Goal: Information Seeking & Learning: Learn about a topic

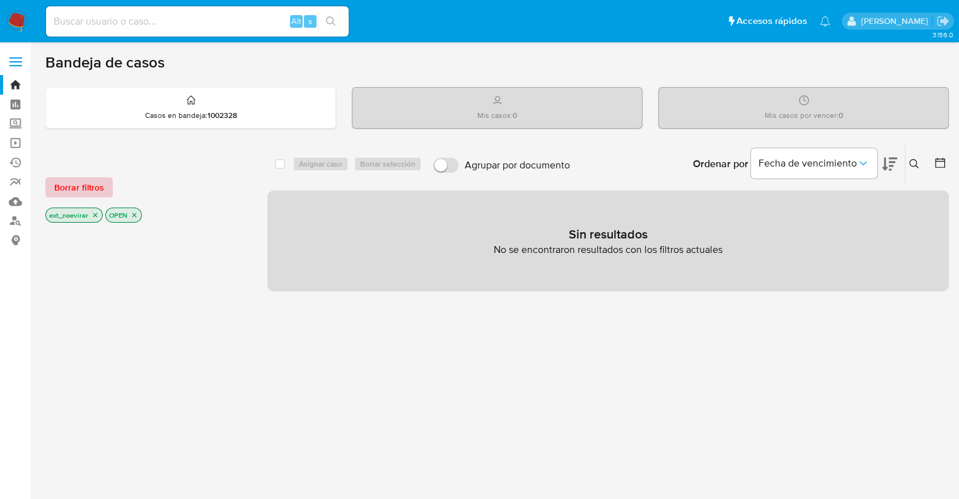
click at [88, 186] on span "Borrar filtros" at bounding box center [79, 187] width 50 height 18
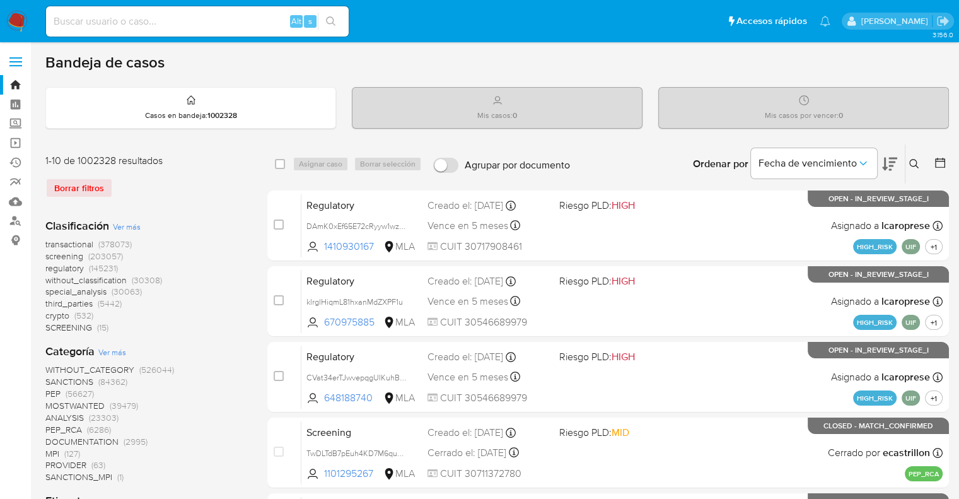
click at [104, 29] on input at bounding box center [197, 21] width 303 height 16
click at [18, 219] on link "Buscador de personas" at bounding box center [75, 221] width 150 height 20
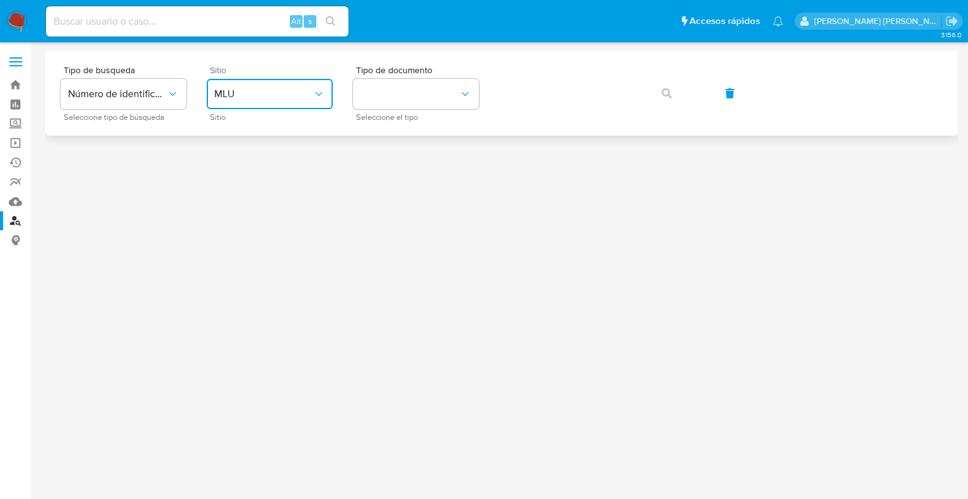
click at [272, 90] on span "MLU" at bounding box center [263, 94] width 98 height 13
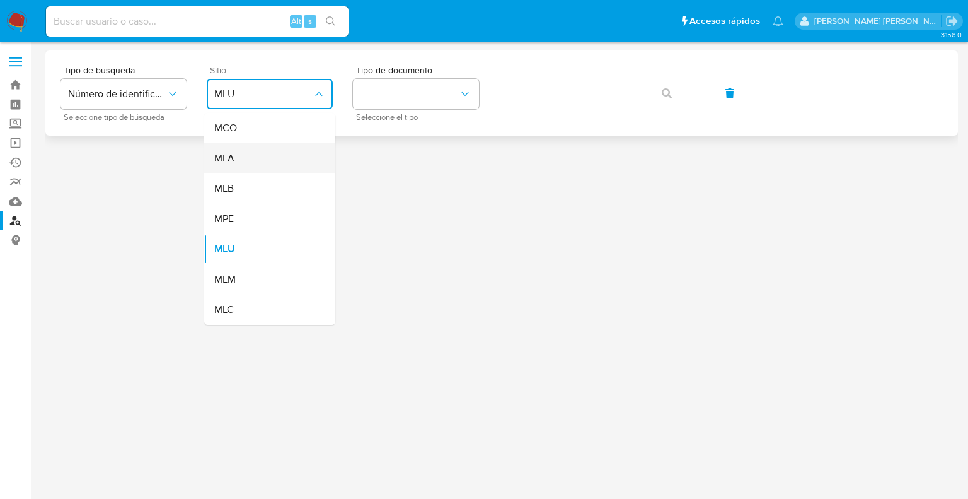
click at [233, 159] on span "MLA" at bounding box center [224, 158] width 20 height 13
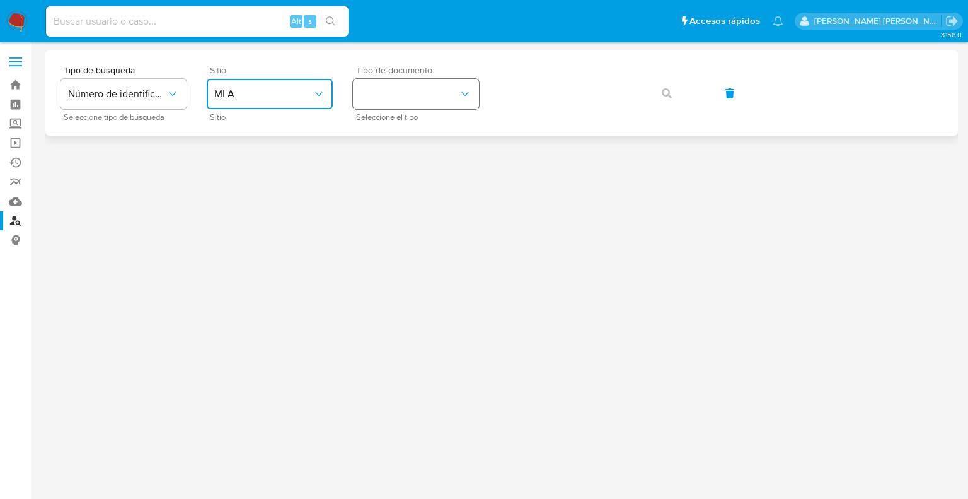
click at [416, 95] on button "identificationType" at bounding box center [416, 94] width 126 height 30
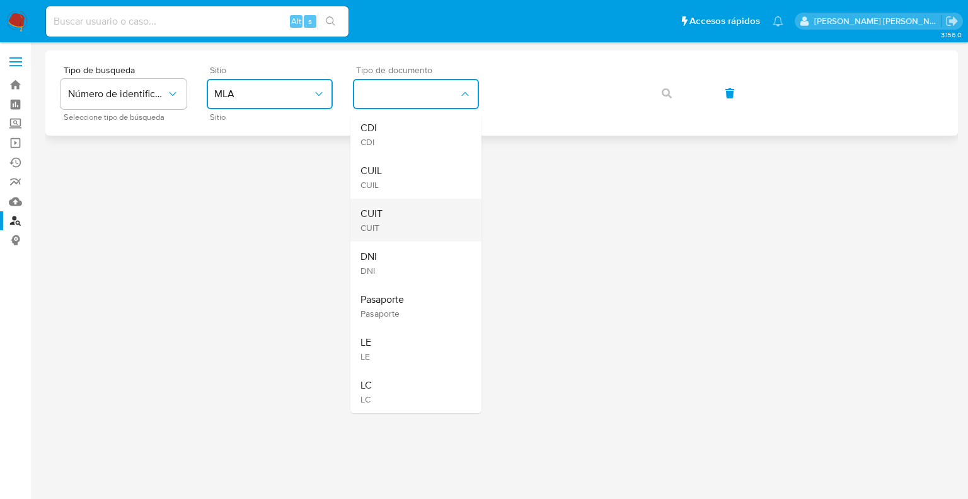
click at [405, 208] on div "CUIT CUIT" at bounding box center [412, 220] width 103 height 43
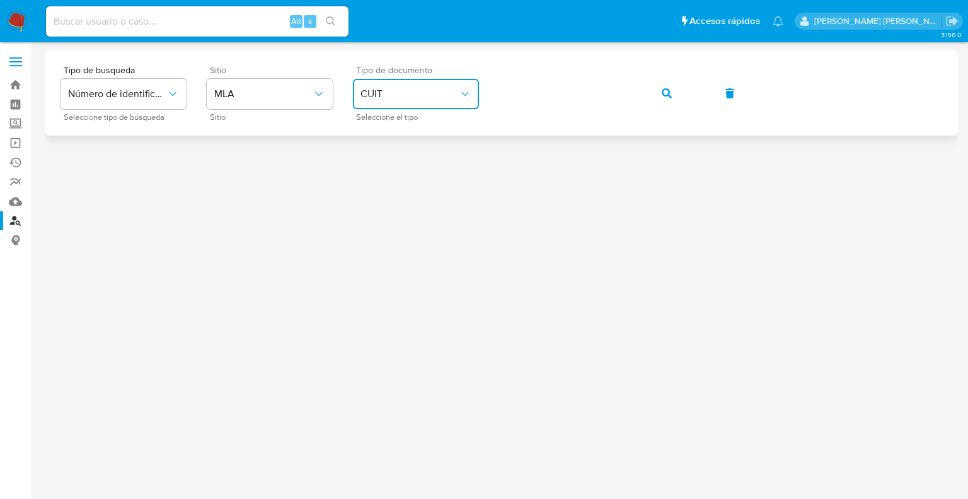
drag, startPoint x: 669, startPoint y: 97, endPoint x: 669, endPoint y: 107, distance: 10.1
click at [669, 107] on button "button" at bounding box center [666, 93] width 43 height 30
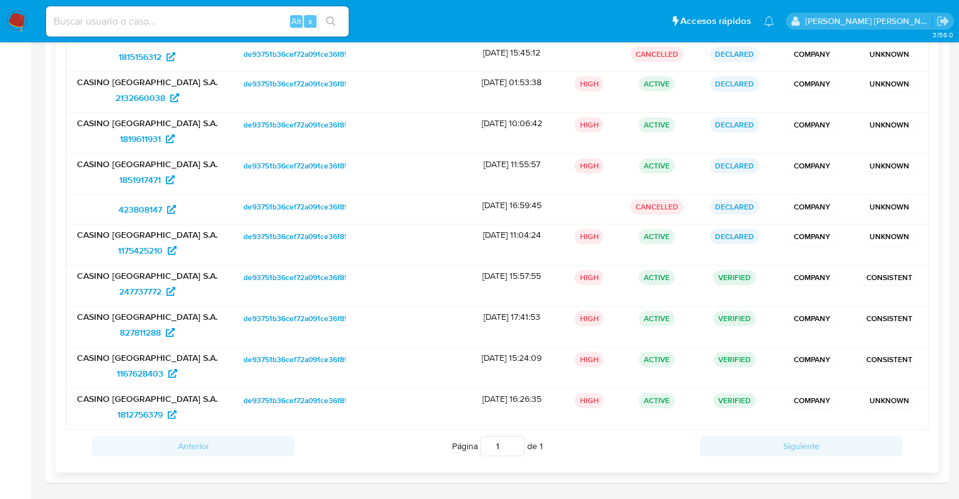
scroll to position [151, 0]
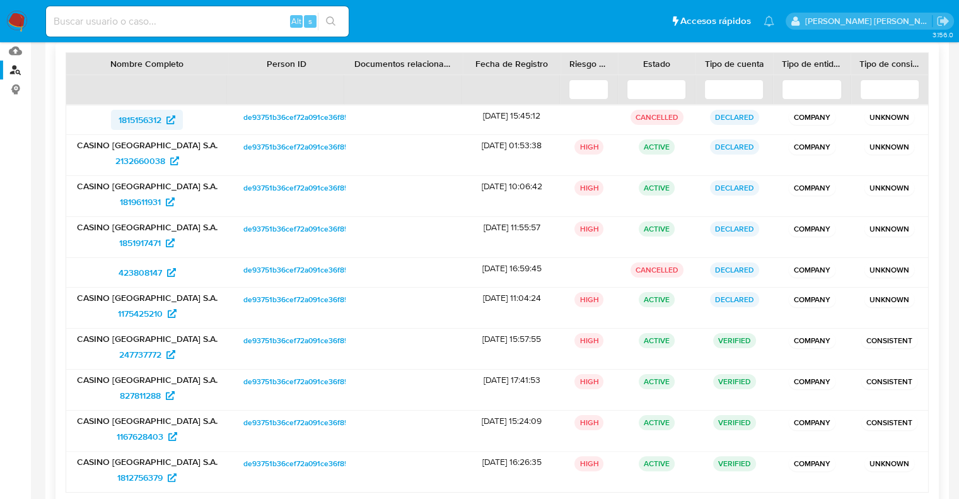
click at [146, 118] on span "1815156312" at bounding box center [139, 120] width 43 height 20
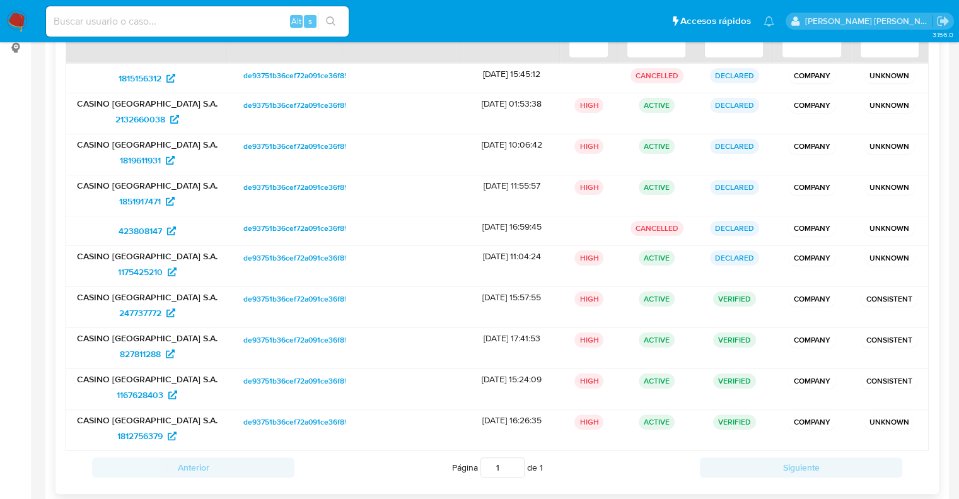
scroll to position [214, 0]
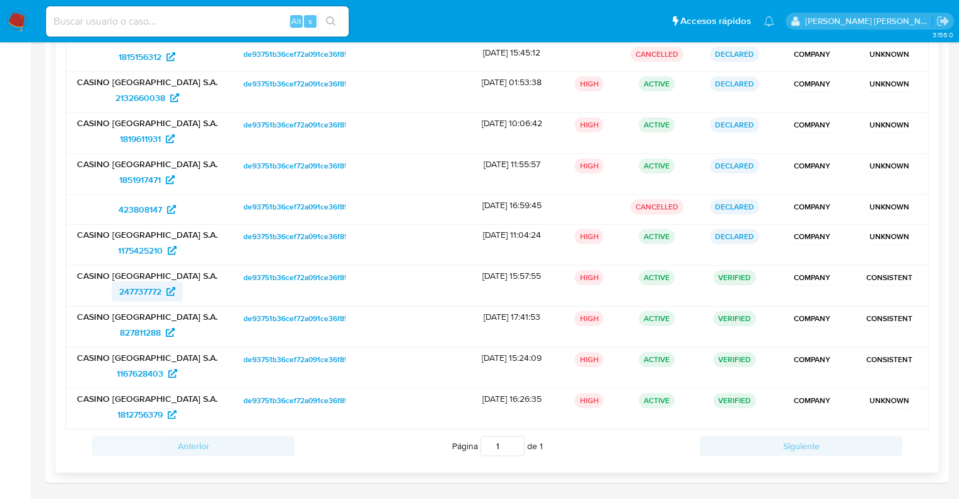
drag, startPoint x: 108, startPoint y: 294, endPoint x: 159, endPoint y: 292, distance: 51.1
click at [159, 292] on div "247737772" at bounding box center [147, 291] width 144 height 20
click at [45, 267] on main "3.156.0" at bounding box center [479, 143] width 959 height 714
drag, startPoint x: 84, startPoint y: 272, endPoint x: 204, endPoint y: 417, distance: 188.9
click at [204, 417] on div "1815156312 de93751b36cef72a091ce36f85b2b5e1 15/05/2024 15:45:12 CANCELLED DECLA…" at bounding box center [497, 236] width 863 height 388
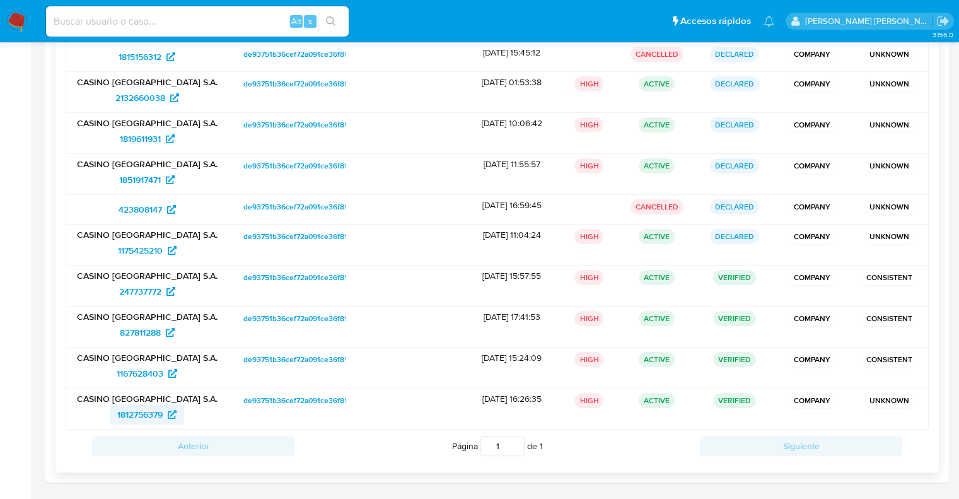
click at [136, 415] on span "1812756379" at bounding box center [139, 414] width 45 height 20
click at [139, 370] on span "1167628403" at bounding box center [140, 373] width 47 height 20
click at [137, 330] on span "827811288" at bounding box center [140, 332] width 41 height 20
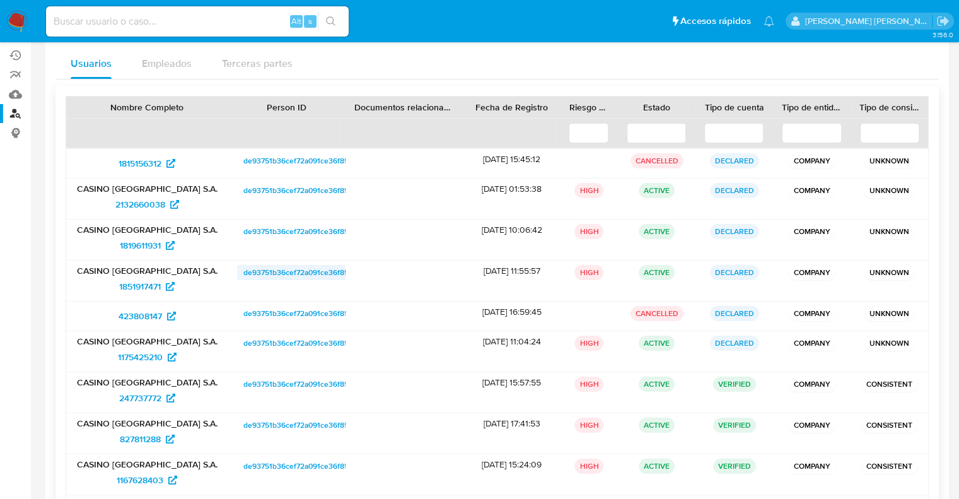
scroll to position [0, 0]
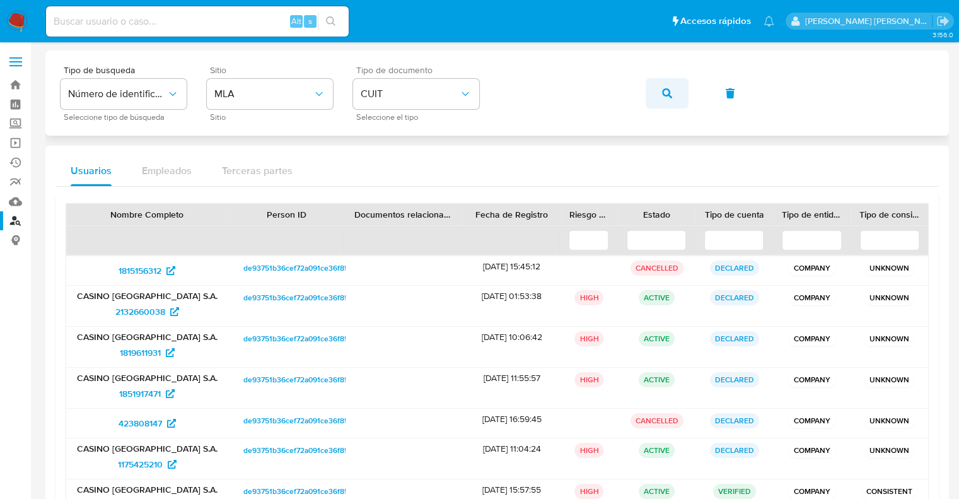
click at [668, 98] on span "button" at bounding box center [667, 93] width 10 height 28
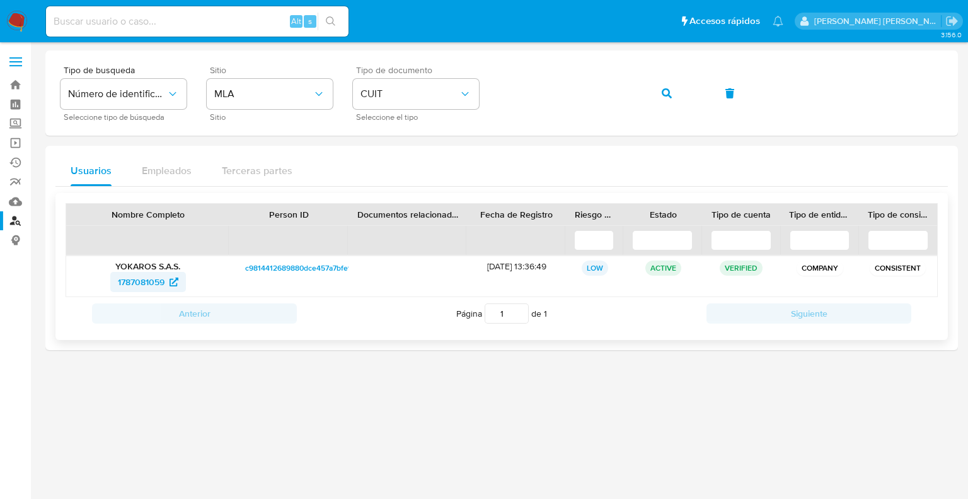
click at [142, 281] on span "1787081059" at bounding box center [141, 282] width 47 height 20
click at [658, 95] on button "button" at bounding box center [666, 93] width 43 height 30
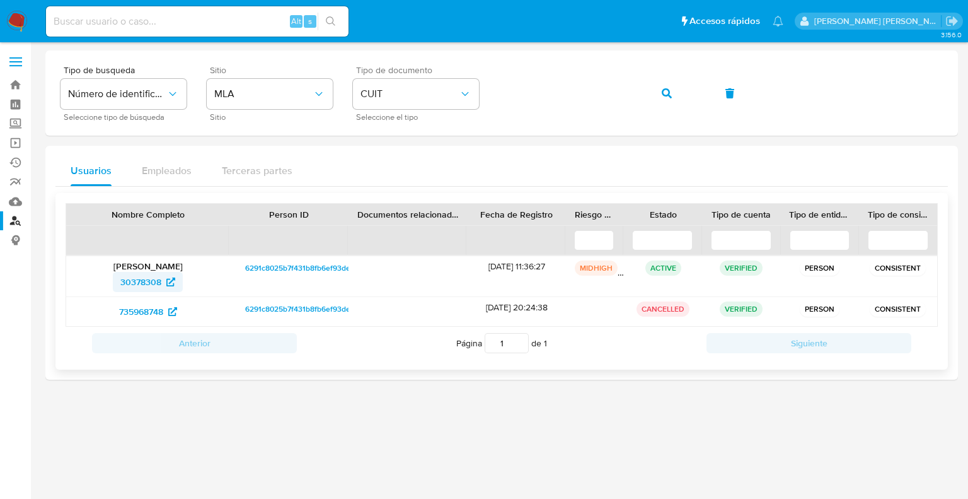
click at [144, 280] on span "30378308" at bounding box center [140, 282] width 41 height 20
click at [141, 315] on span "735968748" at bounding box center [141, 311] width 44 height 20
click at [666, 94] on icon "button" at bounding box center [667, 93] width 10 height 10
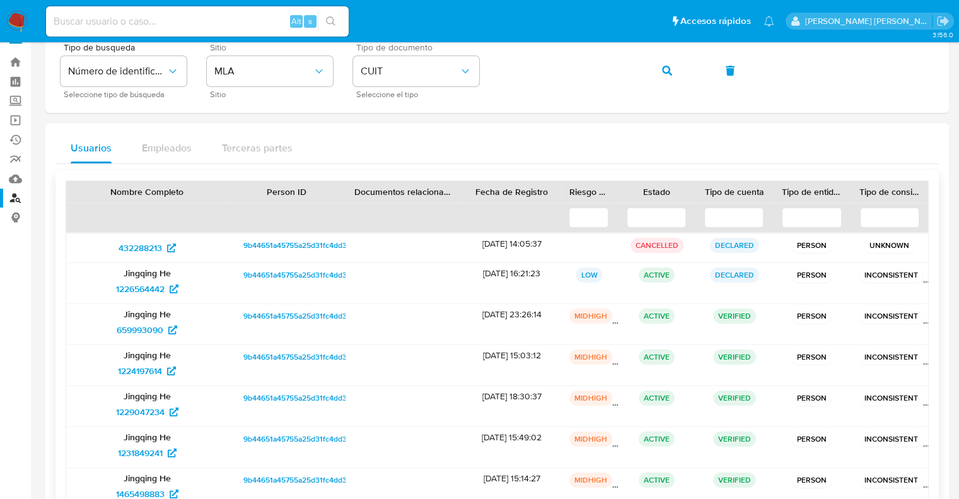
scroll to position [2, 0]
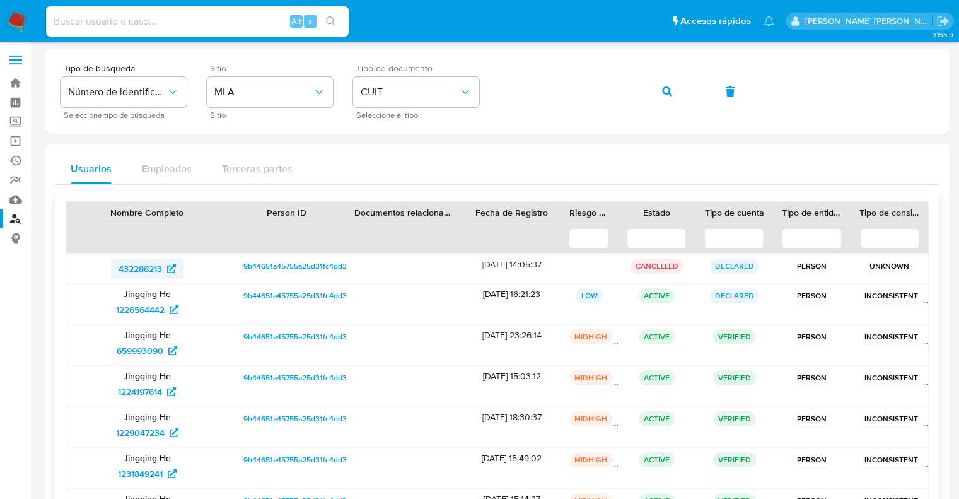
click at [141, 269] on span "432288213" at bounding box center [139, 268] width 43 height 20
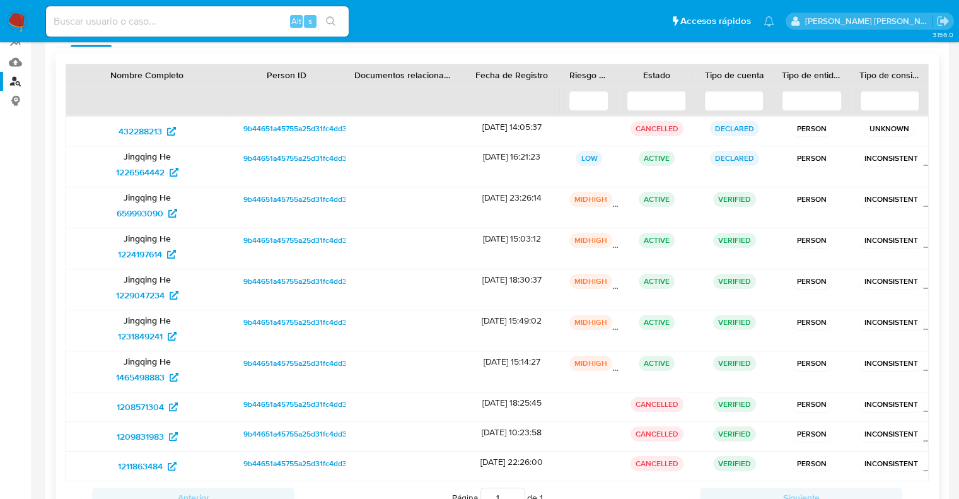
scroll to position [126, 0]
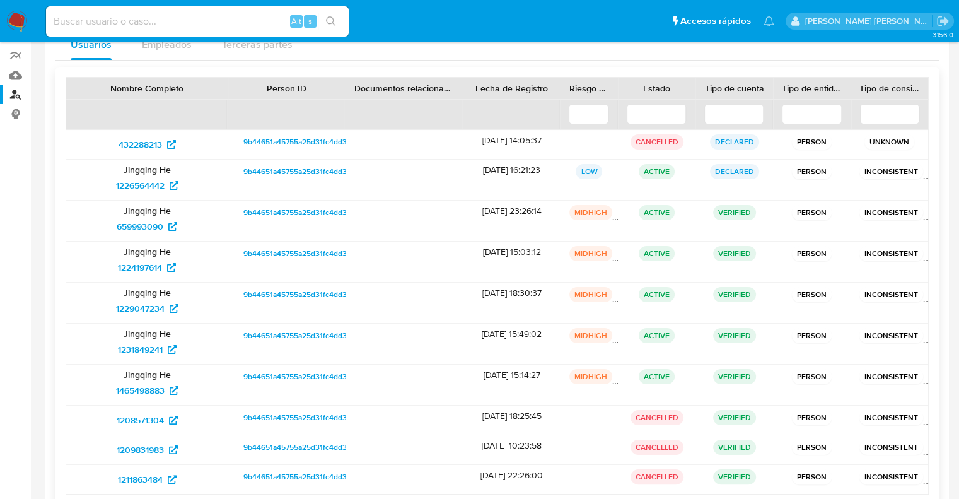
drag, startPoint x: 515, startPoint y: 211, endPoint x: 454, endPoint y: 209, distance: 61.2
click at [454, 209] on div "Jingqing He 659993090 9b44651a45755a25d31fc4dd36fda5d8 16/10/2020 23:26:14 MIDH…" at bounding box center [497, 220] width 862 height 40
drag, startPoint x: 515, startPoint y: 143, endPoint x: 471, endPoint y: 143, distance: 43.5
click at [471, 143] on div "19/05/2019 14:05:37" at bounding box center [512, 144] width 98 height 29
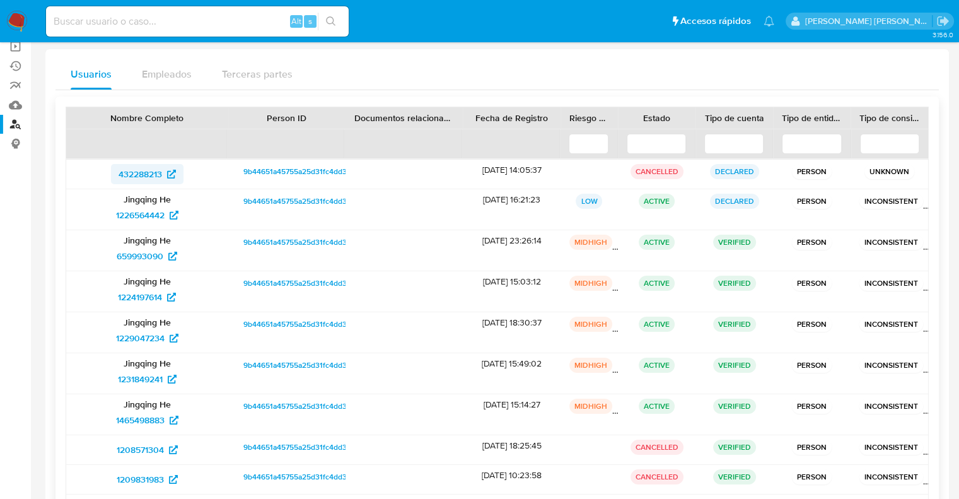
scroll to position [65, 0]
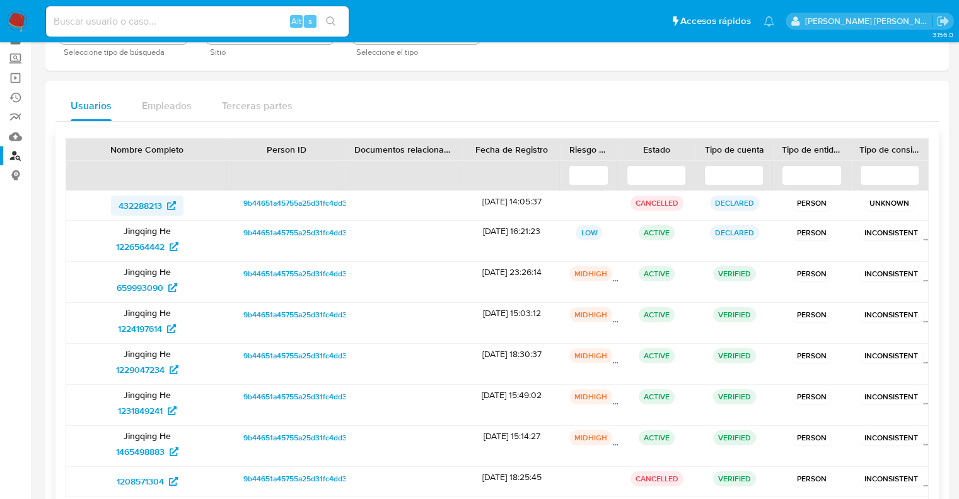
click at [144, 204] on span "432288213" at bounding box center [139, 205] width 43 height 20
click at [17, 136] on link "Mulan" at bounding box center [75, 137] width 150 height 20
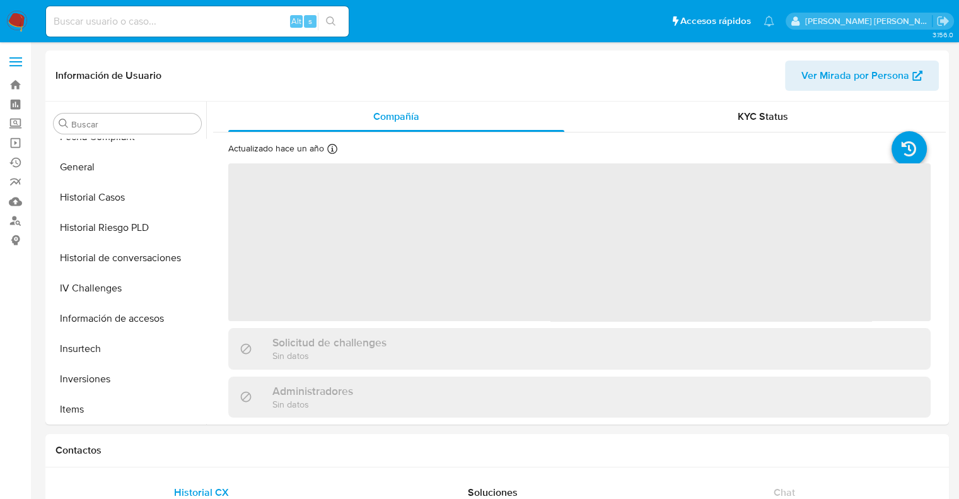
scroll to position [592, 0]
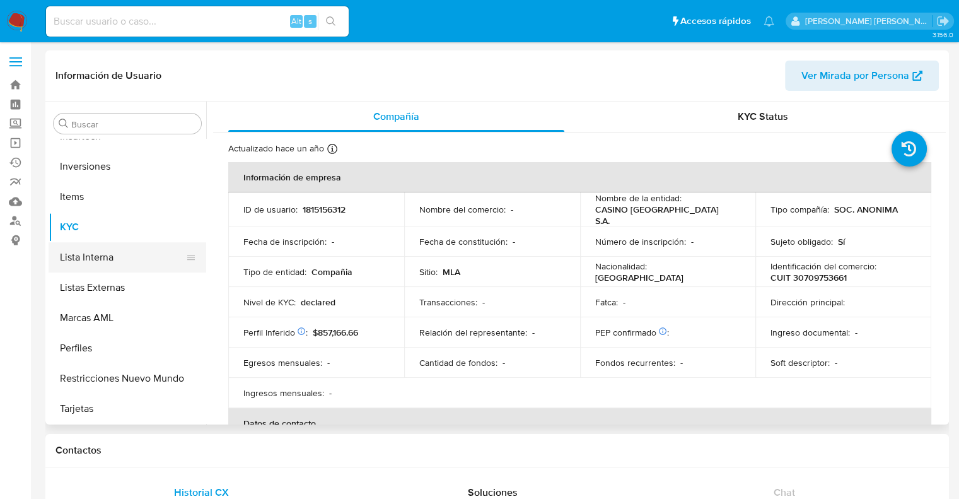
select select "10"
click at [830, 77] on span "Ver Mirada por Persona" at bounding box center [855, 76] width 108 height 30
click at [163, 23] on input at bounding box center [197, 21] width 303 height 16
paste input "2878184"
type input "2878184"
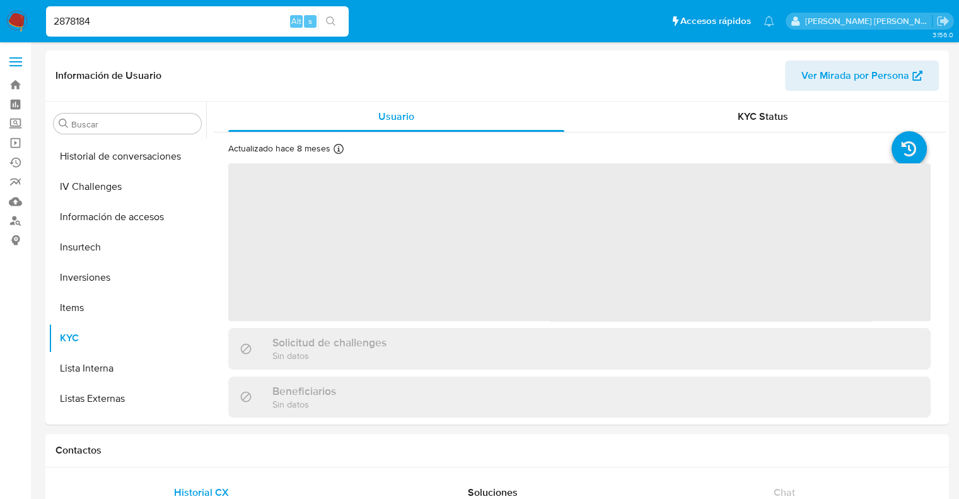
scroll to position [592, 0]
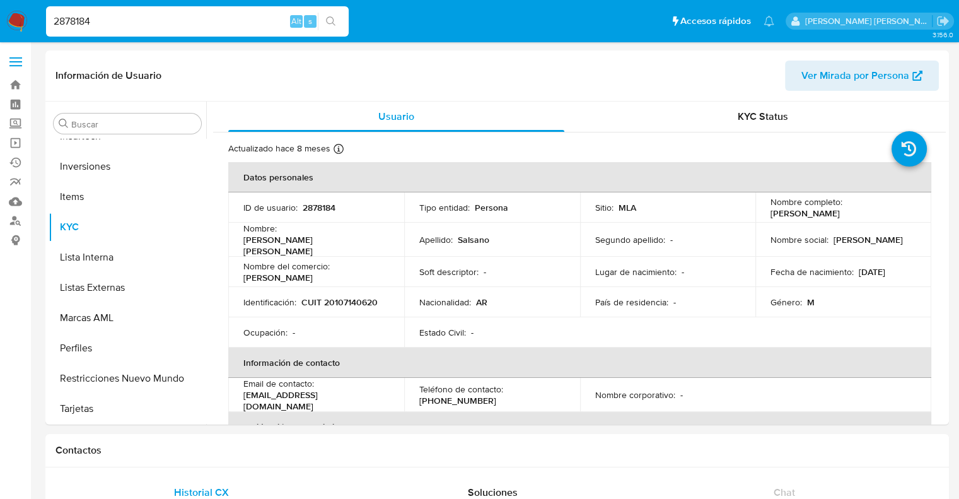
select select "10"
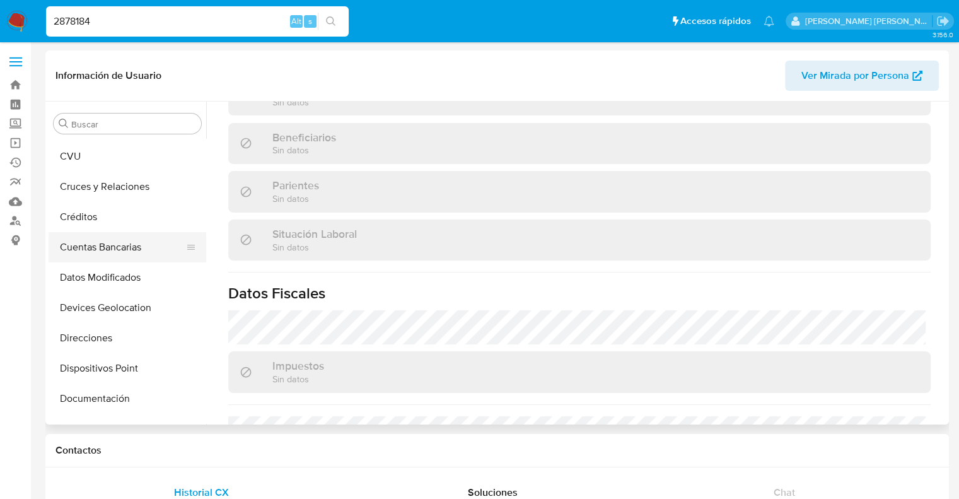
scroll to position [486, 0]
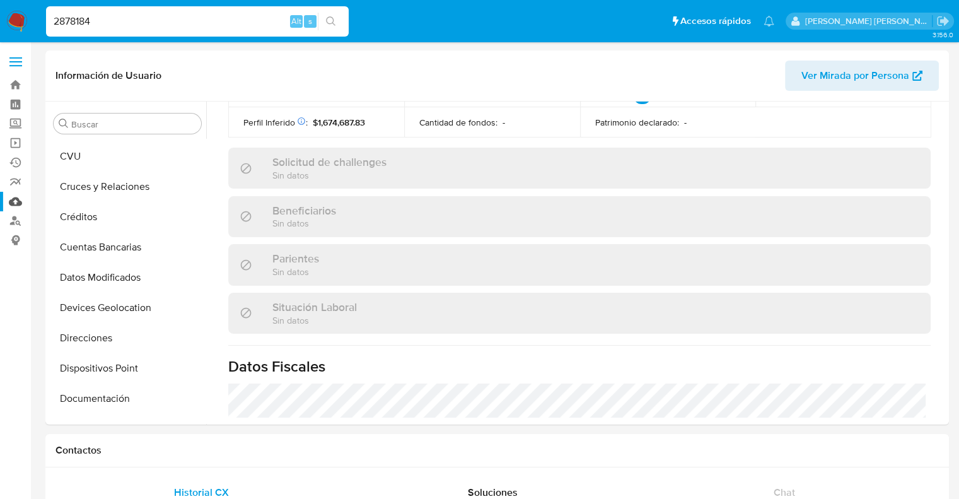
click at [18, 200] on link "Mulan" at bounding box center [75, 202] width 150 height 20
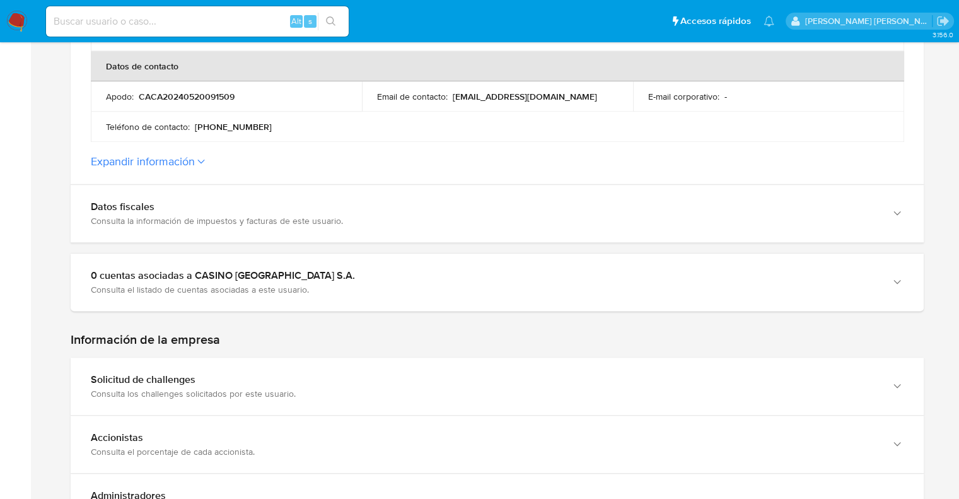
scroll to position [567, 0]
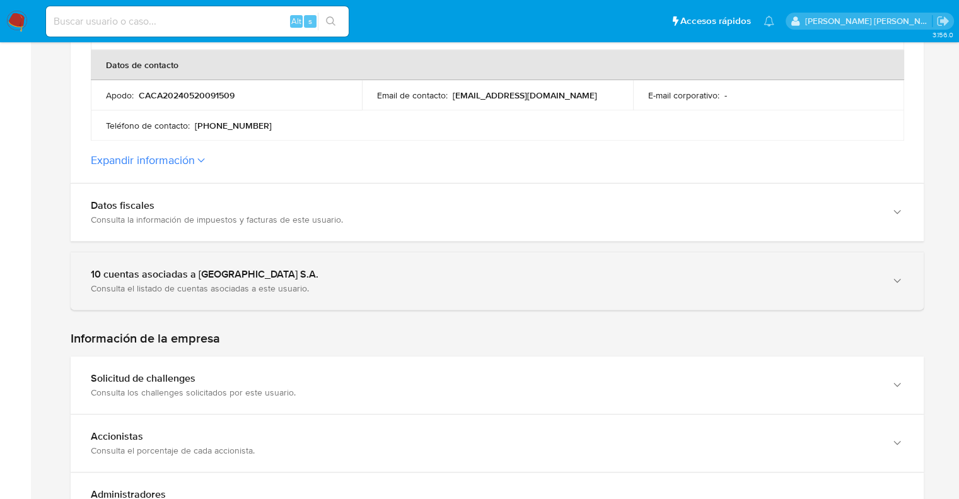
click at [209, 282] on div "Consulta el listado de cuentas asociadas a este usuario." at bounding box center [484, 287] width 787 height 11
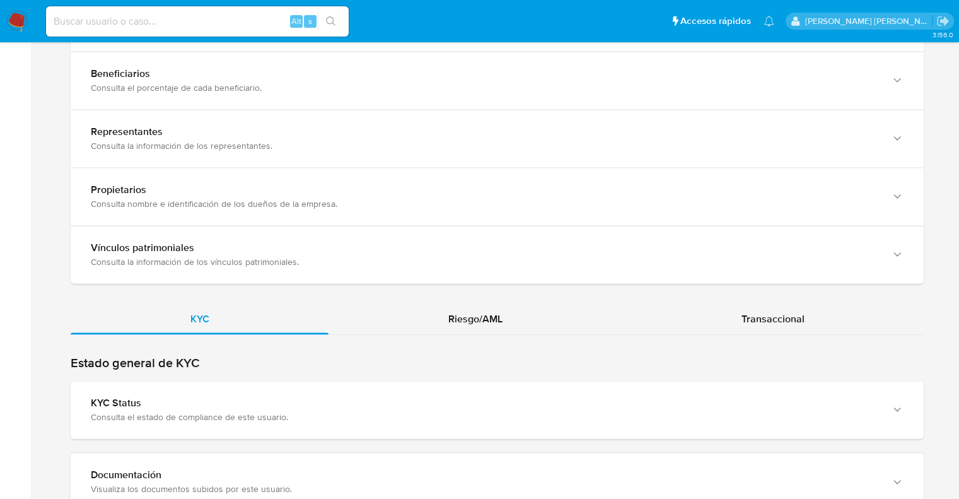
scroll to position [1828, 0]
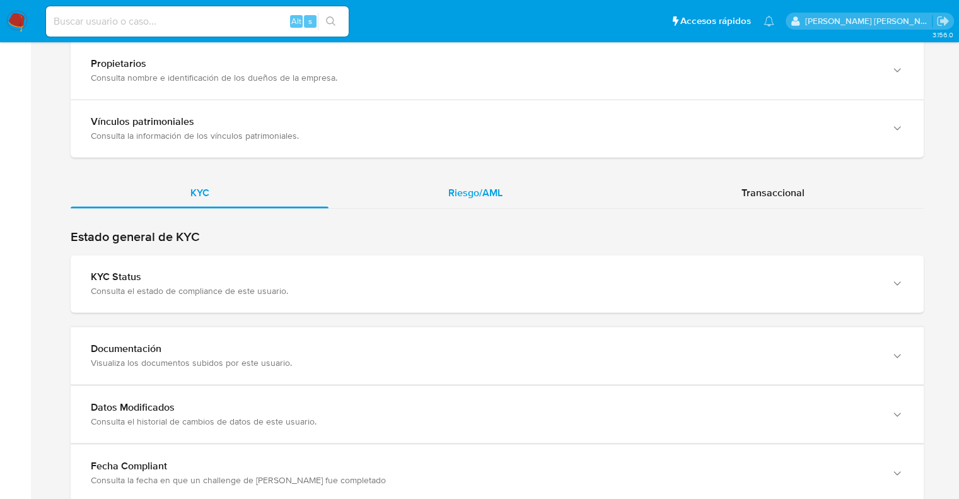
click at [483, 185] on span "Riesgo/AML" at bounding box center [475, 192] width 54 height 14
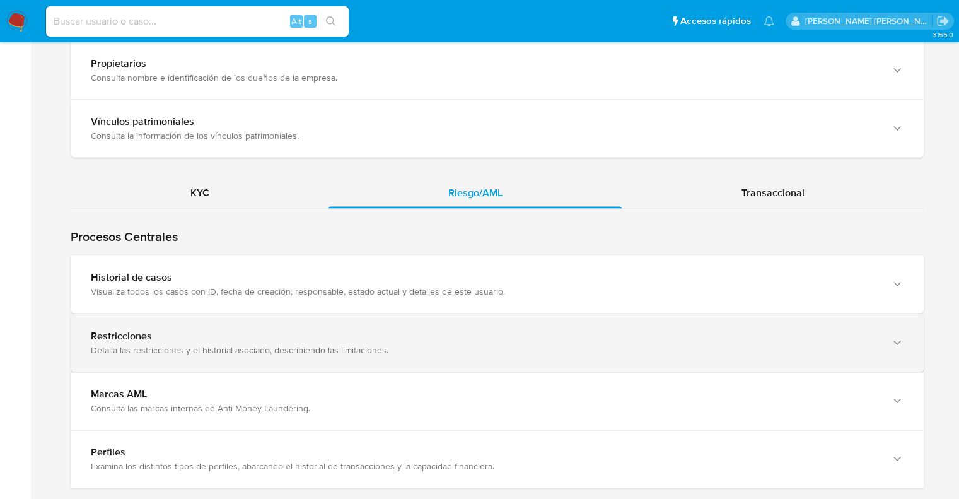
click at [146, 344] on div "Detalla las restricciones y el historial asociado, describiendo las limitacione…" at bounding box center [484, 349] width 787 height 11
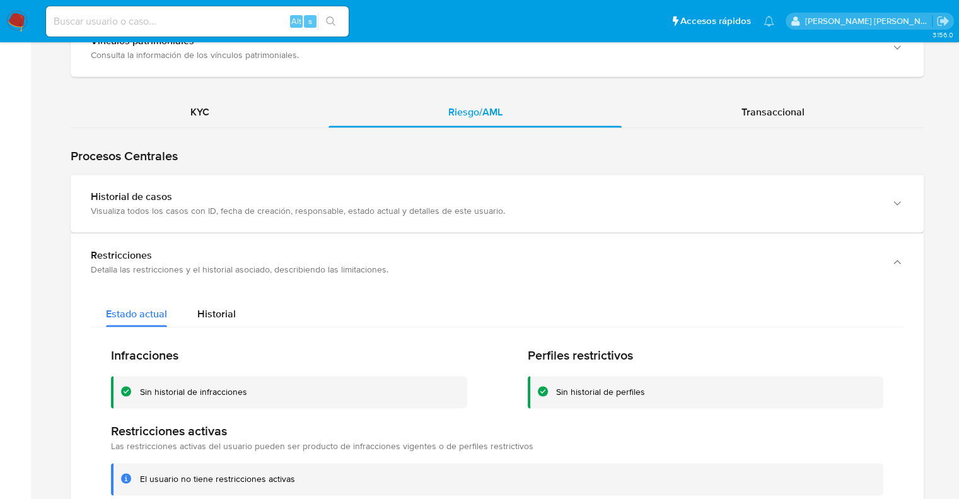
scroll to position [1891, 0]
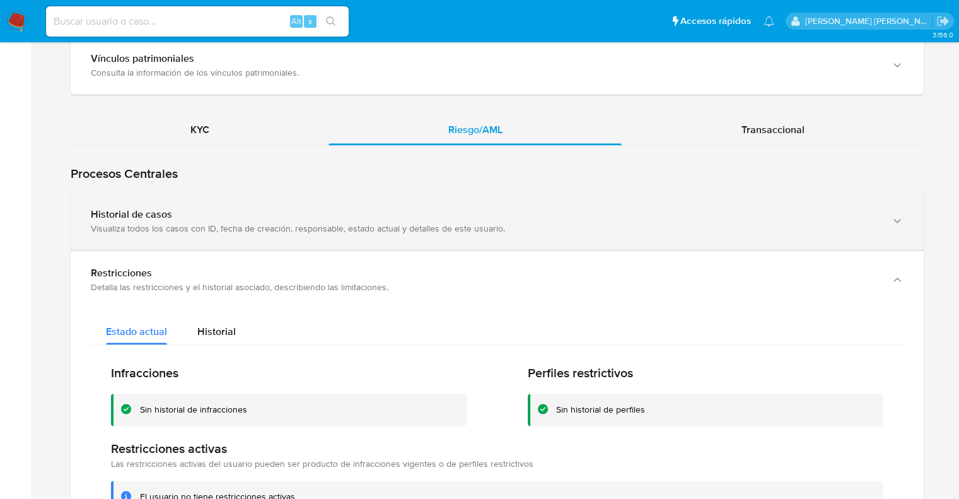
click at [195, 208] on div "Historial de casos" at bounding box center [484, 214] width 787 height 13
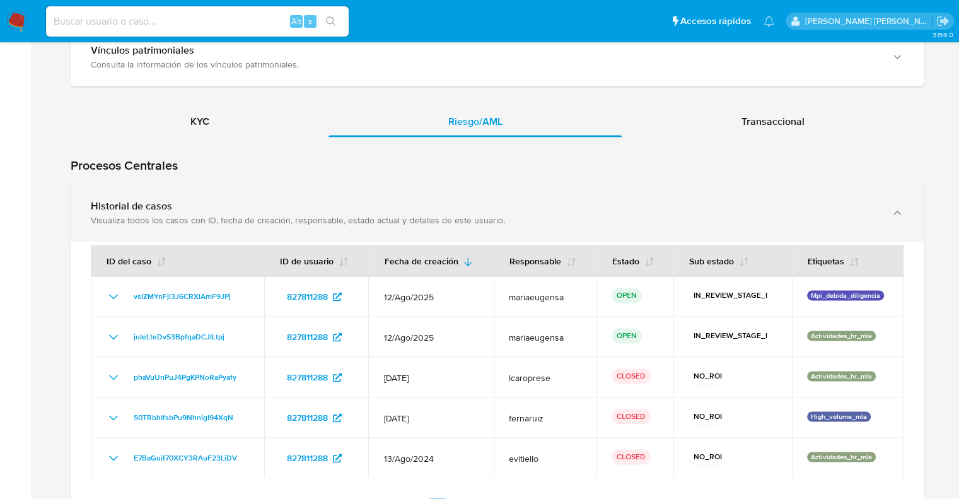
scroll to position [2017, 0]
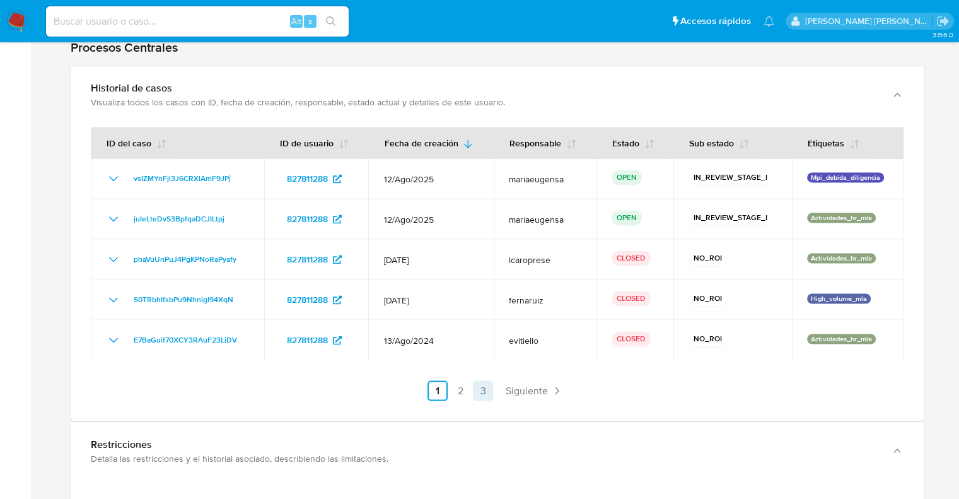
click at [483, 380] on link "3" at bounding box center [483, 390] width 20 height 20
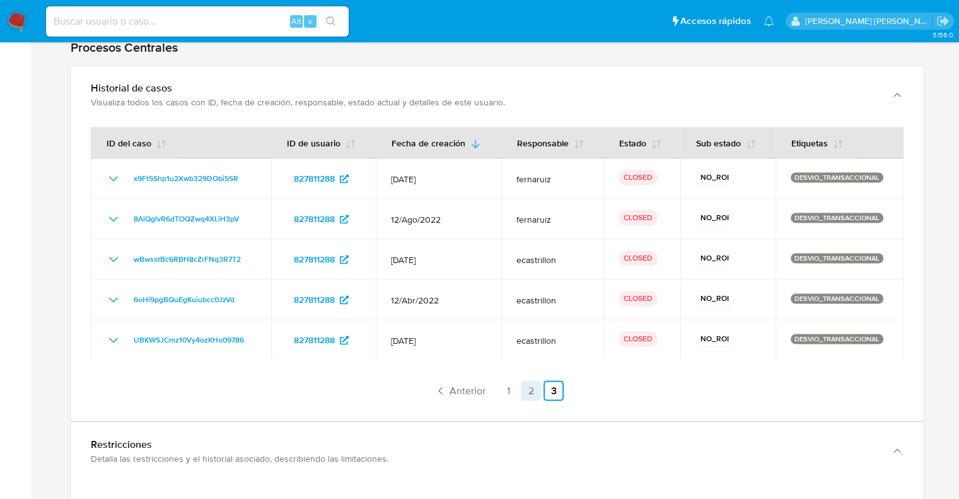
click at [523, 380] on link "2" at bounding box center [531, 390] width 20 height 20
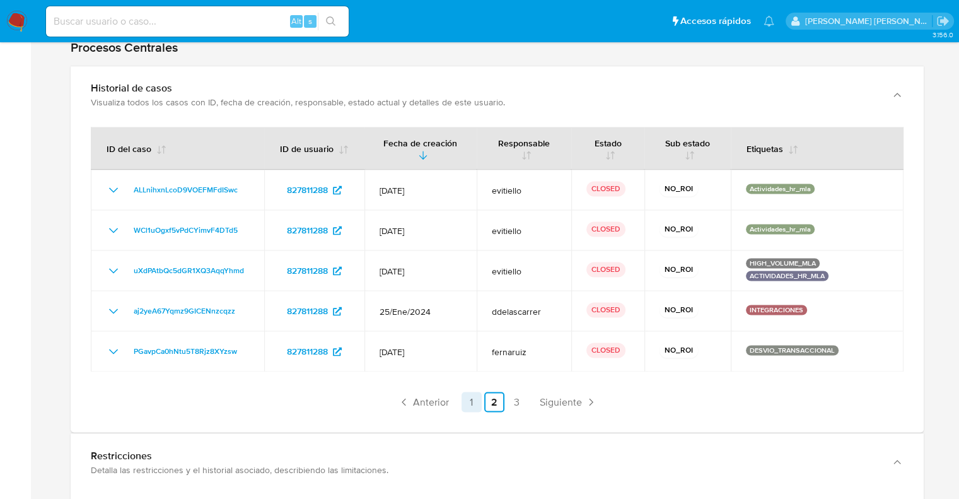
click at [473, 391] on link "1" at bounding box center [471, 401] width 20 height 20
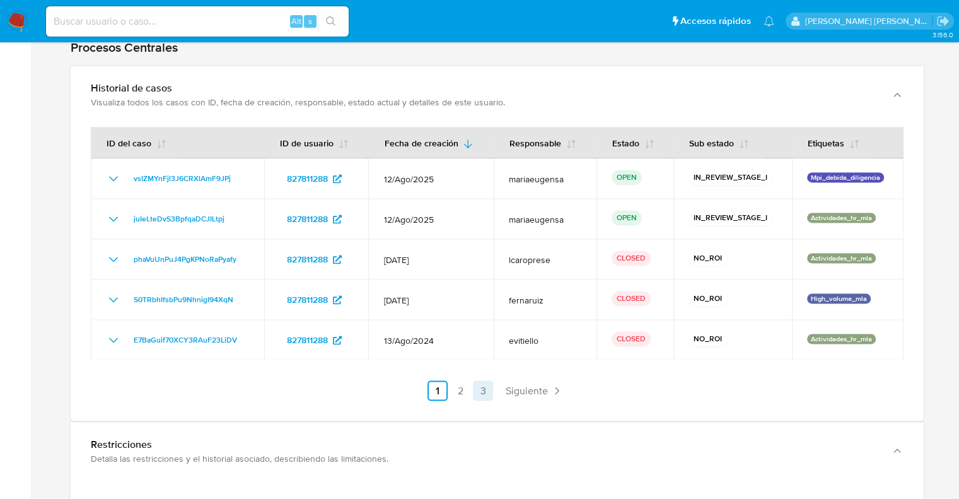
click at [486, 380] on link "3" at bounding box center [483, 390] width 20 height 20
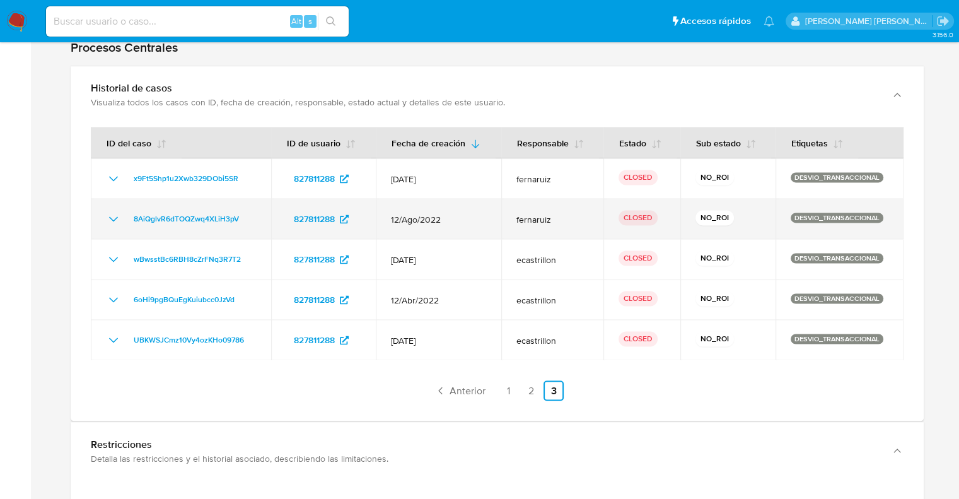
drag, startPoint x: 703, startPoint y: 205, endPoint x: 703, endPoint y: 194, distance: 11.4
click at [703, 210] on p "NO_ROI" at bounding box center [714, 217] width 38 height 15
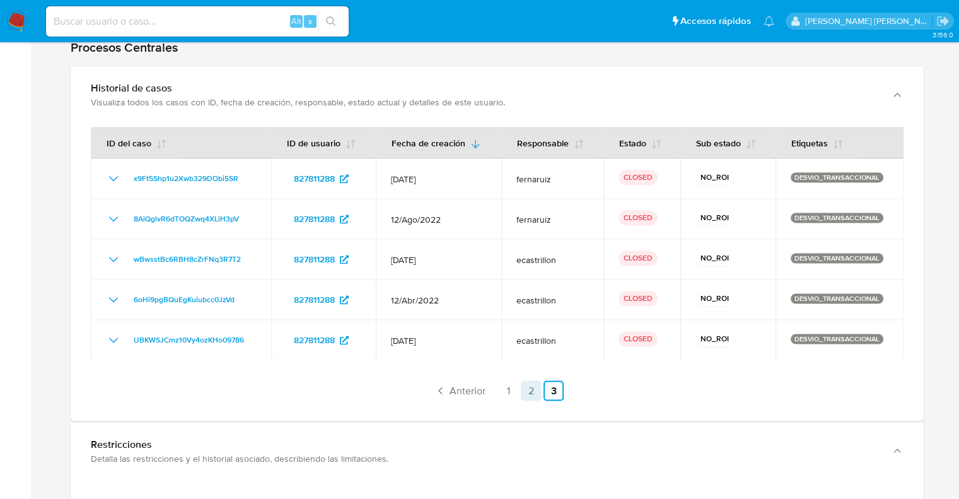
click at [529, 380] on link "2" at bounding box center [531, 390] width 20 height 20
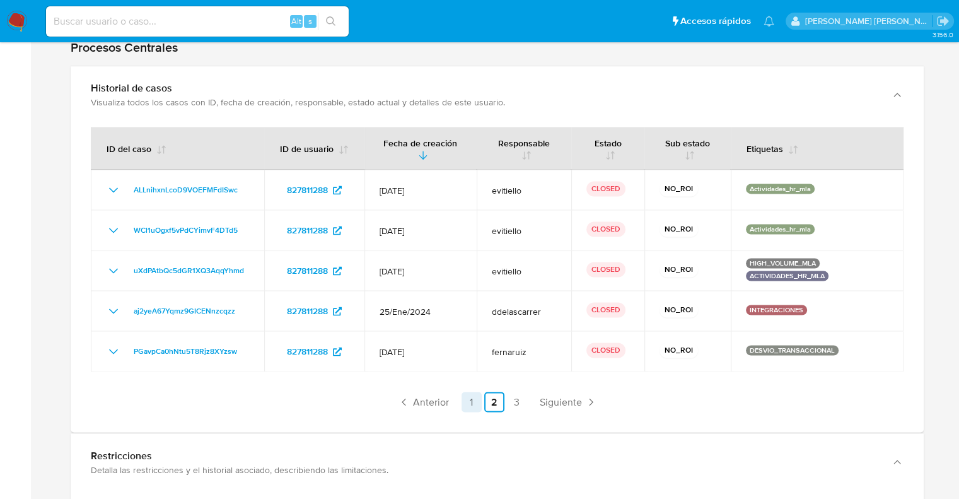
click at [469, 391] on link "1" at bounding box center [471, 401] width 20 height 20
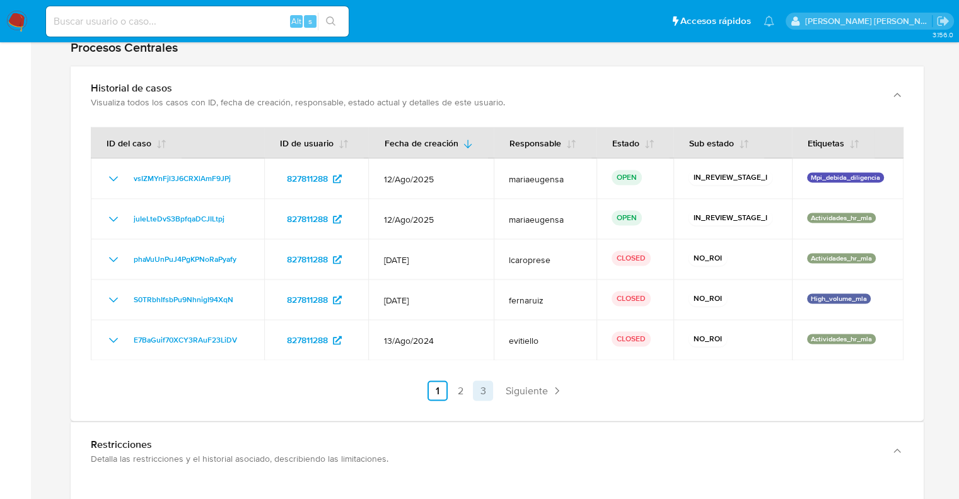
click at [481, 380] on link "3" at bounding box center [483, 390] width 20 height 20
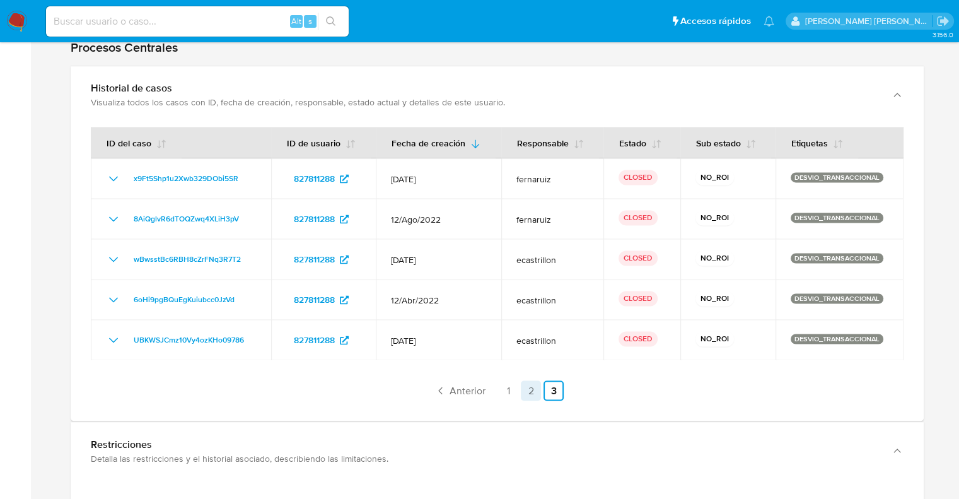
click at [533, 380] on link "2" at bounding box center [531, 390] width 20 height 20
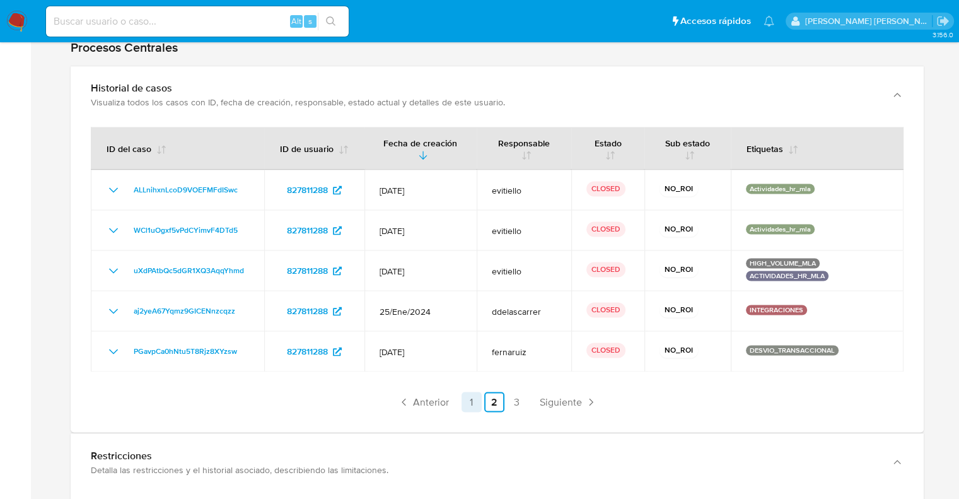
click at [475, 396] on link "1" at bounding box center [471, 401] width 20 height 20
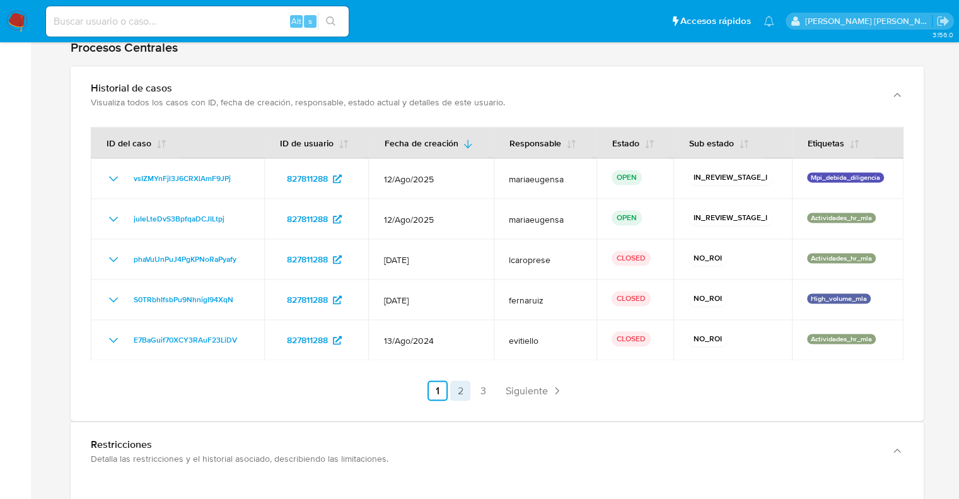
click at [461, 380] on link "2" at bounding box center [460, 390] width 20 height 20
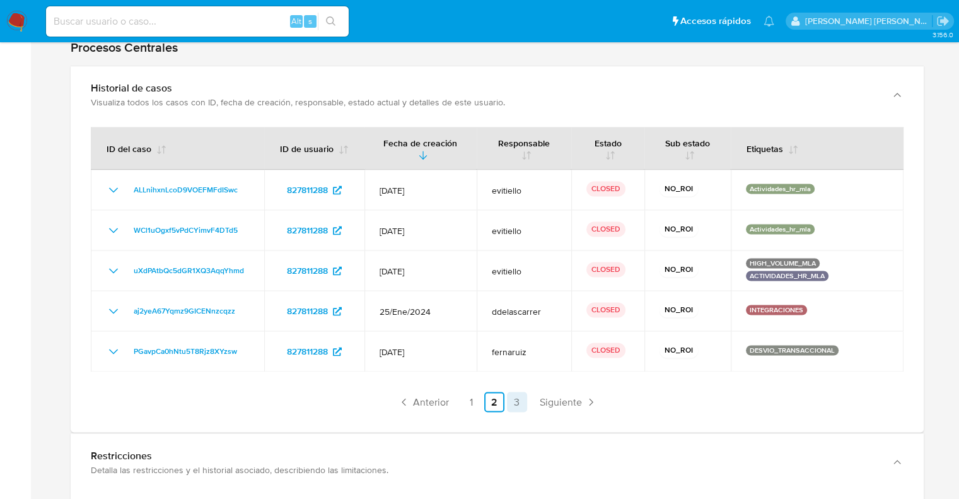
click at [517, 393] on link "3" at bounding box center [517, 401] width 20 height 20
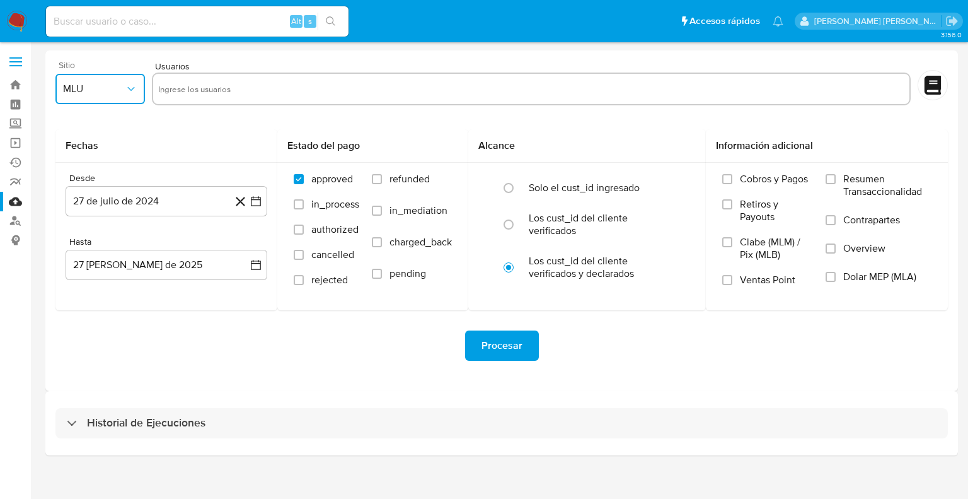
click at [112, 93] on span "MLU" at bounding box center [94, 89] width 62 height 13
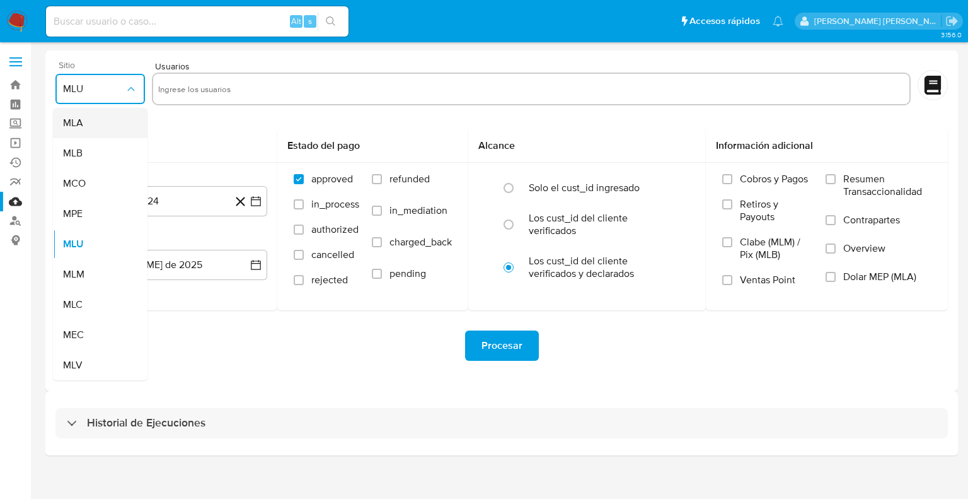
click at [83, 129] on div "MLA" at bounding box center [96, 123] width 67 height 30
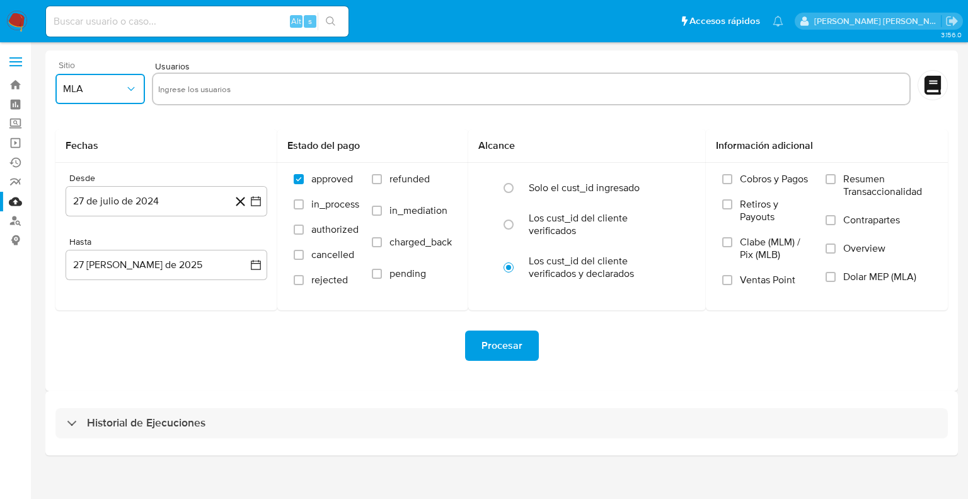
click at [195, 90] on input "text" at bounding box center [531, 89] width 746 height 20
click at [212, 91] on input "text" at bounding box center [531, 89] width 746 height 20
drag, startPoint x: 212, startPoint y: 91, endPoint x: 179, endPoint y: 83, distance: 33.9
click at [182, 82] on input "text" at bounding box center [531, 89] width 746 height 20
paste input "1787081059"
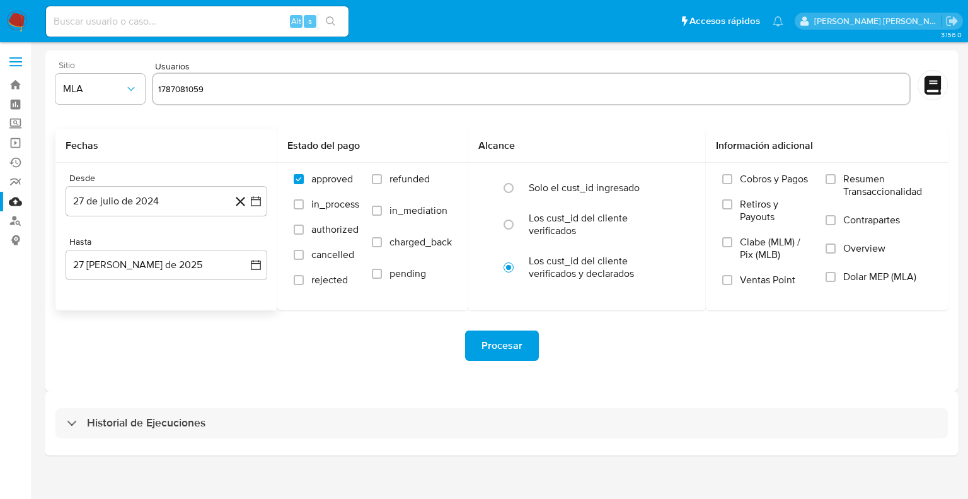
type input "1787081059"
click at [224, 134] on div "Fechas" at bounding box center [166, 145] width 222 height 33
click at [257, 197] on icon "button" at bounding box center [256, 201] width 13 height 13
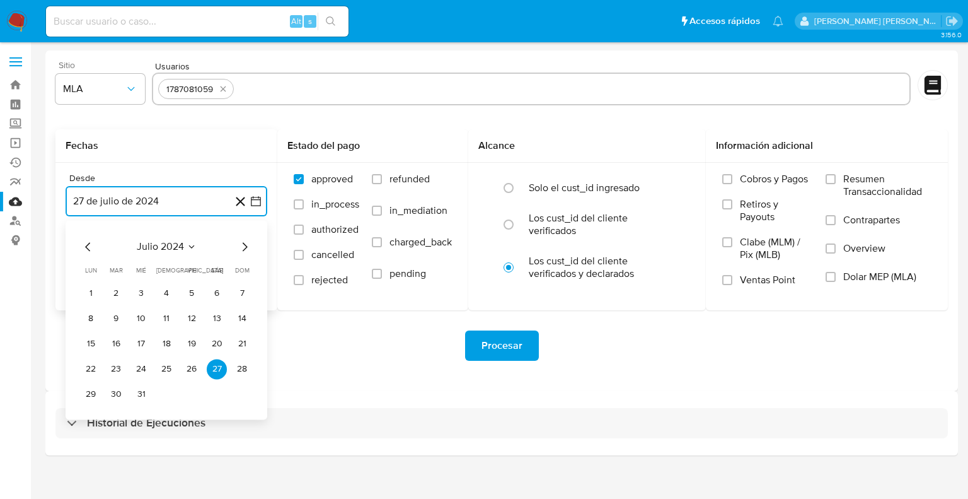
click at [248, 241] on icon "Mes siguiente" at bounding box center [244, 246] width 15 height 15
click at [245, 246] on icon "Mes siguiente" at bounding box center [244, 246] width 15 height 15
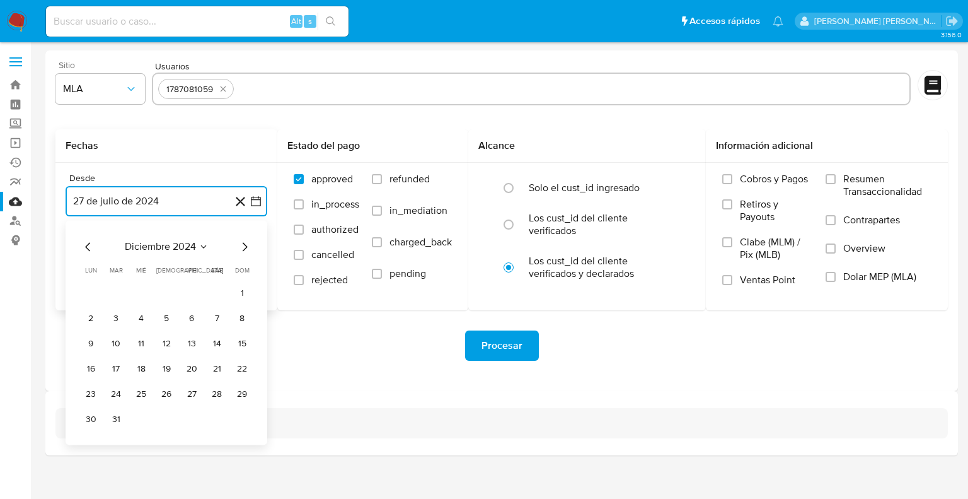
click at [245, 246] on icon "Mes siguiente" at bounding box center [244, 246] width 15 height 15
click at [139, 297] on button "1" at bounding box center [141, 293] width 20 height 20
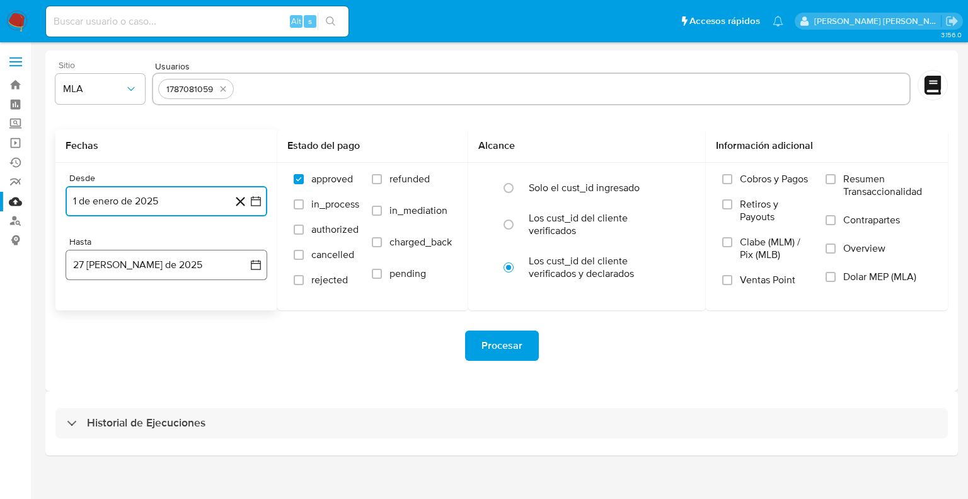
click at [252, 271] on button "27 de agosto de 2025" at bounding box center [167, 265] width 202 height 30
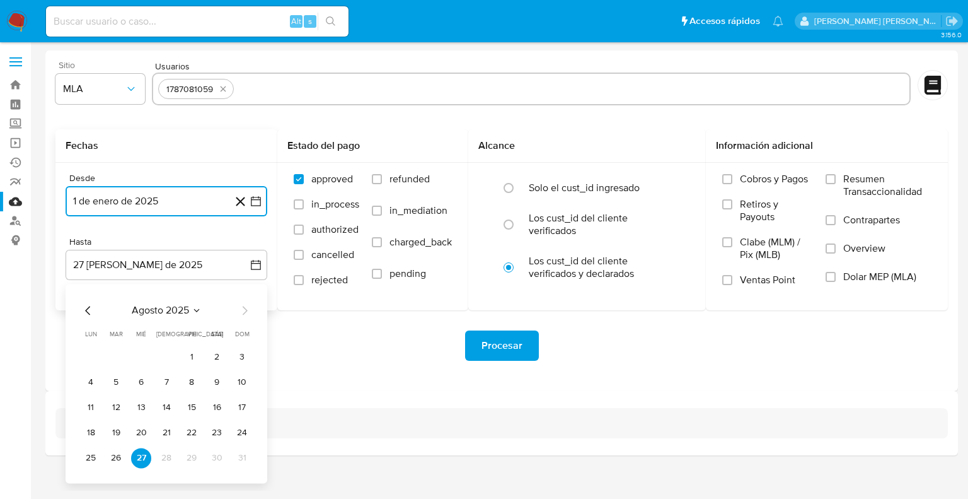
click at [90, 315] on icon "Mes anterior" at bounding box center [88, 310] width 15 height 15
click at [91, 481] on button "30" at bounding box center [91, 483] width 20 height 20
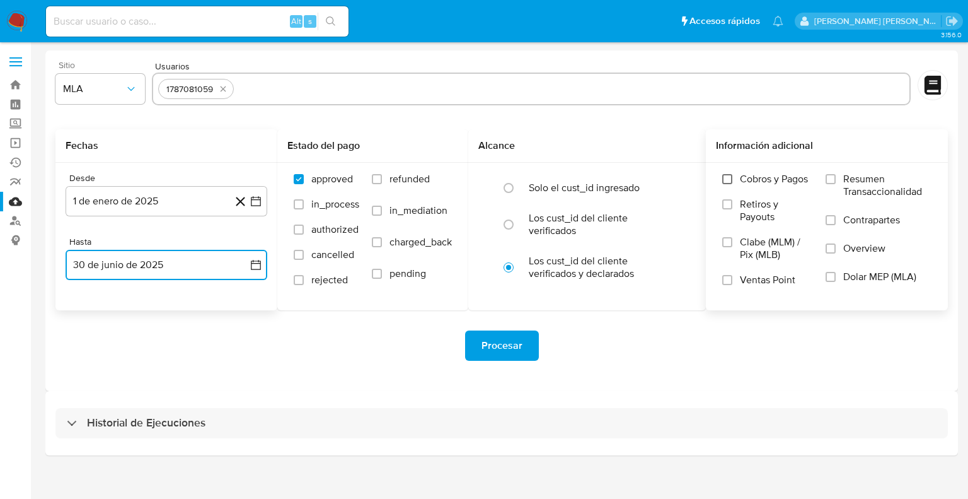
click at [731, 179] on input "Cobros y Pagos" at bounding box center [727, 179] width 10 height 10
click at [729, 204] on input "Retiros y Payouts" at bounding box center [727, 204] width 10 height 10
click at [726, 284] on input "Ventas Point" at bounding box center [727, 280] width 10 height 10
click at [831, 178] on input "Resumen Transaccionalidad" at bounding box center [831, 179] width 10 height 10
click at [827, 225] on label "Contrapartes" at bounding box center [879, 228] width 106 height 28
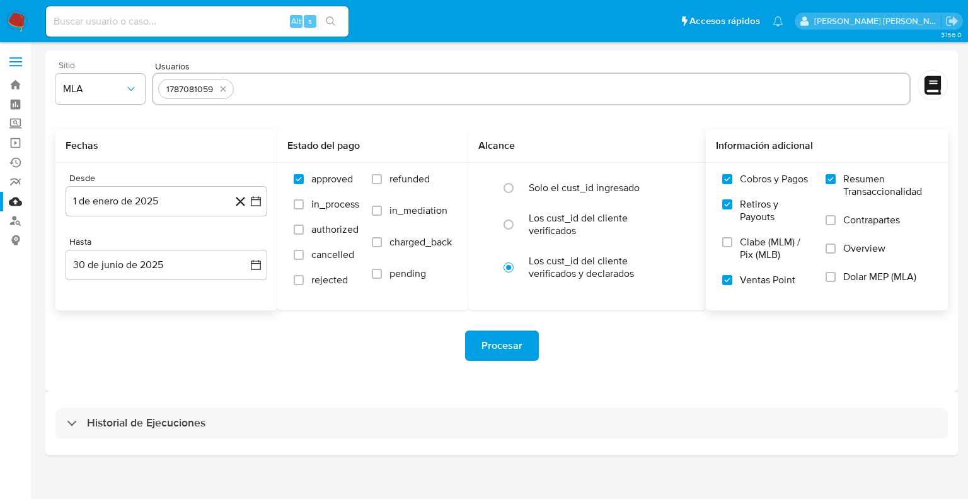
click at [827, 225] on input "Contrapartes" at bounding box center [831, 220] width 10 height 10
click at [829, 253] on input "Overview" at bounding box center [831, 248] width 10 height 10
click at [829, 275] on input "Dolar MEP (MLA)" at bounding box center [831, 277] width 10 height 10
click at [500, 338] on span "Procesar" at bounding box center [502, 346] width 41 height 28
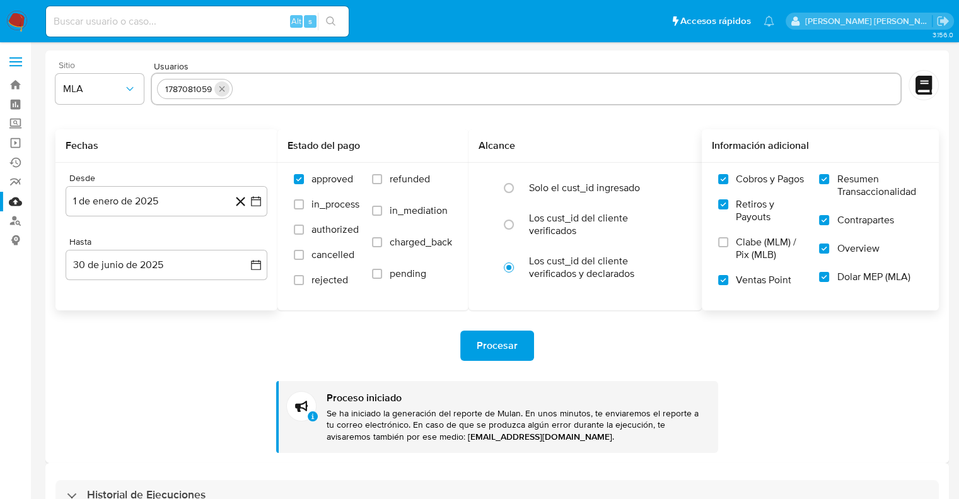
click at [227, 88] on button "quitar 1787081059" at bounding box center [221, 88] width 15 height 15
click at [192, 90] on input "text" at bounding box center [526, 89] width 738 height 20
paste input "30378308"
type input "30378308"
click at [220, 136] on div "Fechas" at bounding box center [166, 145] width 222 height 33
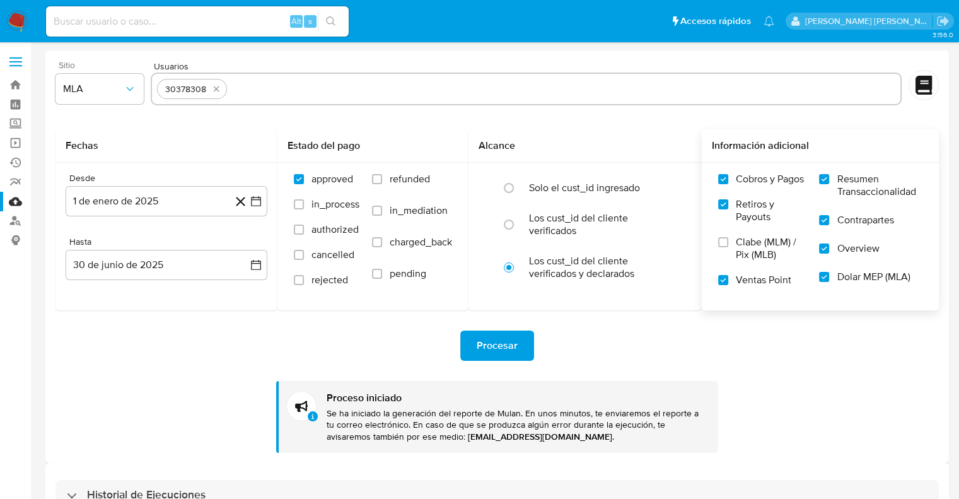
click at [491, 344] on span "Procesar" at bounding box center [497, 346] width 41 height 28
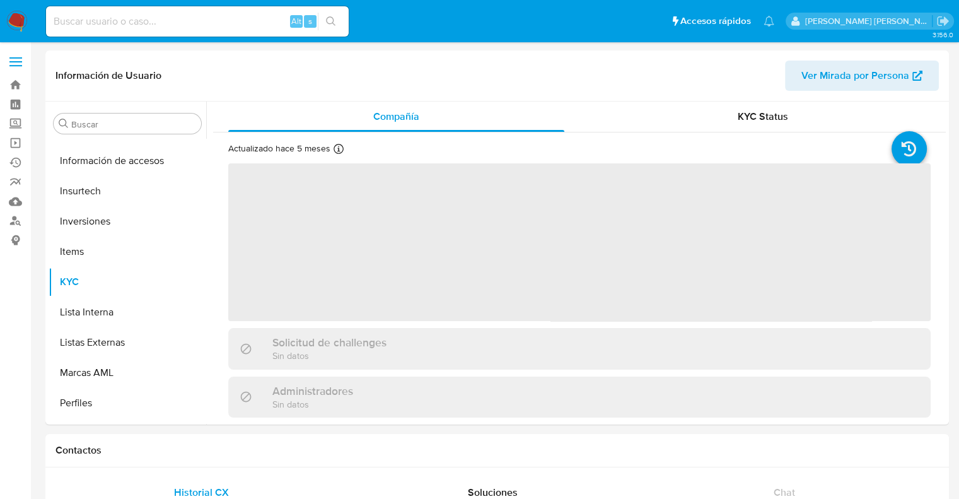
scroll to position [592, 0]
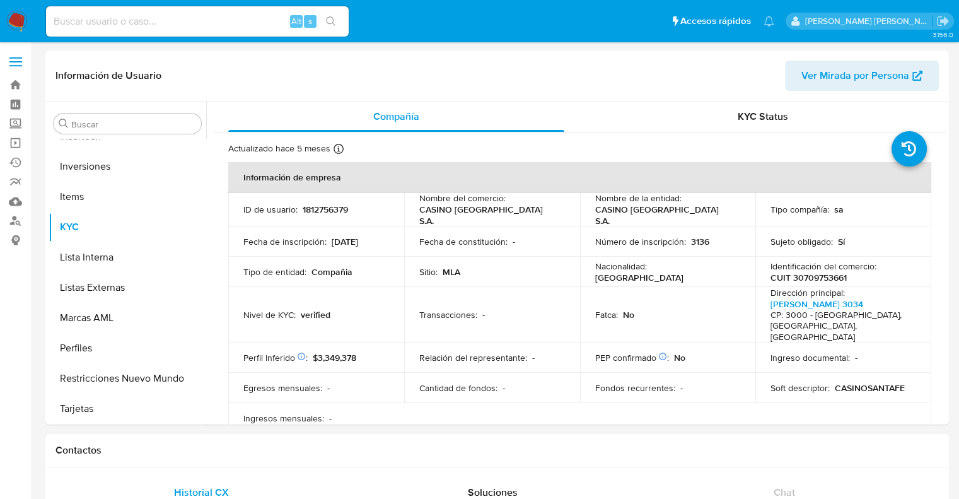
select select "10"
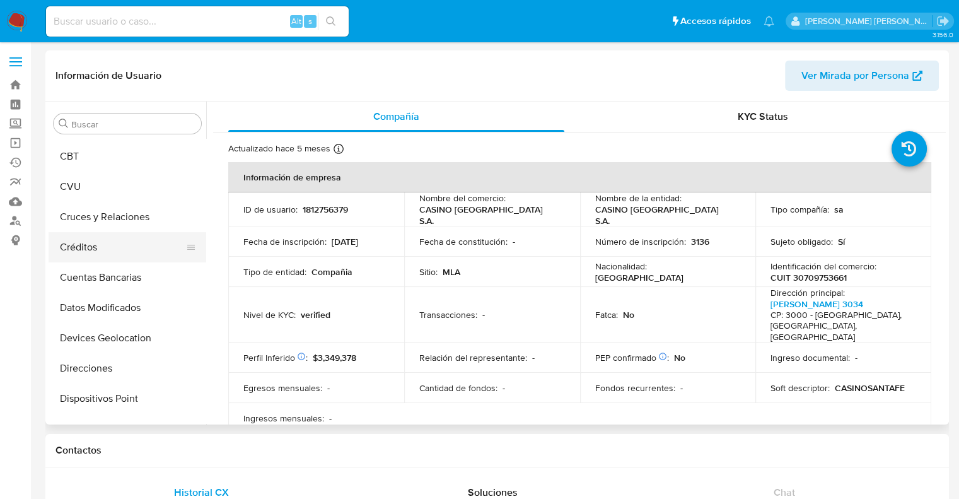
scroll to position [25, 0]
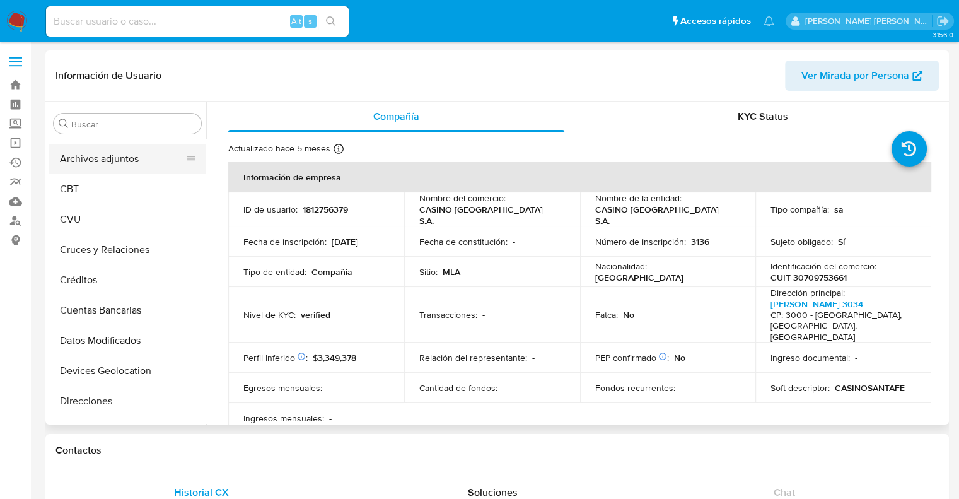
click at [125, 166] on button "Archivos adjuntos" at bounding box center [122, 159] width 147 height 30
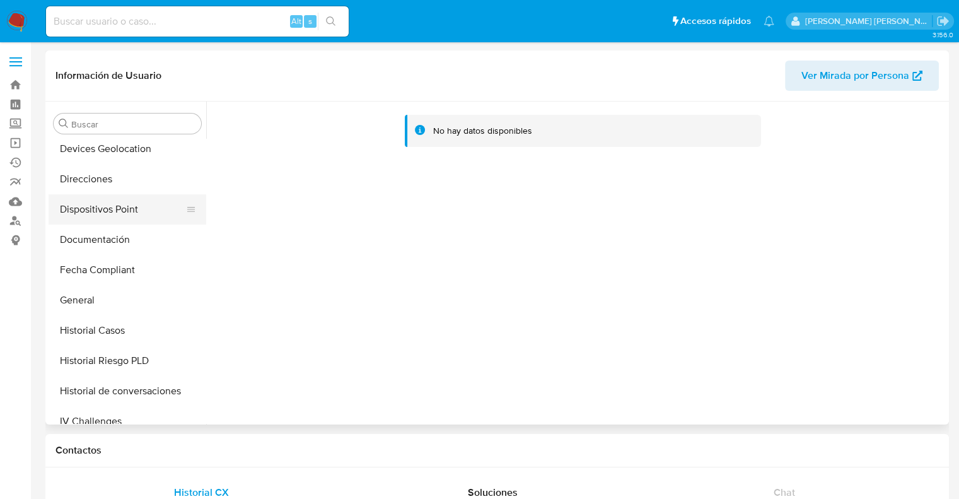
scroll to position [252, 0]
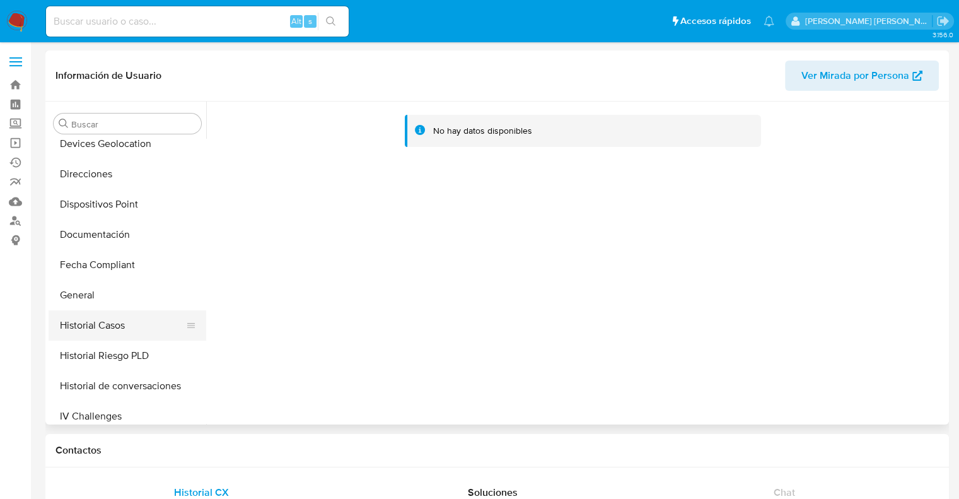
click at [113, 322] on button "Historial Casos" at bounding box center [122, 325] width 147 height 30
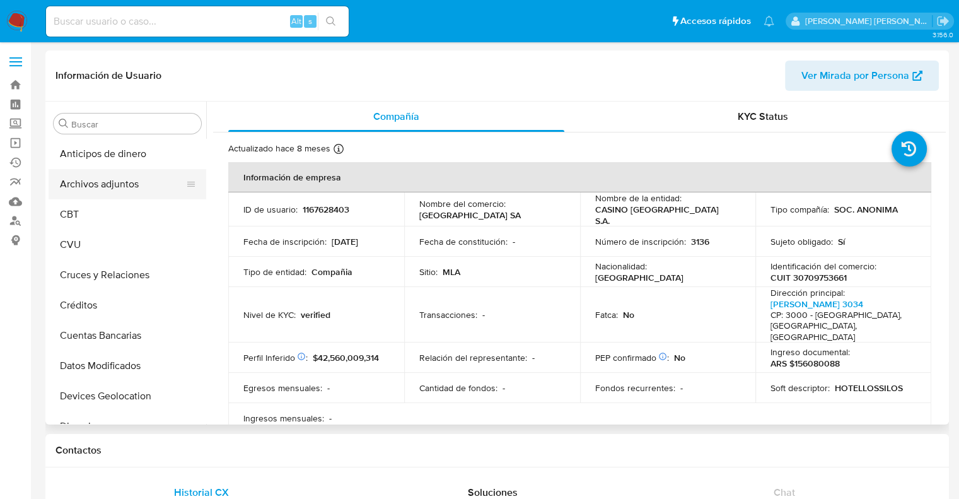
click at [116, 185] on button "Archivos adjuntos" at bounding box center [122, 184] width 147 height 30
select select "10"
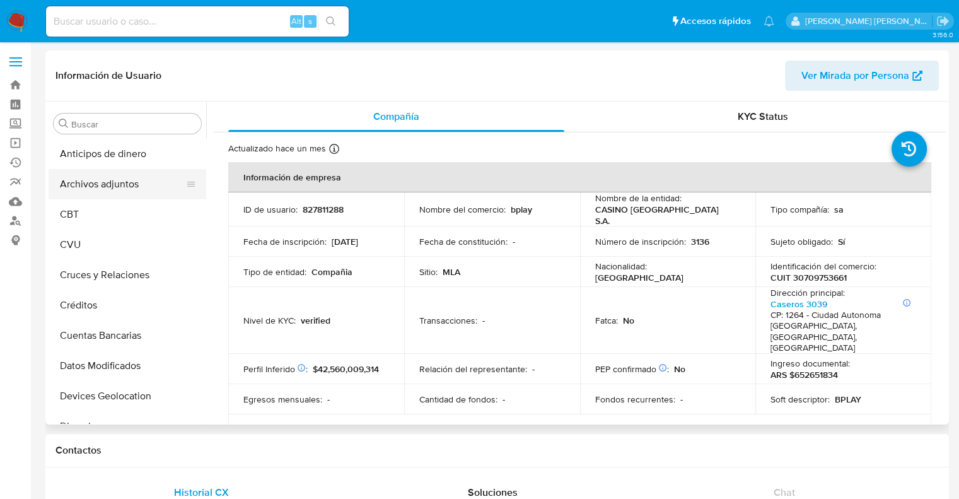
click at [113, 185] on button "Archivos adjuntos" at bounding box center [122, 184] width 147 height 30
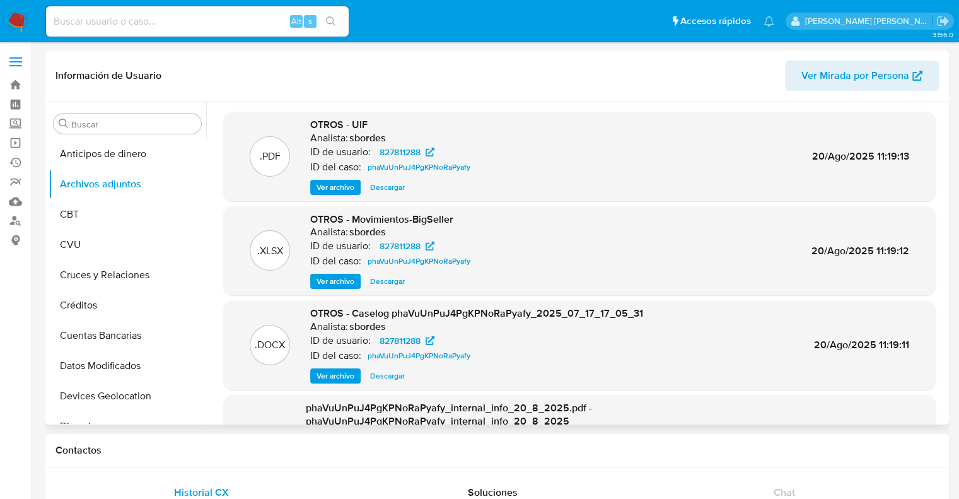
select select "10"
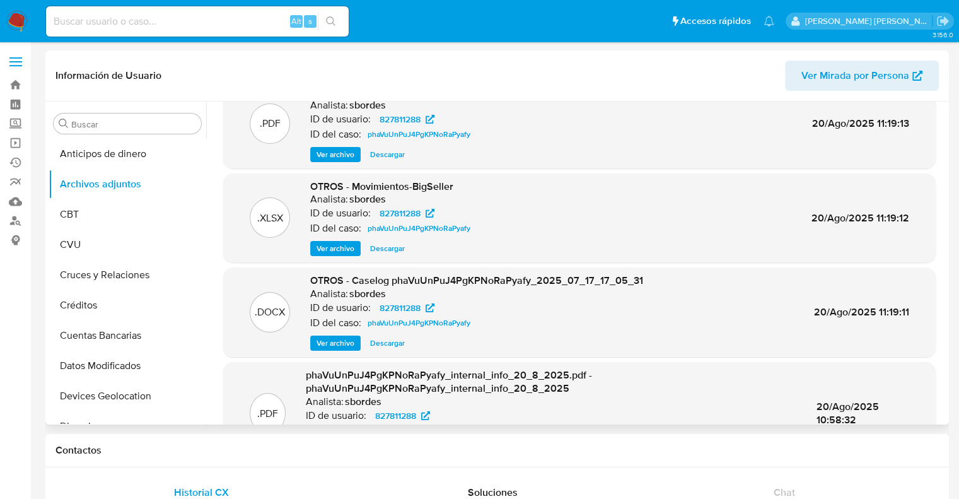
scroll to position [120, 0]
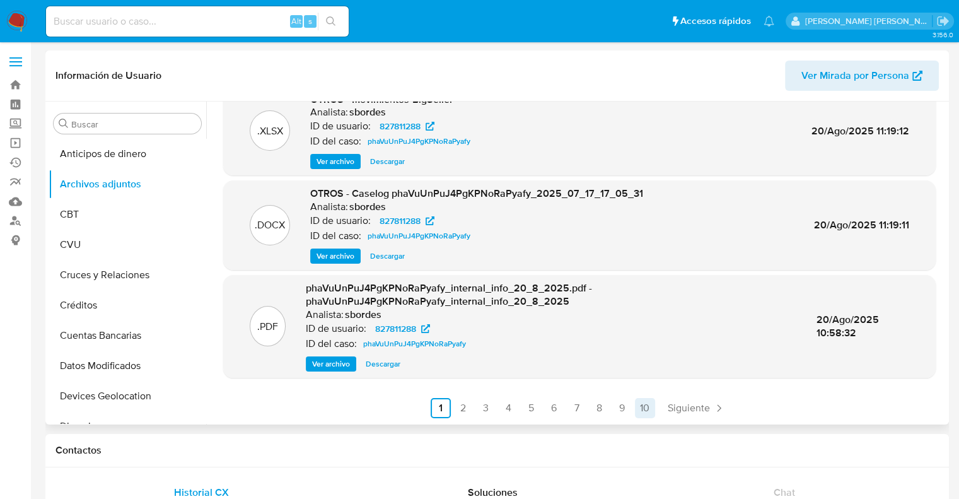
click at [648, 409] on link "10" at bounding box center [645, 408] width 20 height 20
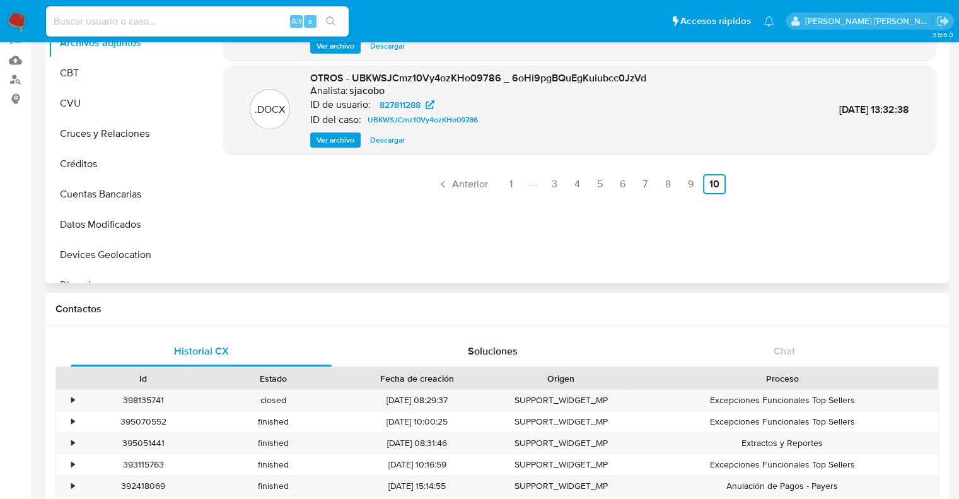
scroll to position [0, 0]
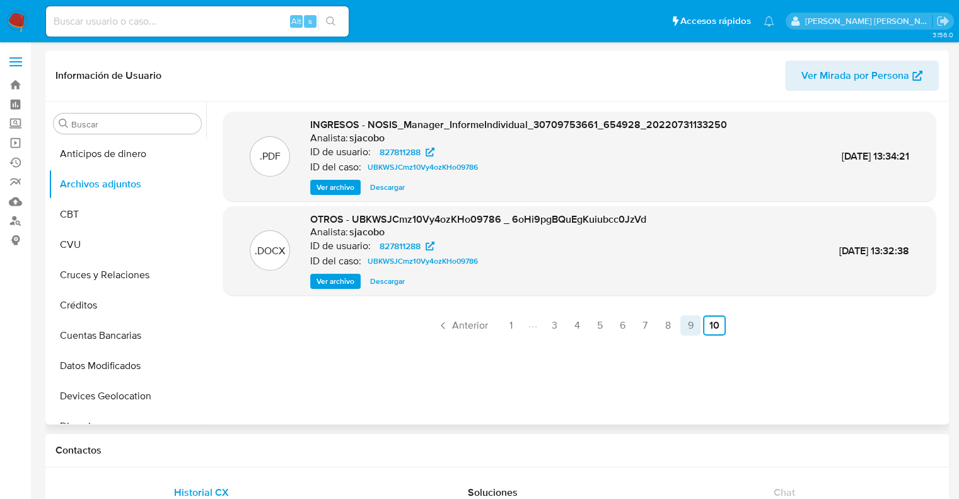
click at [682, 325] on link "9" at bounding box center [690, 325] width 20 height 20
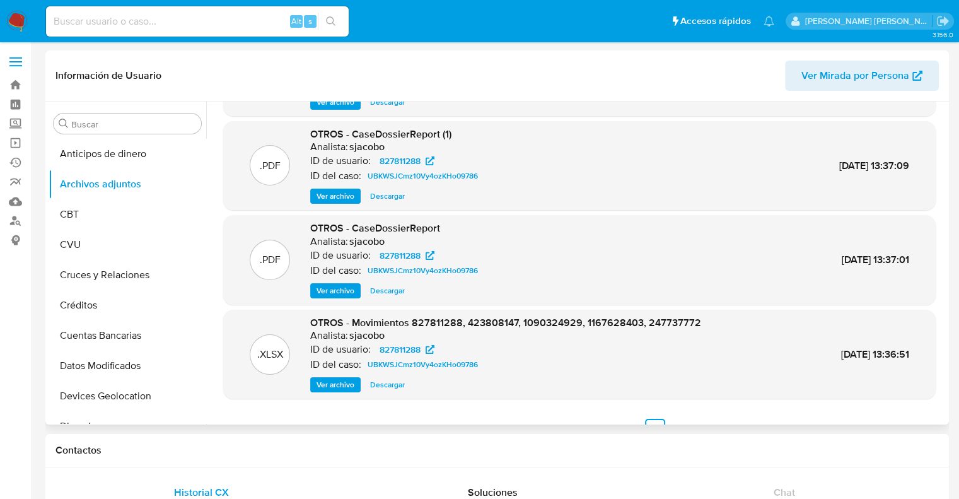
scroll to position [106, 0]
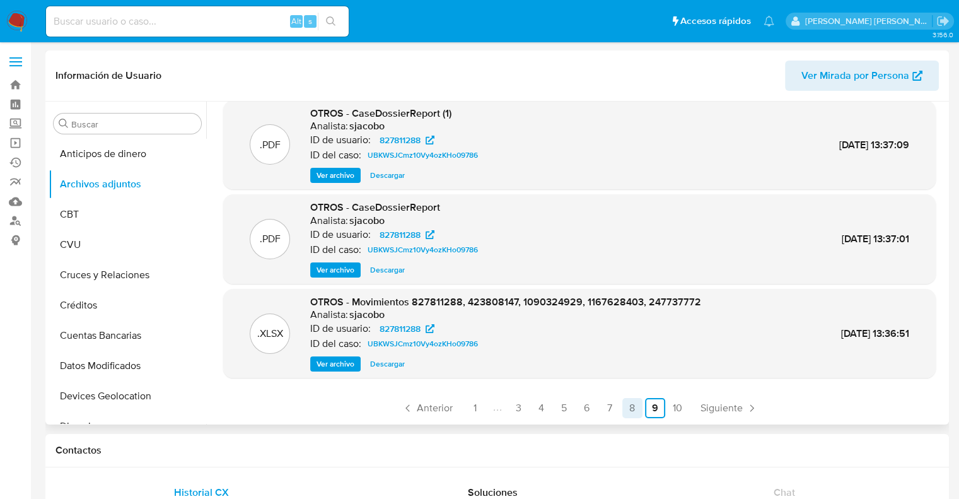
click at [632, 410] on link "8" at bounding box center [632, 408] width 20 height 20
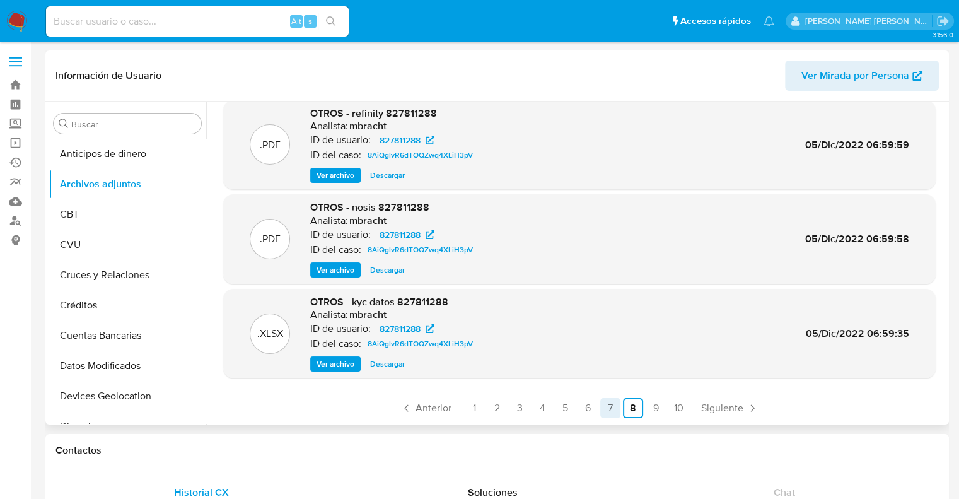
click at [611, 405] on link "7" at bounding box center [610, 408] width 20 height 20
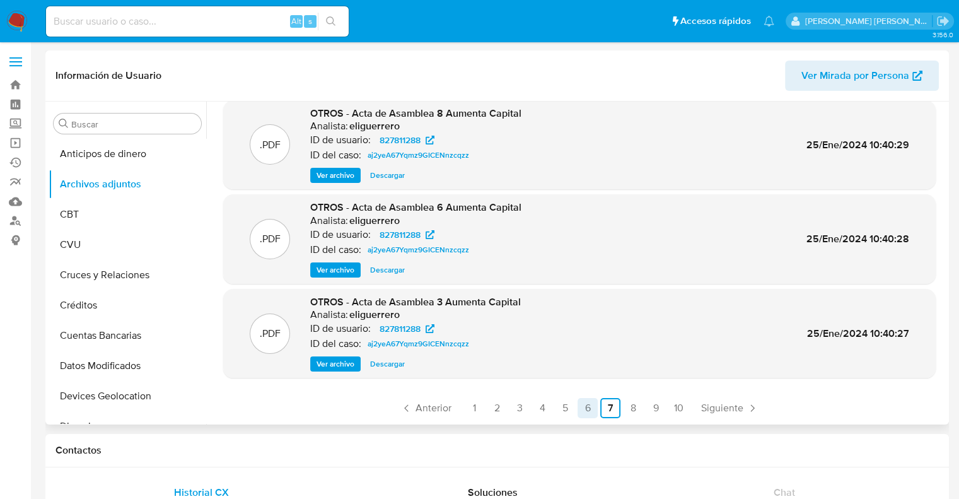
click at [582, 407] on link "6" at bounding box center [587, 408] width 20 height 20
click at [560, 410] on link "5" at bounding box center [565, 408] width 20 height 20
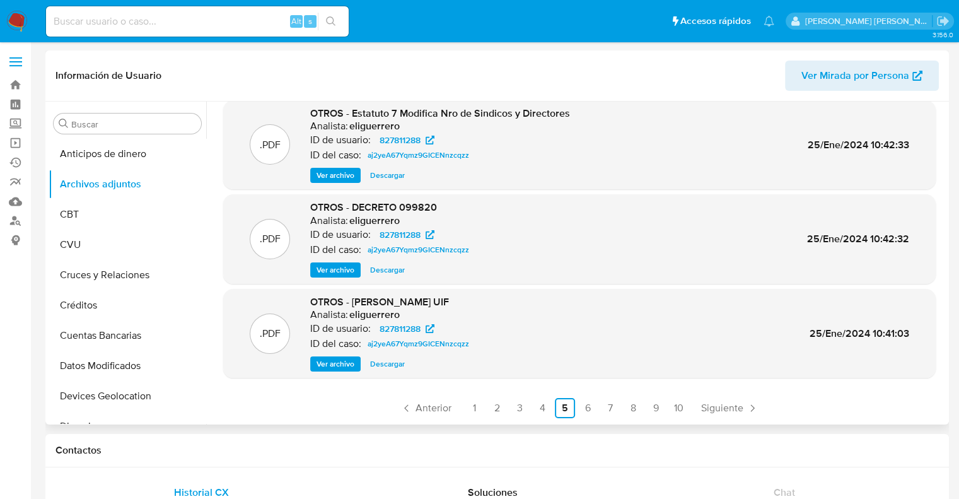
click at [537, 418] on div ".PDF OTROS - Manual PLAFT STA FE con Juego on line Analista: eliguerrero ID de …" at bounding box center [575, 262] width 739 height 323
click at [537, 412] on link "4" at bounding box center [542, 408] width 20 height 20
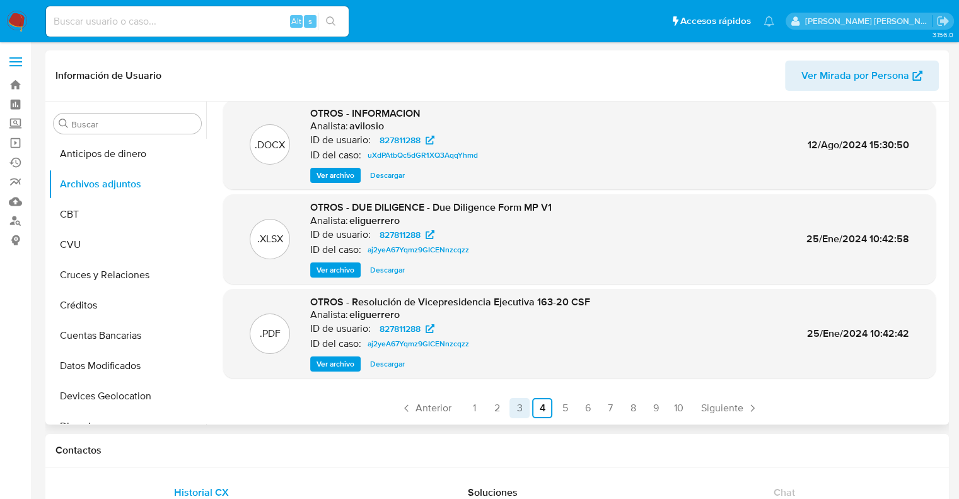
click at [516, 408] on link "3" at bounding box center [519, 408] width 20 height 20
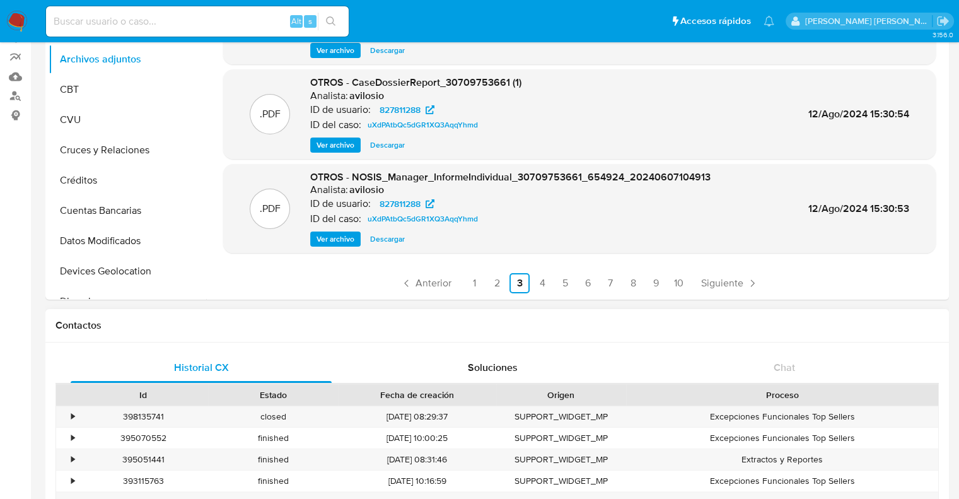
scroll to position [126, 0]
click at [495, 282] on link "2" at bounding box center [497, 282] width 20 height 20
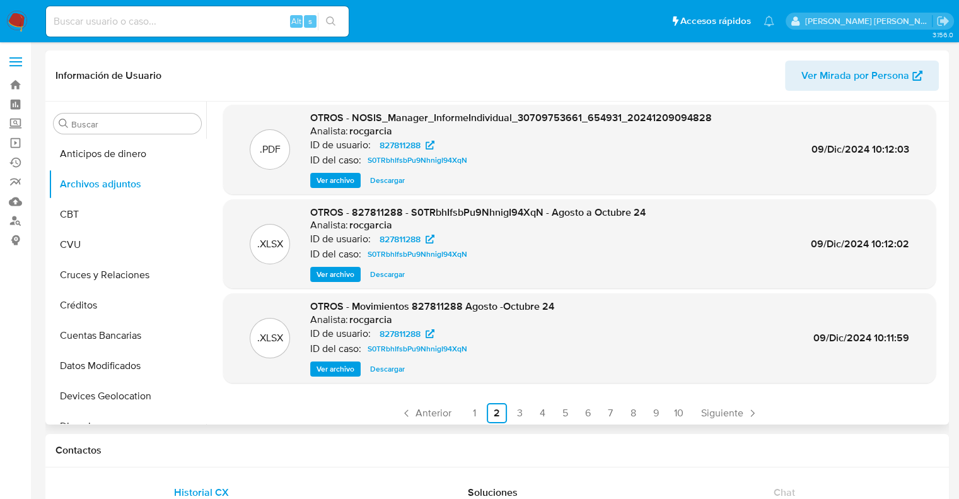
scroll to position [120, 0]
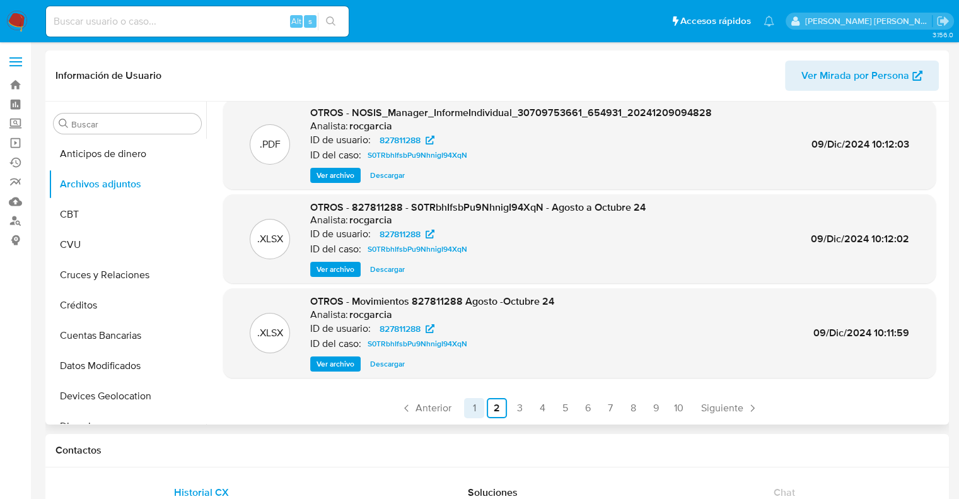
click at [473, 414] on link "1" at bounding box center [474, 408] width 20 height 20
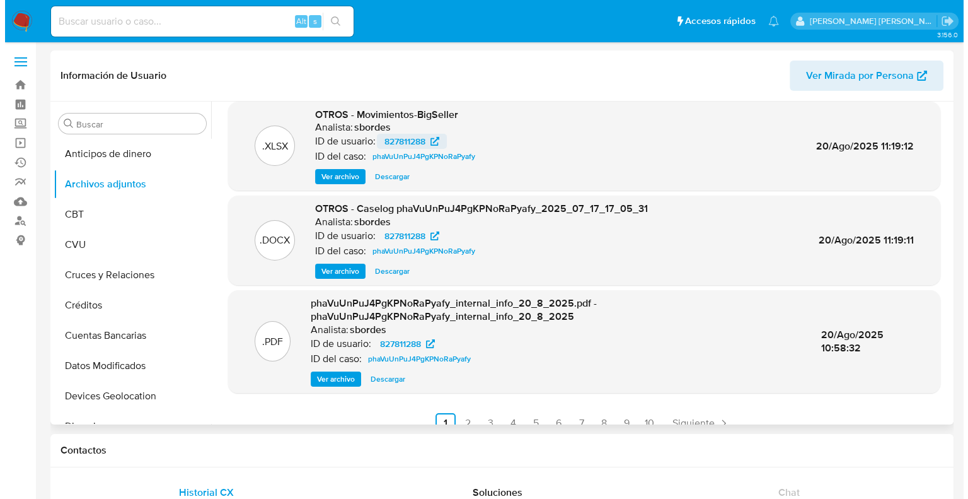
scroll to position [0, 0]
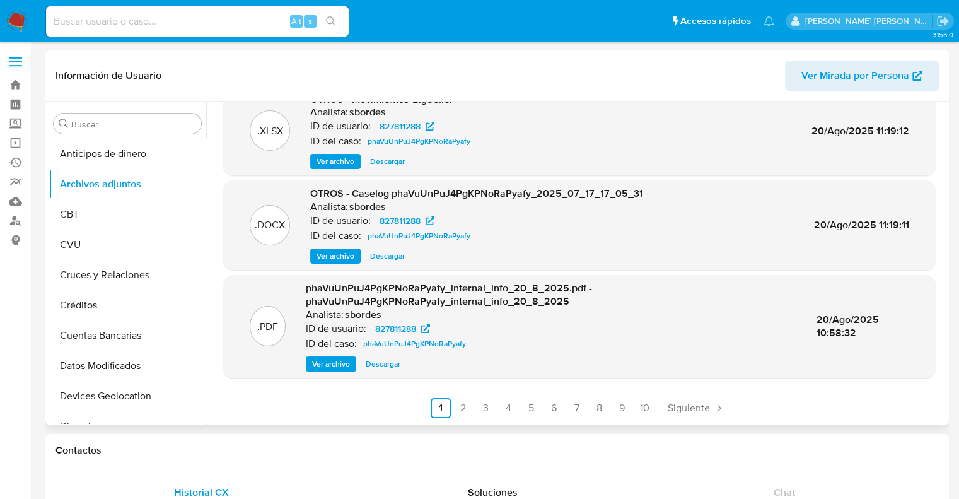
click at [337, 255] on span "Ver archivo" at bounding box center [335, 256] width 38 height 13
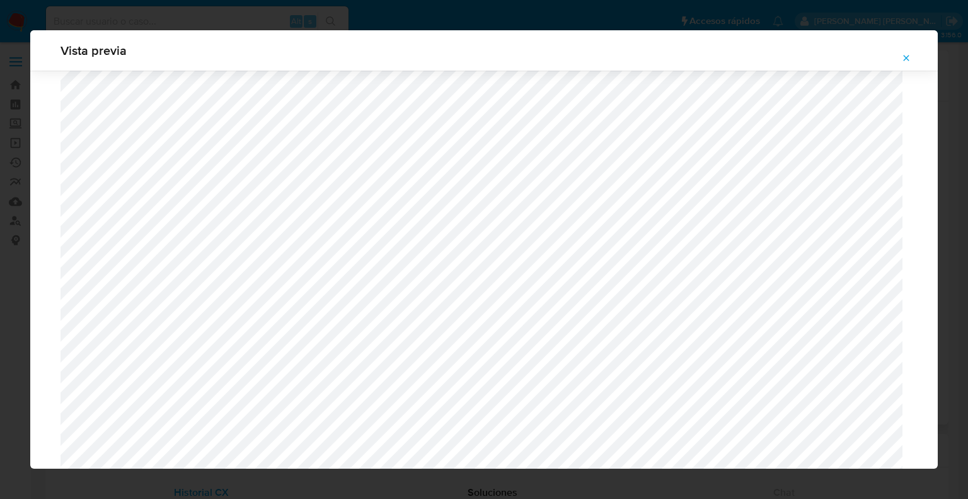
scroll to position [1298, 0]
click at [905, 61] on icon "Attachment preview" at bounding box center [906, 58] width 10 height 10
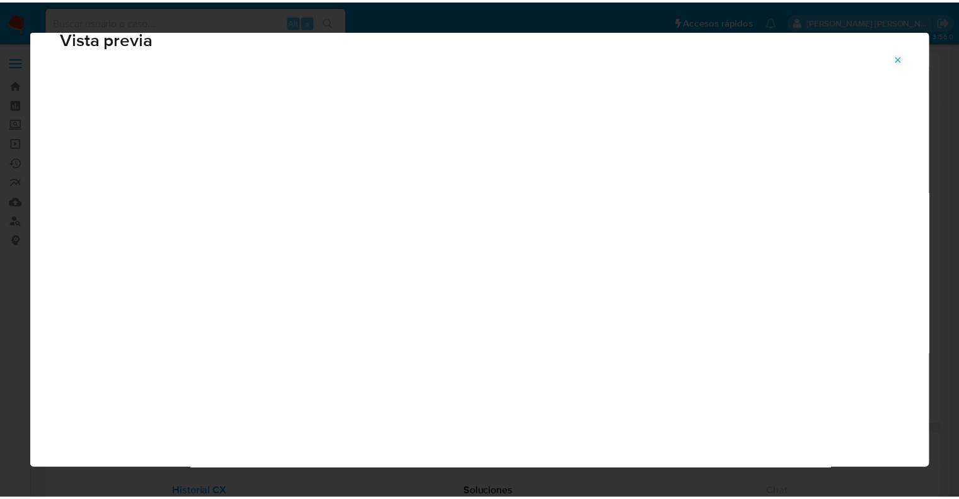
scroll to position [30, 0]
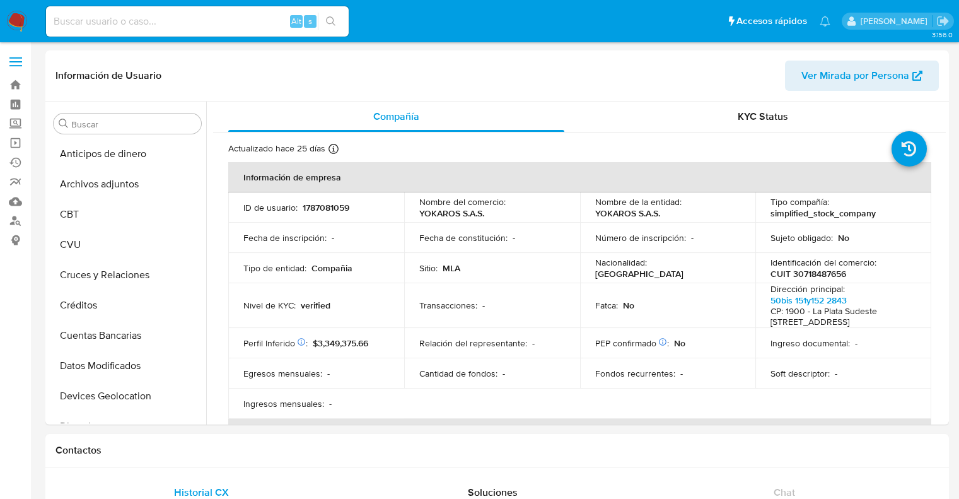
select select "10"
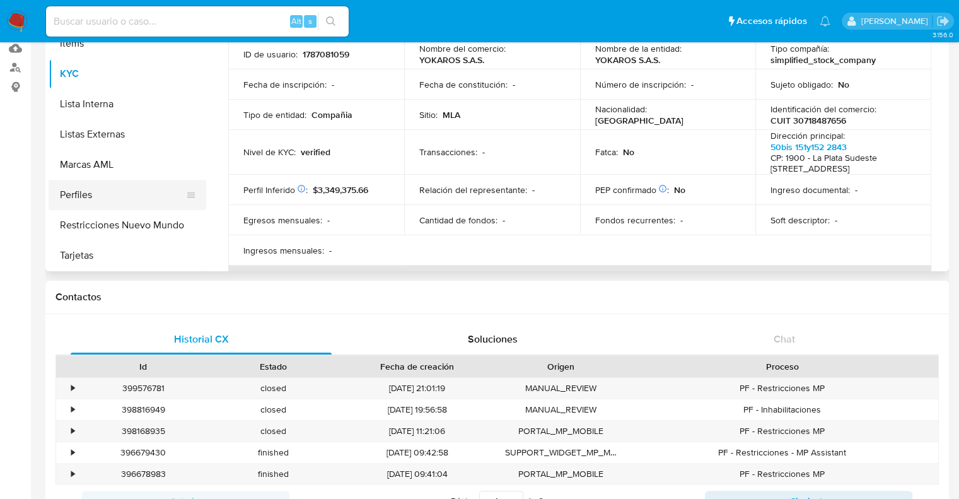
scroll to position [189, 0]
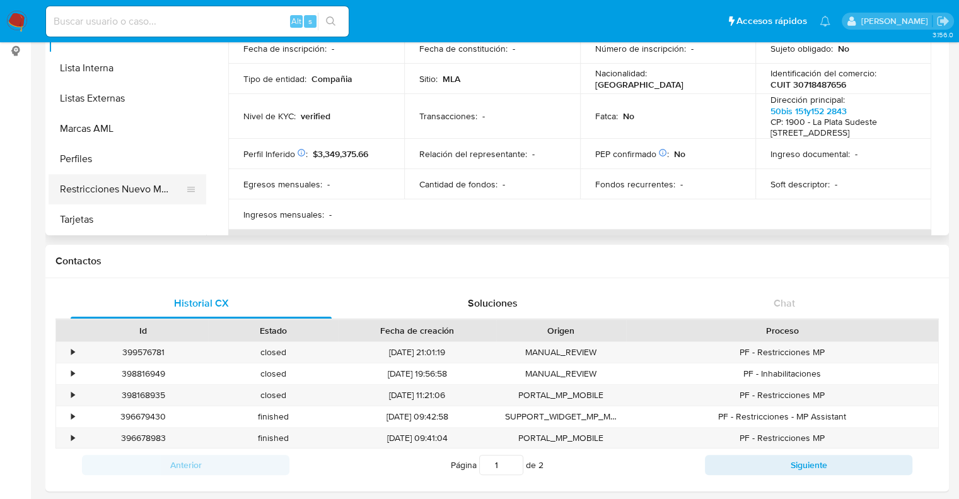
click at [128, 186] on button "Restricciones Nuevo Mundo" at bounding box center [122, 189] width 147 height 30
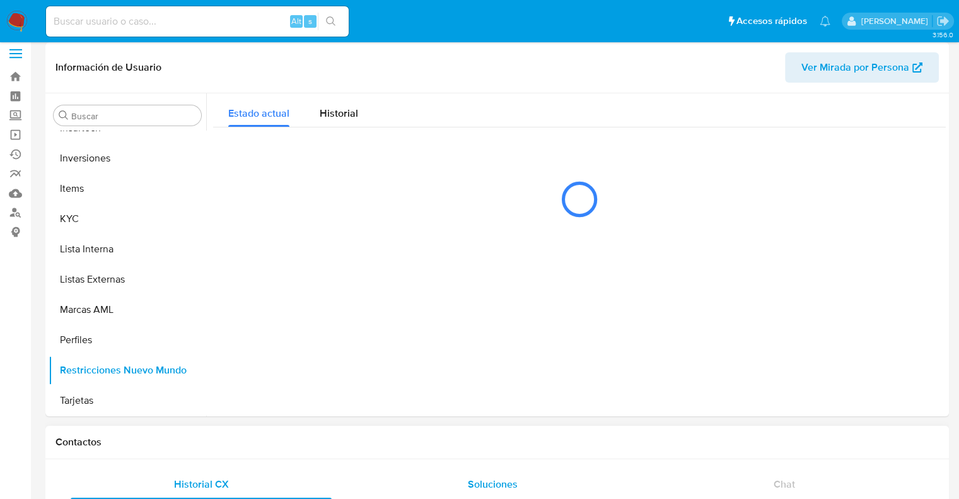
scroll to position [0, 0]
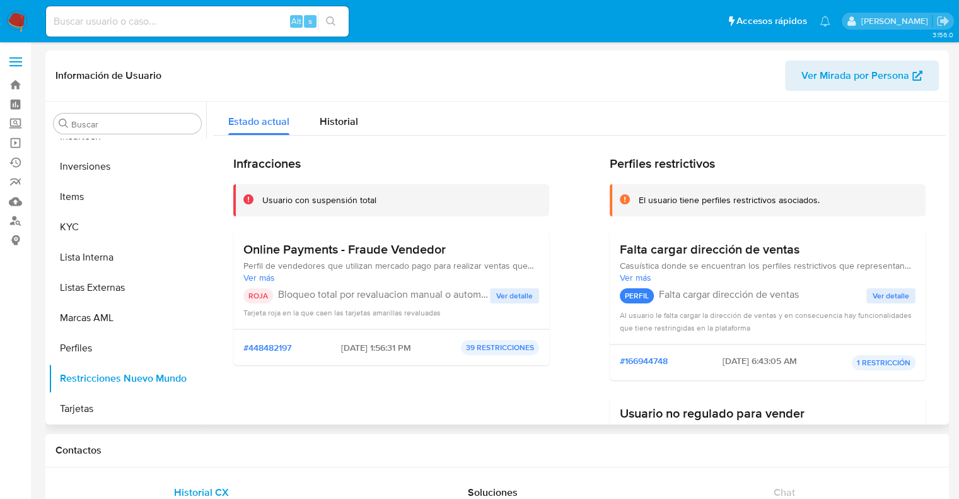
drag, startPoint x: 376, startPoint y: 349, endPoint x: 323, endPoint y: 349, distance: 53.6
click at [323, 349] on div "#448482197 [DATE] 1:56:31 PM 39 RESTRICCIONES" at bounding box center [391, 347] width 296 height 15
drag, startPoint x: 286, startPoint y: 298, endPoint x: 498, endPoint y: 299, distance: 212.4
click at [472, 299] on p "Bloqueo total por revaluacion manual o automatica" at bounding box center [384, 294] width 212 height 13
click at [508, 296] on span "Ver detalle" at bounding box center [514, 295] width 37 height 13
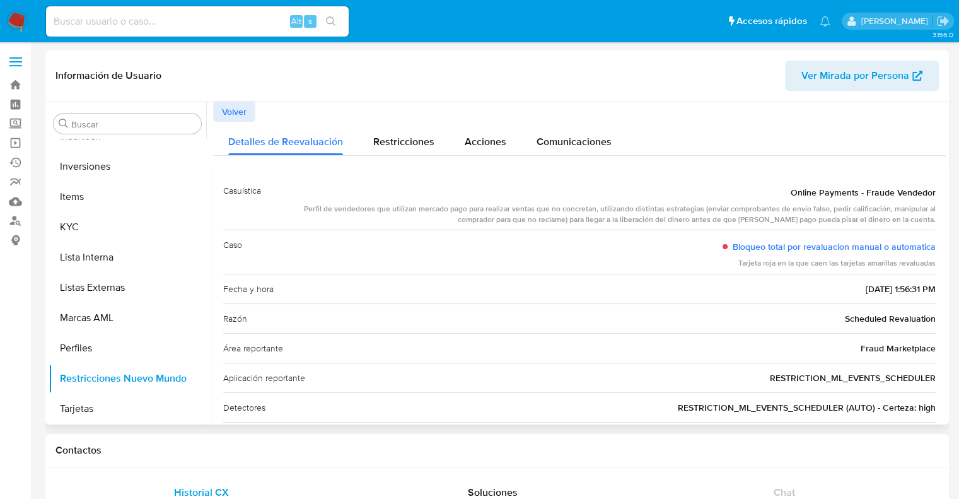
drag, startPoint x: 938, startPoint y: 246, endPoint x: 729, endPoint y: 251, distance: 209.3
click at [729, 251] on div "Casuística Online Payments - Fraude Vendedor Perfil de vendedores que utilizan …" at bounding box center [579, 314] width 732 height 296
click at [229, 110] on span "Volver" at bounding box center [234, 112] width 25 height 18
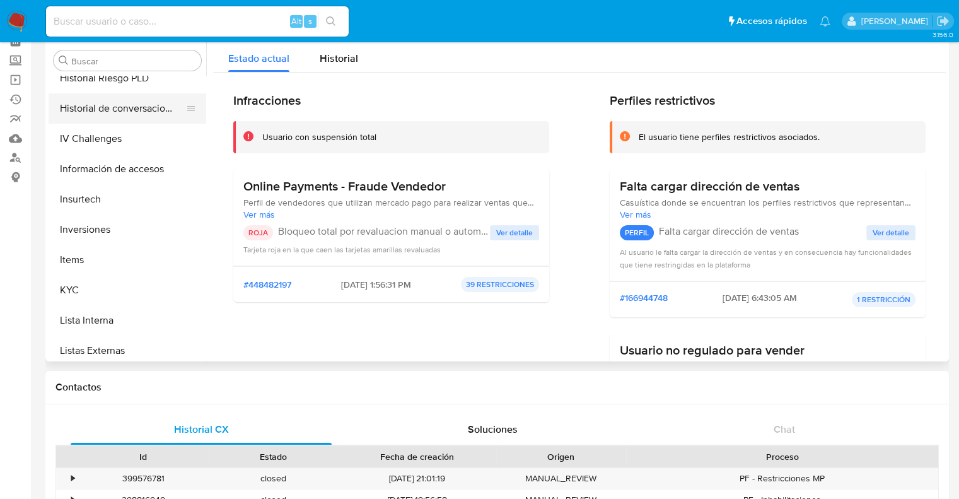
scroll to position [403, 0]
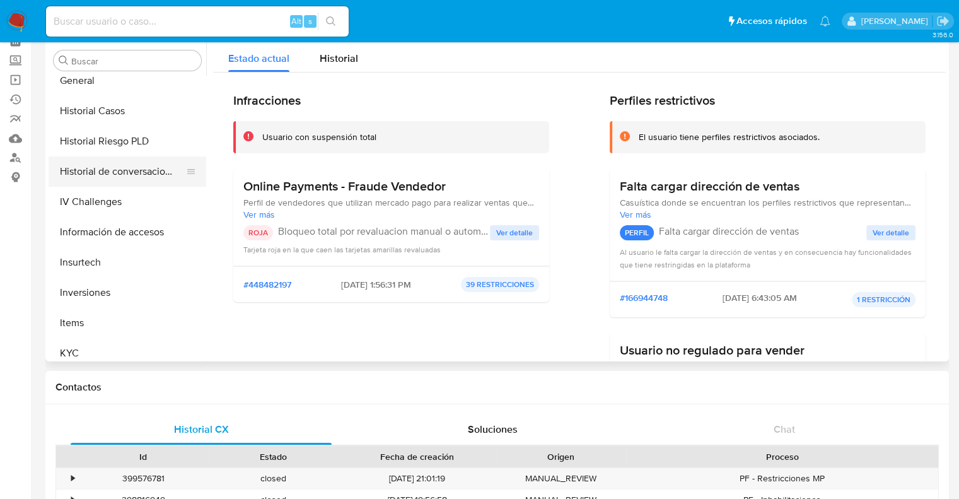
click at [107, 117] on button "Historial Casos" at bounding box center [128, 111] width 158 height 30
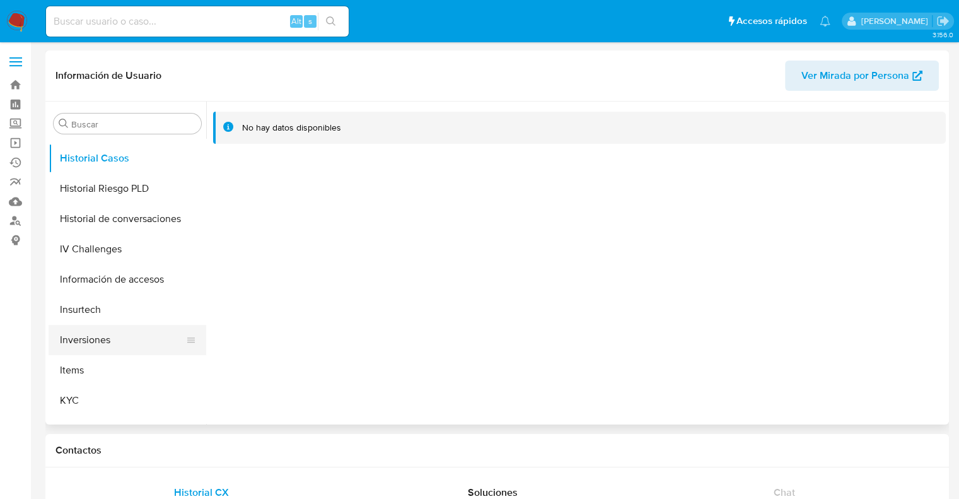
scroll to position [504, 0]
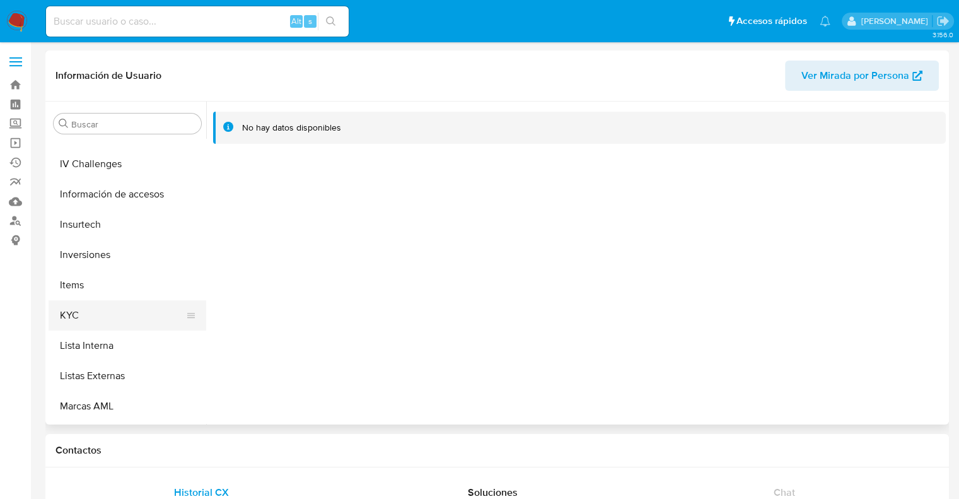
click at [99, 316] on button "KYC" at bounding box center [122, 315] width 147 height 30
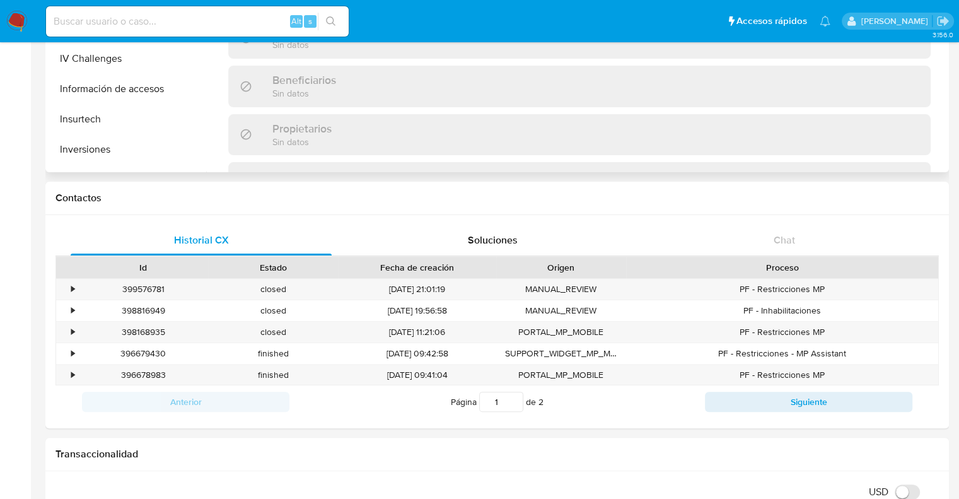
scroll to position [252, 0]
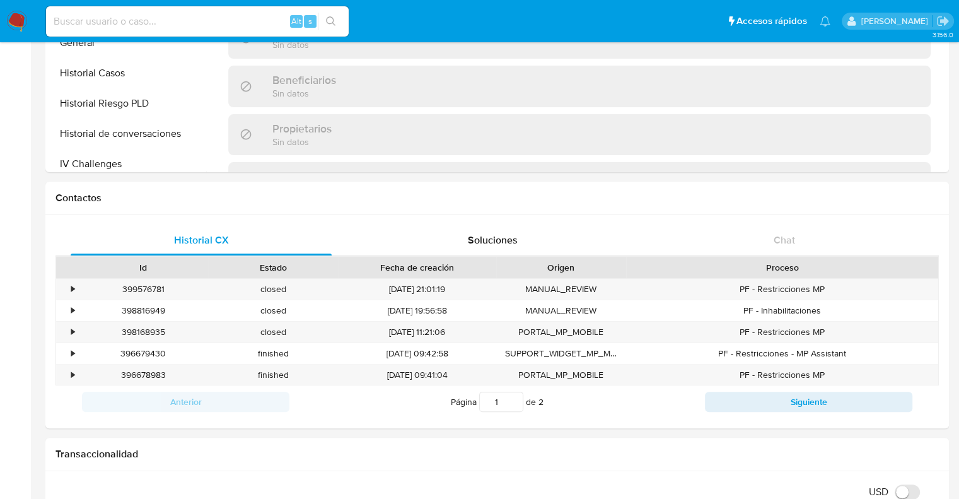
click at [142, 20] on input at bounding box center [197, 21] width 303 height 16
paste input "1518616974"
type input "1518616974"
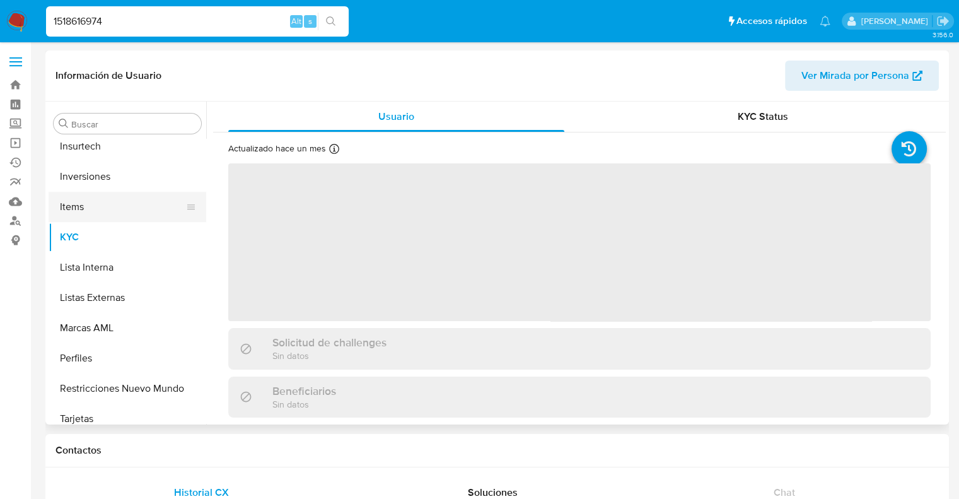
scroll to position [592, 0]
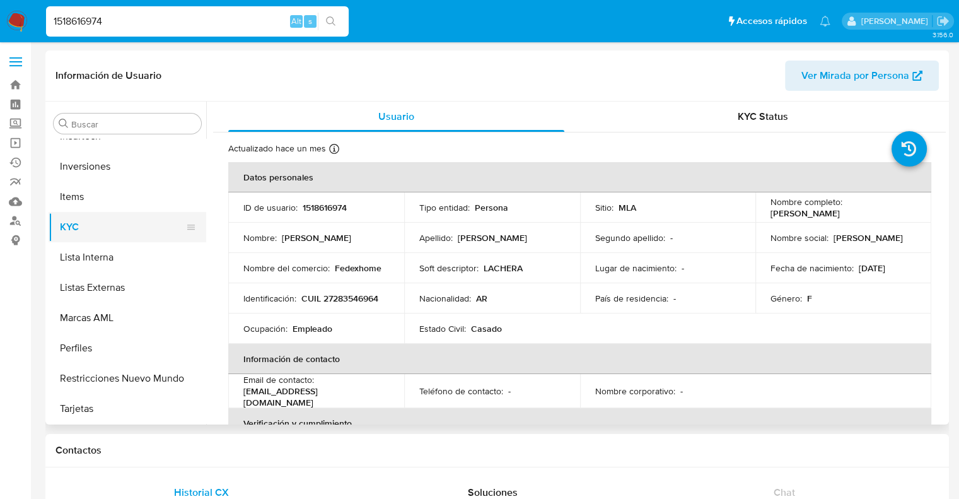
select select "10"
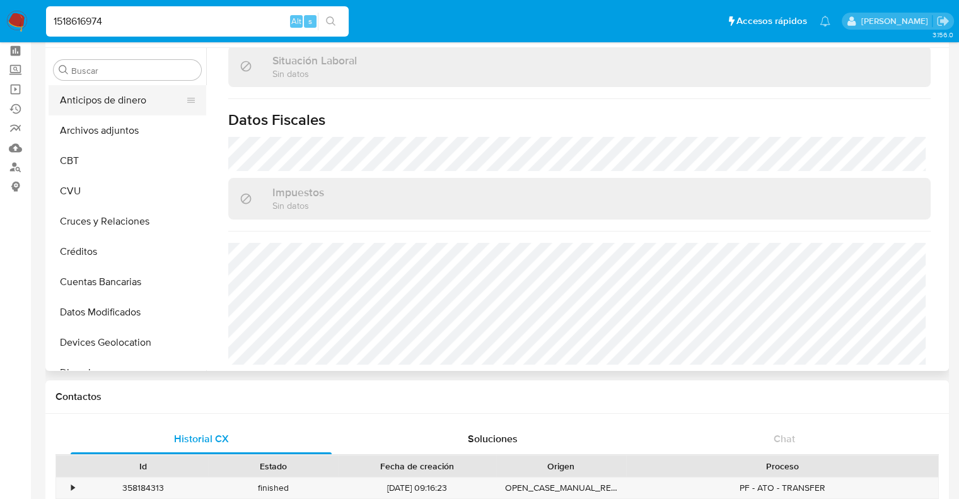
scroll to position [0, 0]
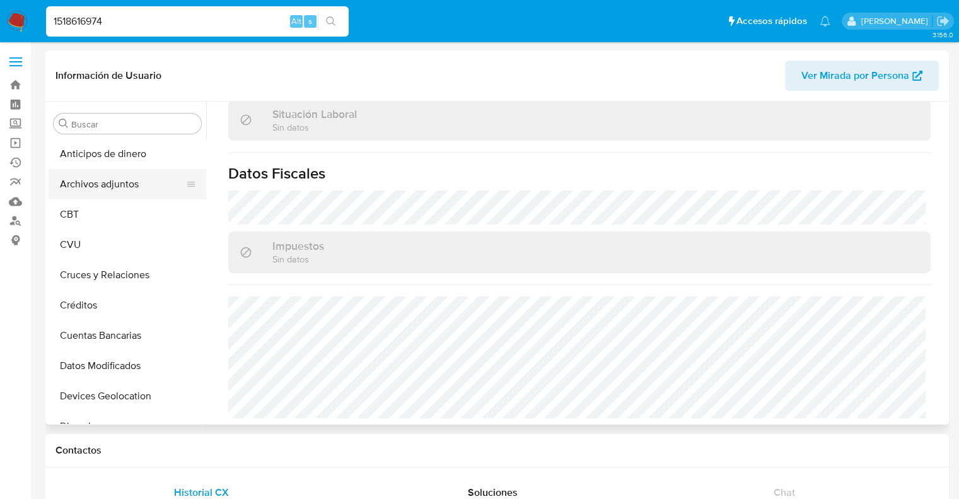
click at [111, 188] on button "Archivos adjuntos" at bounding box center [122, 184] width 147 height 30
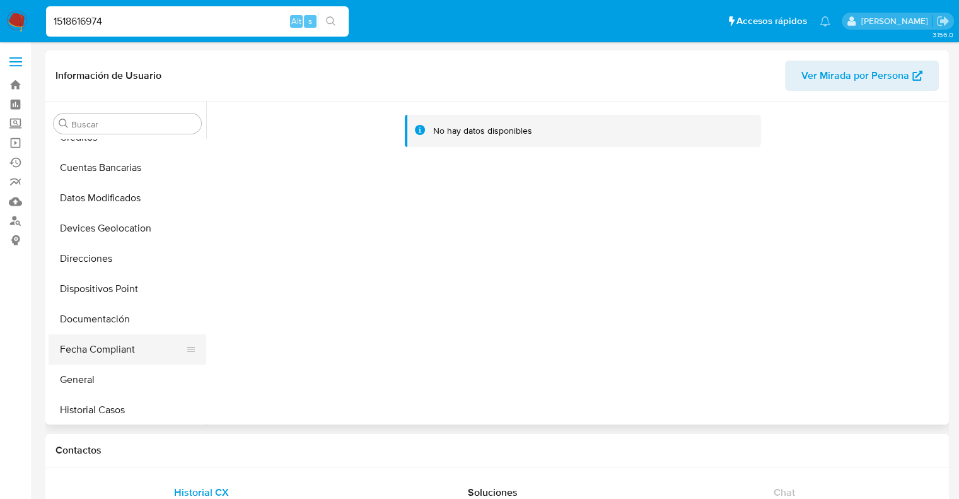
scroll to position [189, 0]
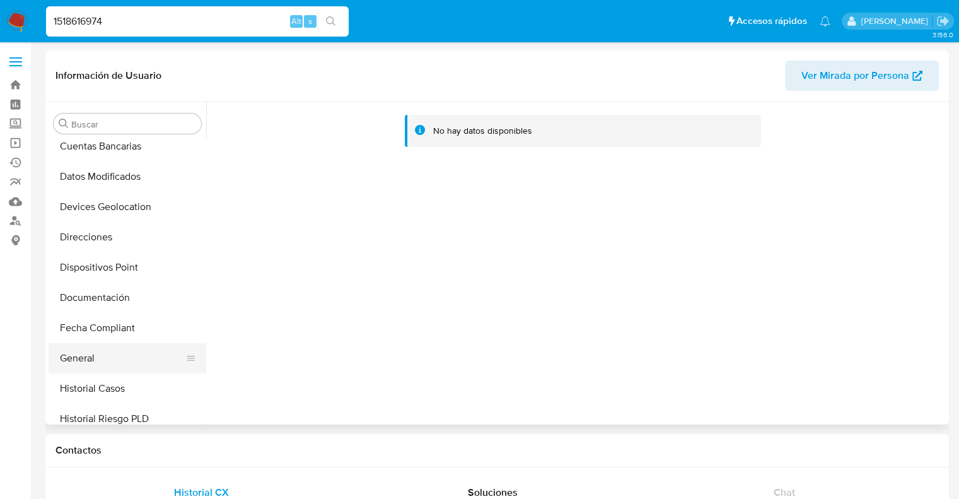
click at [95, 356] on button "General" at bounding box center [122, 358] width 147 height 30
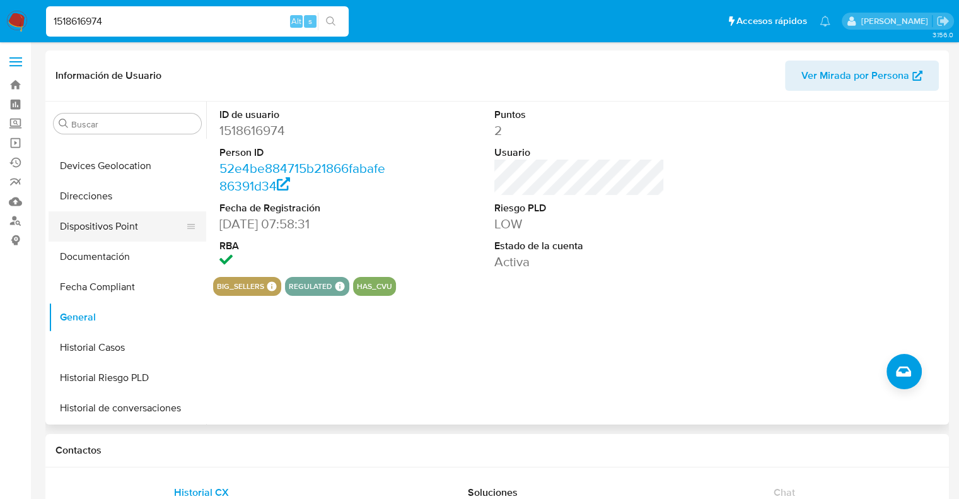
scroll to position [252, 0]
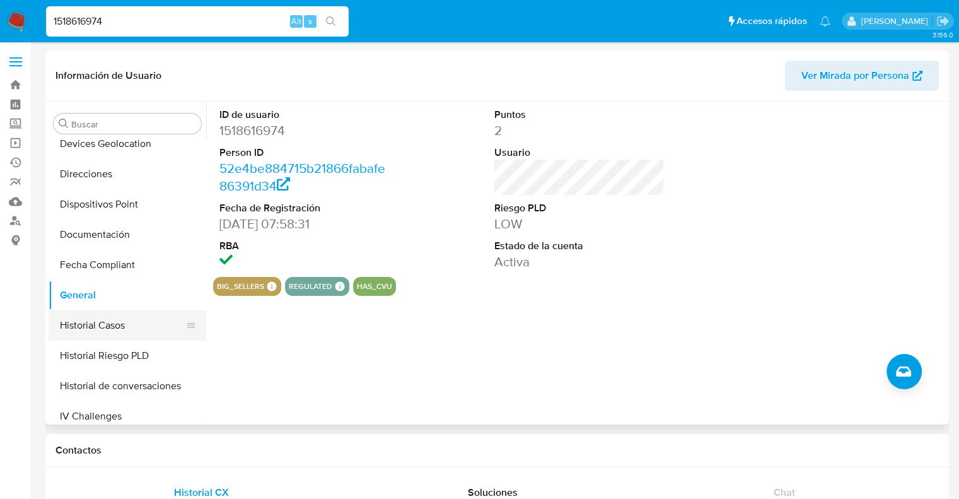
click at [101, 329] on button "Historial Casos" at bounding box center [122, 325] width 147 height 30
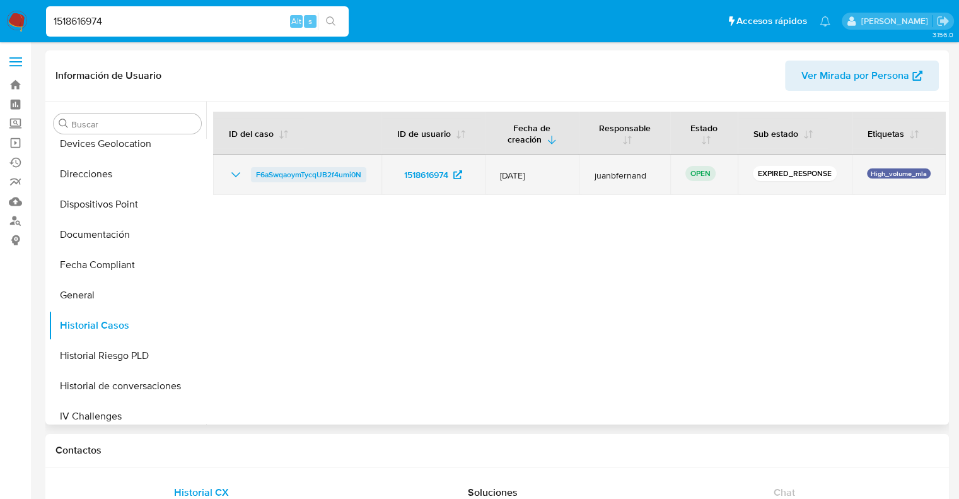
click at [287, 176] on span "F6aSwqaoymTycqUB2f4umi0N" at bounding box center [308, 174] width 105 height 15
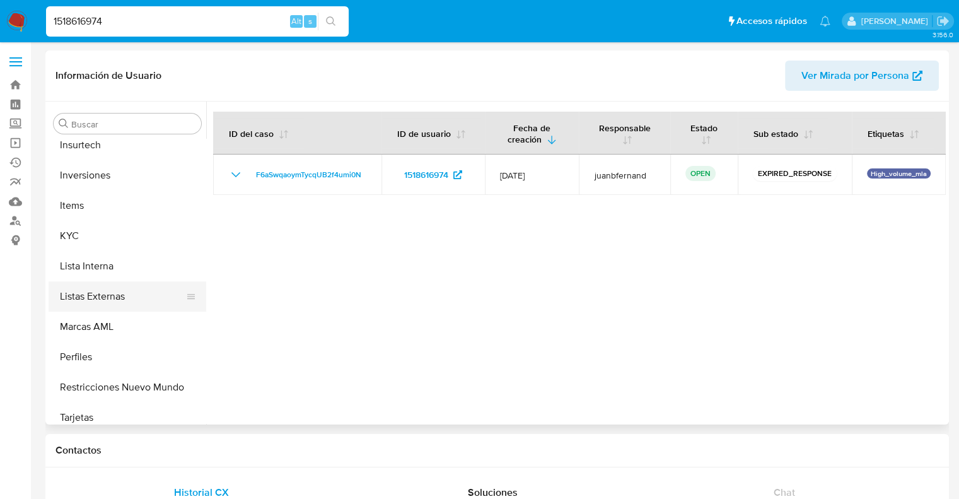
scroll to position [592, 0]
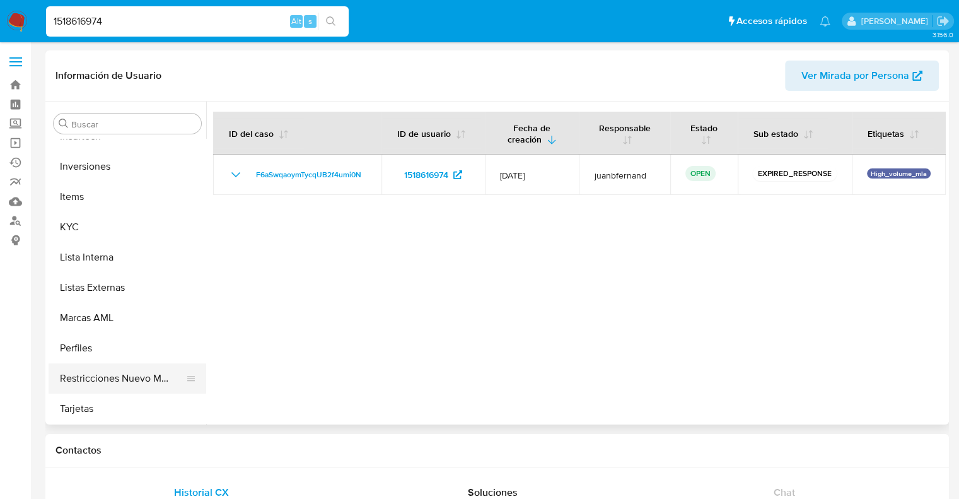
click at [95, 384] on button "Restricciones Nuevo Mundo" at bounding box center [122, 378] width 147 height 30
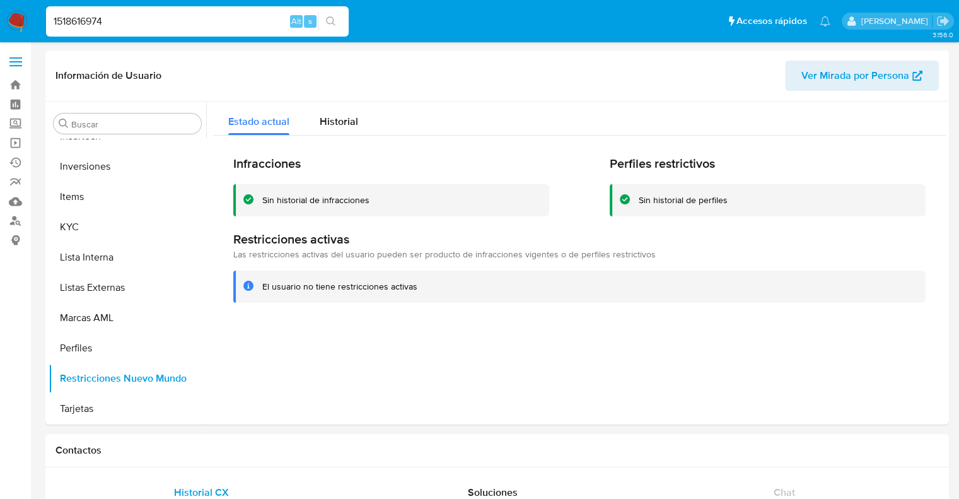
drag, startPoint x: 113, startPoint y: 23, endPoint x: 46, endPoint y: 25, distance: 66.8
click at [46, 25] on input "1518616974" at bounding box center [197, 21] width 303 height 16
paste input "465498883"
type input "1465498883"
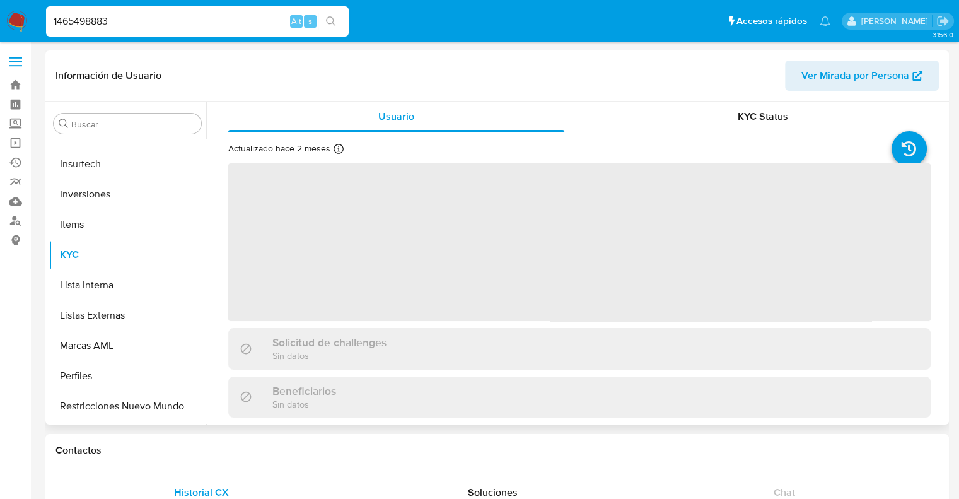
scroll to position [592, 0]
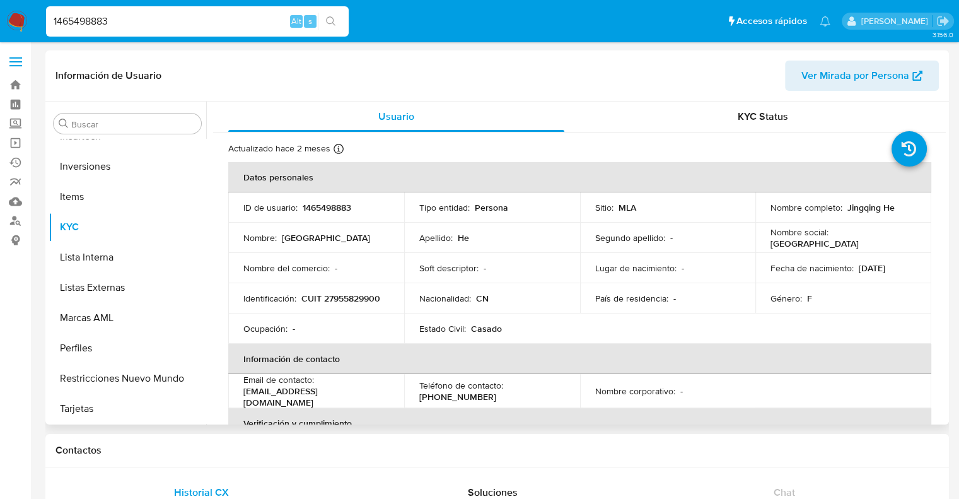
select select "10"
drag, startPoint x: 282, startPoint y: 241, endPoint x: 327, endPoint y: 245, distance: 45.5
click at [327, 245] on td "Nombre : [GEOGRAPHIC_DATA]" at bounding box center [316, 237] width 176 height 30
copy p "[GEOGRAPHIC_DATA]"
click at [131, 31] on div "1465498883 Alt s" at bounding box center [197, 21] width 303 height 30
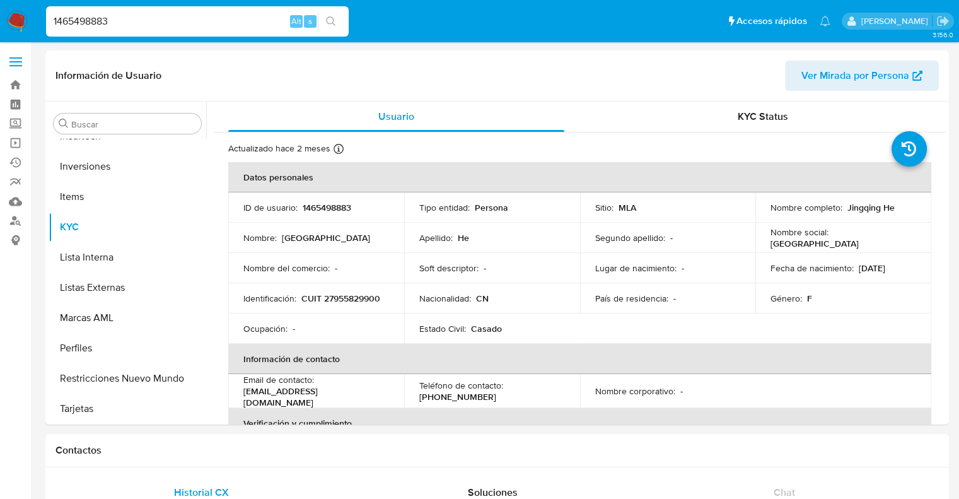
drag, startPoint x: 129, startPoint y: 18, endPoint x: 47, endPoint y: 21, distance: 82.0
click at [47, 21] on input "1465498883" at bounding box center [197, 21] width 303 height 16
paste input "30378308"
type input "30378308"
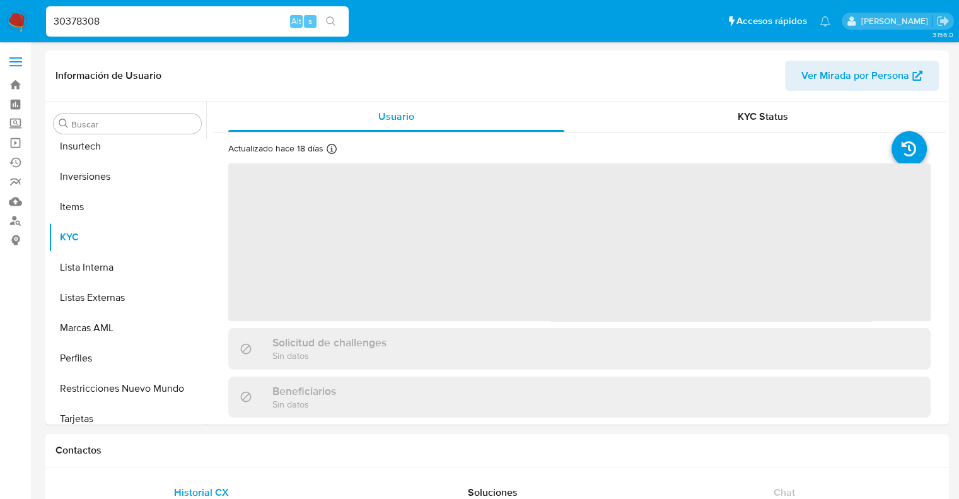
scroll to position [592, 0]
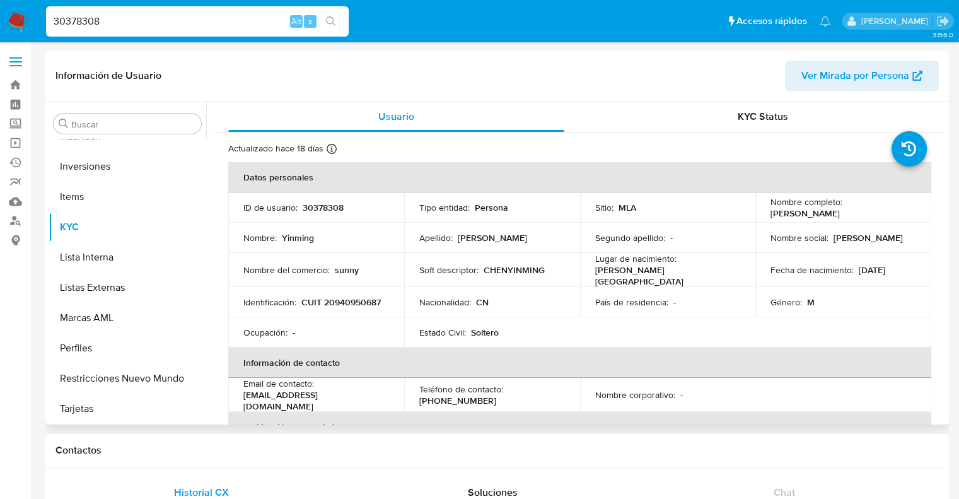
select select "10"
drag, startPoint x: 852, startPoint y: 270, endPoint x: 895, endPoint y: 270, distance: 42.9
click at [898, 270] on div "Fecha de nacimiento : [DEMOGRAPHIC_DATA]" at bounding box center [843, 269] width 146 height 11
copy div "[DATE]"
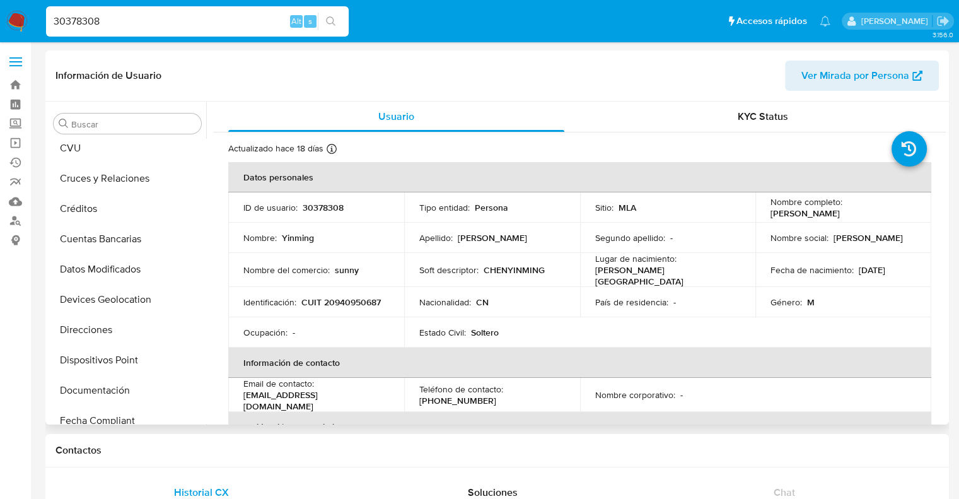
scroll to position [0, 0]
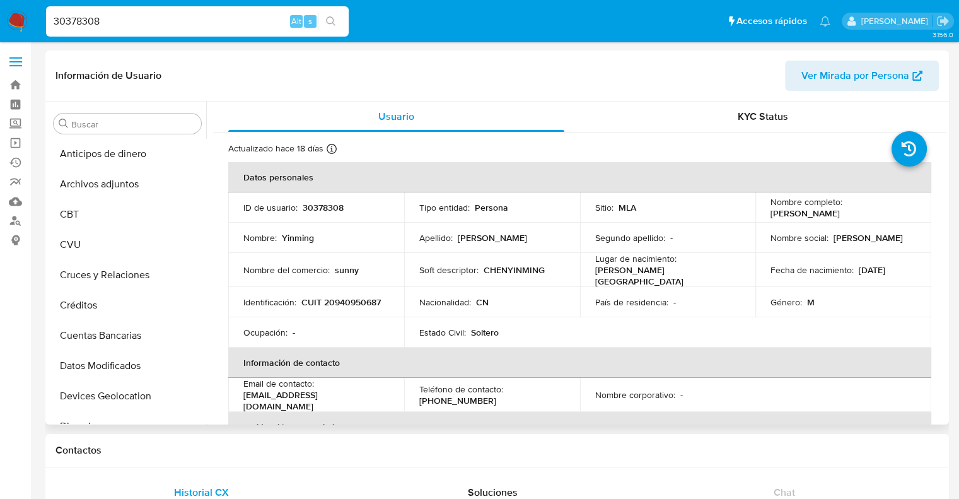
click at [363, 302] on p "CUIT 20940950687" at bounding box center [340, 301] width 79 height 11
copy p "20940950687"
drag, startPoint x: 118, startPoint y: 22, endPoint x: 33, endPoint y: 27, distance: 85.2
click at [33, 27] on nav "Pausado Ver notificaciones 30378308 Alt s Accesos rápidos Presiona las siguient…" at bounding box center [479, 21] width 959 height 42
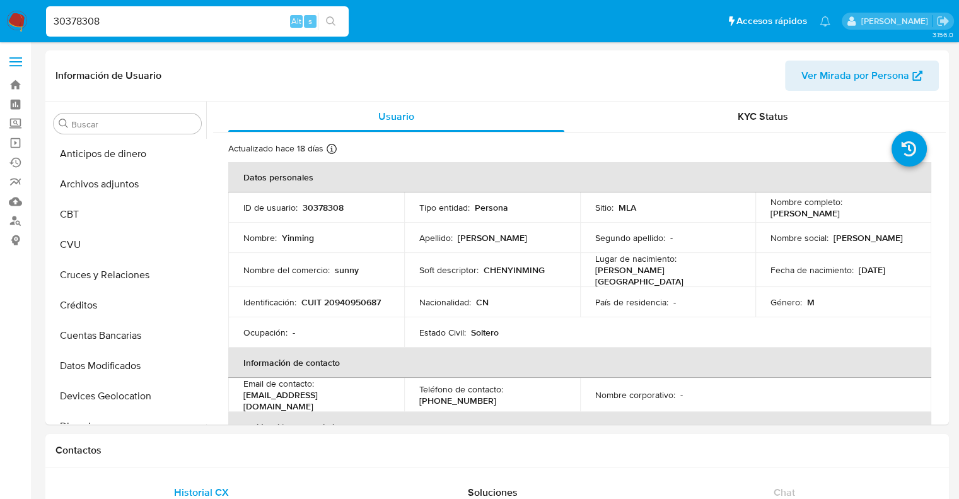
paste input "718487656"
type input "30718487656"
click at [15, 223] on link "Buscador de personas" at bounding box center [75, 221] width 150 height 20
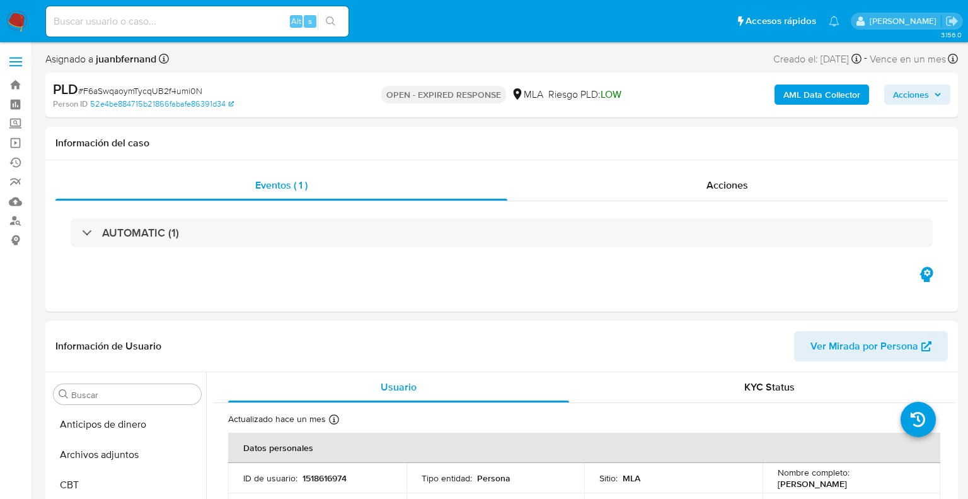
select select "10"
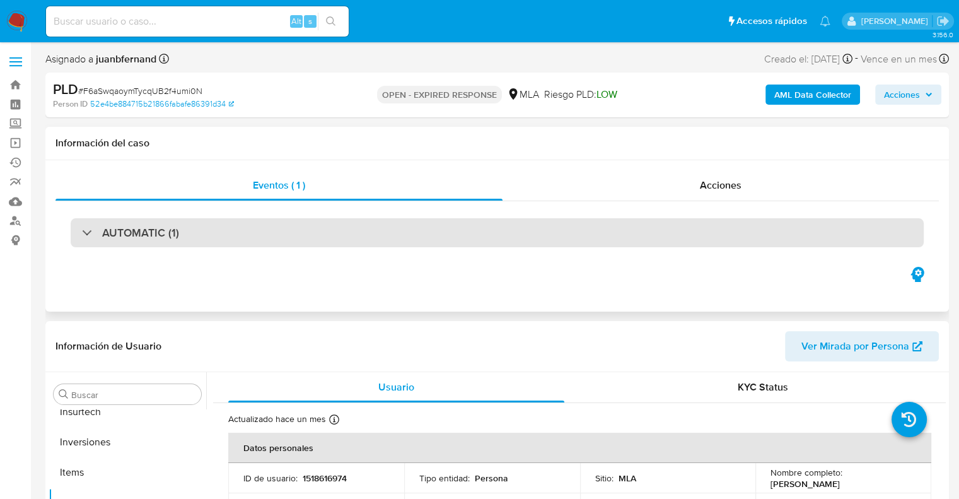
scroll to position [592, 0]
click at [131, 233] on h3 "AUTOMATIC (1)" at bounding box center [140, 233] width 77 height 14
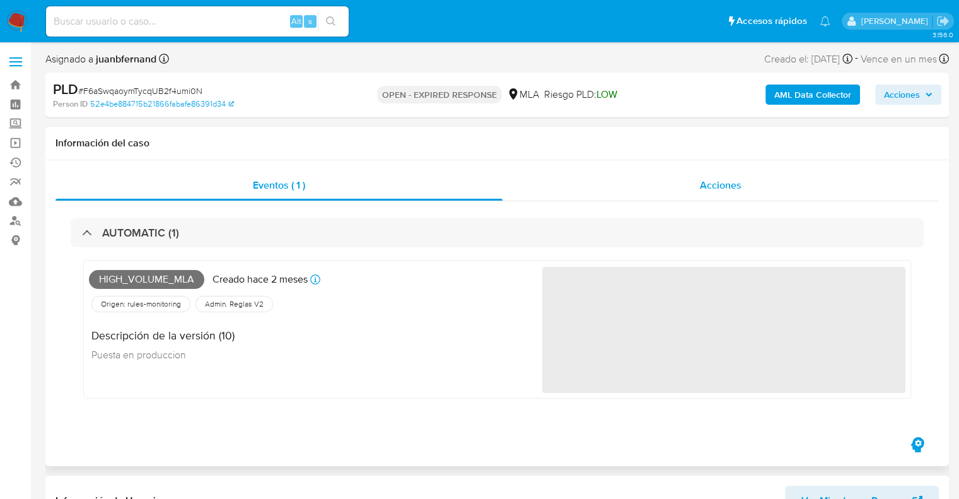
click at [712, 188] on span "Acciones" at bounding box center [721, 185] width 42 height 14
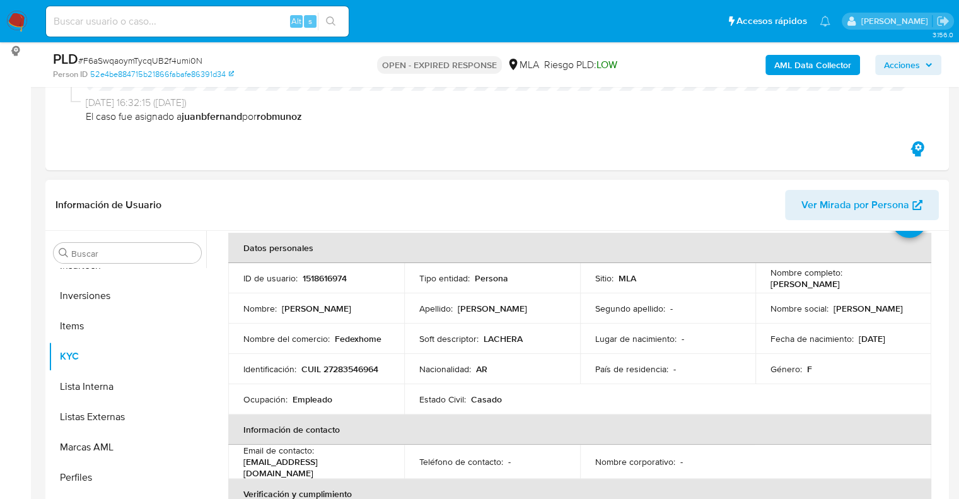
scroll to position [126, 0]
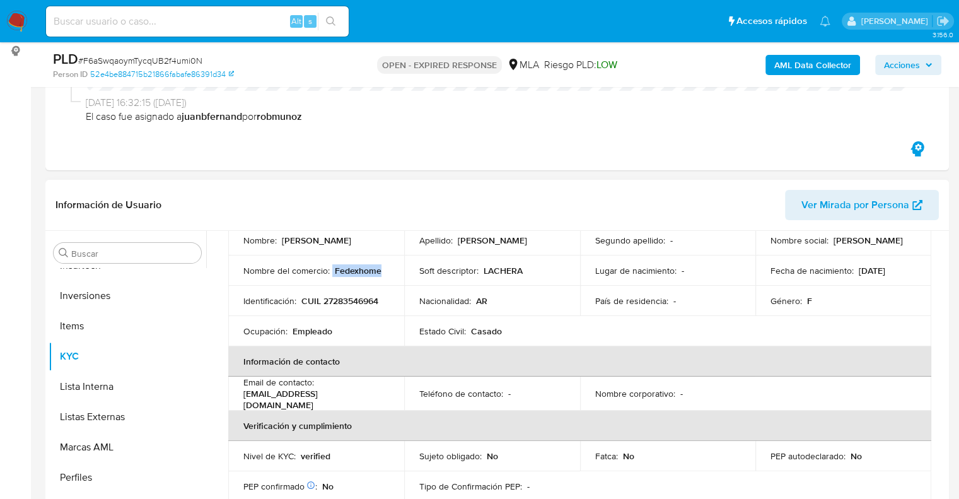
drag, startPoint x: 332, startPoint y: 270, endPoint x: 378, endPoint y: 266, distance: 46.2
click at [378, 266] on div "Nombre del comercio : Fedexhome" at bounding box center [316, 270] width 146 height 11
copy div "Fedexhome"
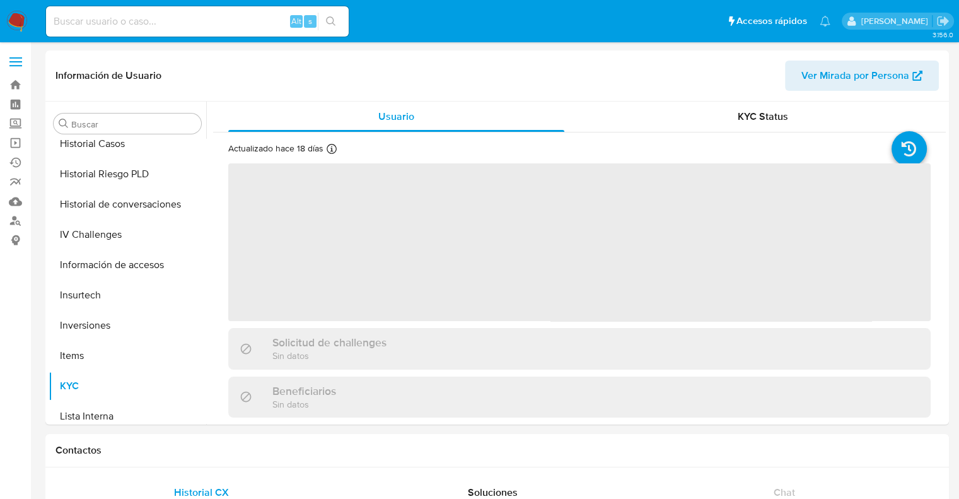
scroll to position [592, 0]
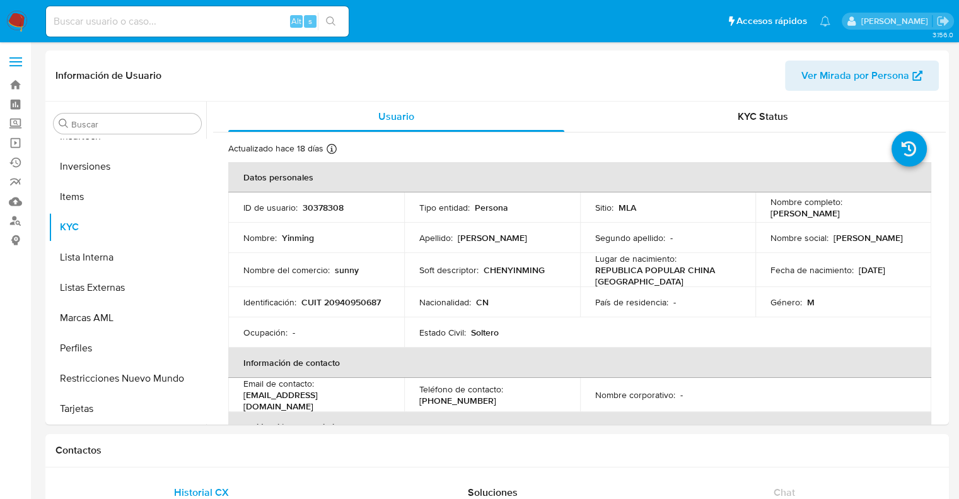
select select "10"
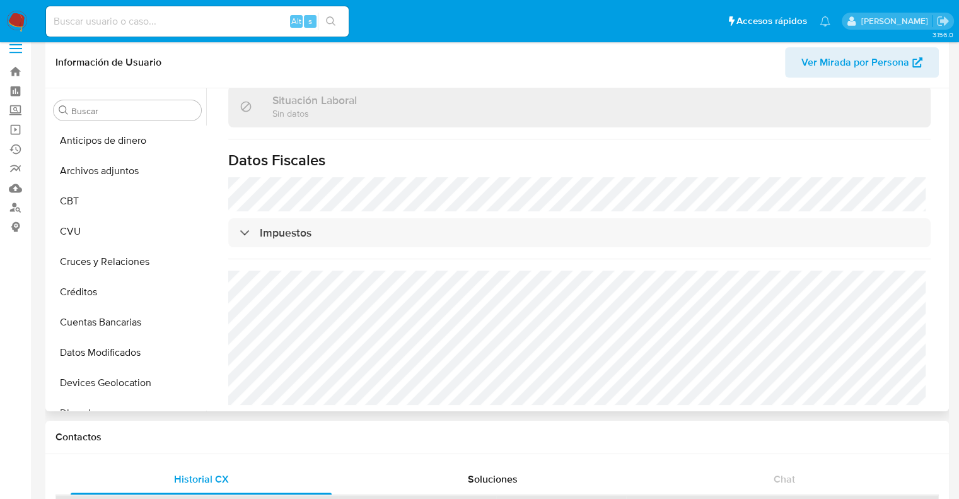
scroll to position [0, 0]
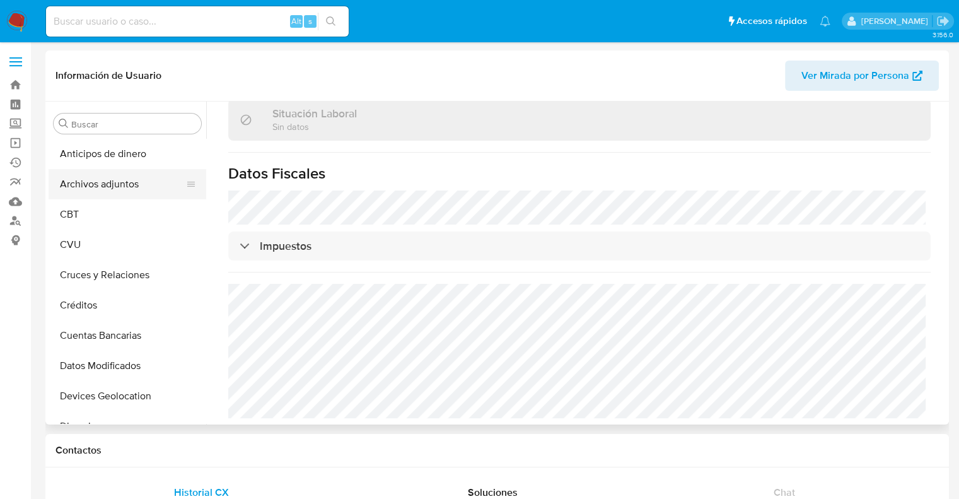
click at [98, 182] on button "Archivos adjuntos" at bounding box center [122, 184] width 147 height 30
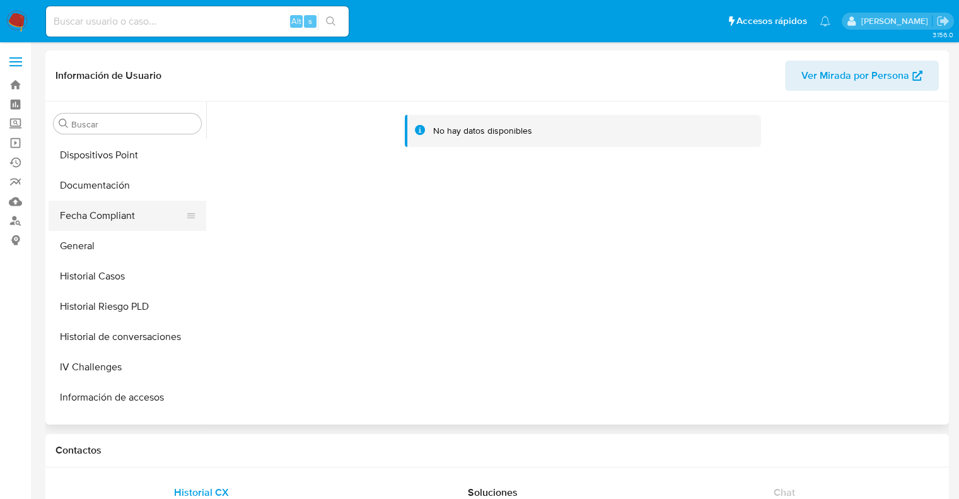
scroll to position [315, 0]
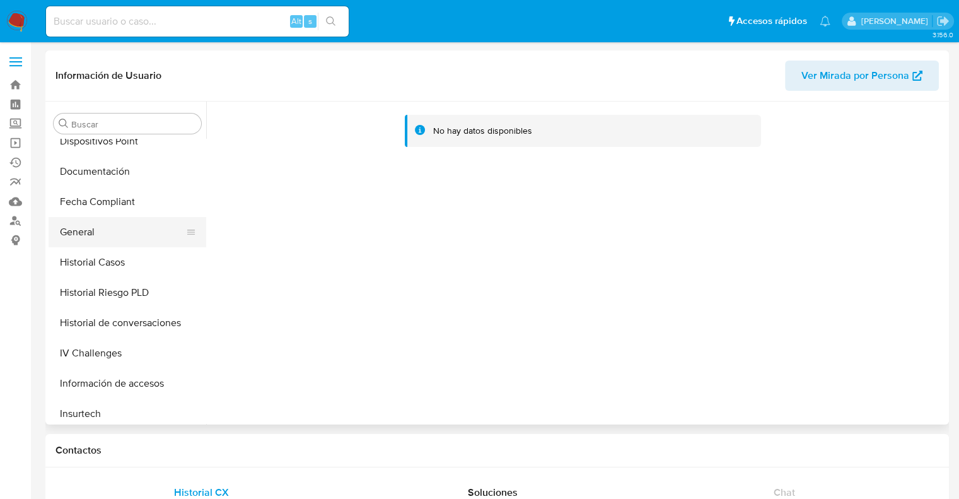
click at [93, 228] on button "General" at bounding box center [122, 232] width 147 height 30
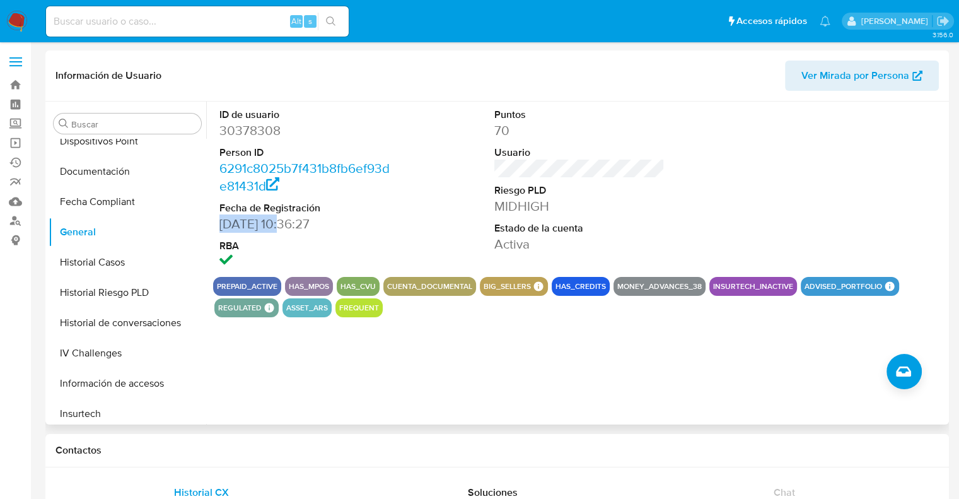
drag, startPoint x: 284, startPoint y: 226, endPoint x: 220, endPoint y: 224, distance: 63.7
click at [220, 224] on dd "06/07/2010 10:36:27" at bounding box center [304, 224] width 171 height 18
copy dd "06/07/2010"
click at [103, 264] on button "Historial Casos" at bounding box center [122, 262] width 147 height 30
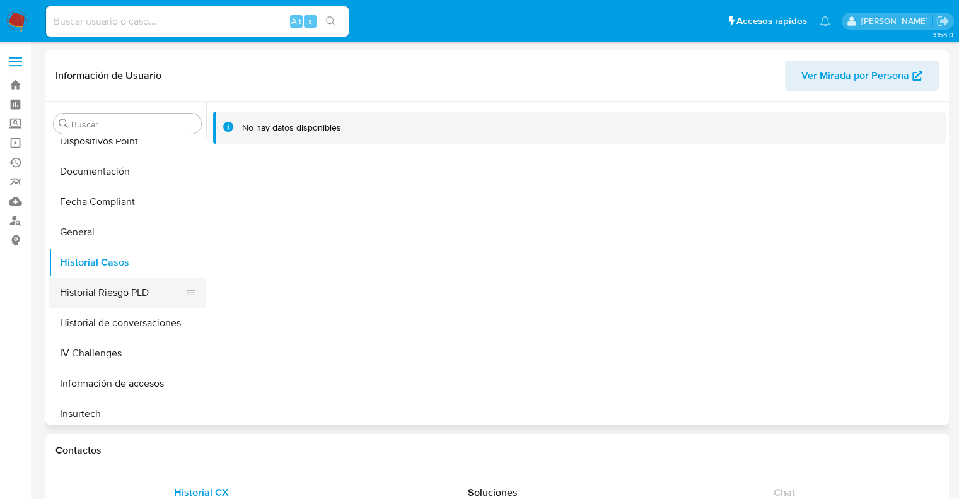
click at [110, 299] on button "Historial Riesgo PLD" at bounding box center [122, 292] width 147 height 30
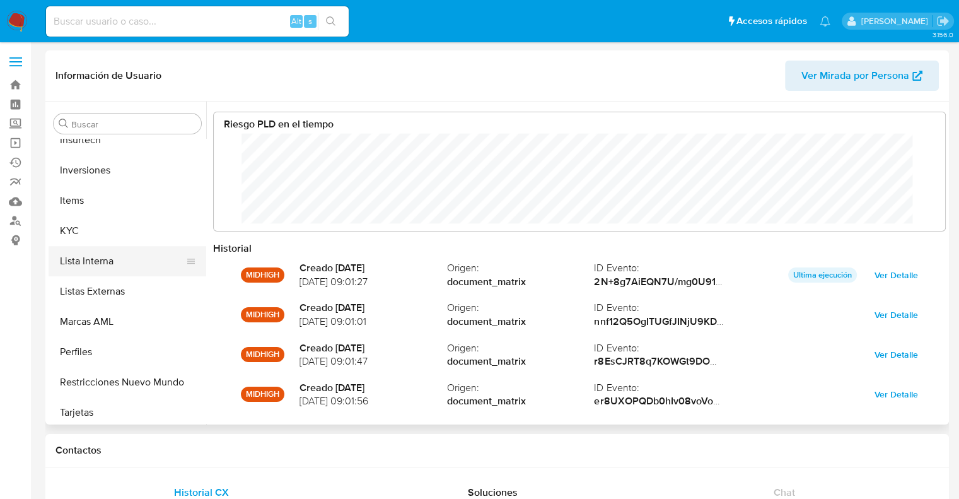
scroll to position [592, 0]
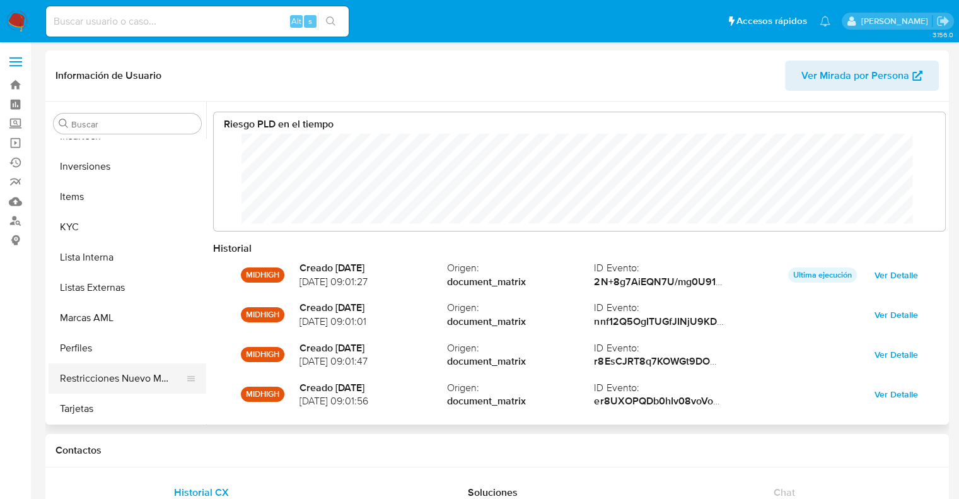
click at [101, 383] on button "Restricciones Nuevo Mundo" at bounding box center [122, 378] width 147 height 30
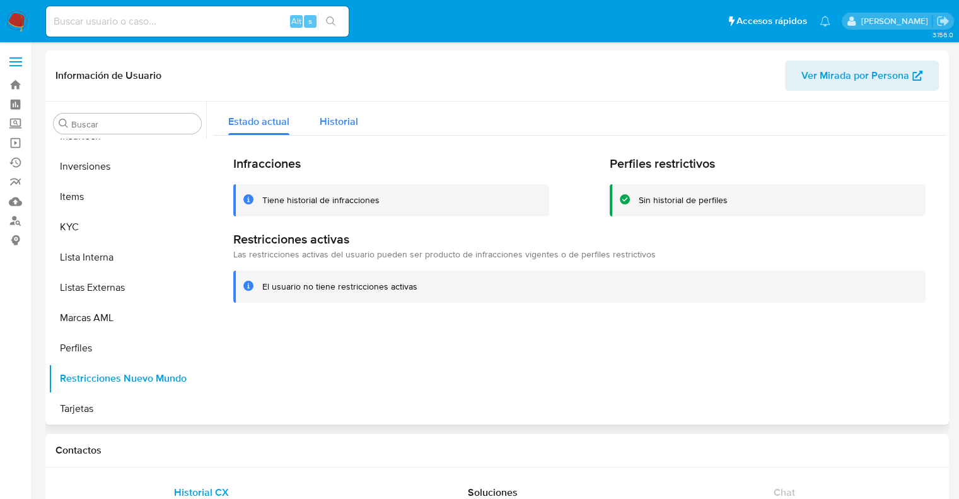
click at [338, 127] on span "Historial" at bounding box center [339, 121] width 38 height 14
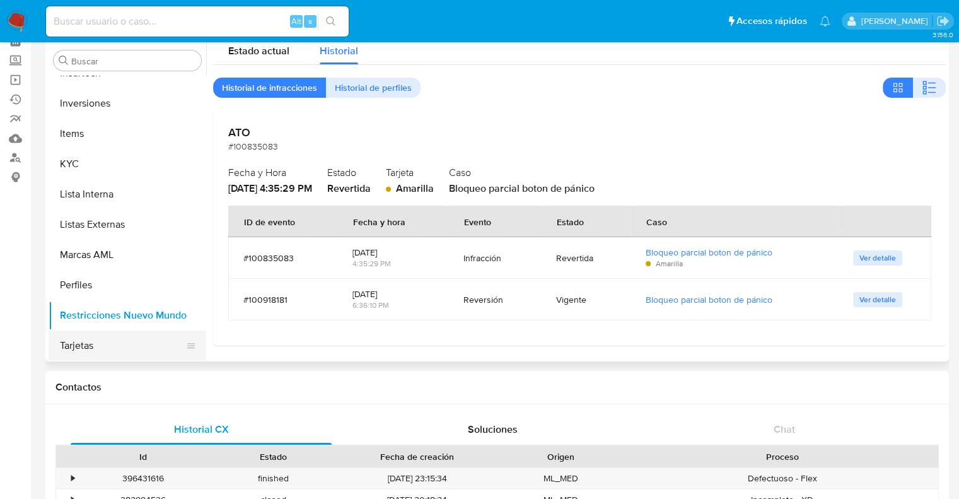
scroll to position [126, 0]
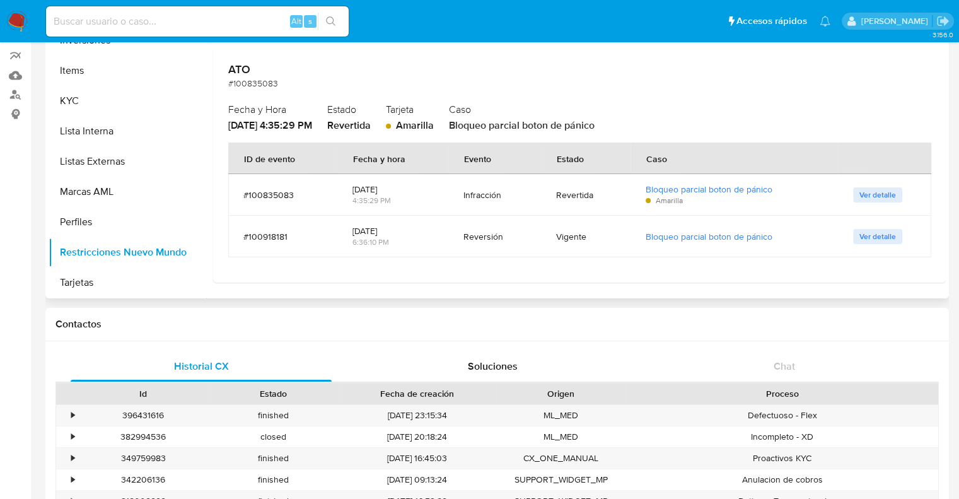
click at [859, 236] on span "Ver detalle" at bounding box center [877, 236] width 37 height 13
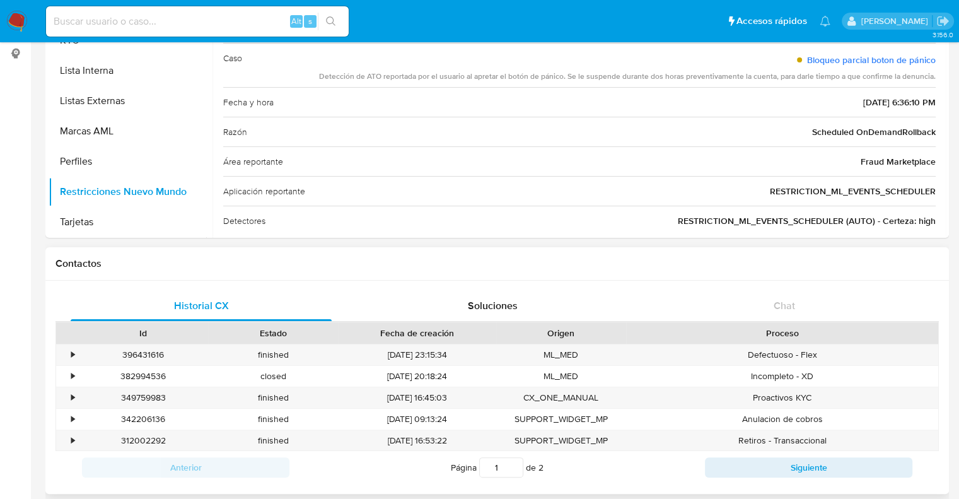
scroll to position [189, 0]
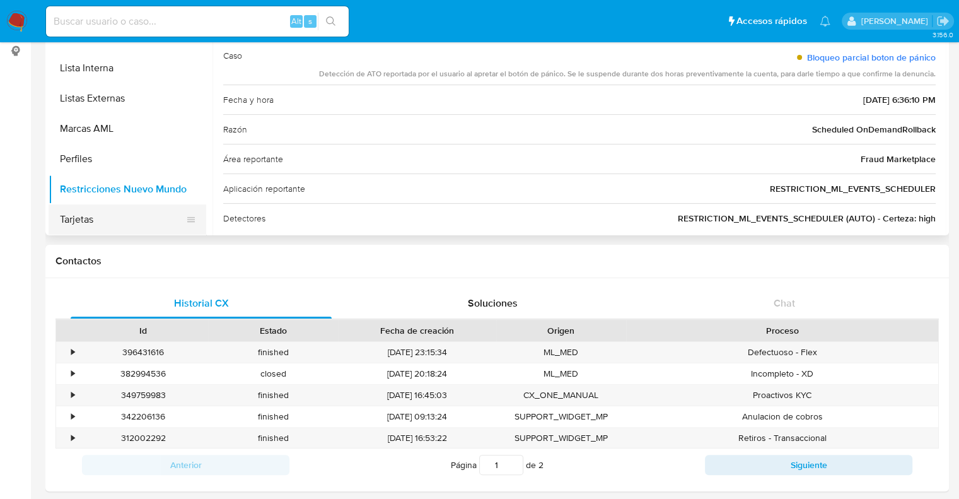
click at [90, 220] on button "Tarjetas" at bounding box center [122, 219] width 147 height 30
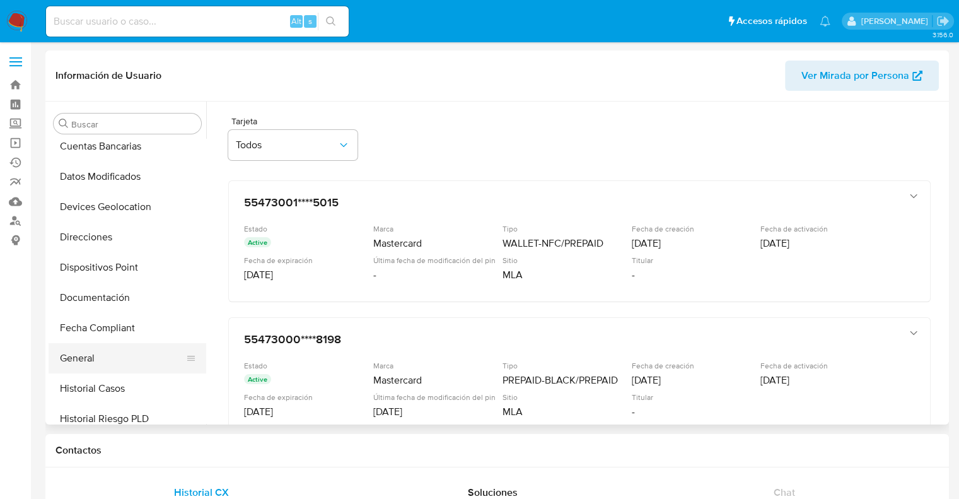
click at [103, 367] on button "General" at bounding box center [122, 358] width 147 height 30
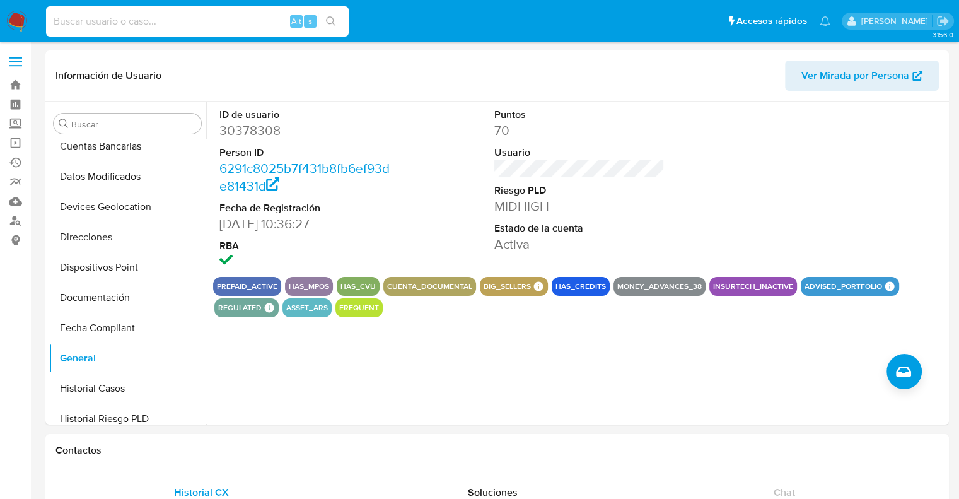
click at [73, 22] on input at bounding box center [197, 21] width 303 height 16
paste input "1465498883"
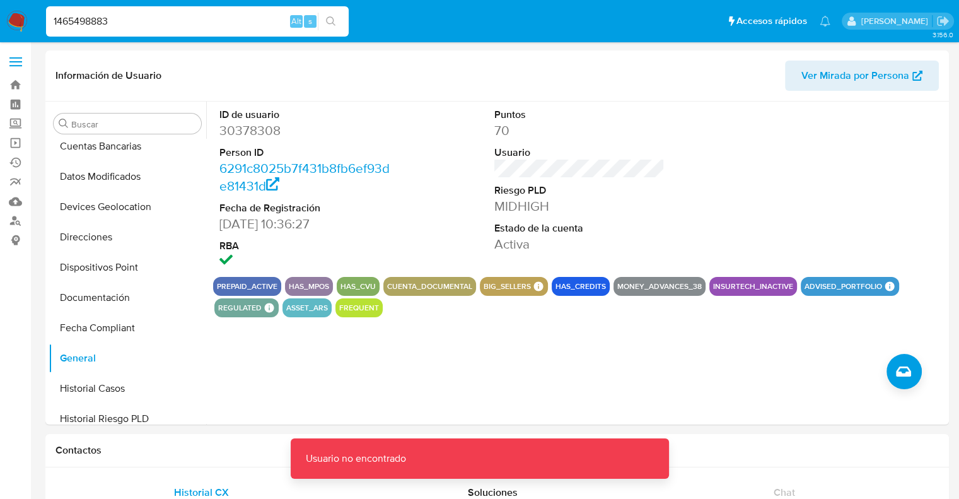
click at [142, 23] on input "1465498883" at bounding box center [197, 21] width 303 height 16
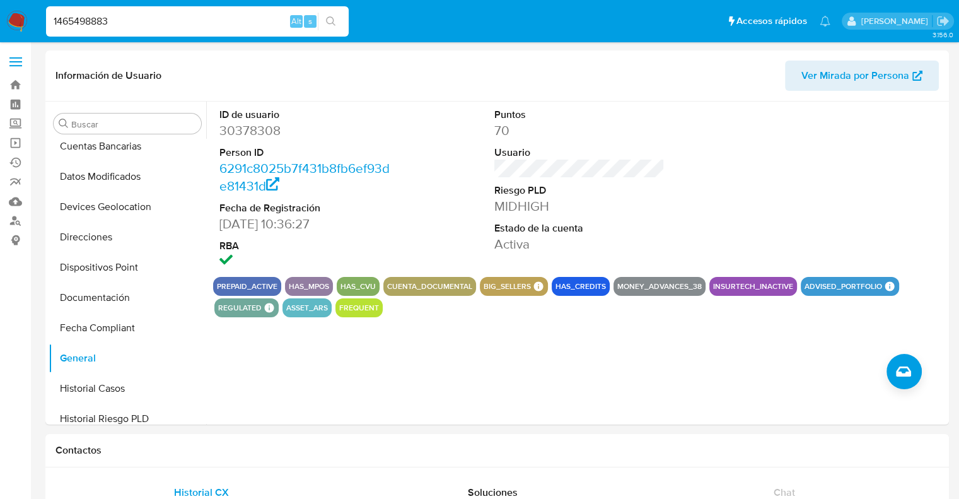
type input "1465498883"
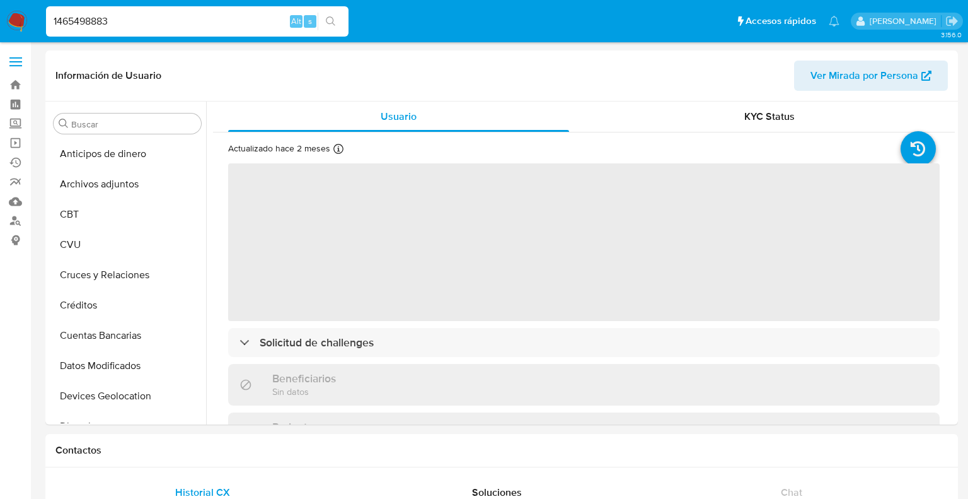
select select "10"
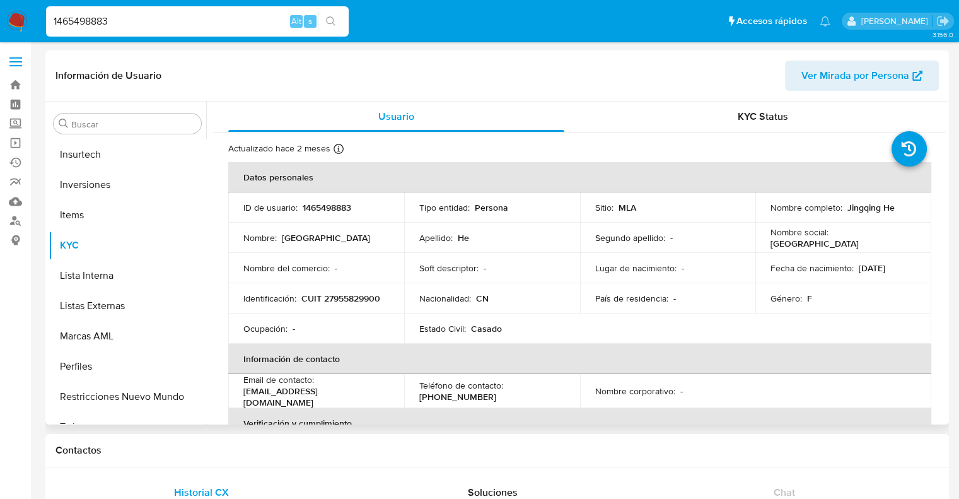
scroll to position [592, 0]
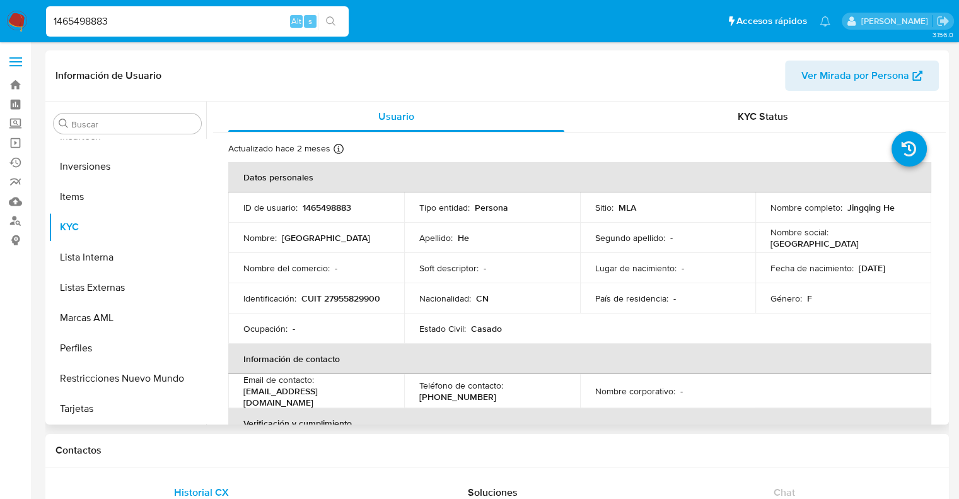
drag, startPoint x: 852, startPoint y: 270, endPoint x: 901, endPoint y: 269, distance: 49.2
click at [901, 269] on div "Fecha de nacimiento : 01/11/1985" at bounding box center [843, 267] width 146 height 11
copy div "[DATE]"
click at [337, 294] on p "CUIT 27955829900" at bounding box center [340, 297] width 79 height 11
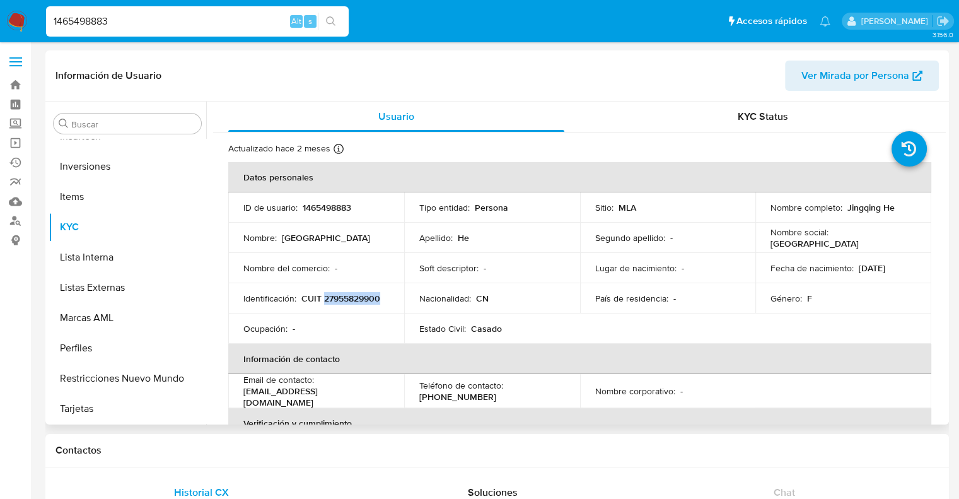
copy p "27955829900"
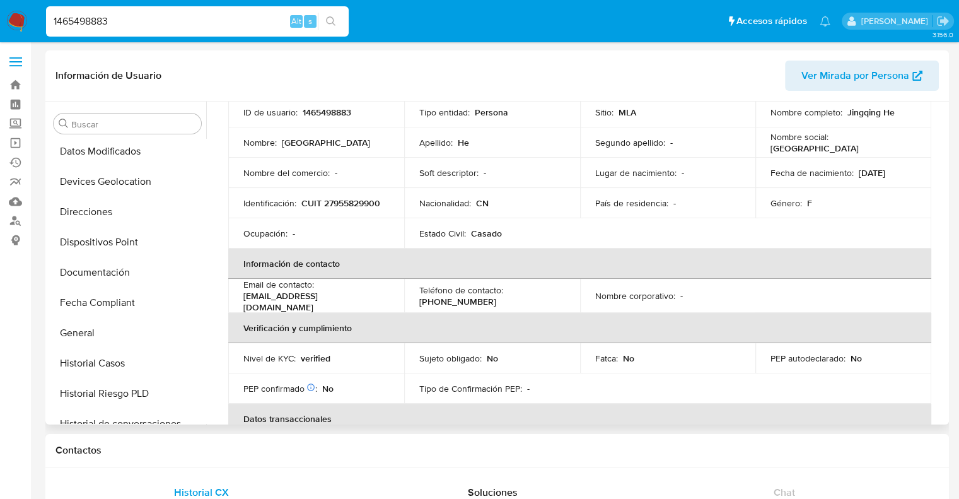
scroll to position [277, 0]
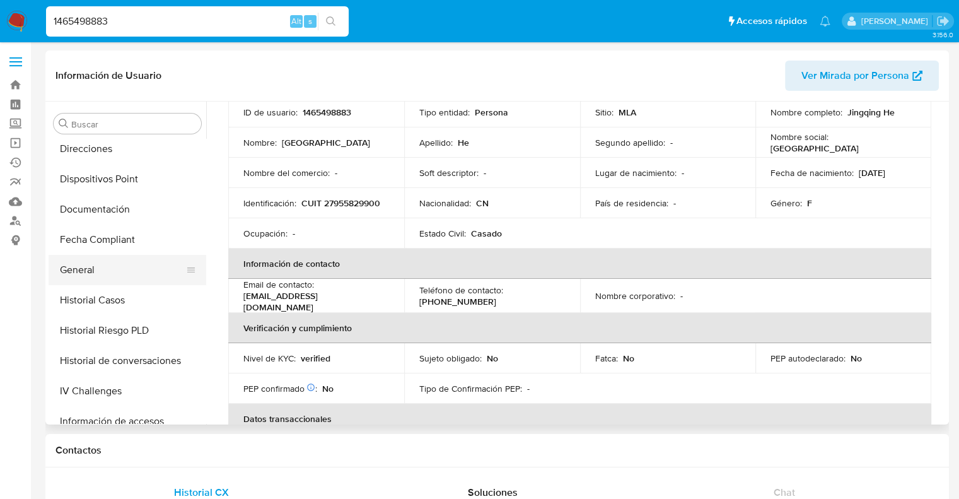
click at [88, 269] on button "General" at bounding box center [122, 270] width 147 height 30
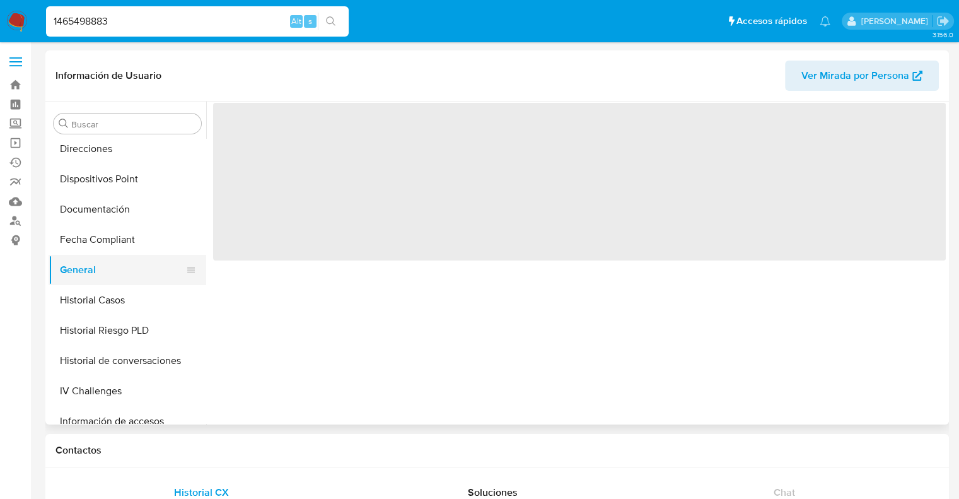
scroll to position [0, 0]
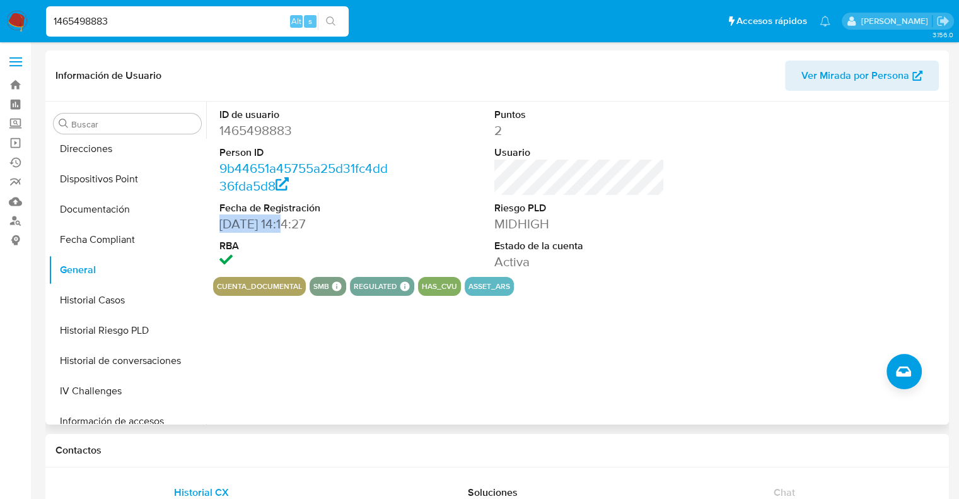
drag, startPoint x: 287, startPoint y: 226, endPoint x: 221, endPoint y: 229, distance: 66.3
click at [221, 229] on dd "31/08/2023 14:14:27" at bounding box center [304, 224] width 171 height 18
copy dd "[DATE]"
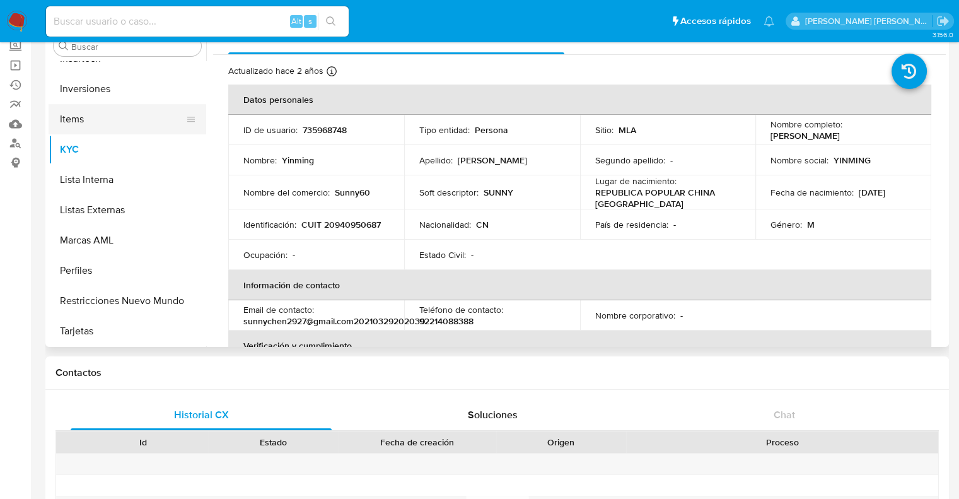
scroll to position [126, 0]
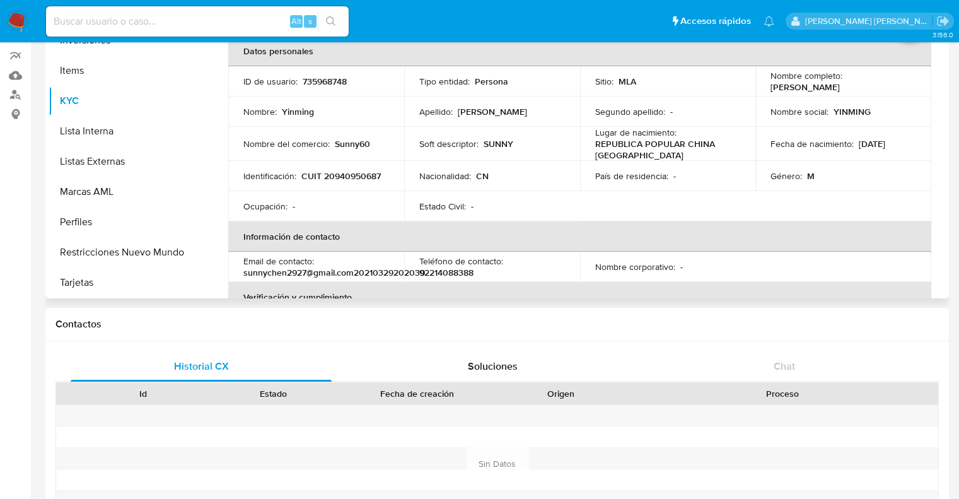
select select "10"
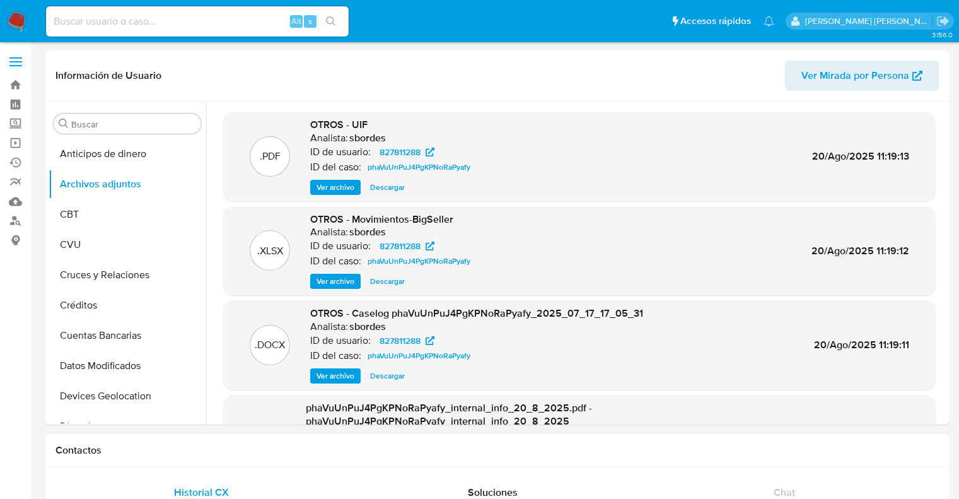
select select "10"
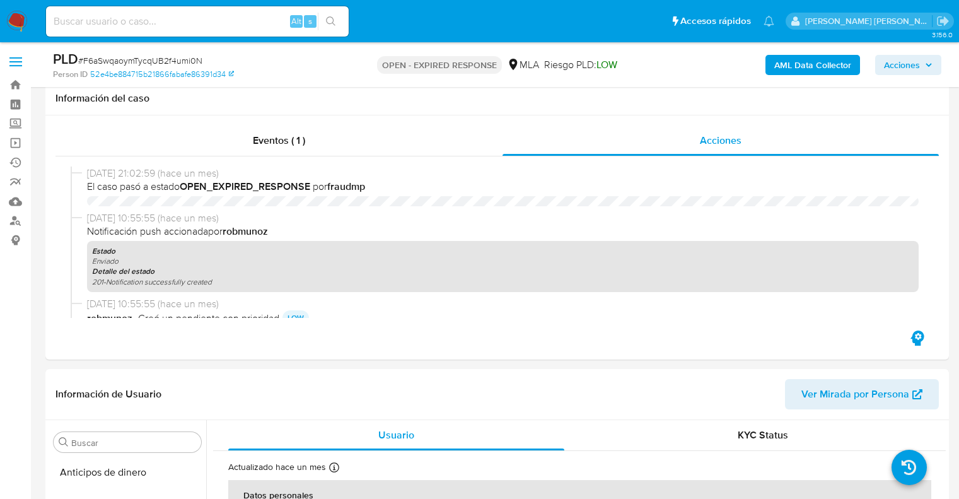
select select "10"
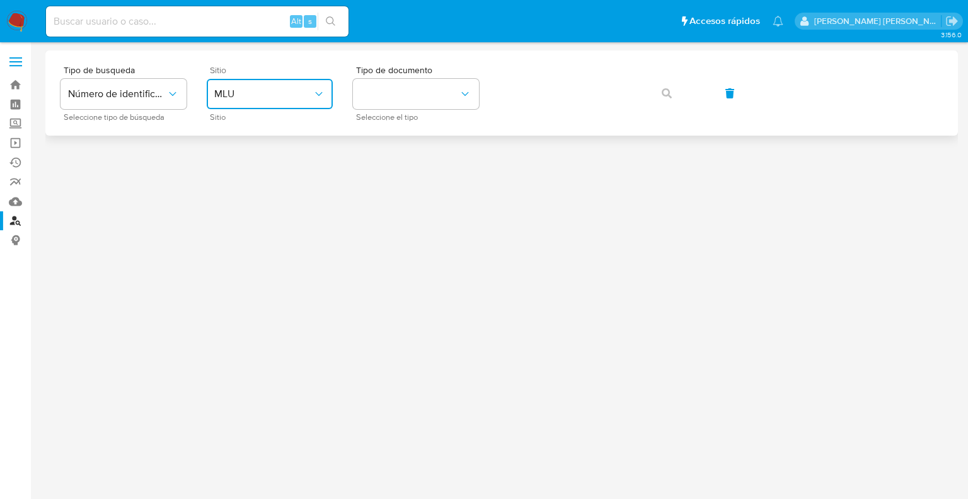
click at [255, 98] on span "MLU" at bounding box center [263, 94] width 98 height 13
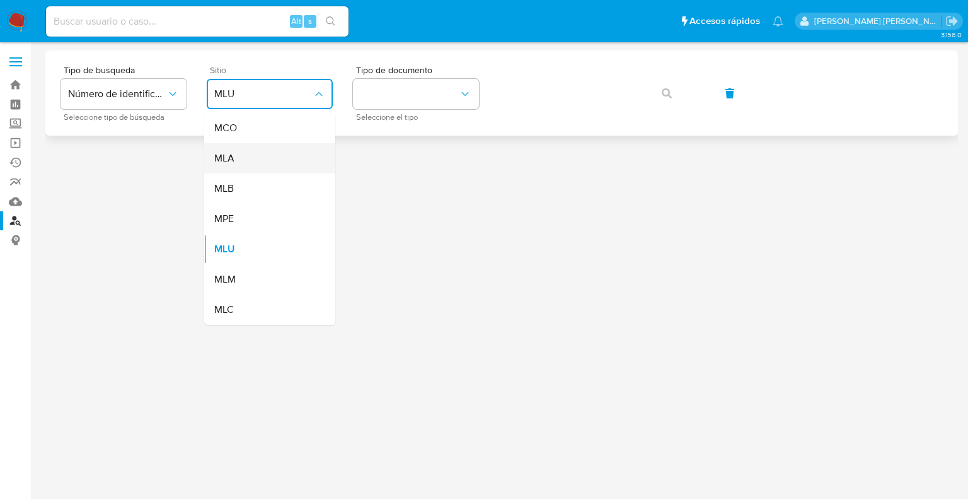
click at [234, 161] on div "MLA" at bounding box center [265, 158] width 103 height 30
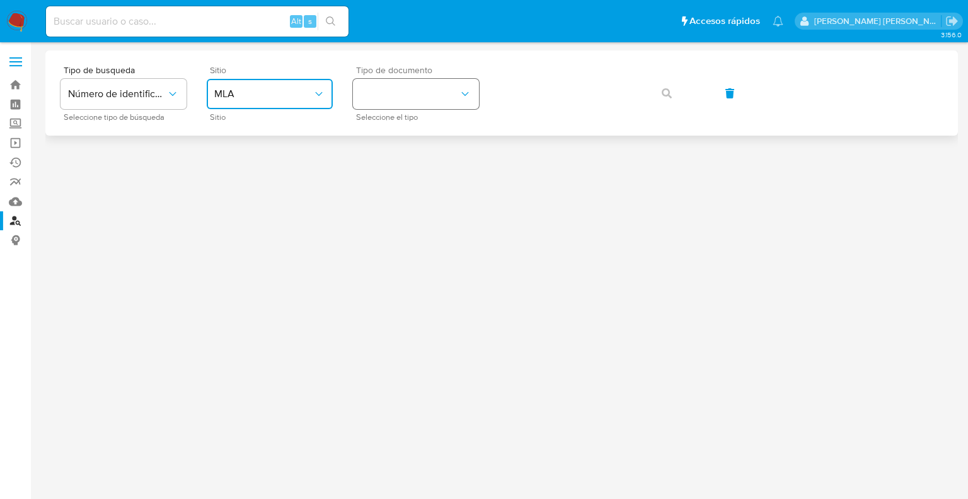
click at [401, 99] on button "identificationType" at bounding box center [416, 94] width 126 height 30
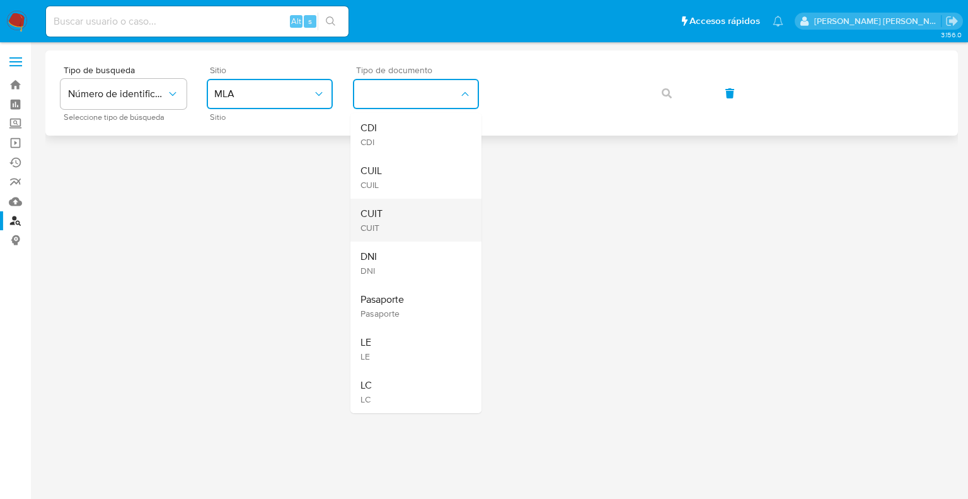
click at [377, 216] on span "CUIT" at bounding box center [372, 213] width 22 height 13
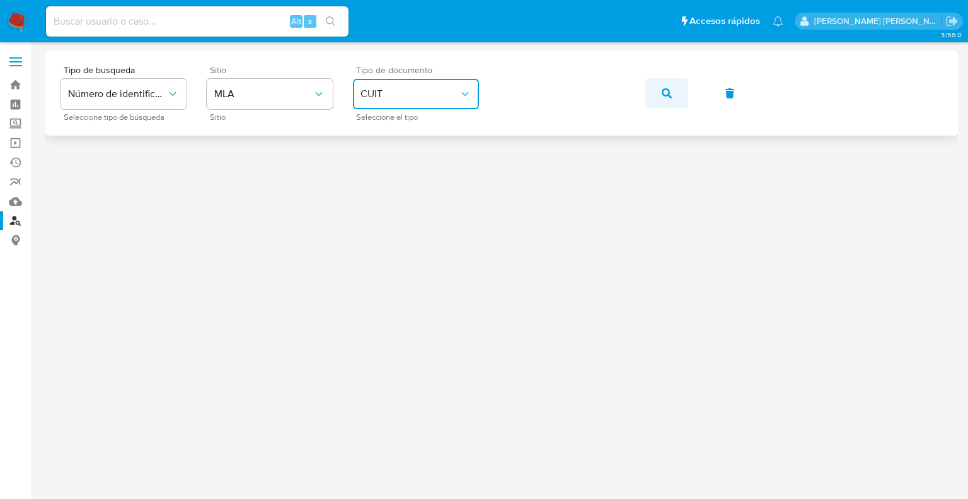
click at [663, 101] on span "button" at bounding box center [667, 93] width 10 height 28
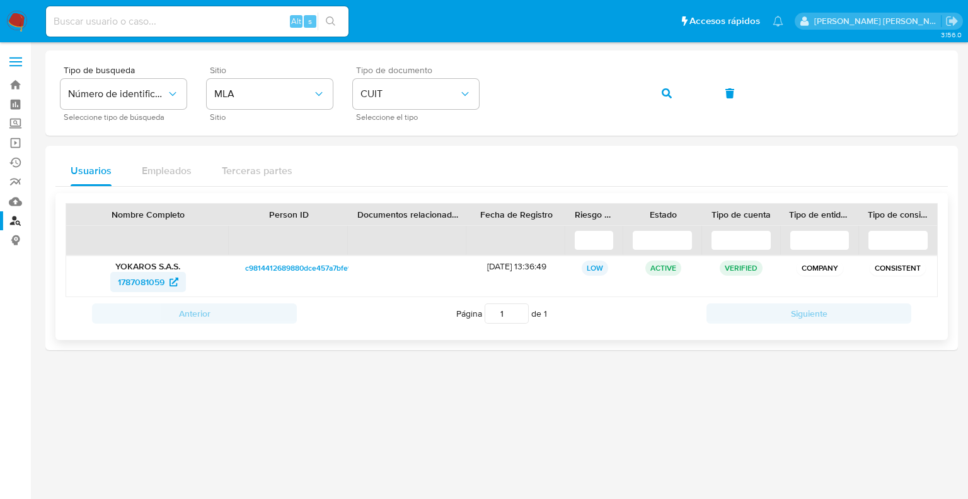
click at [160, 282] on span "1787081059" at bounding box center [141, 282] width 47 height 20
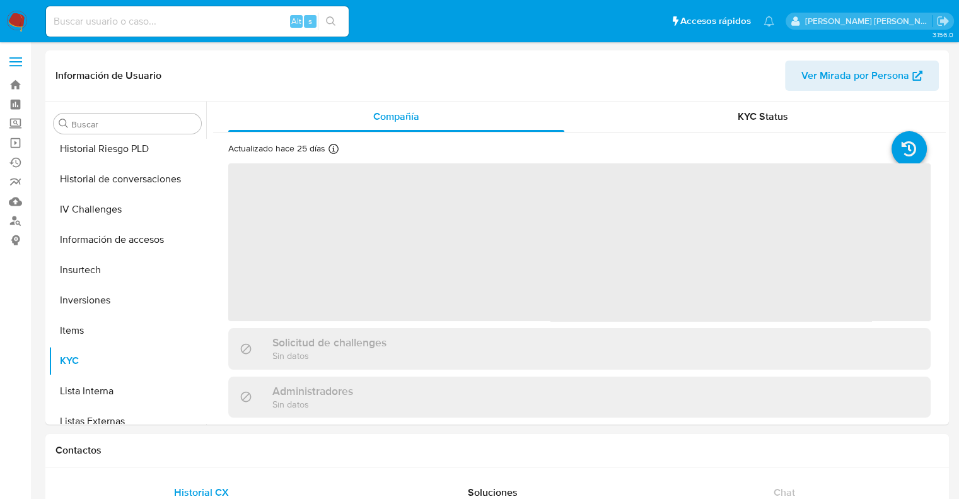
scroll to position [592, 0]
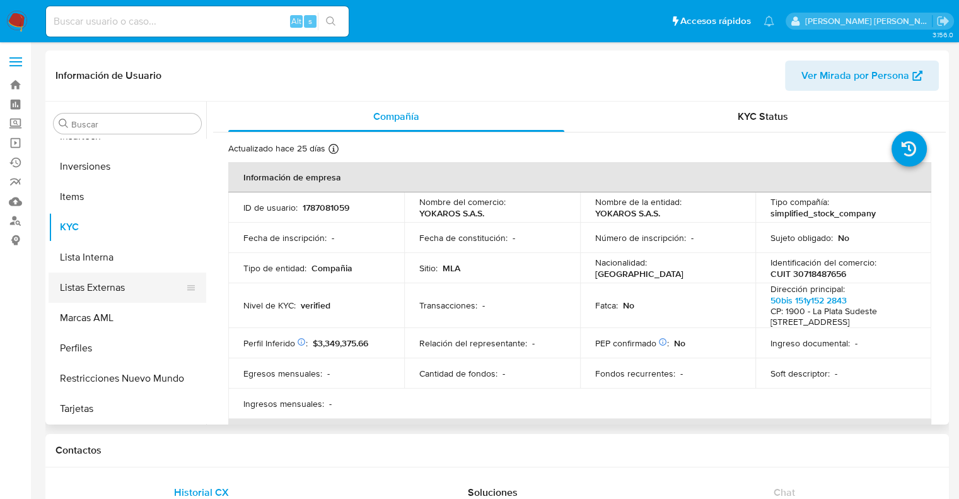
select select "10"
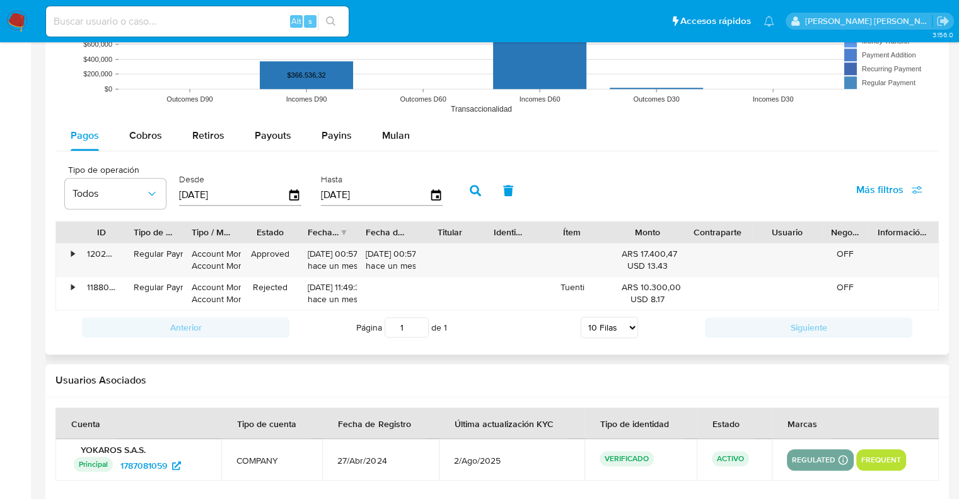
scroll to position [1162, 0]
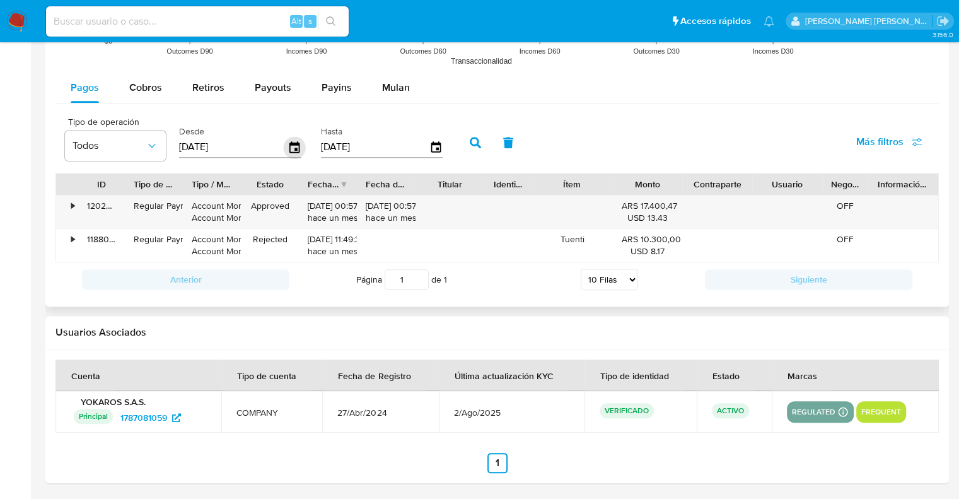
click at [287, 149] on icon "button" at bounding box center [295, 147] width 22 height 22
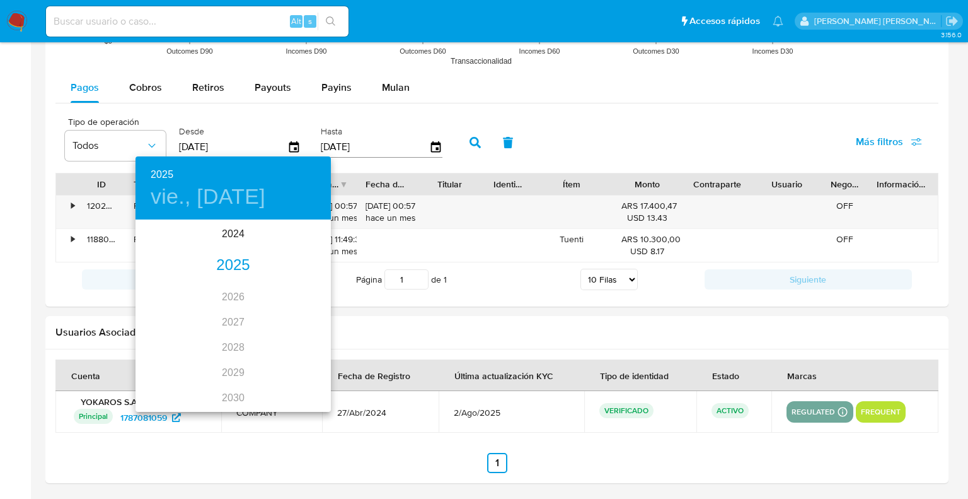
click at [223, 266] on div "2025" at bounding box center [233, 265] width 195 height 25
click at [161, 245] on div "ene." at bounding box center [168, 244] width 65 height 47
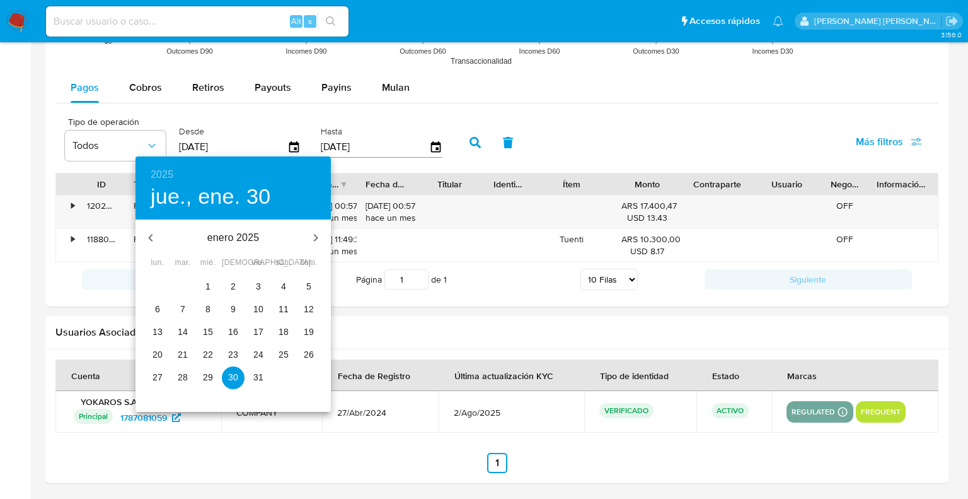
click at [204, 292] on span "1" at bounding box center [208, 286] width 23 height 13
type input "01/01/2025"
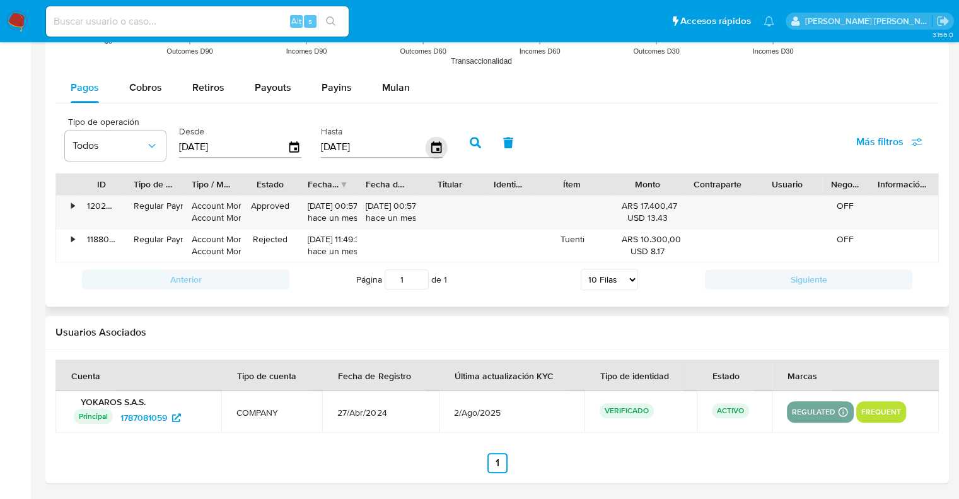
click at [436, 145] on icon "button" at bounding box center [436, 147] width 22 height 22
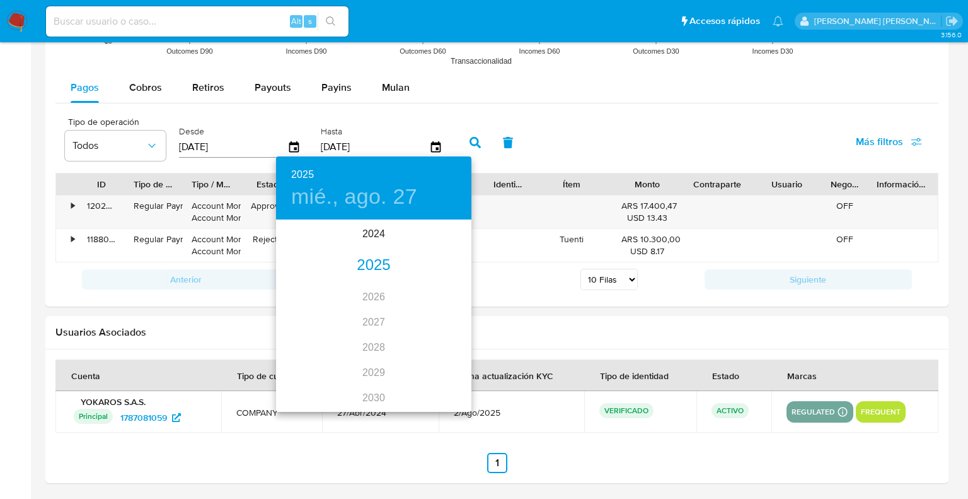
click at [370, 267] on div "2025" at bounding box center [373, 265] width 195 height 25
click at [439, 294] on div "jun." at bounding box center [439, 292] width 65 height 47
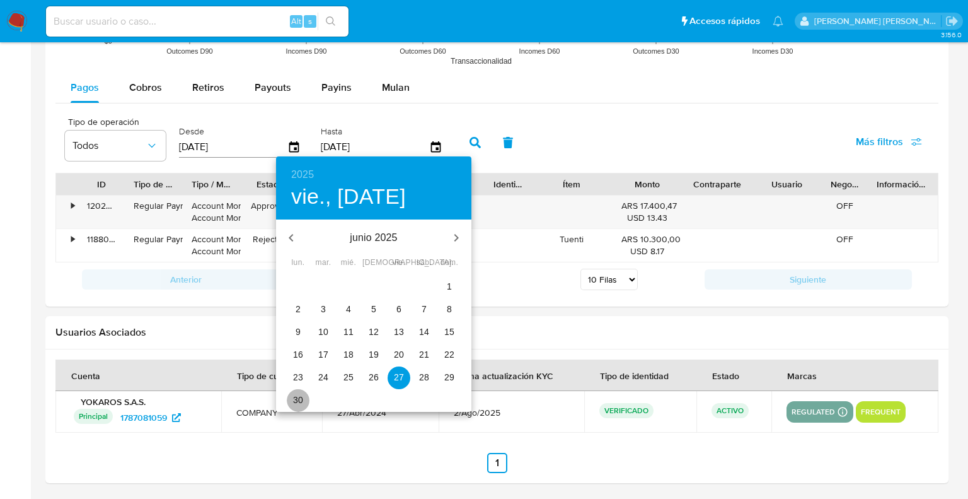
click at [300, 400] on p "30" at bounding box center [298, 399] width 10 height 13
type input "30/06/2025"
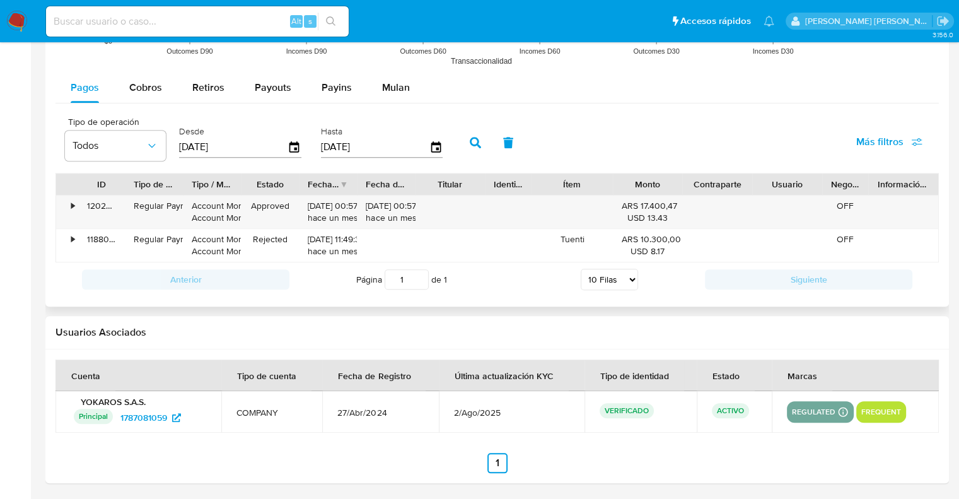
click at [471, 143] on icon "button" at bounding box center [475, 142] width 11 height 11
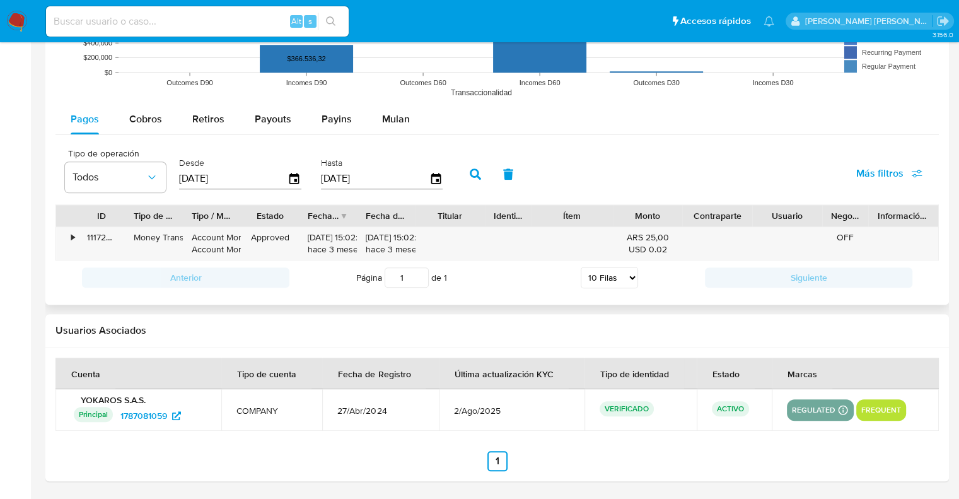
scroll to position [1129, 0]
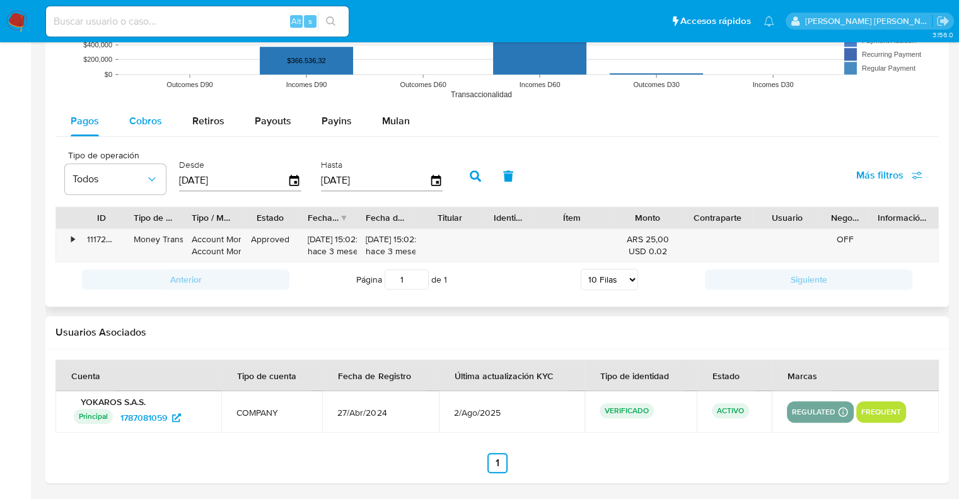
click at [147, 122] on span "Cobros" at bounding box center [145, 120] width 33 height 14
select select "10"
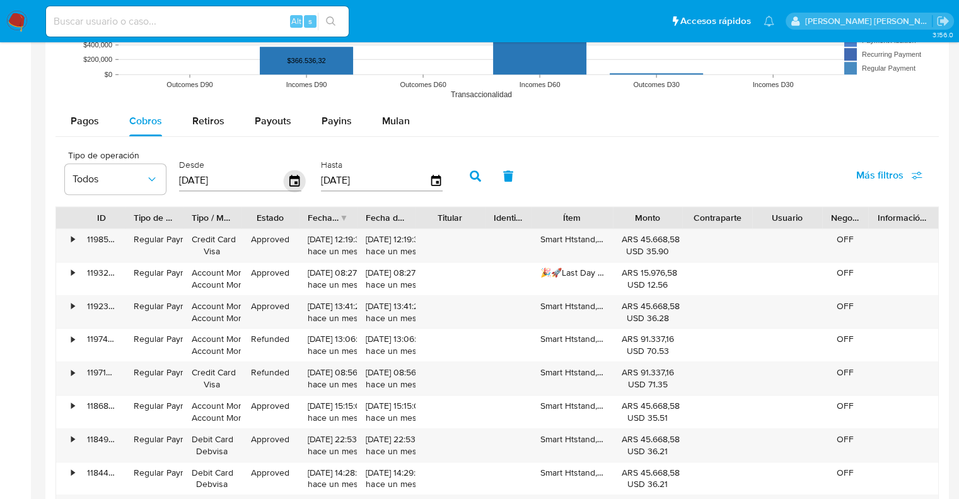
click at [293, 181] on icon "button" at bounding box center [295, 181] width 22 height 22
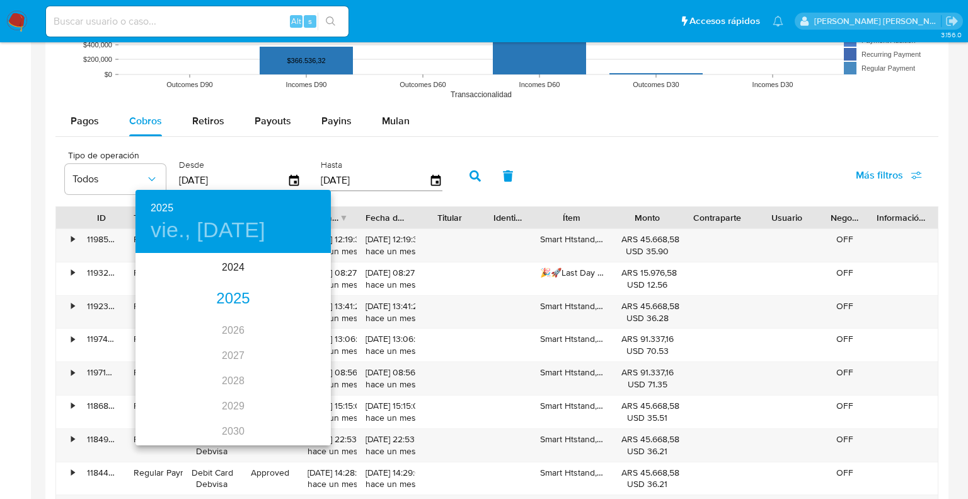
click at [233, 297] on div "2025" at bounding box center [233, 298] width 195 height 25
click at [164, 279] on div "ene." at bounding box center [168, 278] width 65 height 47
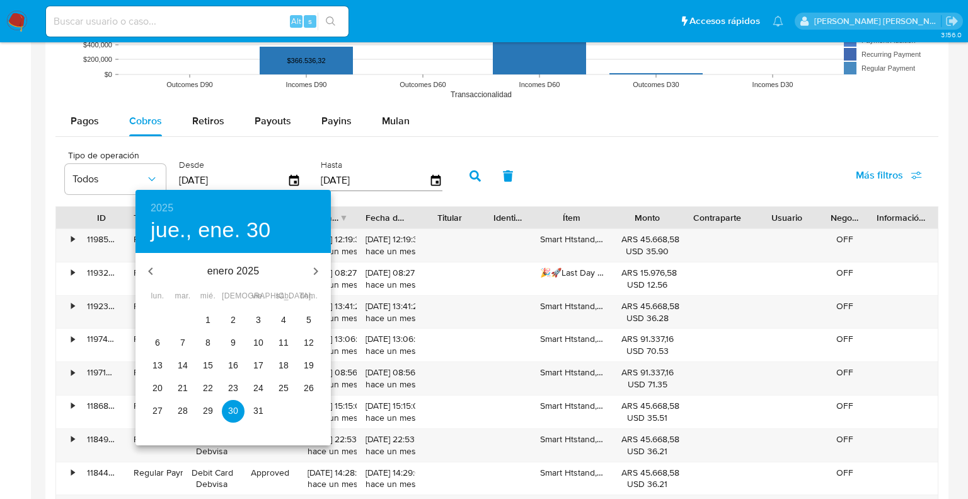
click at [209, 317] on p "1" at bounding box center [207, 319] width 5 height 13
type input "01/01/2025"
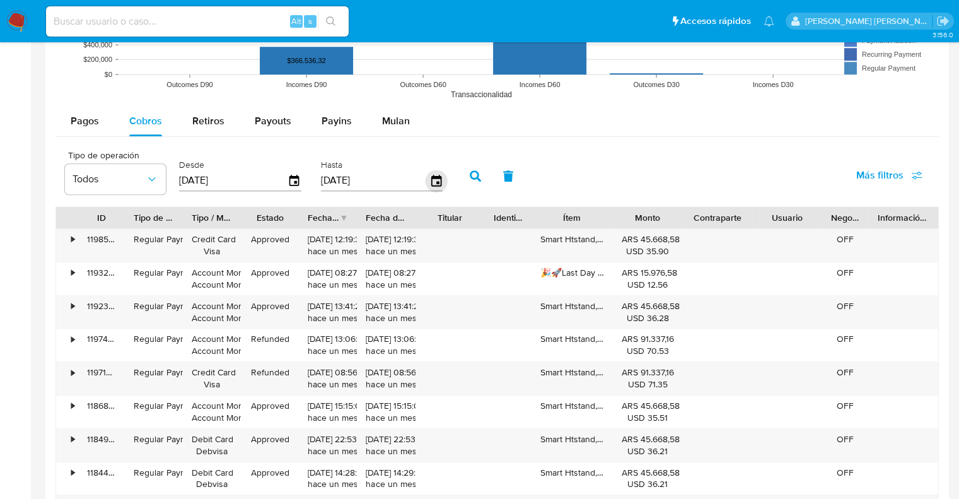
click at [437, 180] on icon "button" at bounding box center [436, 180] width 10 height 11
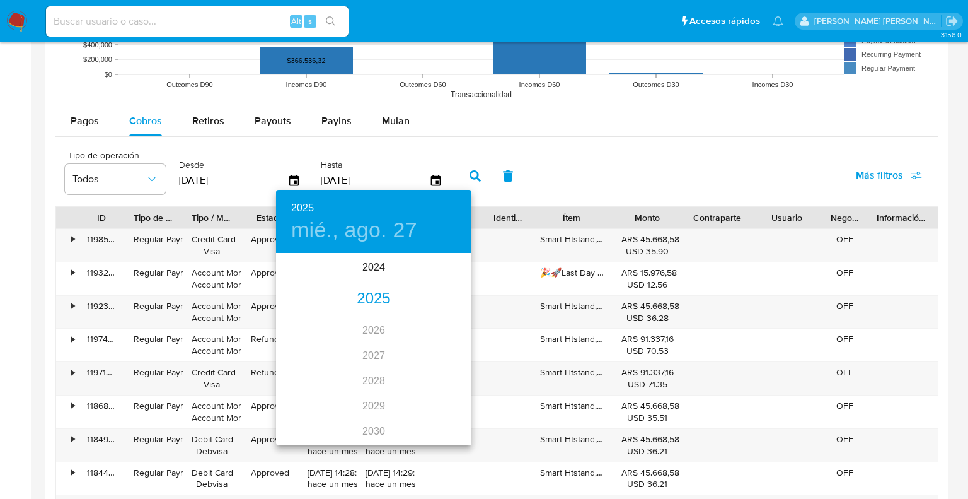
click at [379, 298] on div "2025" at bounding box center [373, 298] width 195 height 25
click at [436, 327] on div "jun." at bounding box center [439, 325] width 65 height 47
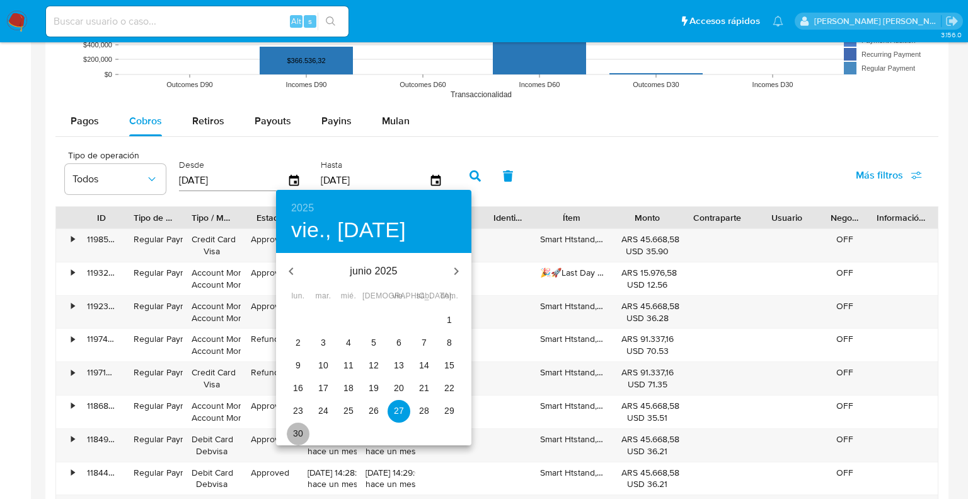
click at [301, 433] on p "30" at bounding box center [298, 433] width 10 height 13
type input "30/06/2025"
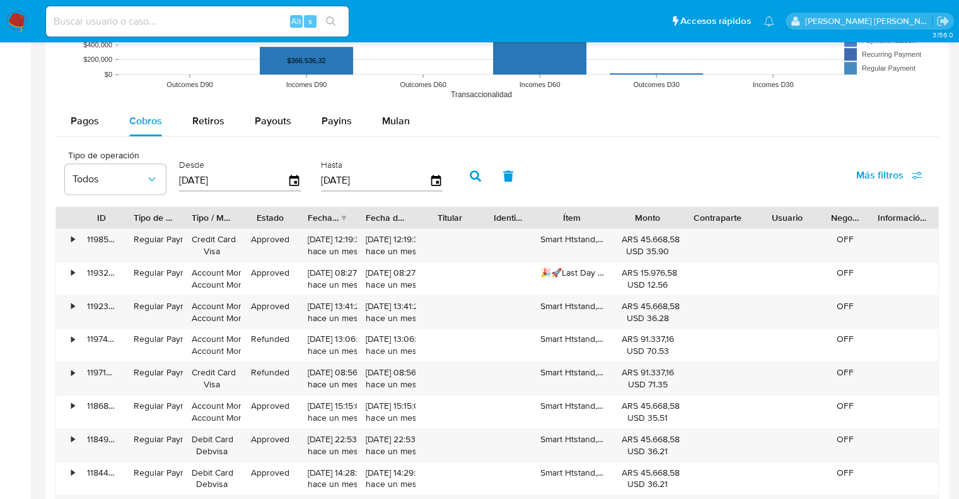
click at [475, 171] on icon "button" at bounding box center [475, 175] width 11 height 11
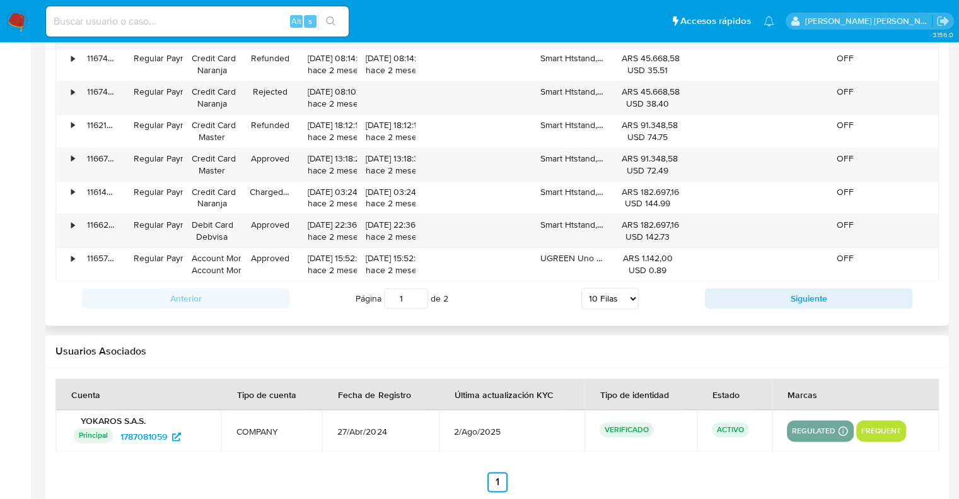
scroll to position [1427, 0]
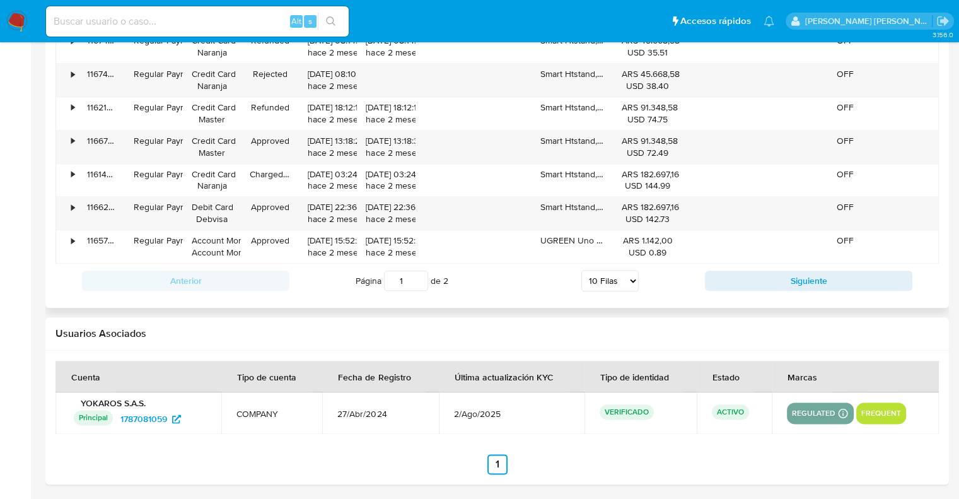
click at [618, 281] on select "5 Filas 10 Filas 20 Filas 25 Filas 50 Filas 100 Filas" at bounding box center [609, 280] width 57 height 21
select select "100"
click at [581, 270] on select "5 Filas 10 Filas 20 Filas 25 Filas 50 Filas 100 Filas" at bounding box center [609, 280] width 57 height 21
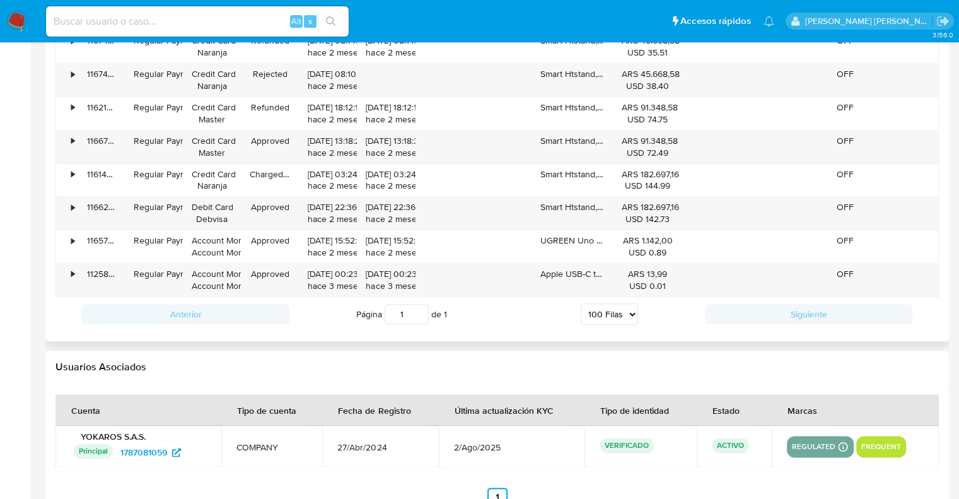
click at [603, 311] on select "5 Filas 10 Filas 20 Filas 25 Filas 50 Filas 100 Filas" at bounding box center [609, 313] width 57 height 21
click at [516, 315] on div "Página 1 de 1 5 Filas 10 Filas 20 Filas 25 Filas 50 Filas 100 Filas" at bounding box center [496, 313] width 415 height 25
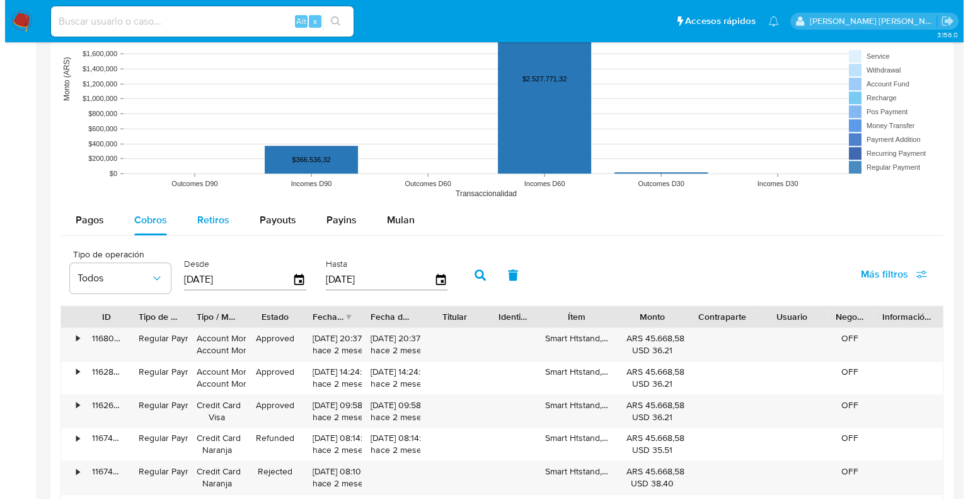
scroll to position [1049, 0]
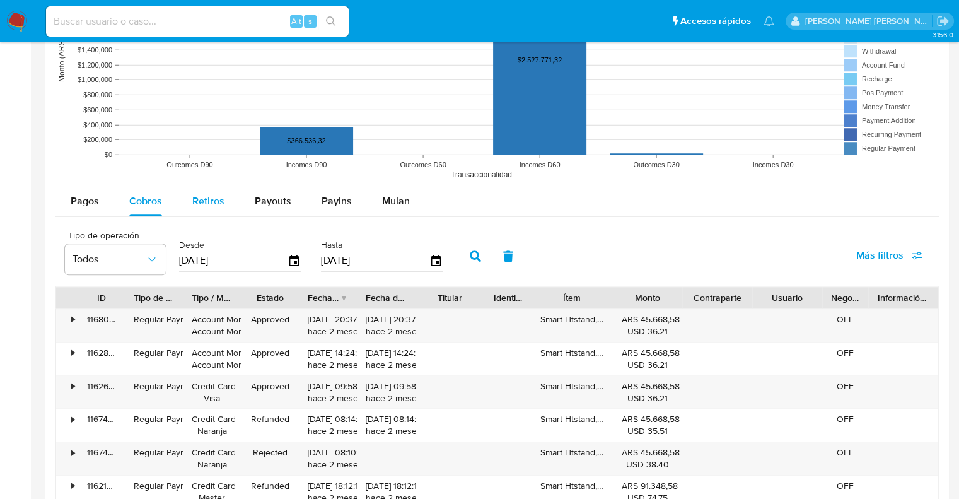
click at [208, 197] on span "Retiros" at bounding box center [208, 201] width 32 height 14
select select "10"
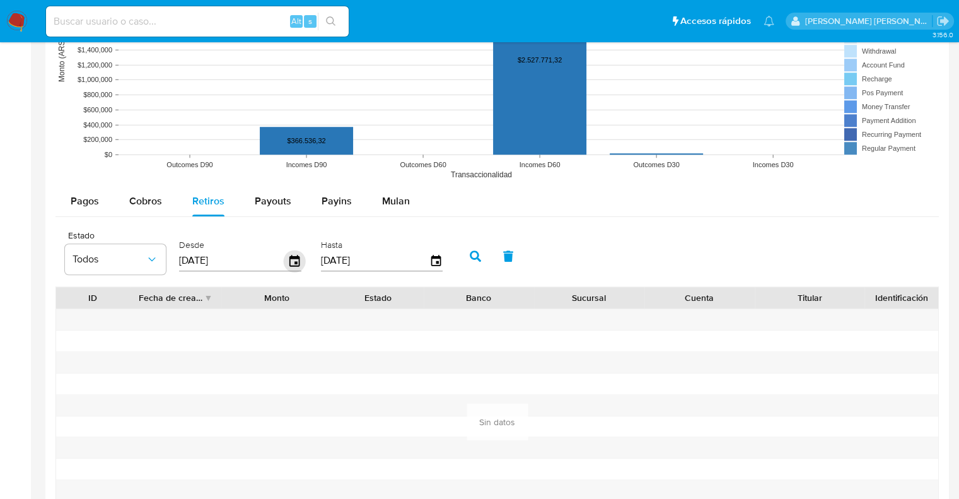
click at [290, 260] on icon "button" at bounding box center [295, 261] width 22 height 22
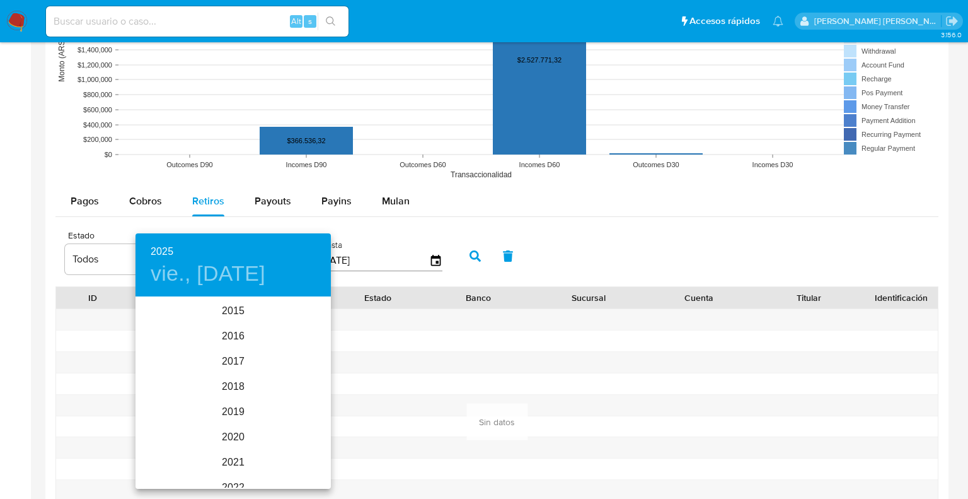
scroll to position [176, 0]
click at [234, 390] on div "2025" at bounding box center [233, 392] width 195 height 25
click at [171, 318] on div "ene." at bounding box center [168, 321] width 65 height 47
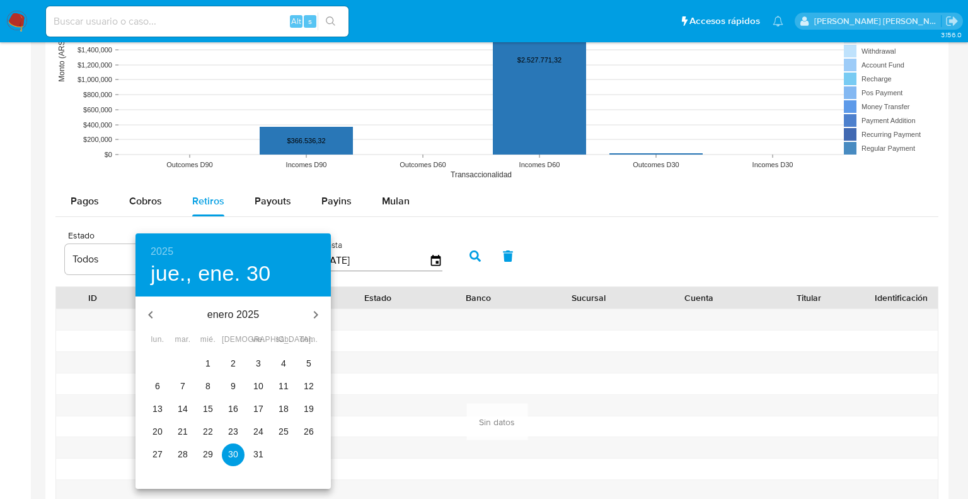
click at [209, 366] on p "1" at bounding box center [207, 363] width 5 height 13
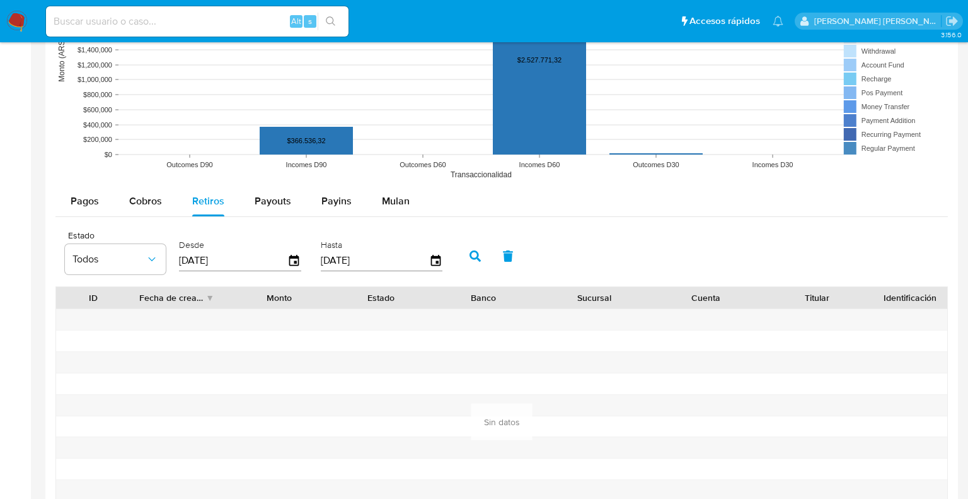
type input "01/01/2025"
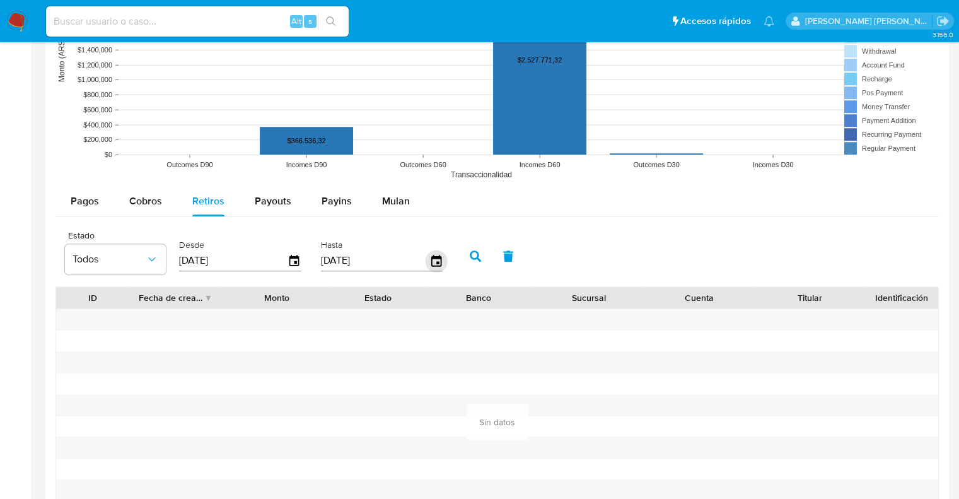
click at [437, 261] on icon "button" at bounding box center [436, 260] width 10 height 11
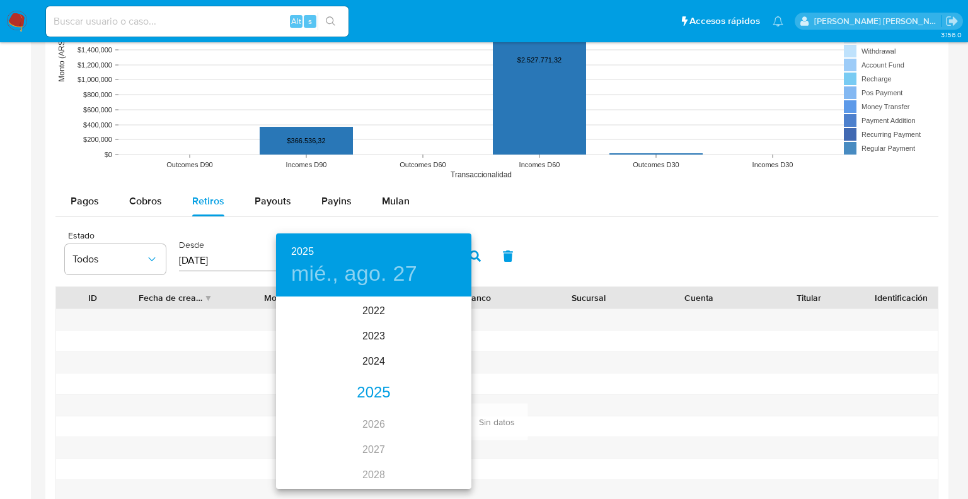
click at [367, 394] on div "2025" at bounding box center [373, 392] width 195 height 25
click at [439, 369] on div "jun." at bounding box center [439, 368] width 65 height 47
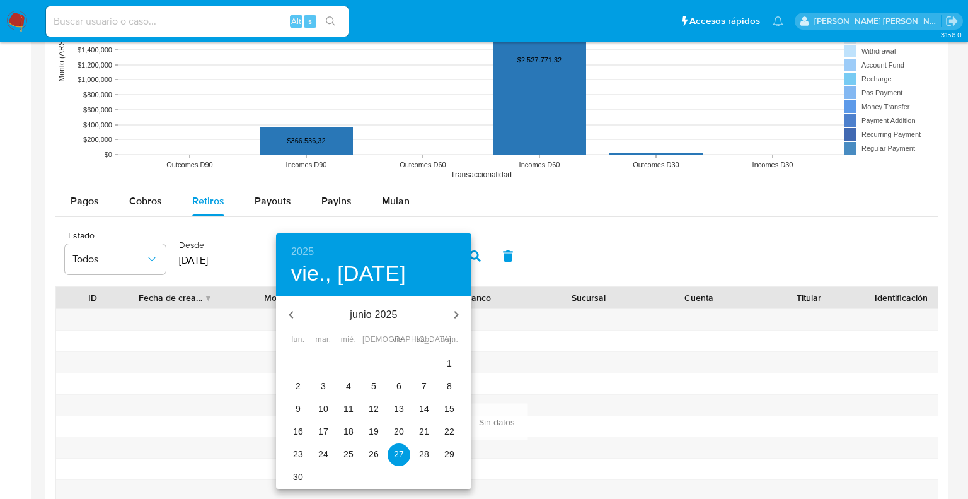
click at [296, 475] on p "30" at bounding box center [298, 476] width 10 height 13
type input "30/06/2025"
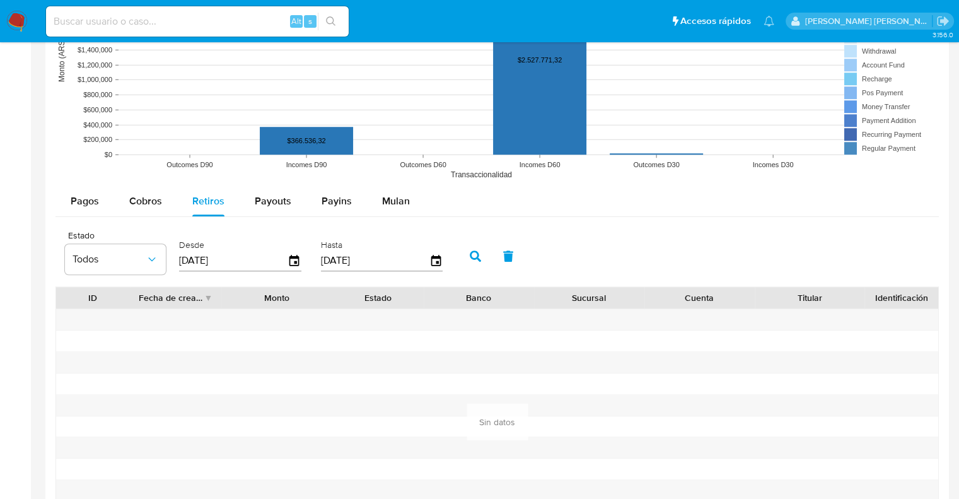
click at [471, 259] on icon "button" at bounding box center [475, 255] width 11 height 11
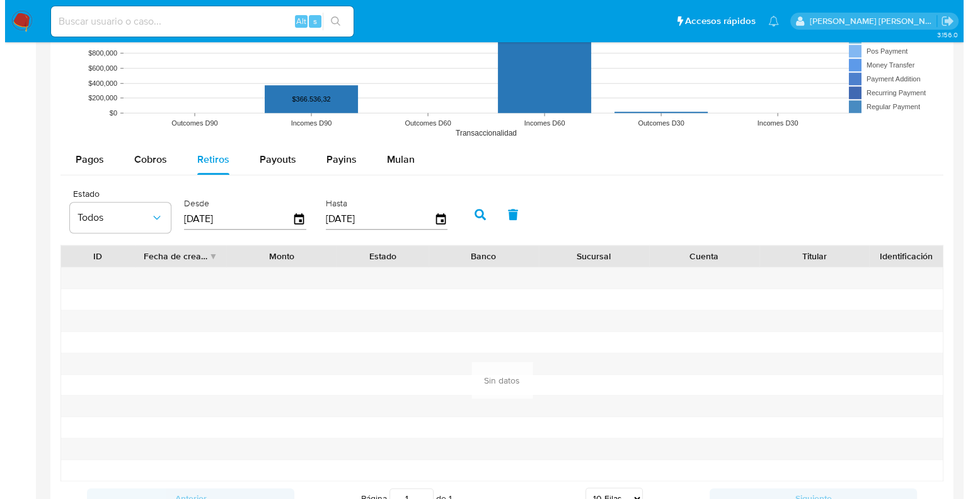
scroll to position [1112, 0]
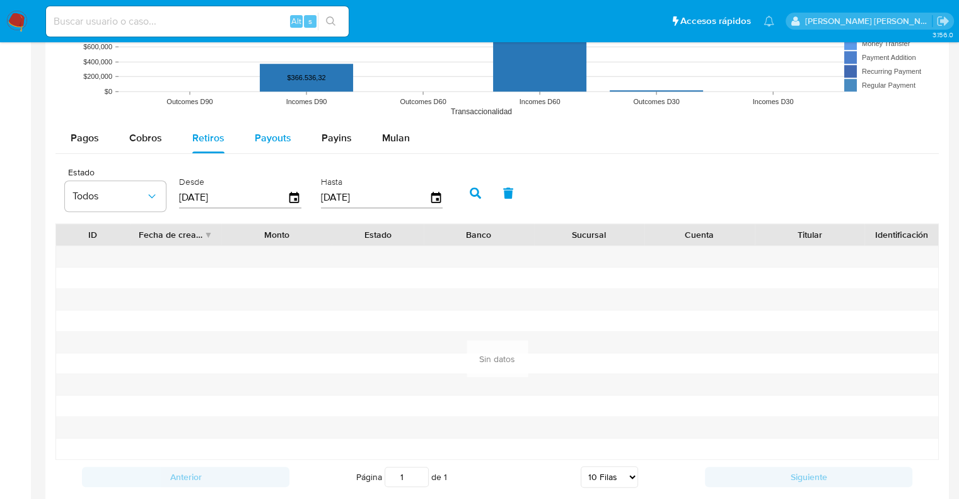
click at [278, 140] on span "Payouts" at bounding box center [273, 137] width 37 height 14
select select "10"
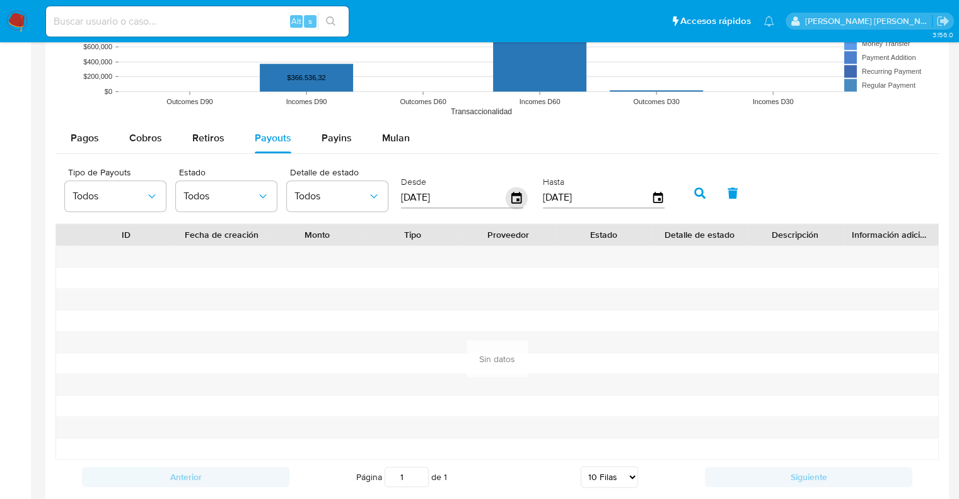
click at [517, 198] on icon "button" at bounding box center [516, 197] width 10 height 11
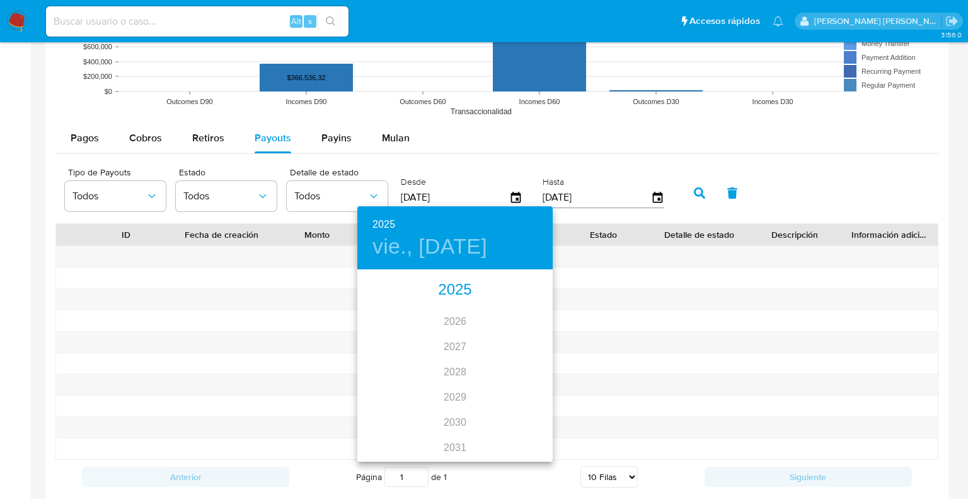
click at [459, 296] on div "2025" at bounding box center [454, 289] width 195 height 25
click at [454, 293] on div "feb." at bounding box center [454, 294] width 65 height 47
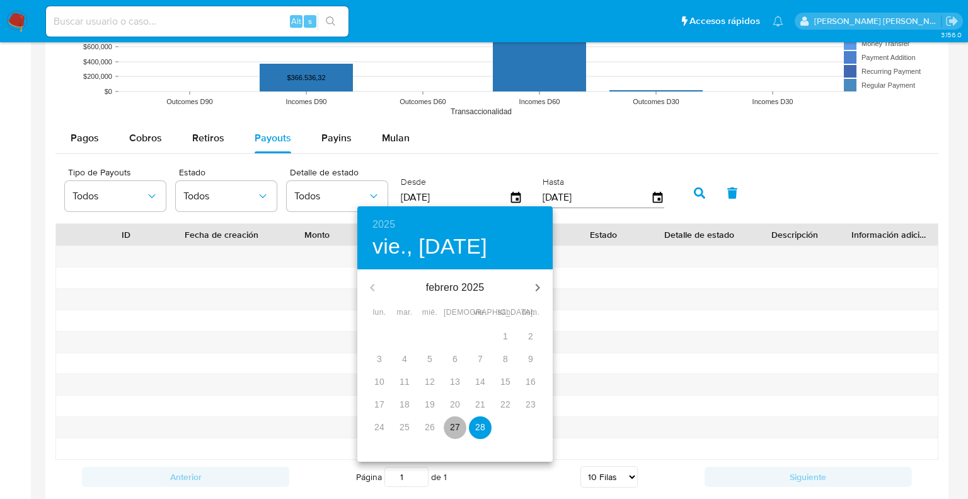
click at [452, 425] on p "27" at bounding box center [455, 426] width 10 height 13
type input "27/02/2025"
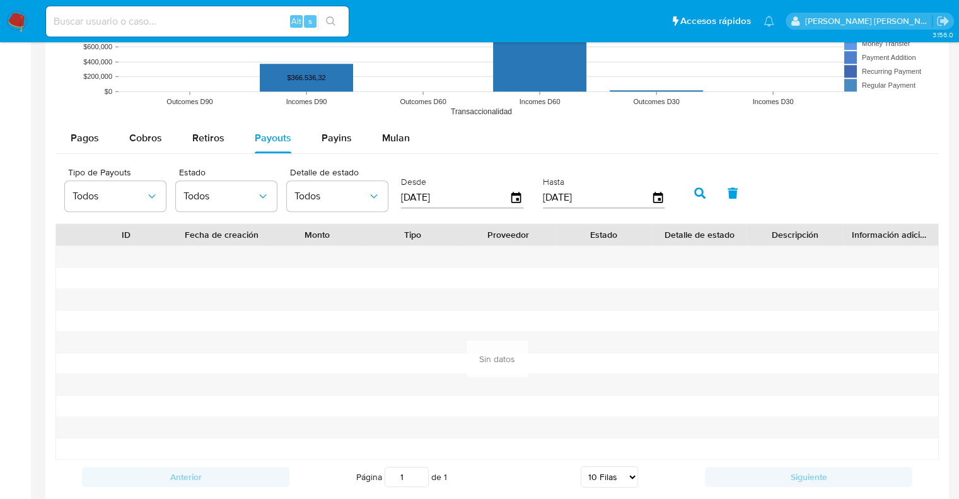
click at [696, 197] on button "button" at bounding box center [699, 193] width 33 height 30
click at [343, 132] on span "Payins" at bounding box center [336, 137] width 30 height 14
select select "10"
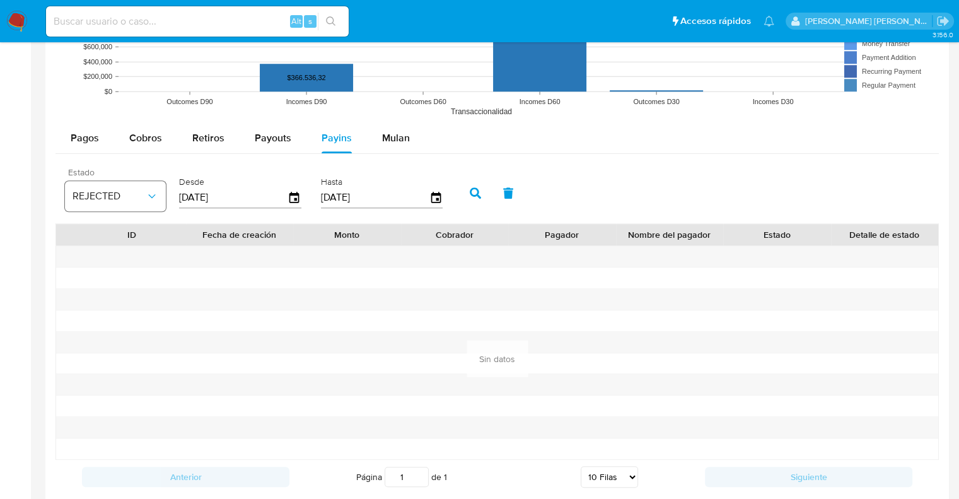
click at [95, 207] on button "REJECTED" at bounding box center [115, 196] width 101 height 30
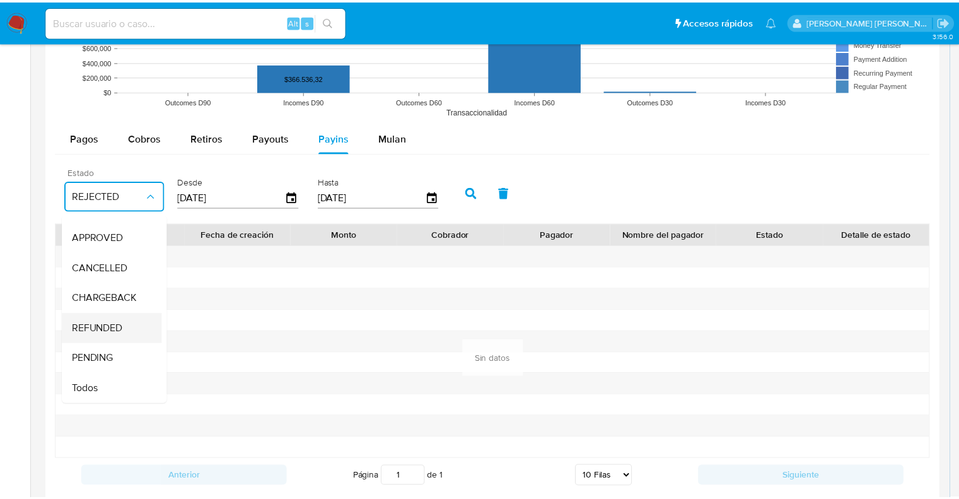
scroll to position [93, 0]
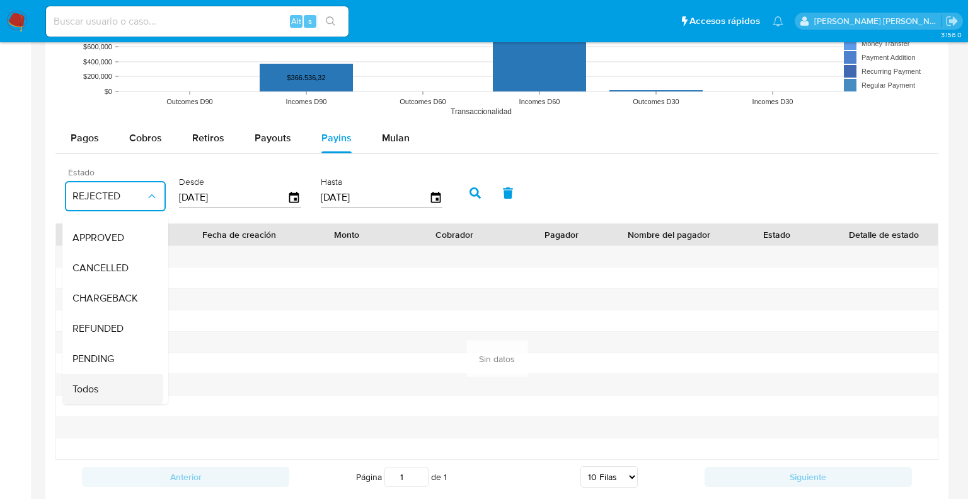
click at [98, 385] on div "Todos" at bounding box center [108, 389] width 73 height 30
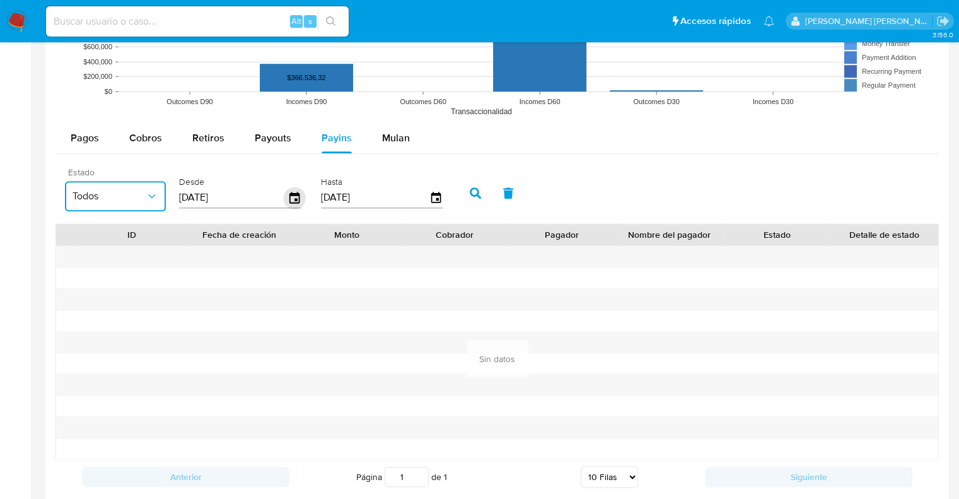
click at [300, 194] on icon "button" at bounding box center [295, 198] width 22 height 22
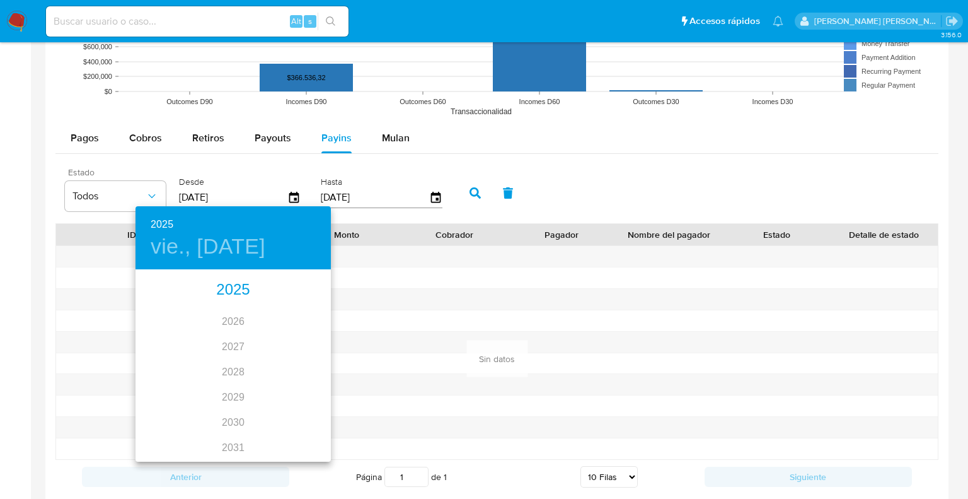
click at [231, 290] on div "2025" at bounding box center [233, 289] width 195 height 25
click at [236, 344] on div "may." at bounding box center [232, 341] width 65 height 47
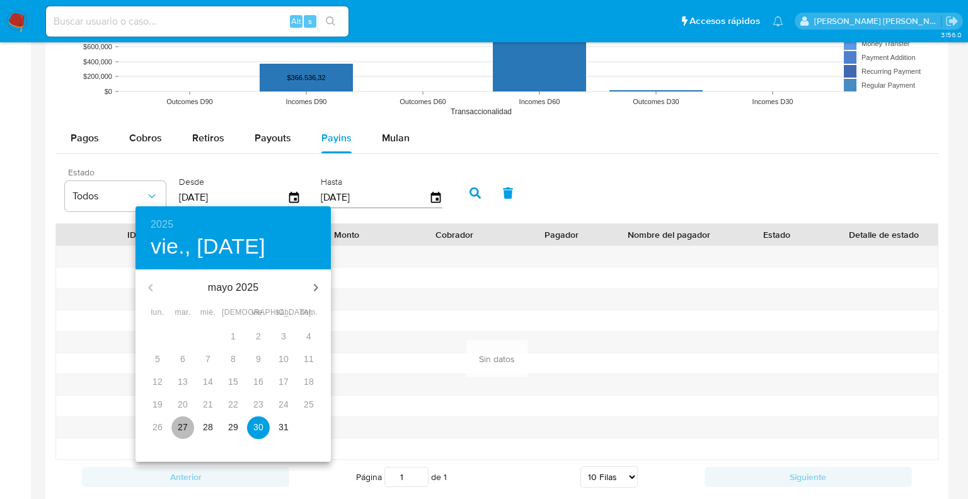
click at [182, 427] on p "27" at bounding box center [183, 426] width 10 height 13
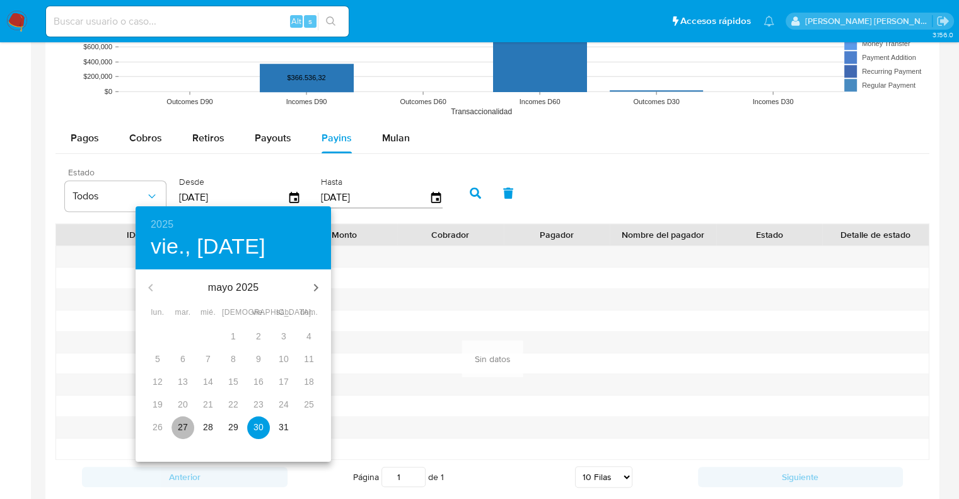
type input "27/05/2025"
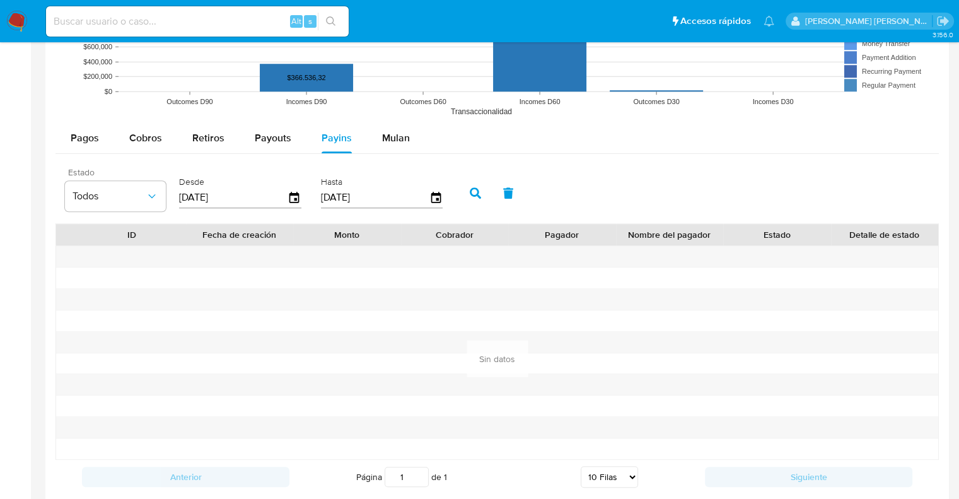
click at [471, 190] on icon "button" at bounding box center [475, 192] width 11 height 11
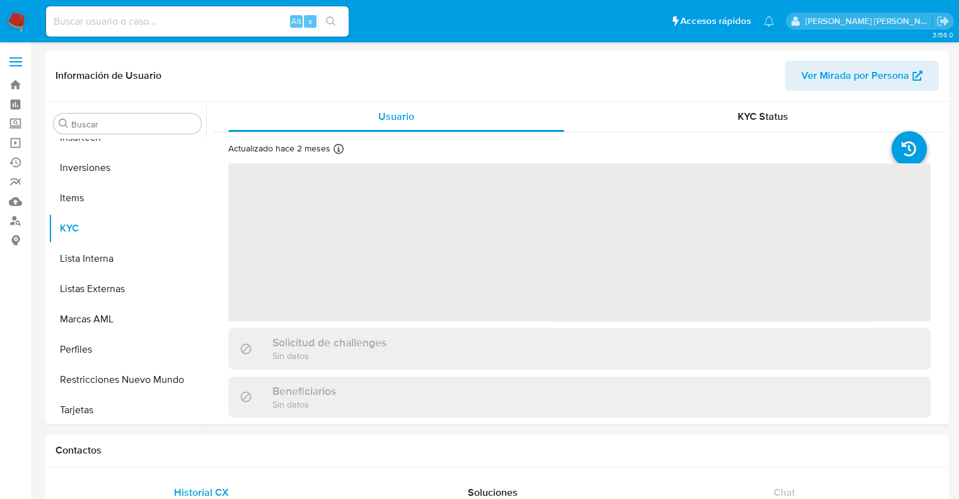
scroll to position [592, 0]
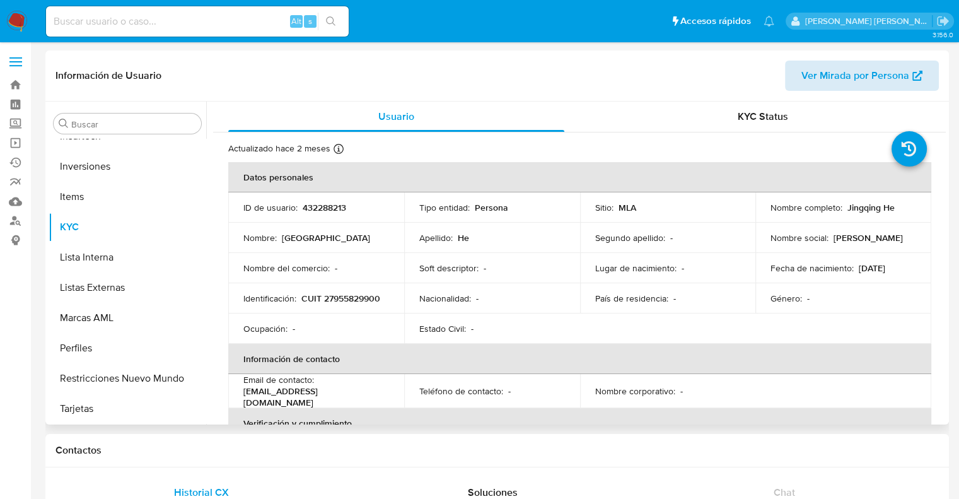
select select "10"
click at [864, 80] on span "Ver Mirada por Persona" at bounding box center [855, 76] width 108 height 30
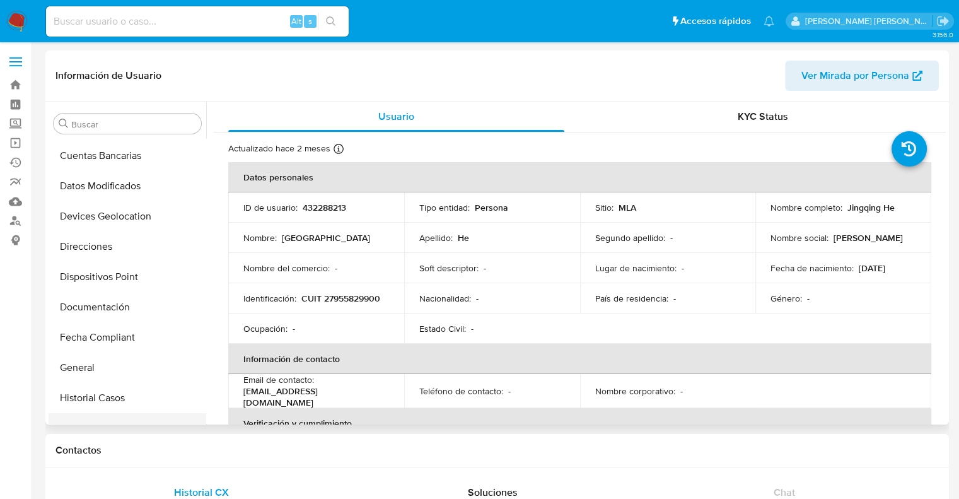
scroll to position [252, 0]
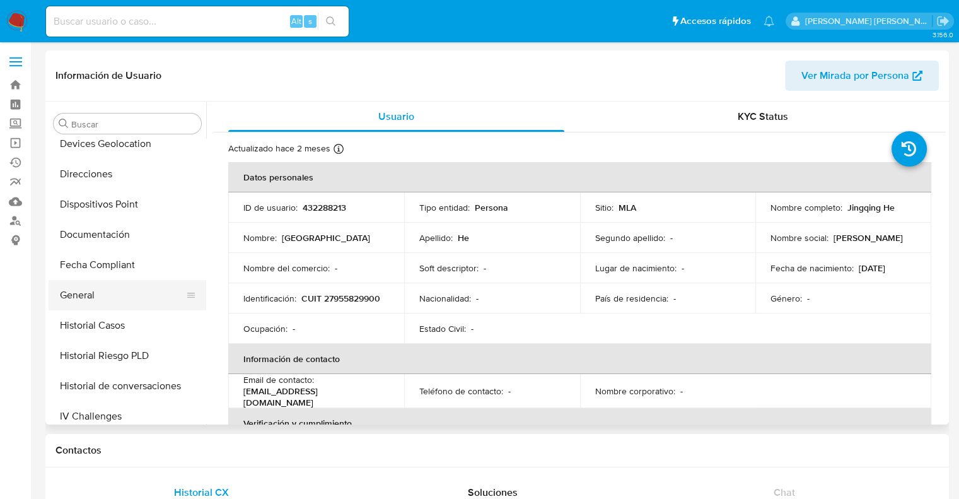
click at [84, 294] on button "General" at bounding box center [122, 295] width 147 height 30
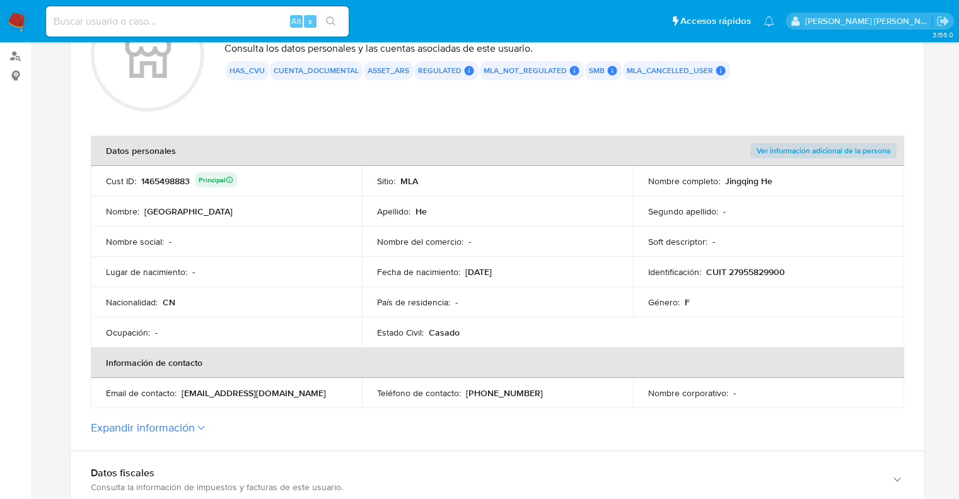
scroll to position [189, 0]
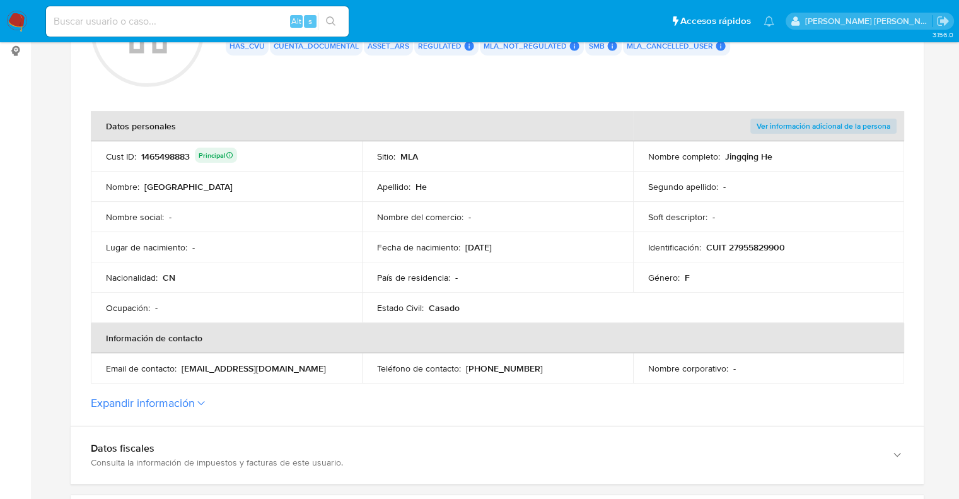
click at [169, 153] on div "1465498883 Principal" at bounding box center [189, 156] width 96 height 18
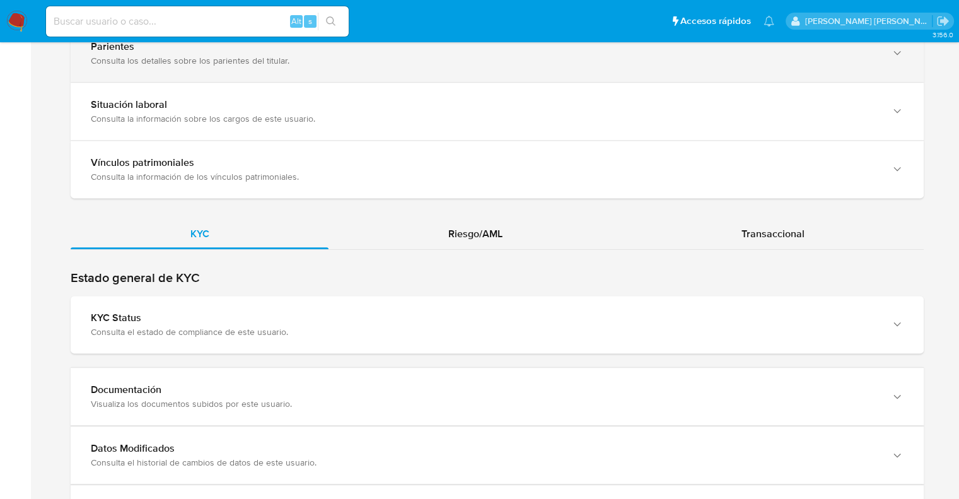
scroll to position [1008, 0]
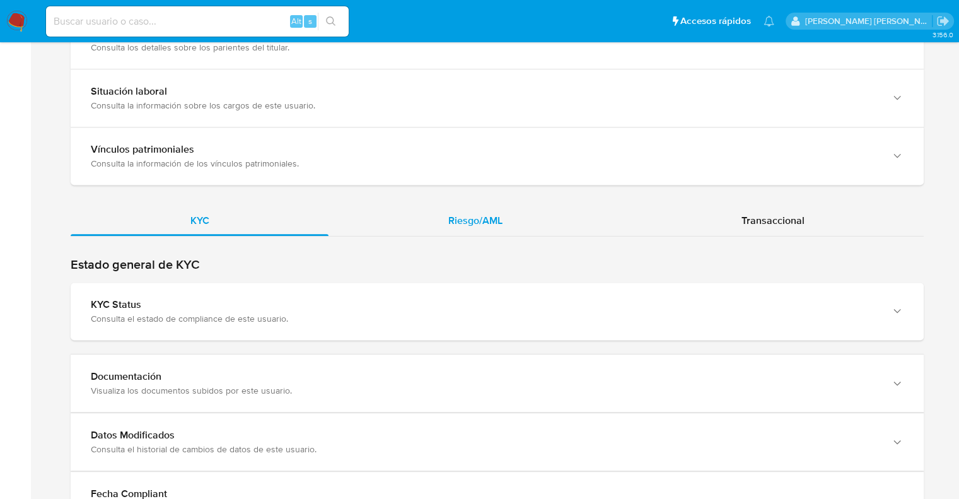
click at [485, 219] on span "Riesgo/AML" at bounding box center [475, 220] width 54 height 14
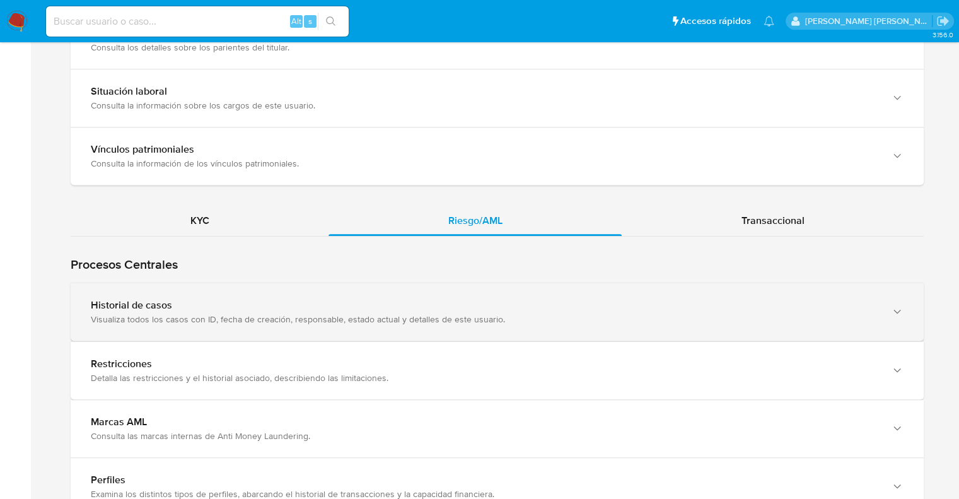
click at [119, 313] on div "Visualiza todos los casos con ID, fecha de creación, responsable, estado actual…" at bounding box center [484, 318] width 787 height 11
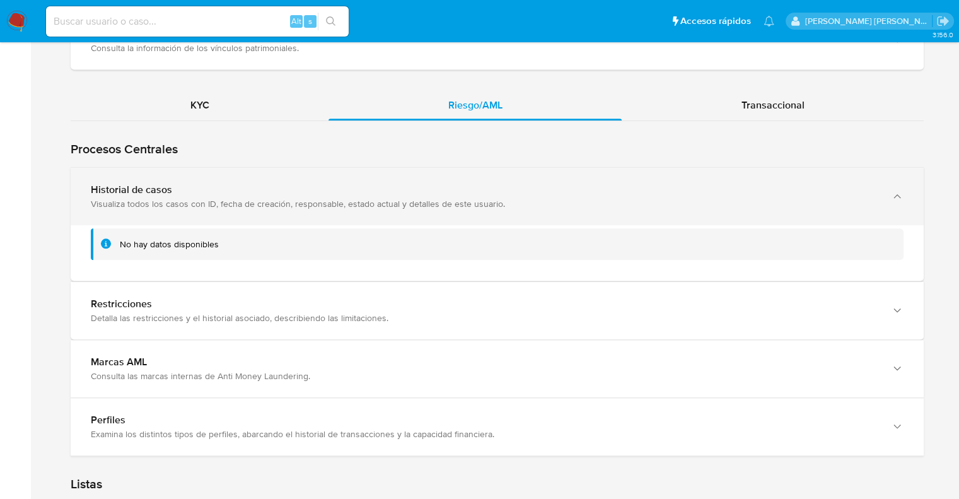
scroll to position [1135, 0]
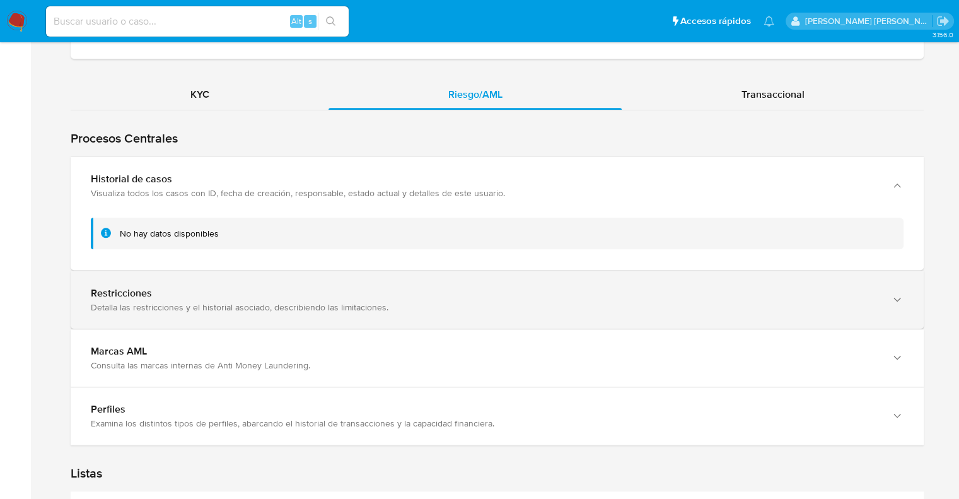
click at [136, 302] on div "Detalla las restricciones y el historial asociado, describiendo las limitacione…" at bounding box center [484, 306] width 787 height 11
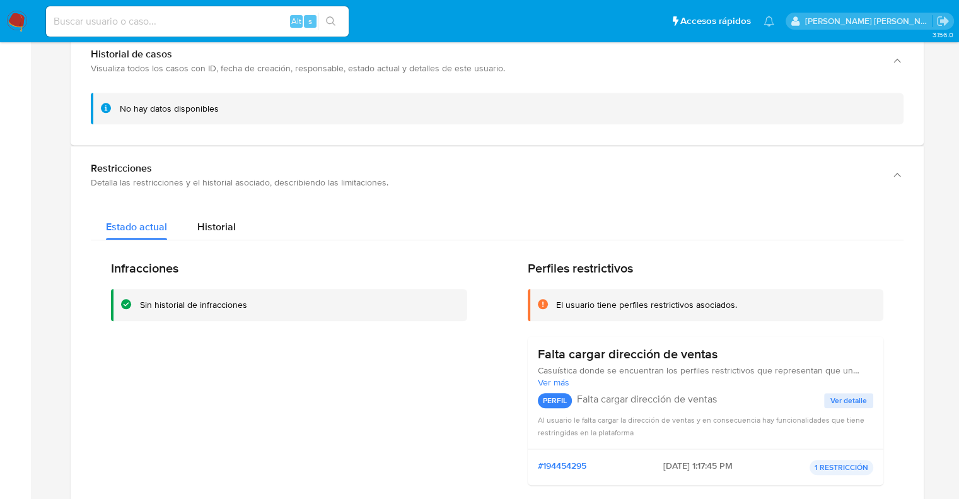
scroll to position [1261, 0]
click at [224, 225] on span "Historial" at bounding box center [216, 225] width 38 height 14
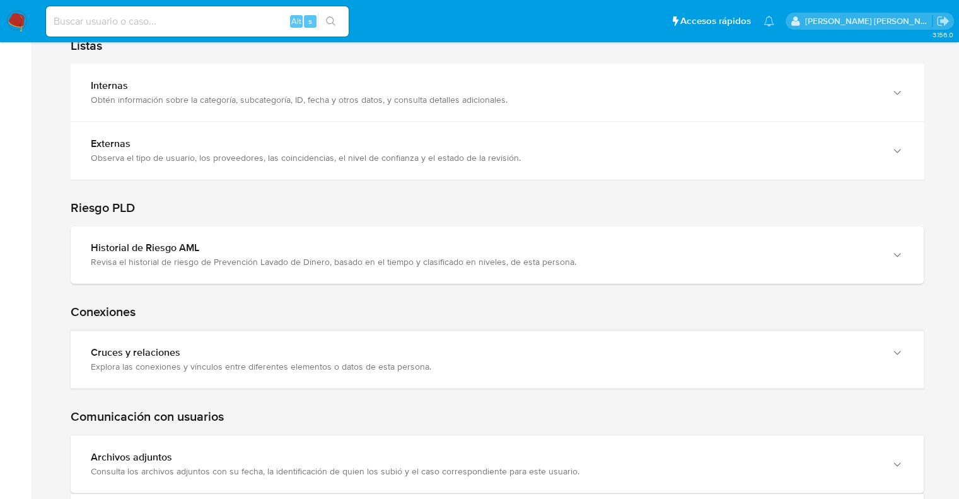
scroll to position [1702, 0]
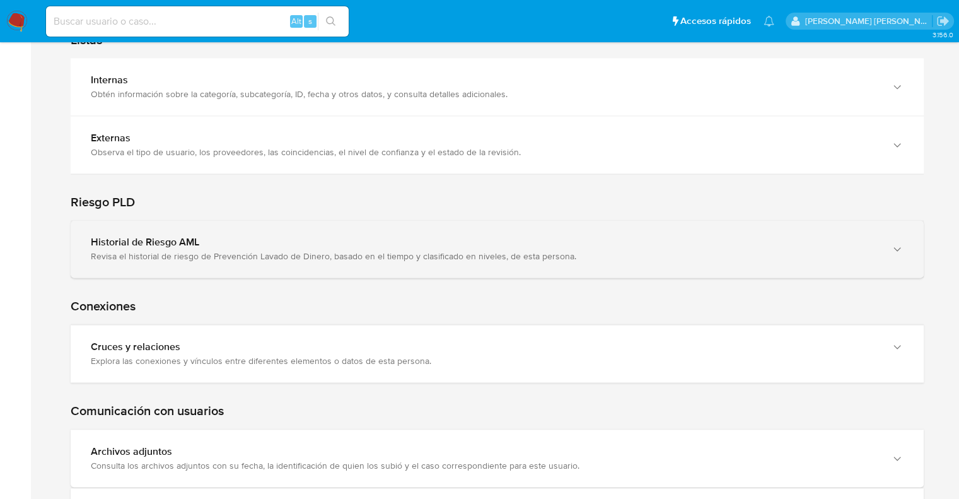
click at [207, 250] on div "Revisa el historial de riesgo de Prevención Lavado de Dinero, basado en el tiem…" at bounding box center [484, 255] width 787 height 11
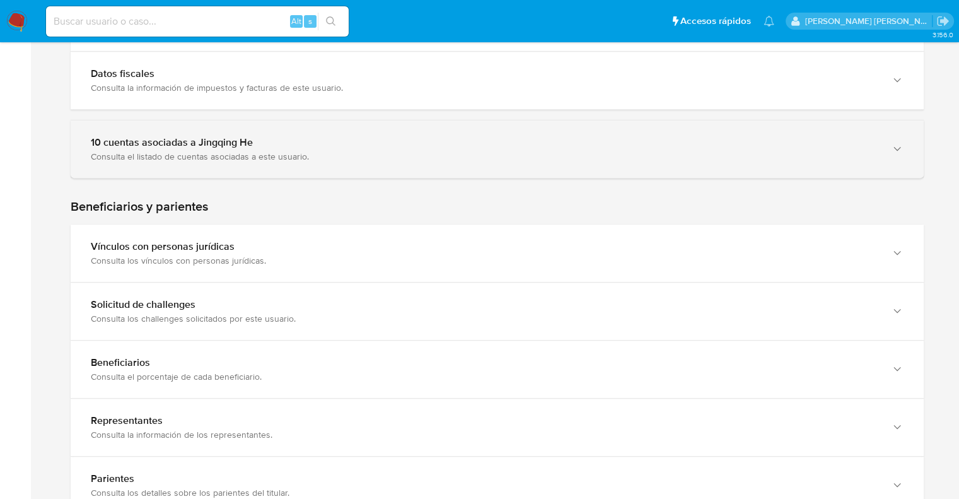
scroll to position [490, 0]
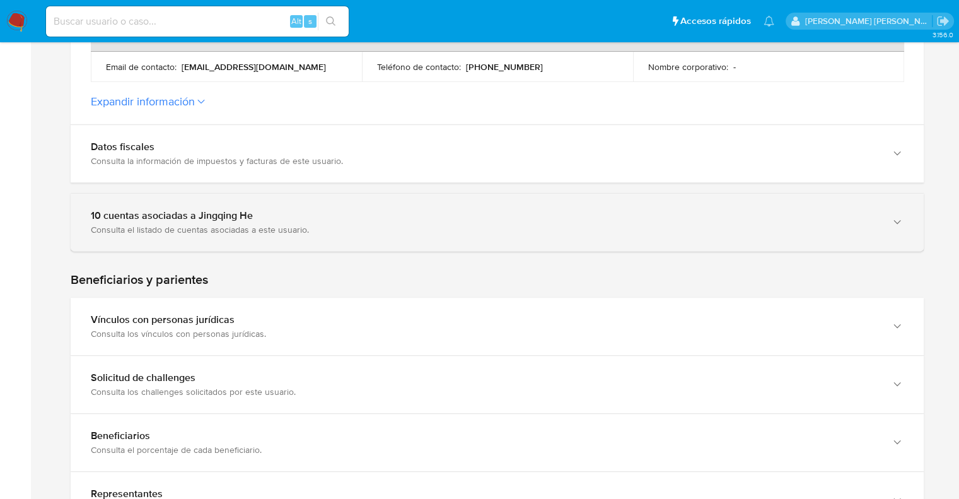
click at [154, 220] on div "10 cuentas asociadas a Jingqing He" at bounding box center [484, 215] width 787 height 13
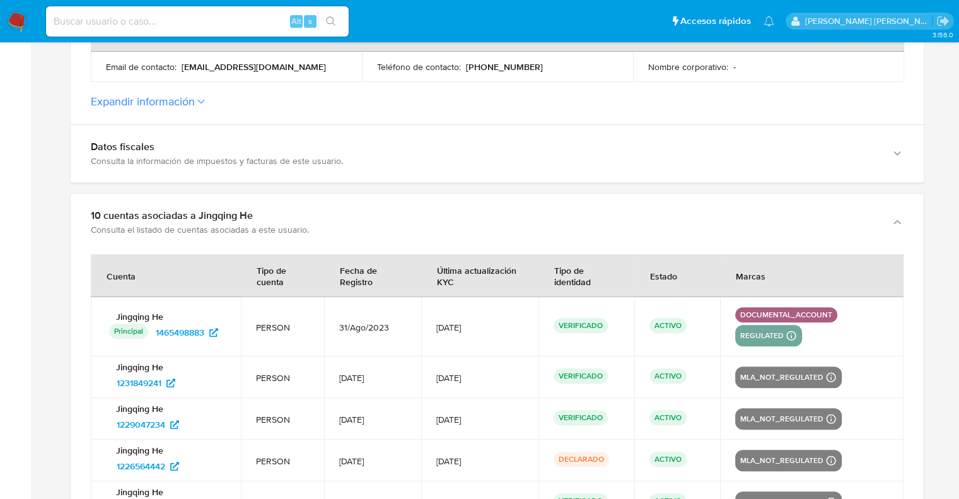
scroll to position [553, 0]
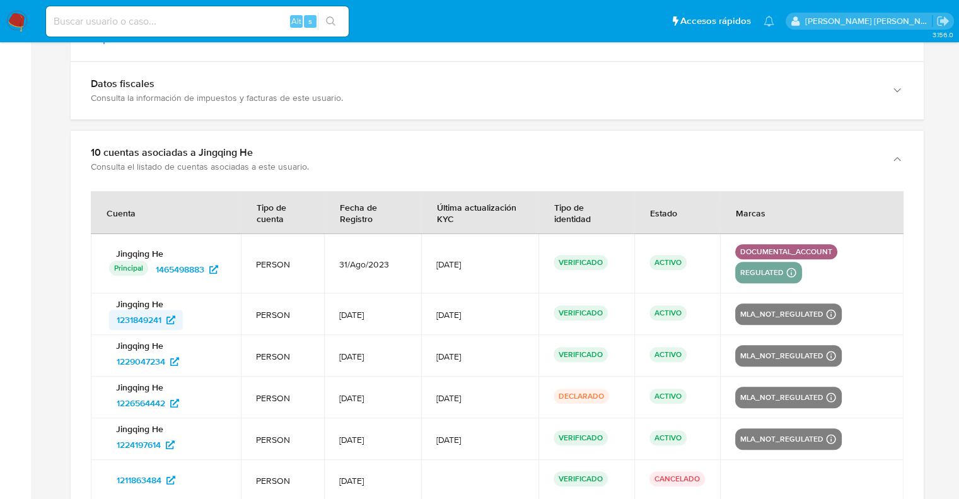
click at [141, 319] on span "1231849241" at bounding box center [139, 319] width 45 height 20
click at [174, 272] on span "1465498883" at bounding box center [180, 269] width 49 height 20
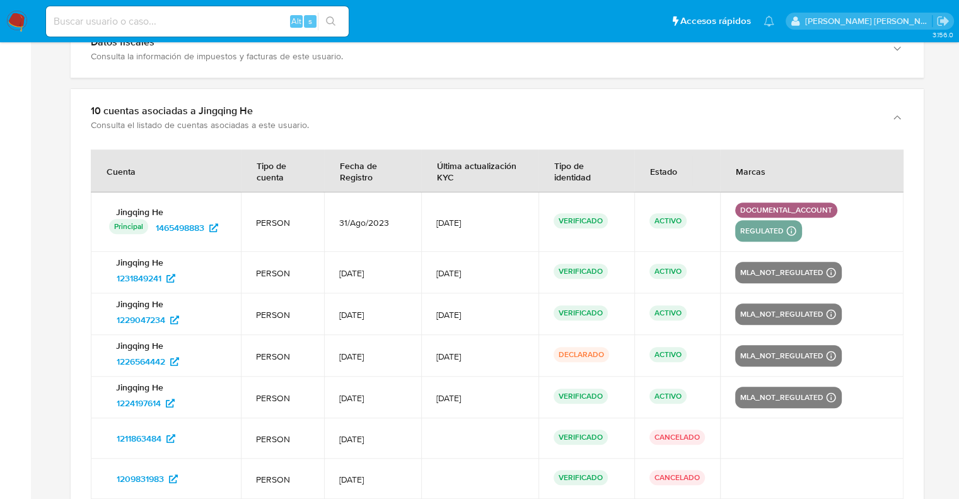
scroll to position [616, 0]
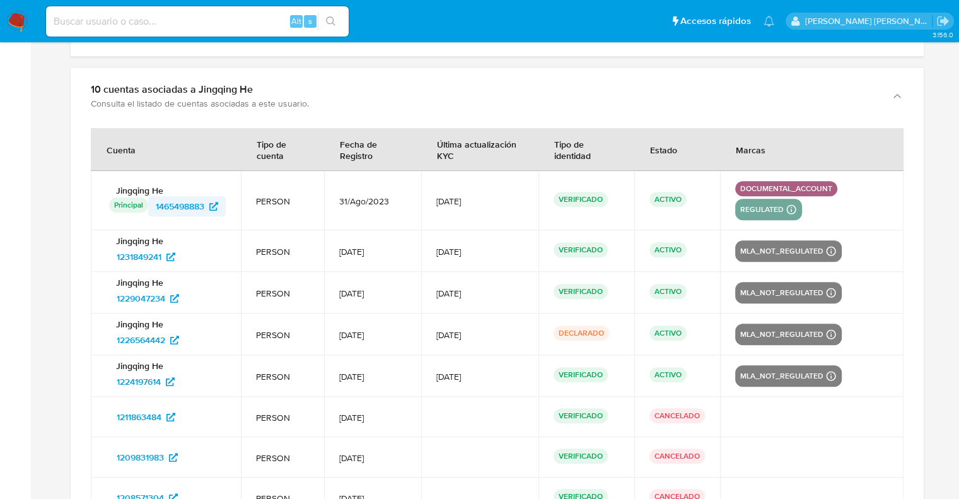
click at [188, 205] on span "1465498883" at bounding box center [180, 206] width 49 height 20
drag, startPoint x: 151, startPoint y: 213, endPoint x: 205, endPoint y: 210, distance: 54.3
click at [205, 210] on td "Jingqing He Principal Identificado como usuario principal 1465498883" at bounding box center [166, 200] width 150 height 59
click at [129, 258] on span "1231849241" at bounding box center [139, 256] width 45 height 20
click at [128, 295] on span "1229047234" at bounding box center [141, 298] width 49 height 20
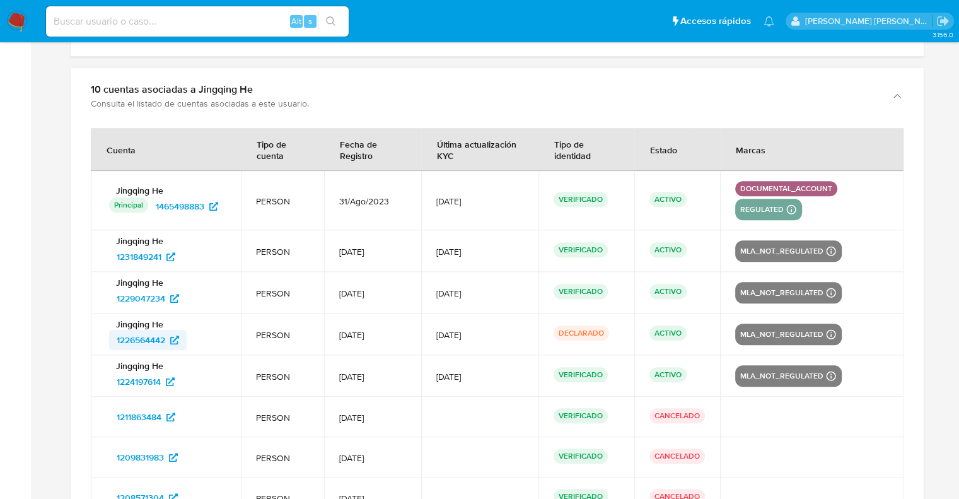
click at [134, 338] on span "1226564442" at bounding box center [141, 340] width 49 height 20
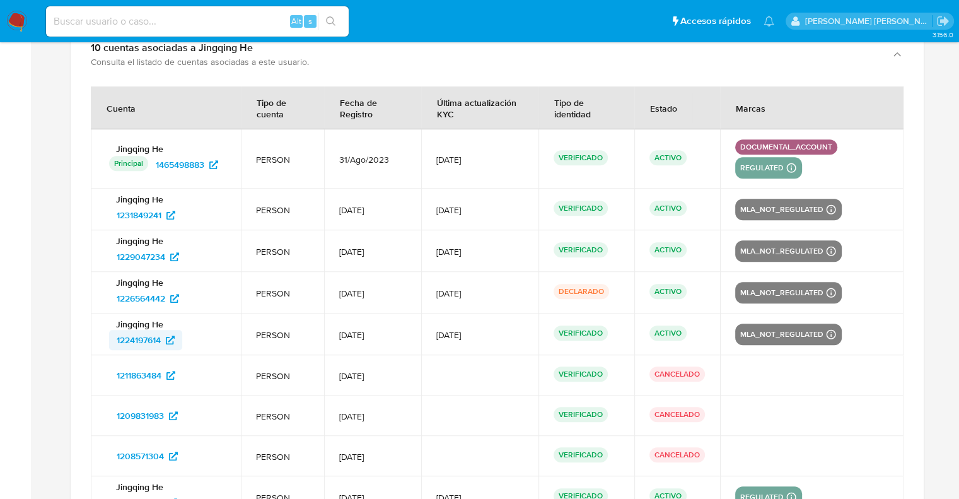
scroll to position [679, 0]
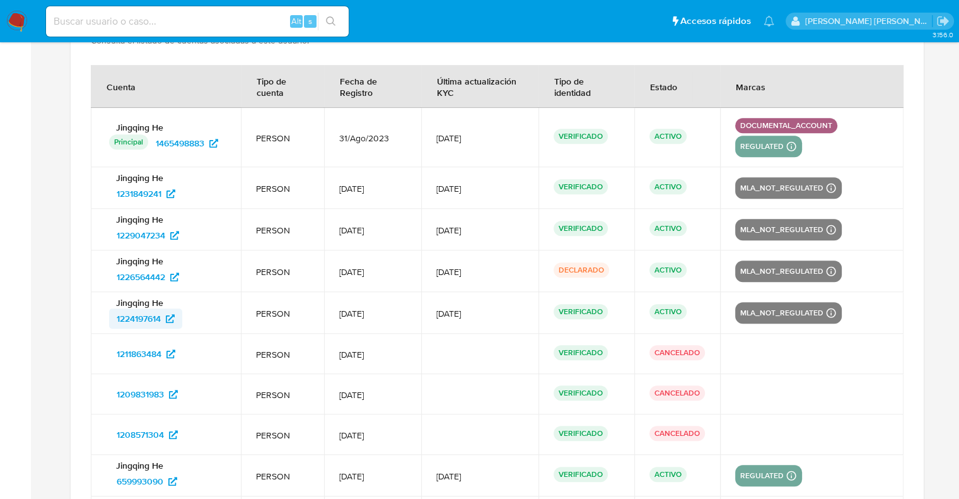
click at [135, 320] on span "1224197614" at bounding box center [139, 318] width 44 height 20
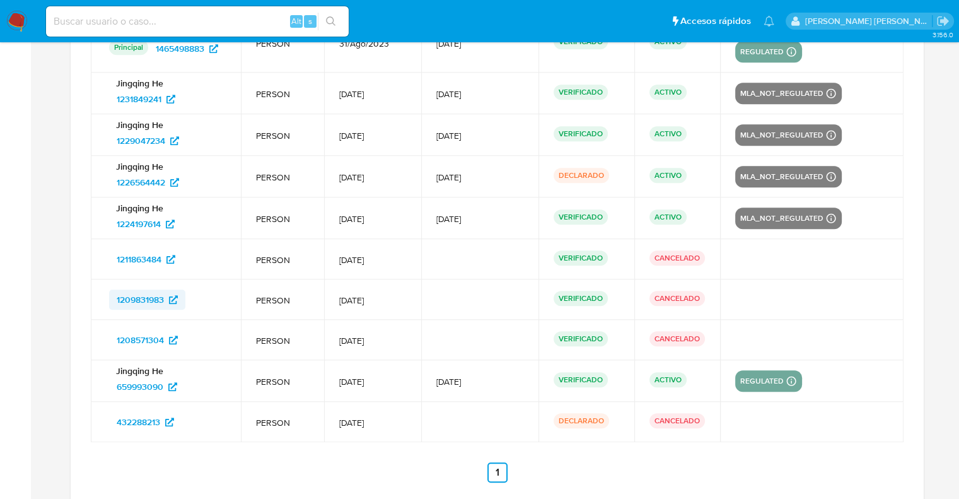
scroll to position [806, 0]
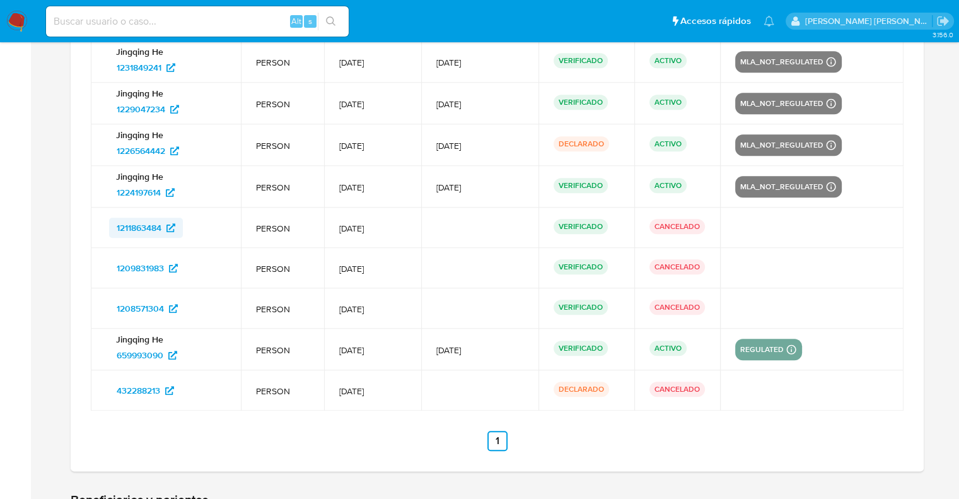
click at [142, 226] on span "1211863484" at bounding box center [139, 227] width 45 height 20
click at [132, 264] on span "1209831983" at bounding box center [140, 268] width 47 height 20
click at [137, 311] on span "1208571304" at bounding box center [140, 308] width 47 height 20
click at [139, 354] on span "659993090" at bounding box center [140, 355] width 47 height 20
click at [149, 388] on span "432288213" at bounding box center [138, 390] width 43 height 20
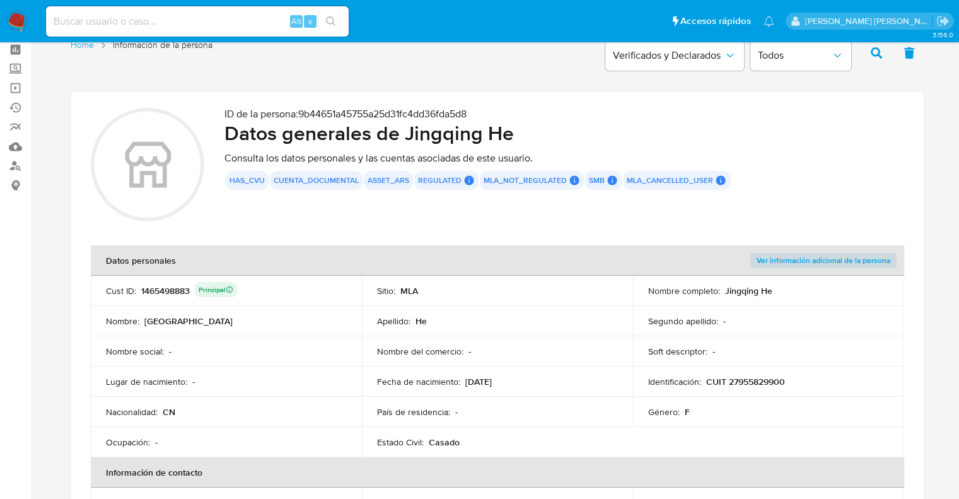
scroll to position [0, 0]
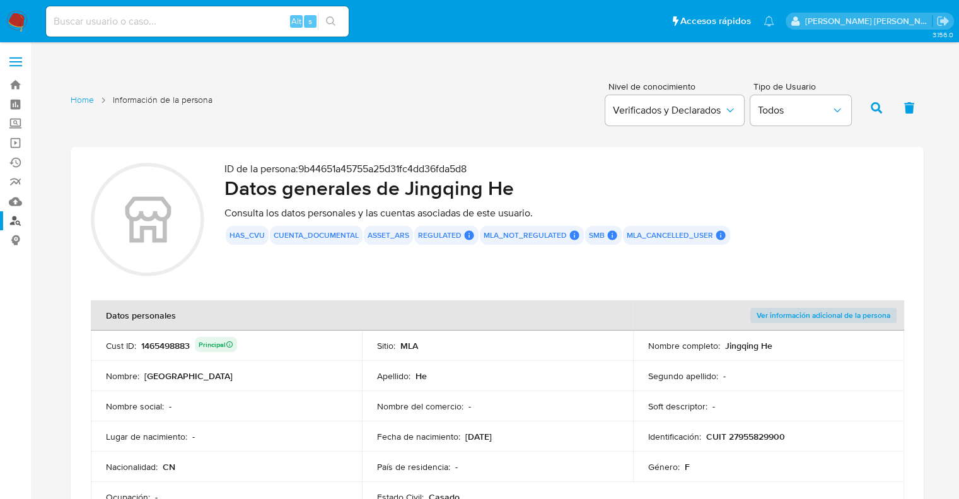
click at [15, 224] on link "Buscador de personas" at bounding box center [75, 221] width 150 height 20
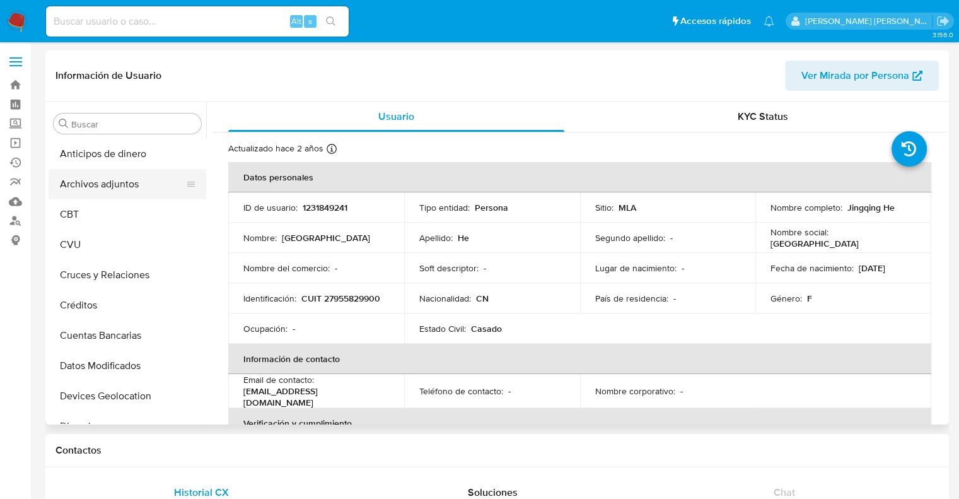
select select "10"
click at [117, 185] on button "Archivos adjuntos" at bounding box center [122, 184] width 147 height 30
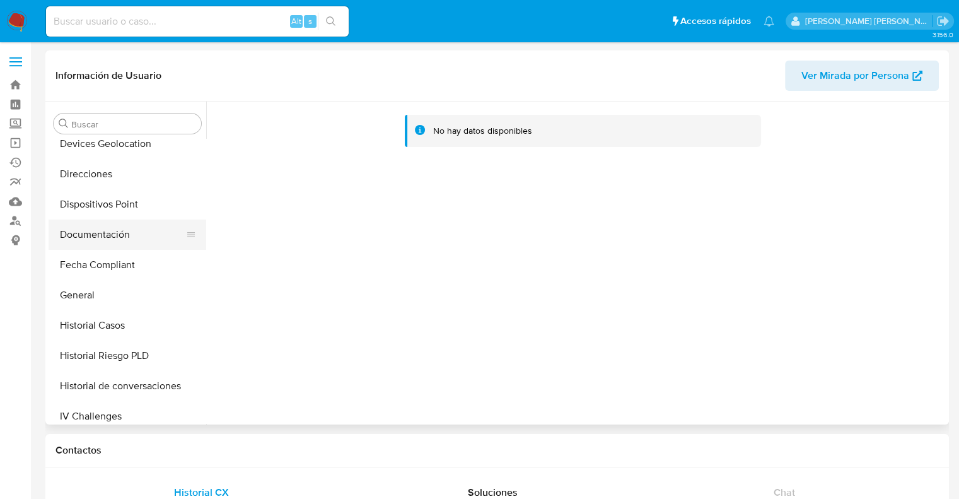
scroll to position [315, 0]
click at [88, 234] on button "General" at bounding box center [122, 232] width 147 height 30
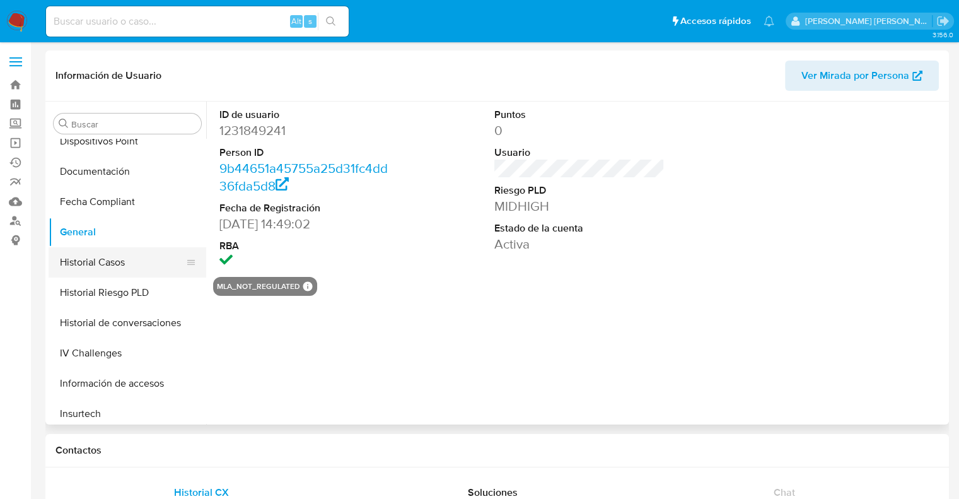
click at [96, 262] on button "Historial Casos" at bounding box center [122, 262] width 147 height 30
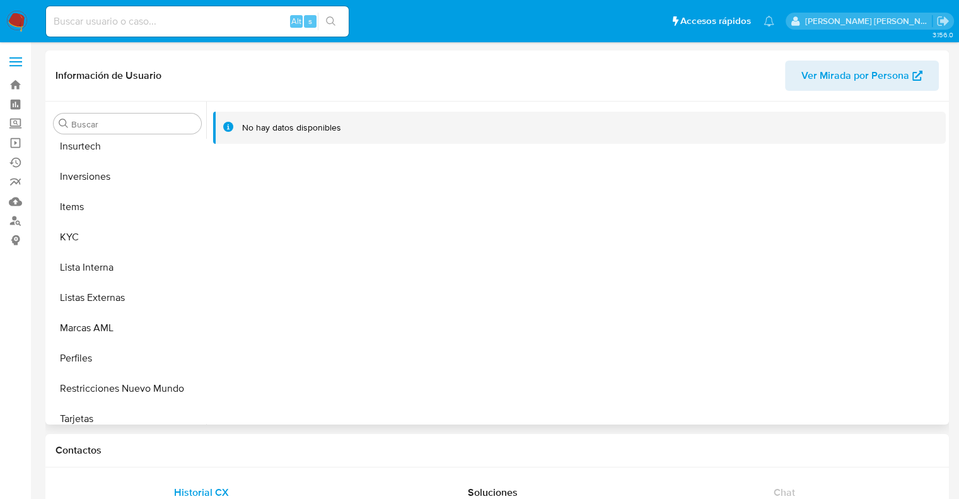
scroll to position [592, 0]
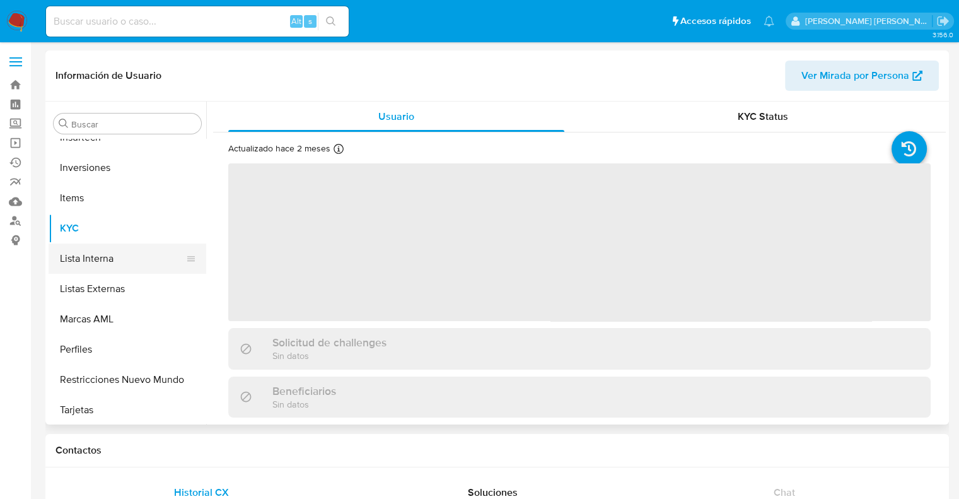
scroll to position [592, 0]
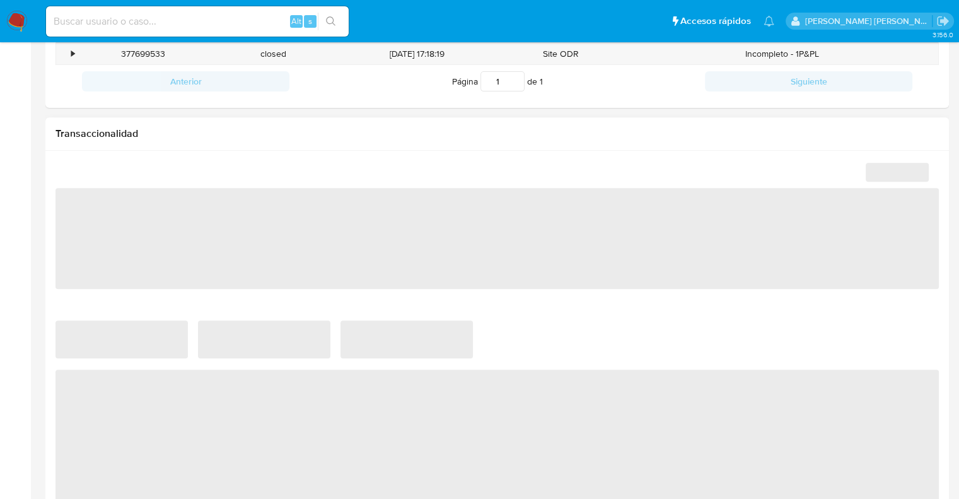
select select "10"
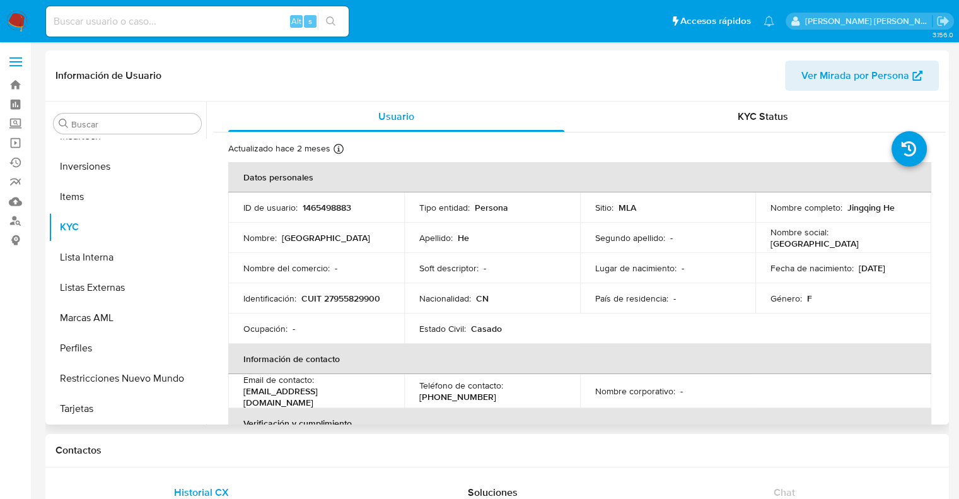
scroll to position [340, 0]
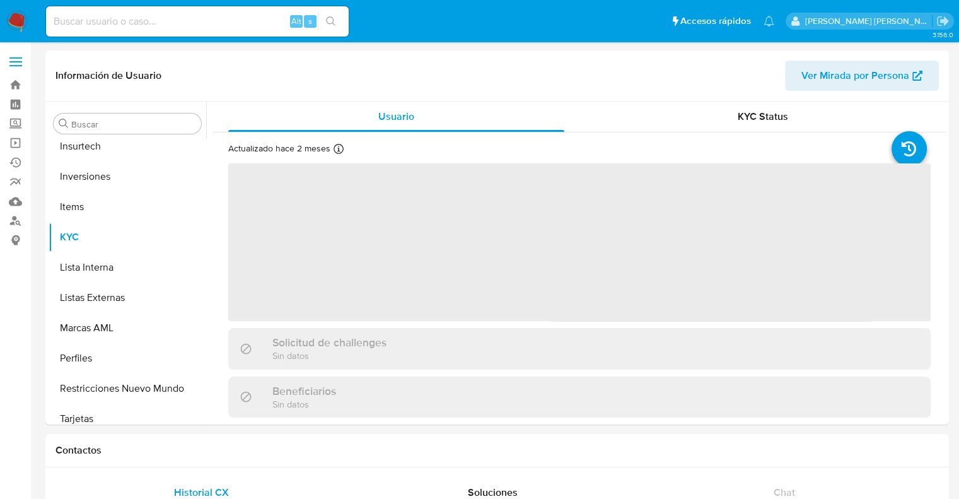
scroll to position [592, 0]
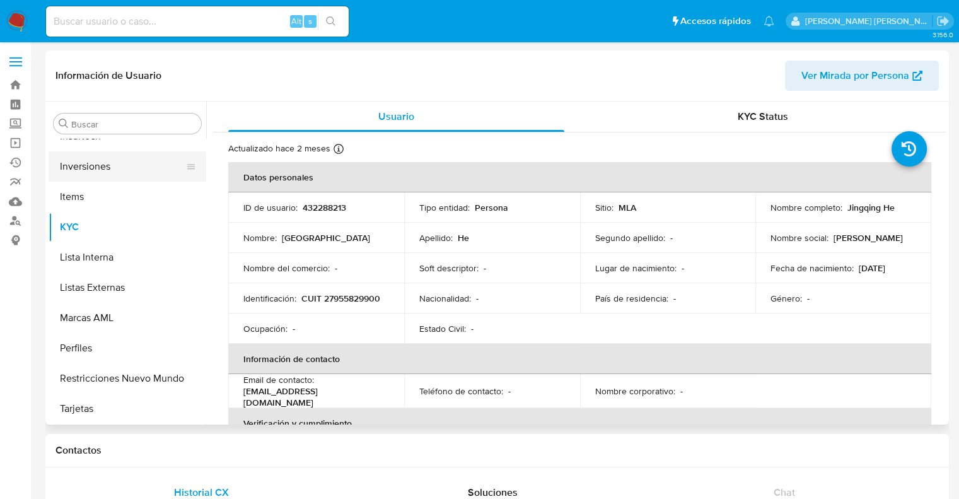
select select "10"
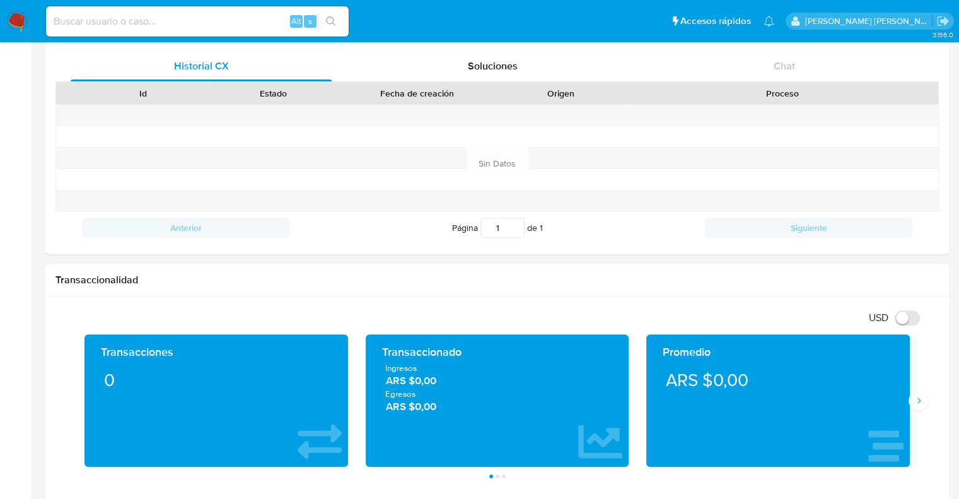
scroll to position [315, 0]
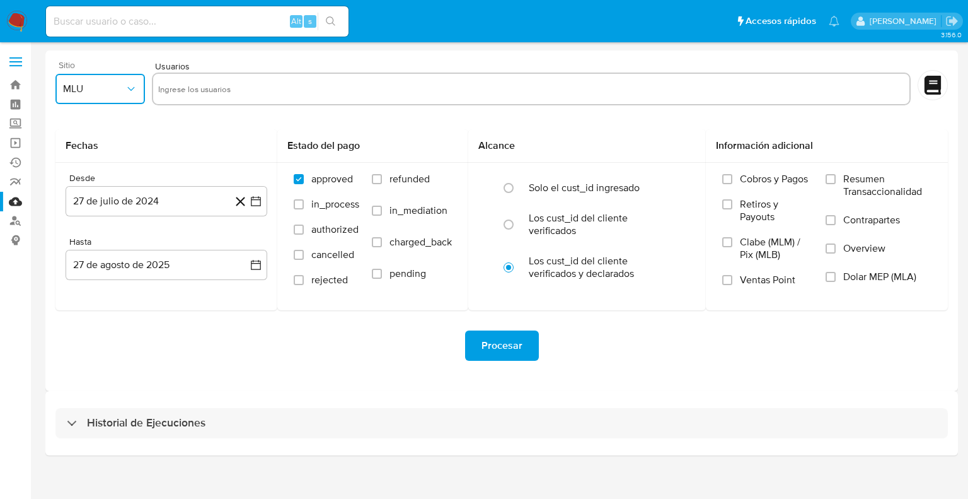
click at [86, 90] on span "MLU" at bounding box center [94, 89] width 62 height 13
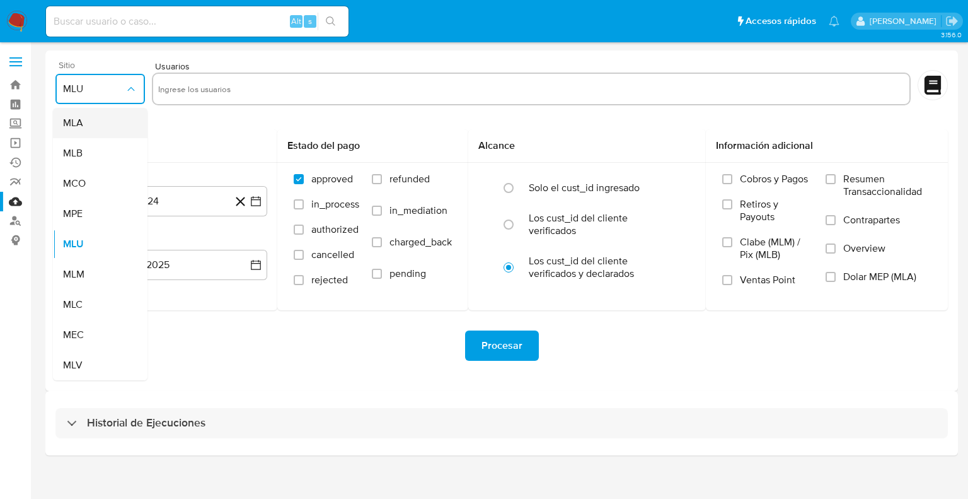
click at [78, 123] on span "MLA" at bounding box center [73, 123] width 20 height 13
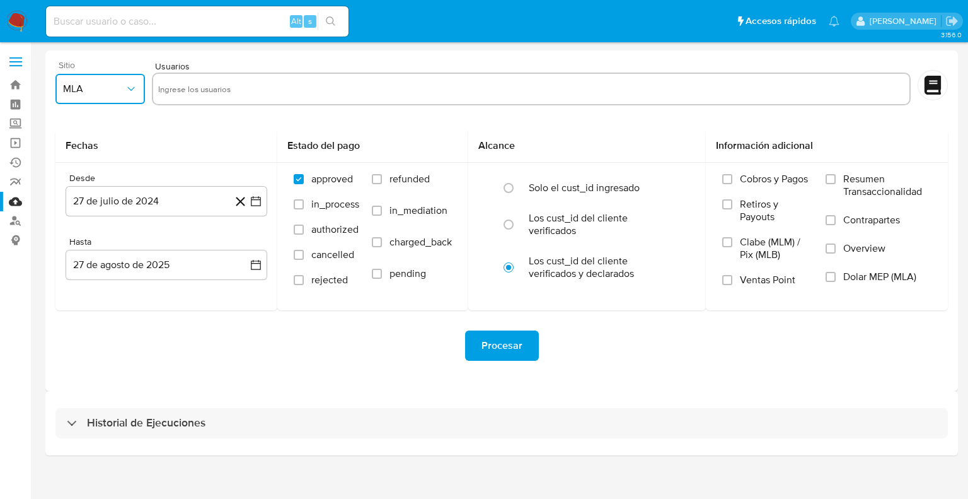
click at [212, 90] on input "text" at bounding box center [531, 89] width 746 height 20
type input "1465498883"
click at [256, 201] on icon "button" at bounding box center [256, 201] width 13 height 13
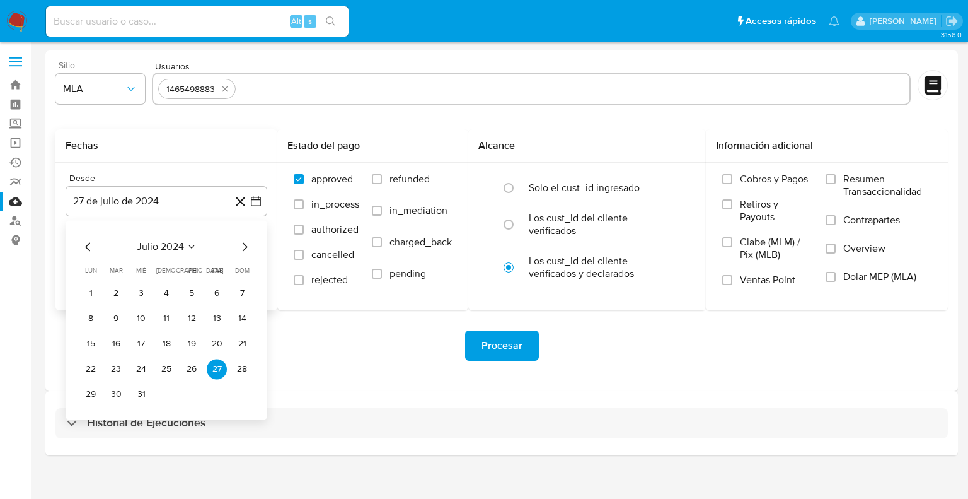
click at [243, 245] on icon "Mes siguiente" at bounding box center [244, 246] width 15 height 15
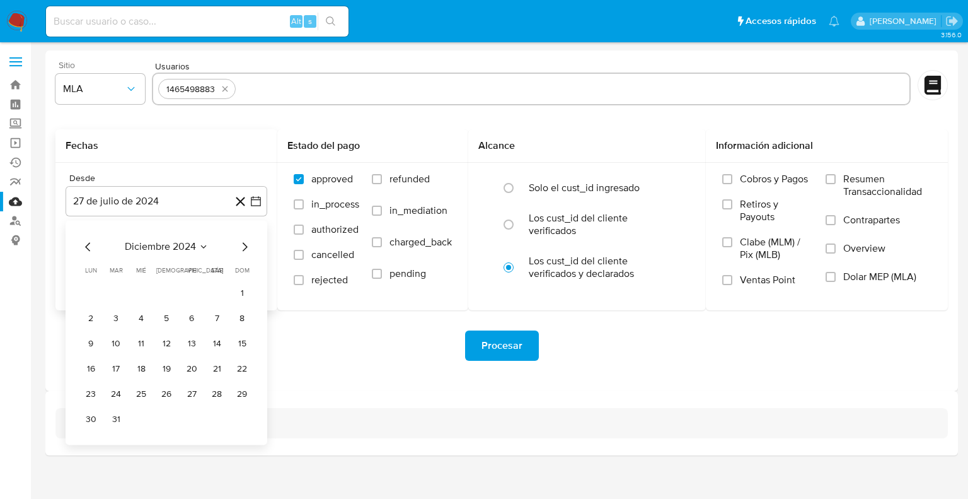
click at [243, 245] on icon "Mes siguiente" at bounding box center [244, 246] width 15 height 15
click at [139, 298] on button "1" at bounding box center [141, 293] width 20 height 20
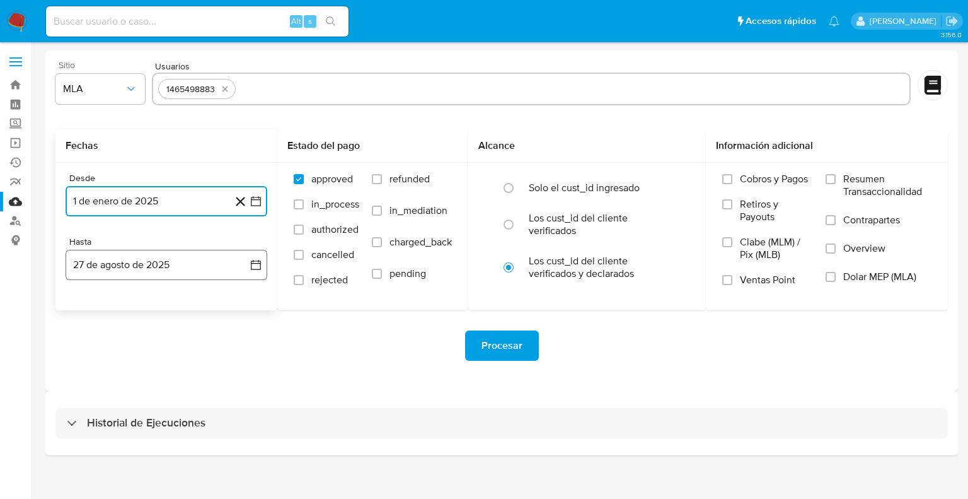
click at [262, 264] on button "27 de agosto de 2025" at bounding box center [167, 265] width 202 height 30
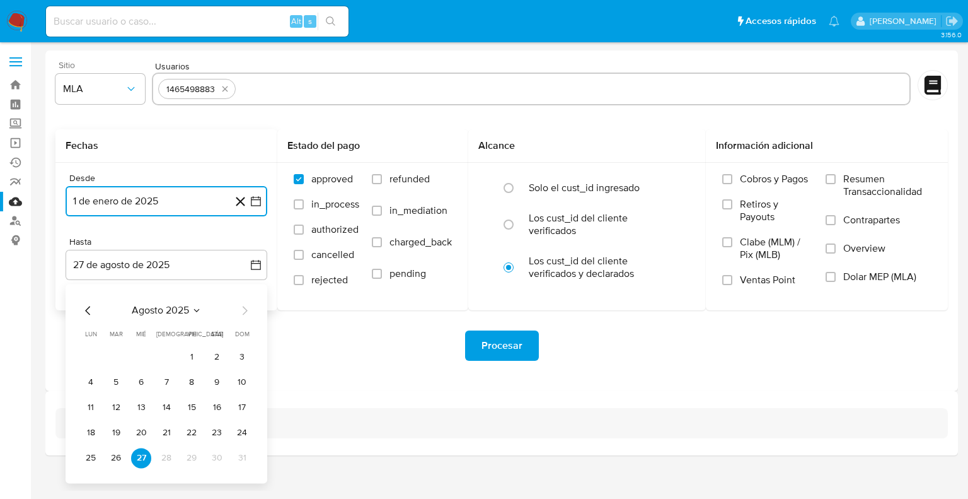
click at [86, 308] on icon "Mes anterior" at bounding box center [88, 310] width 15 height 15
click at [88, 483] on button "30" at bounding box center [91, 483] width 20 height 20
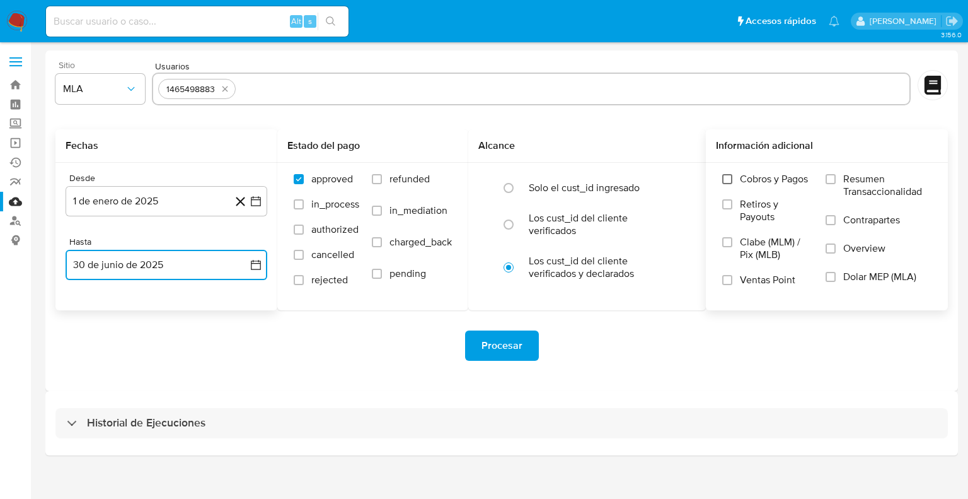
click at [729, 181] on input "Cobros y Pagos" at bounding box center [727, 179] width 10 height 10
click at [729, 204] on input "Retiros y Payouts" at bounding box center [727, 204] width 10 height 10
click at [727, 279] on input "Ventas Point" at bounding box center [727, 280] width 10 height 10
click at [833, 179] on input "Resumen Transaccionalidad" at bounding box center [831, 179] width 10 height 10
click at [832, 217] on input "Contrapartes" at bounding box center [831, 220] width 10 height 10
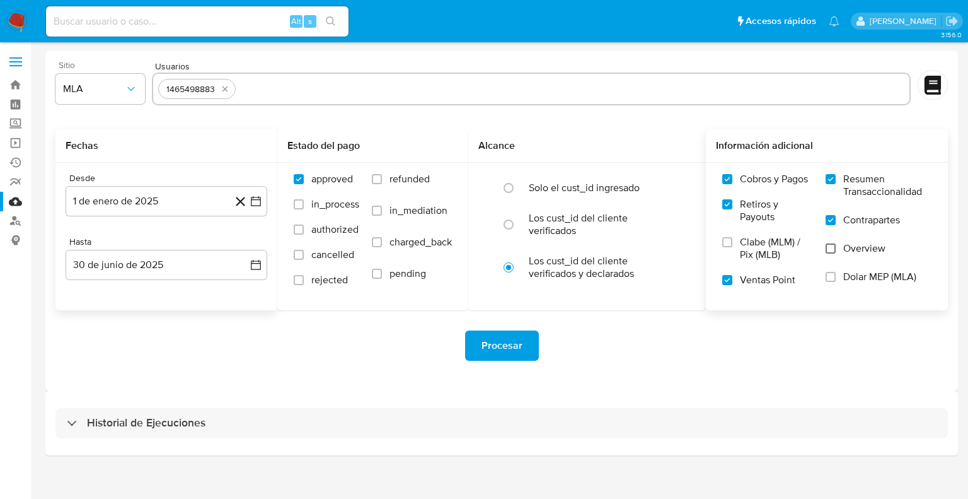
click at [833, 248] on input "Overview" at bounding box center [831, 248] width 10 height 10
click at [831, 279] on input "Dolar MEP (MLA)" at bounding box center [831, 277] width 10 height 10
click at [493, 354] on span "Procesar" at bounding box center [502, 346] width 41 height 28
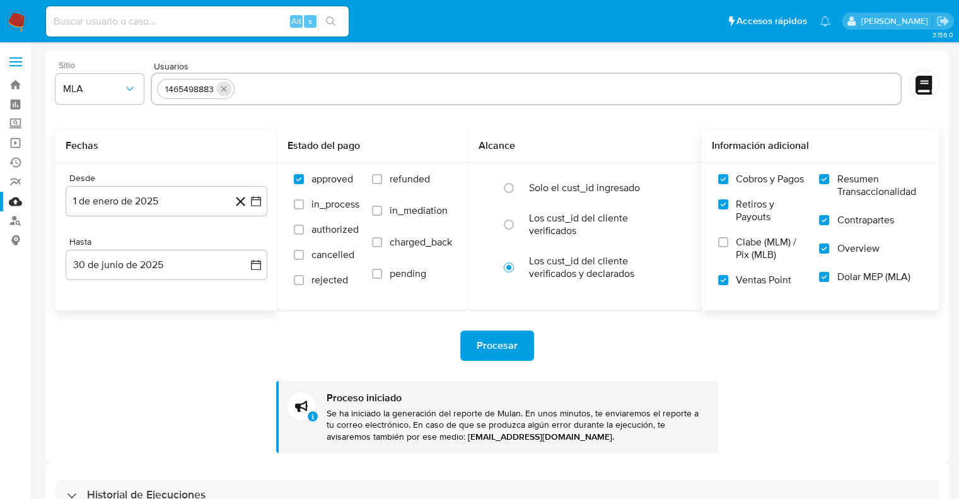
click at [223, 91] on icon "quitar 1465498883" at bounding box center [224, 89] width 10 height 10
click at [200, 84] on input "text" at bounding box center [526, 89] width 738 height 20
paste input "30378308"
click at [249, 94] on input "30378308" at bounding box center [526, 89] width 738 height 20
type input "30378308"
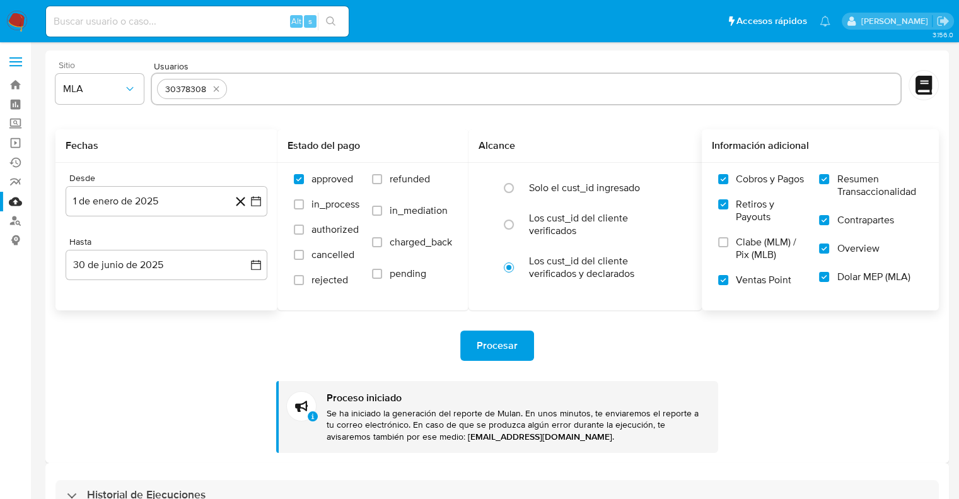
click at [211, 128] on form "Sitio MLA Usuarios 30378308 Fechas Desde 1 de enero de 2025 1-01-2025 Hasta 30 …" at bounding box center [496, 257] width 883 height 392
click at [509, 340] on span "Procesar" at bounding box center [497, 346] width 41 height 28
click at [256, 203] on icon "button" at bounding box center [256, 201] width 13 height 13
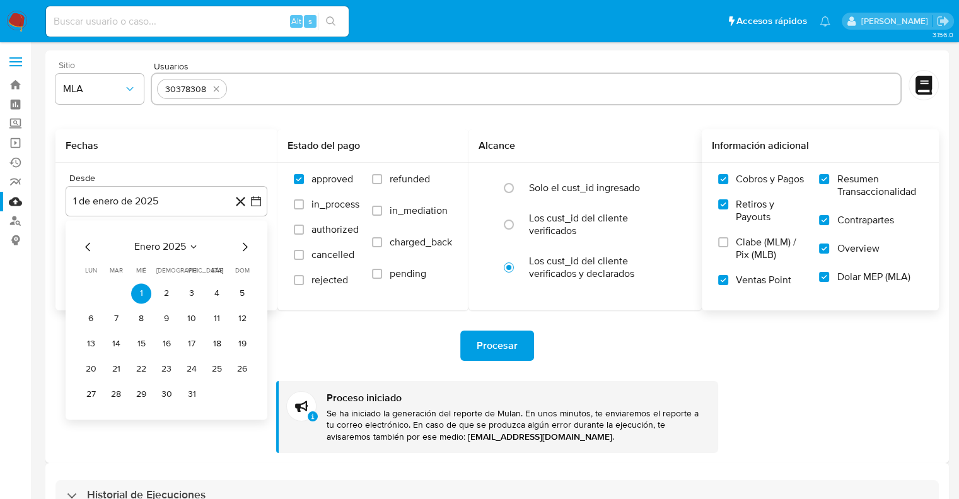
click at [245, 250] on icon "Mes siguiente" at bounding box center [244, 246] width 15 height 15
click at [244, 250] on icon "Mes siguiente" at bounding box center [244, 246] width 15 height 15
click at [217, 295] on button "1" at bounding box center [217, 293] width 20 height 20
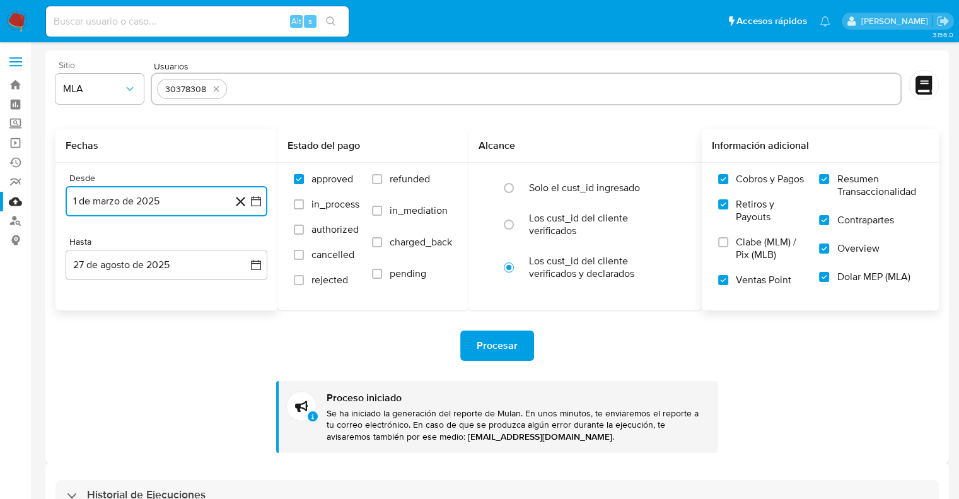
click at [258, 206] on icon "button" at bounding box center [256, 201] width 13 height 13
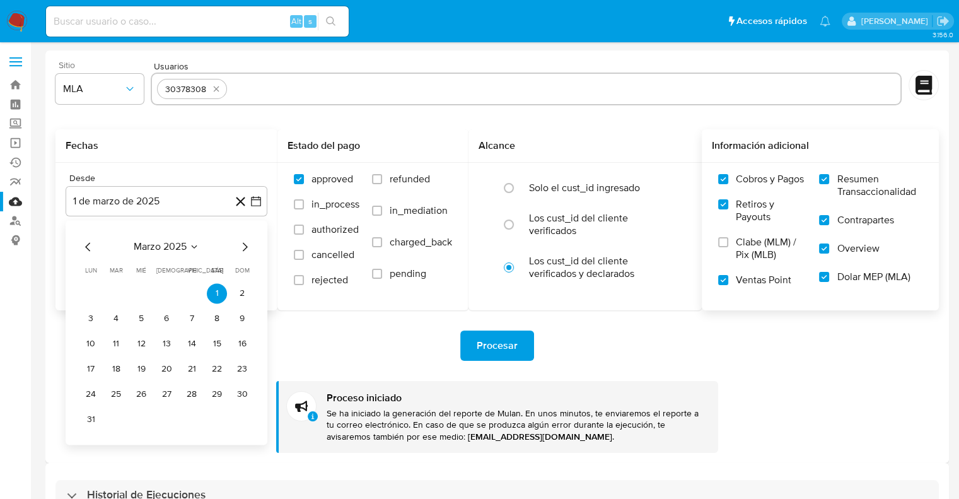
click at [241, 202] on icon at bounding box center [240, 201] width 9 height 9
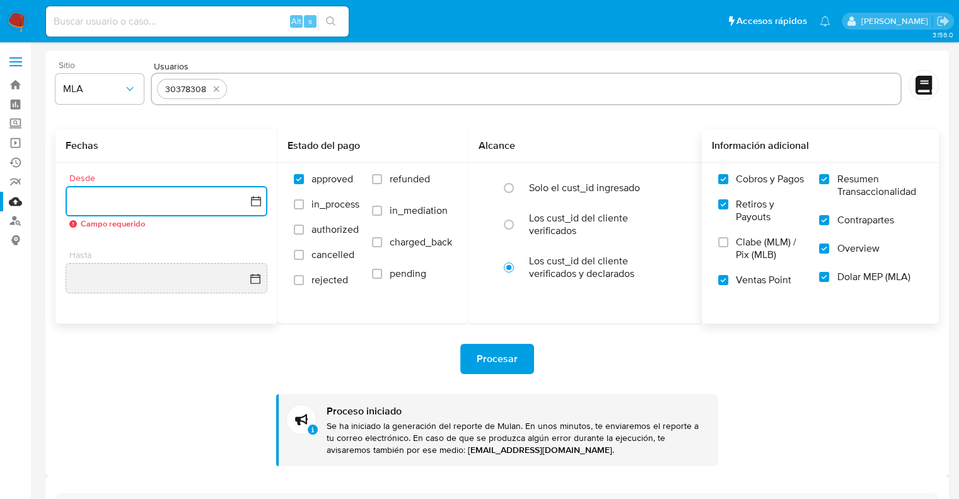
click at [252, 199] on icon "button" at bounding box center [256, 201] width 10 height 10
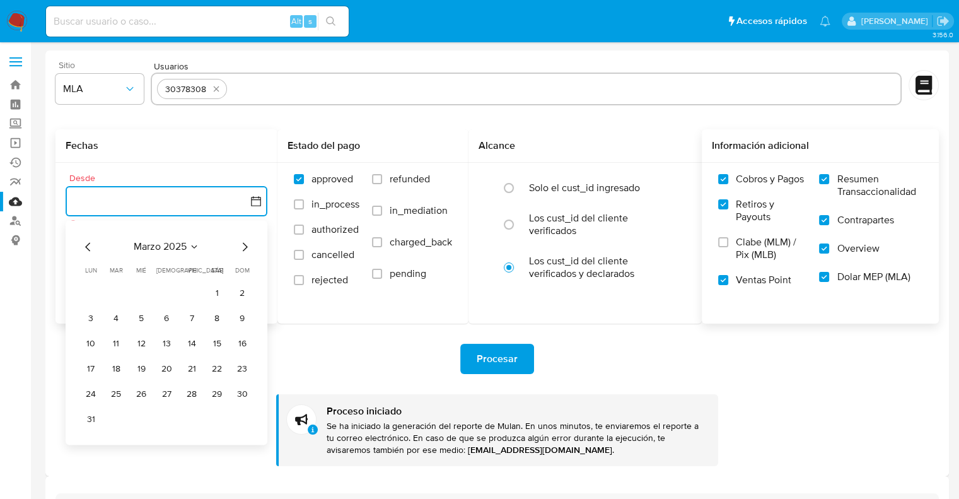
click at [217, 295] on button "1" at bounding box center [217, 293] width 20 height 20
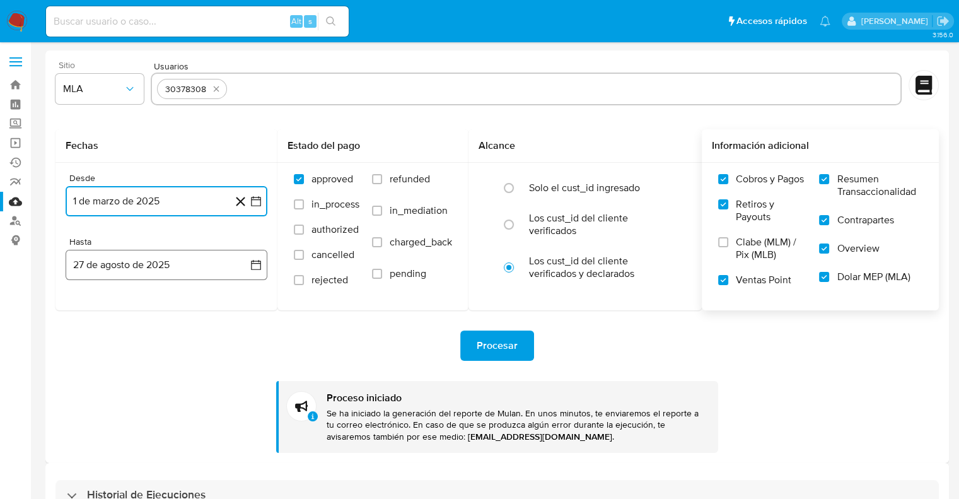
click at [252, 266] on icon "button" at bounding box center [256, 264] width 13 height 13
click at [86, 313] on icon "Mes anterior" at bounding box center [88, 310] width 15 height 15
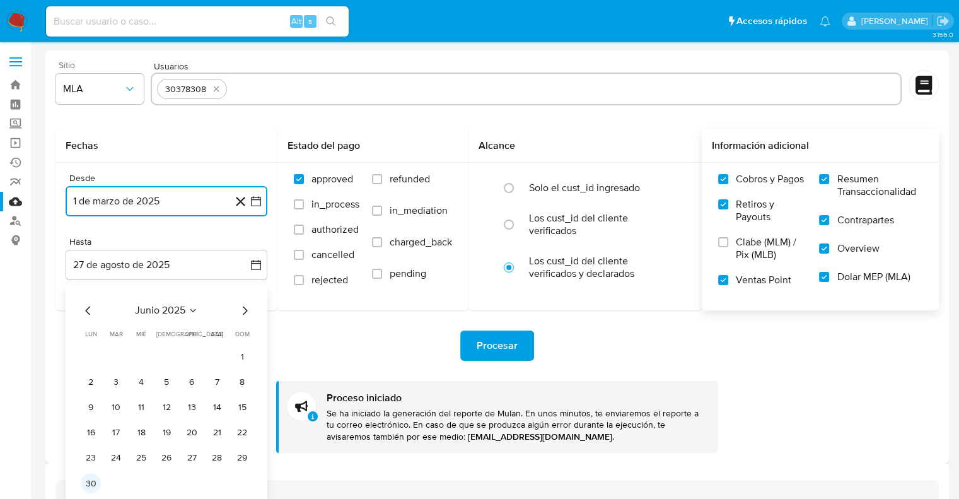
click at [86, 482] on button "30" at bounding box center [91, 483] width 20 height 20
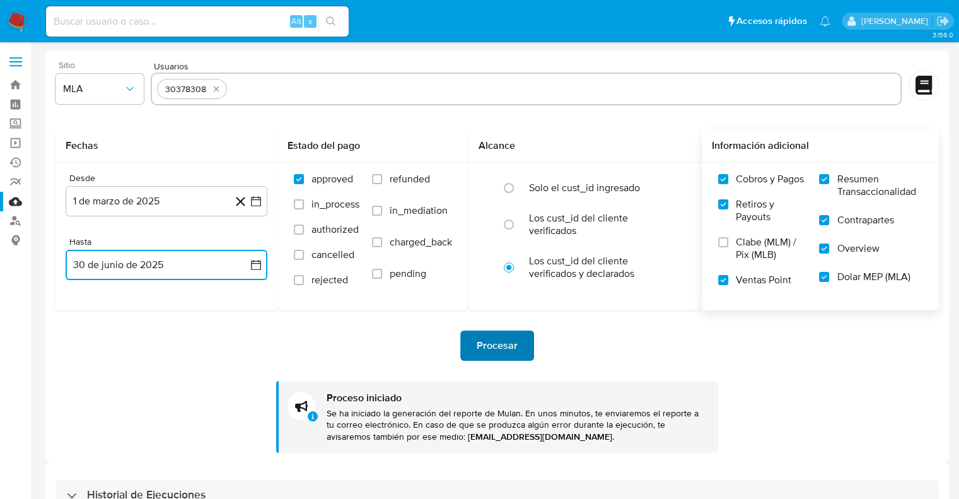
click at [502, 347] on span "Procesar" at bounding box center [497, 346] width 41 height 28
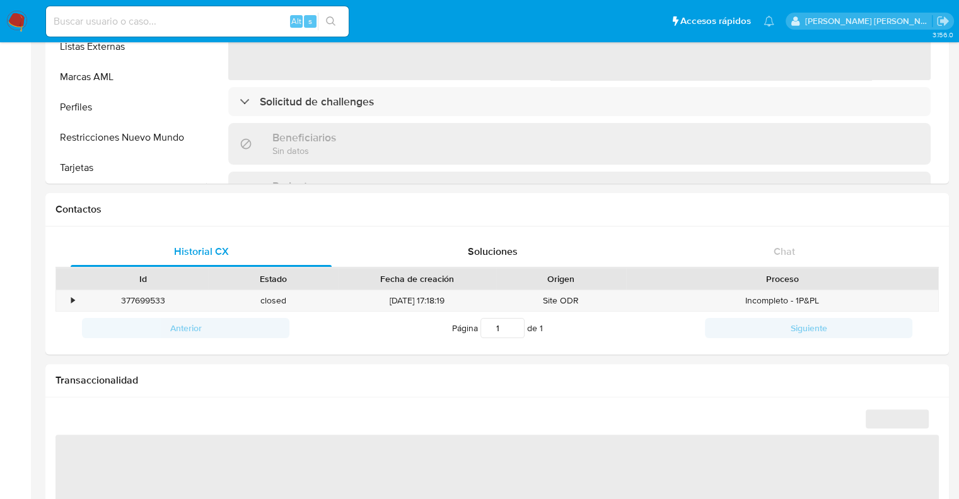
scroll to position [378, 0]
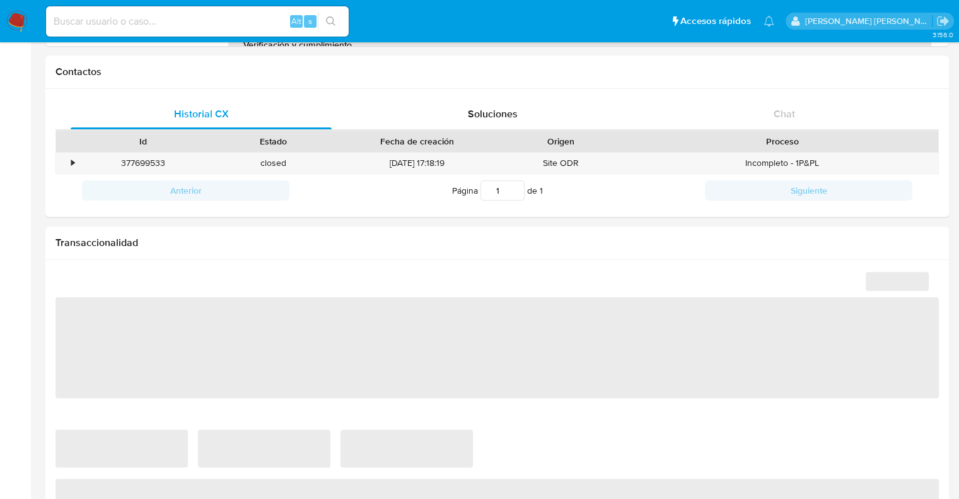
select select "10"
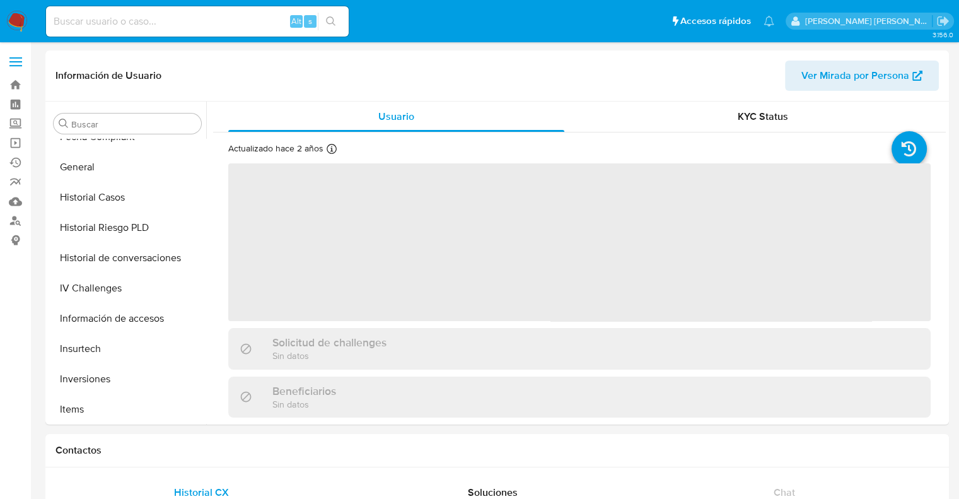
scroll to position [592, 0]
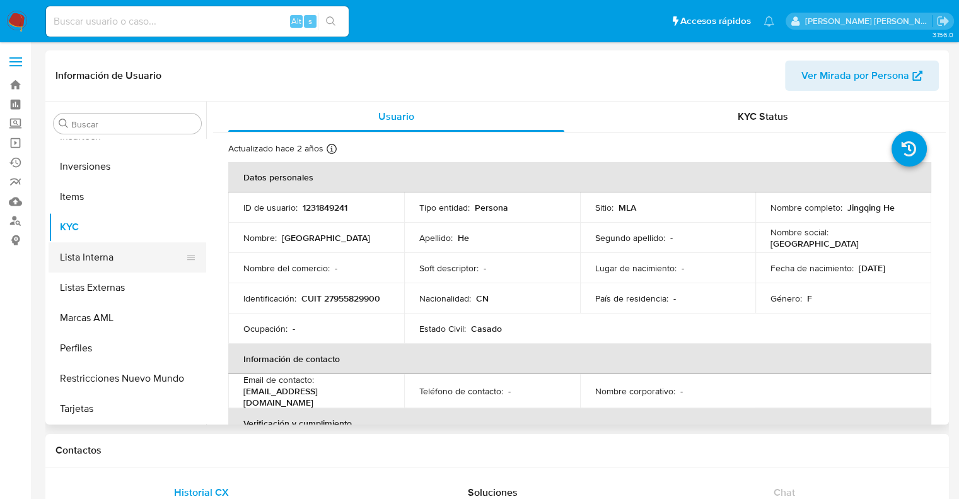
select select "10"
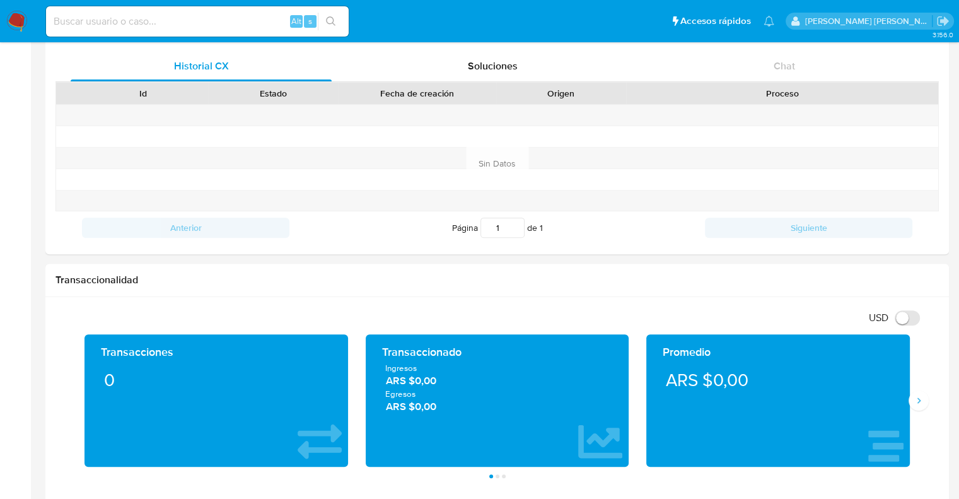
scroll to position [378, 0]
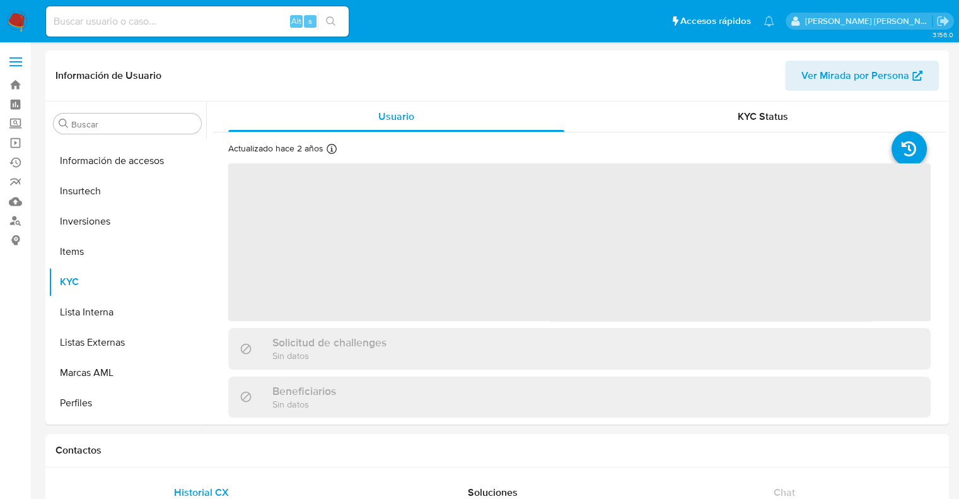
scroll to position [592, 0]
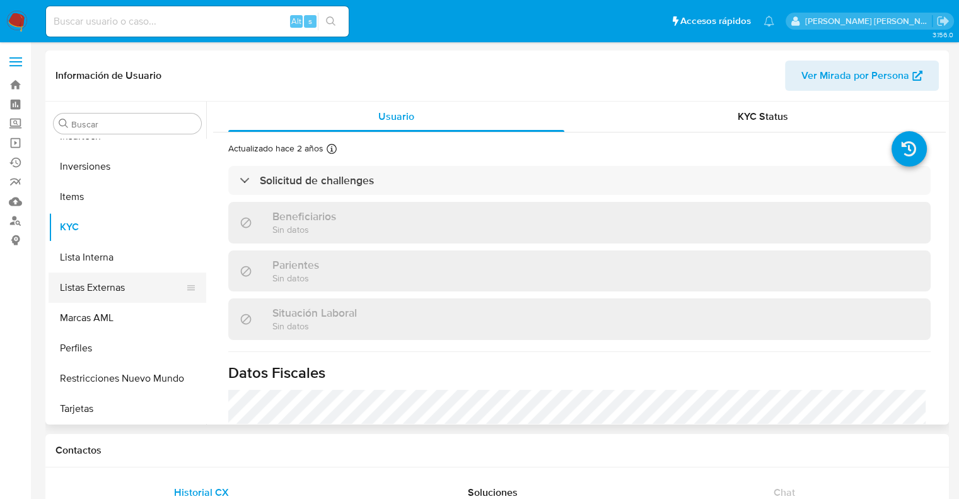
select select "10"
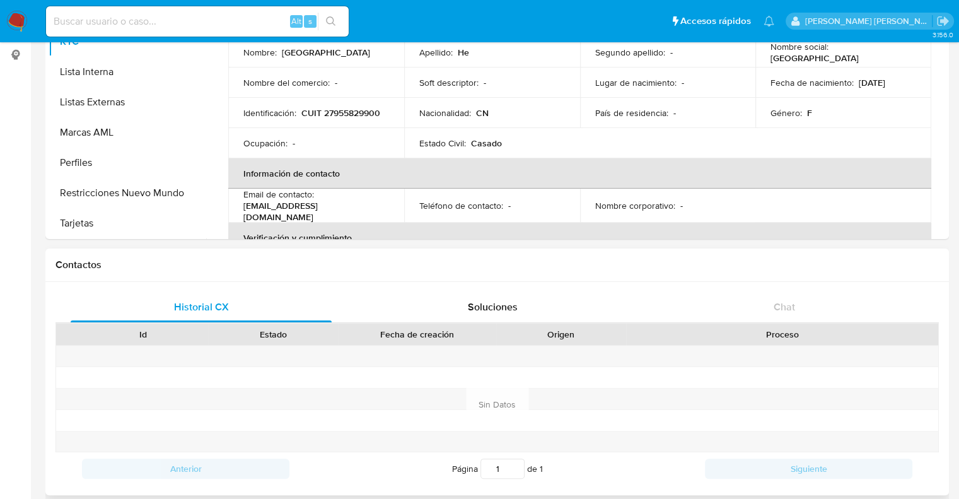
scroll to position [378, 0]
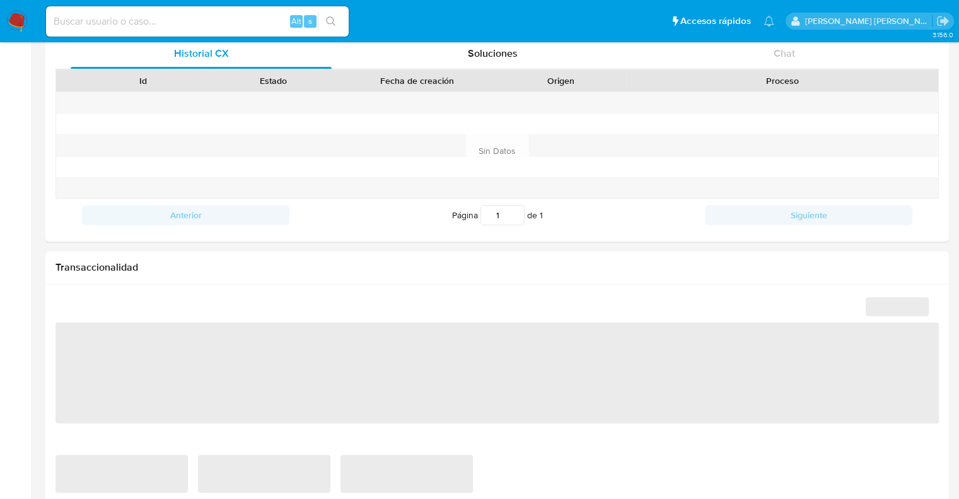
scroll to position [441, 0]
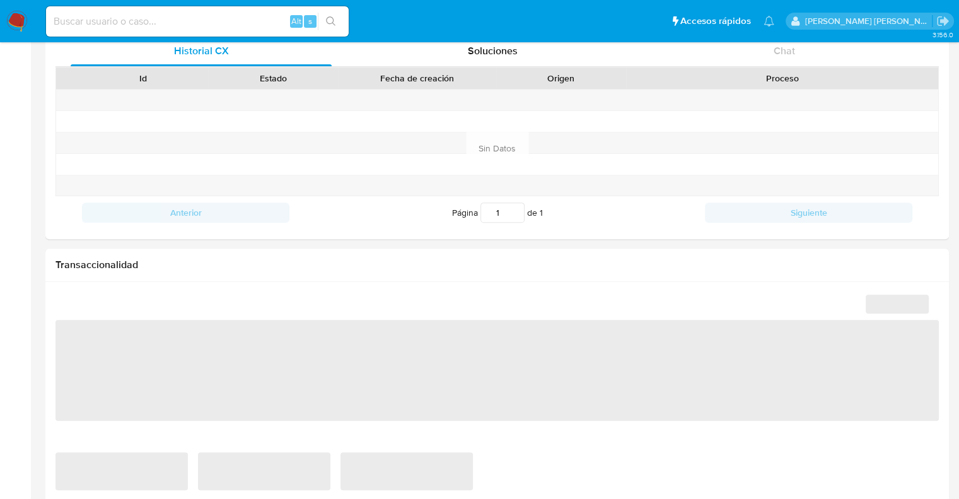
select select "10"
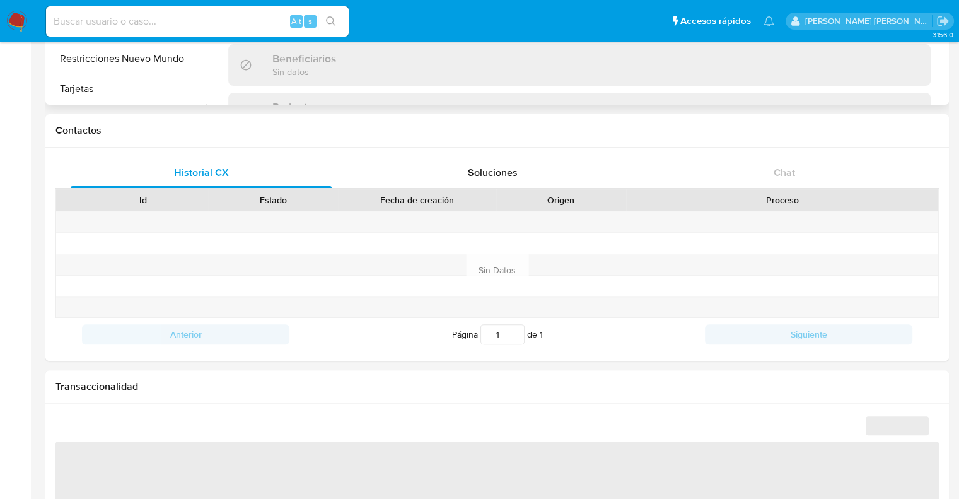
scroll to position [441, 0]
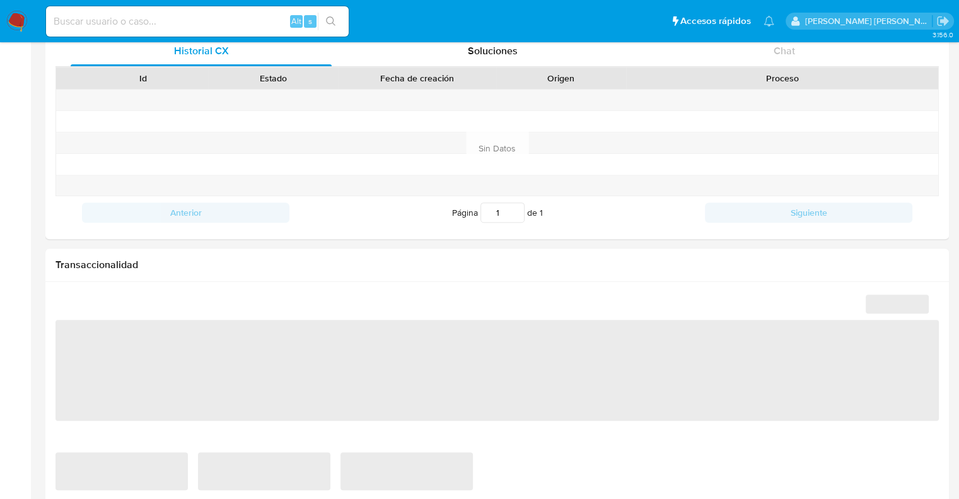
select select "10"
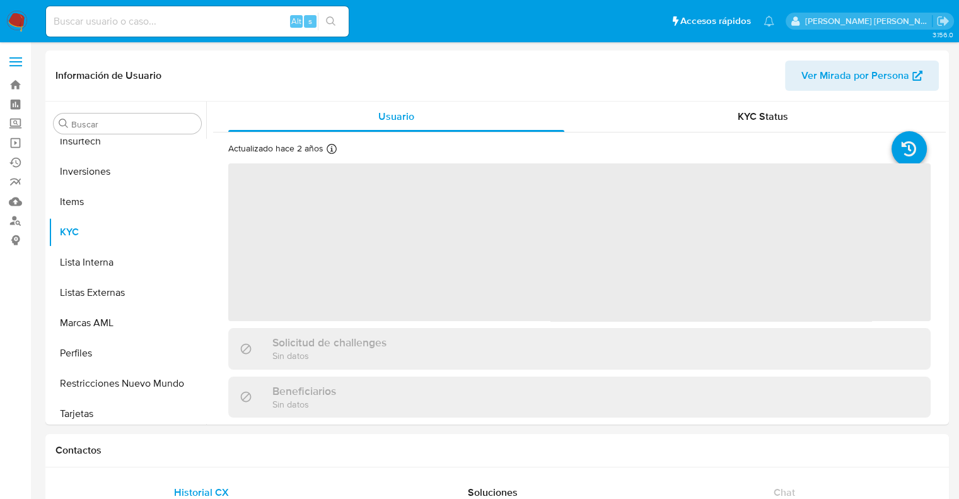
scroll to position [592, 0]
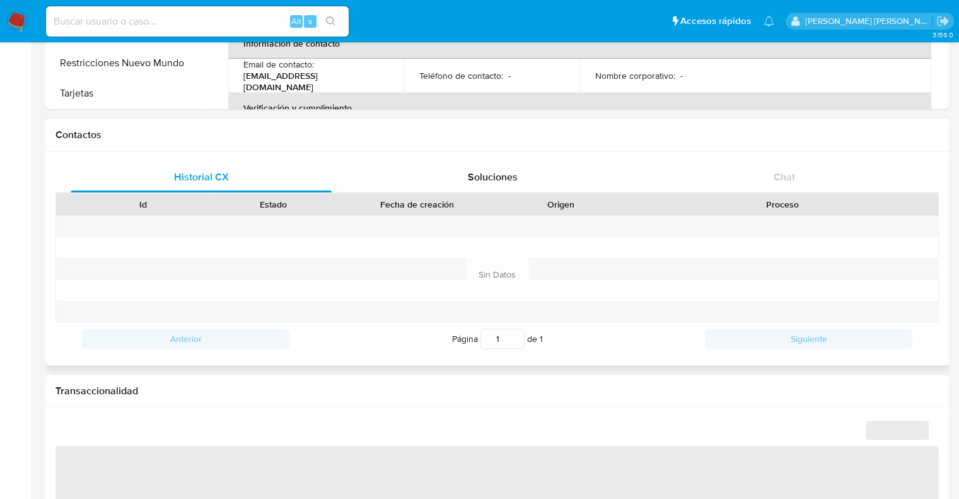
select select "10"
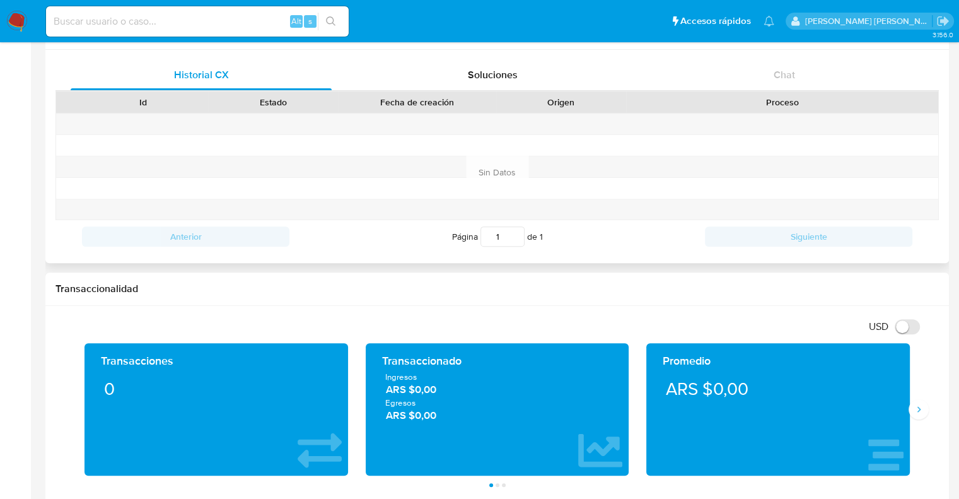
scroll to position [441, 0]
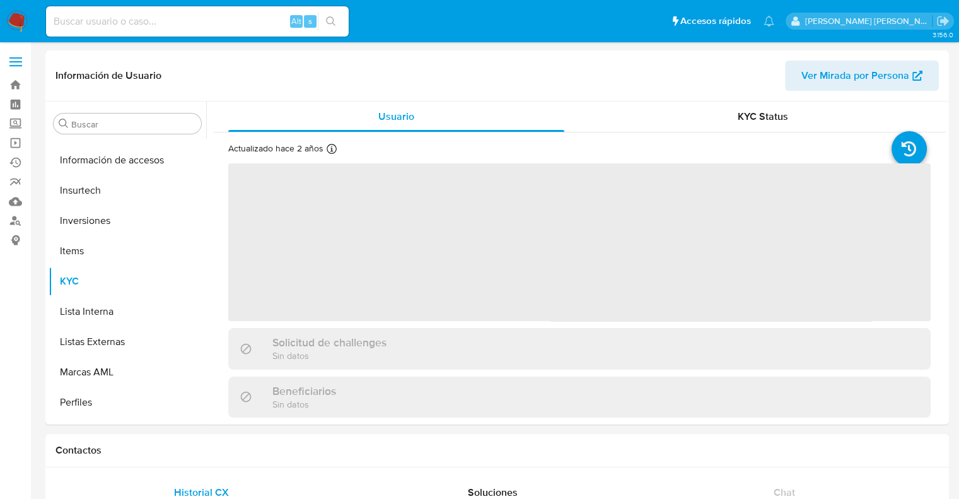
scroll to position [592, 0]
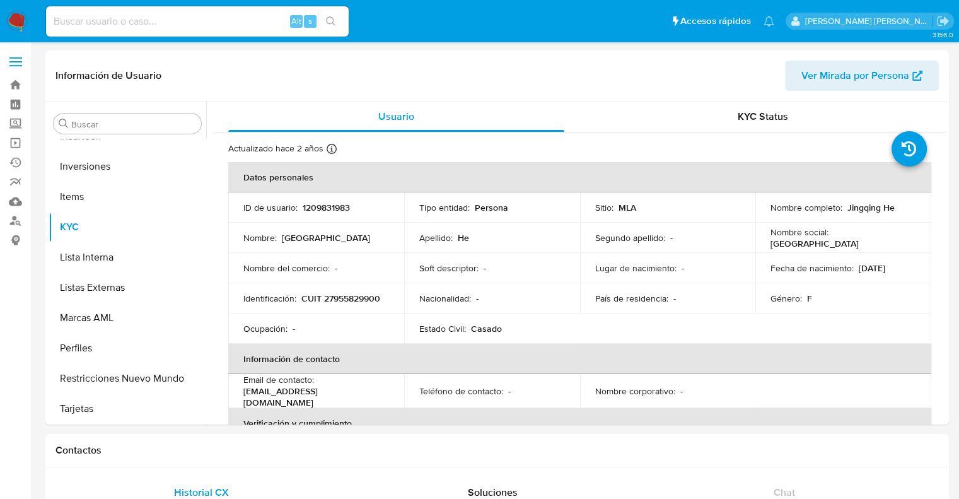
select select "10"
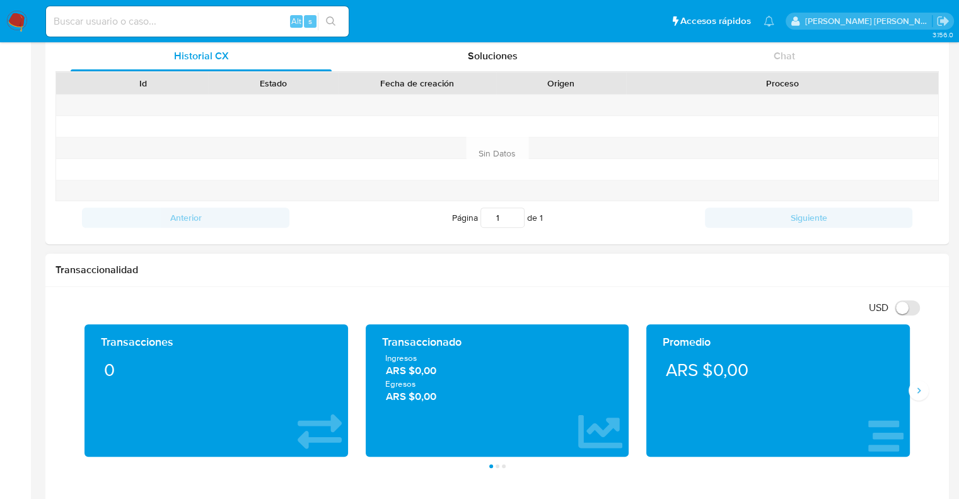
scroll to position [441, 0]
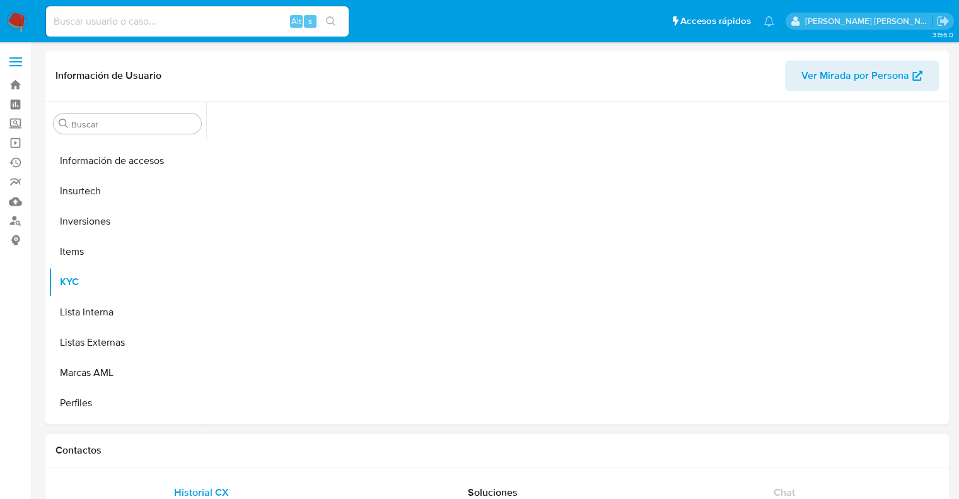
scroll to position [592, 0]
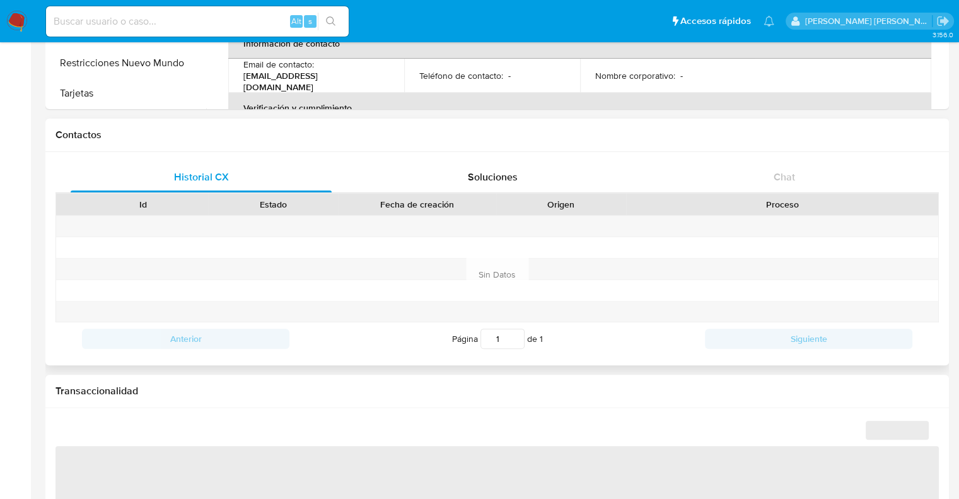
select select "10"
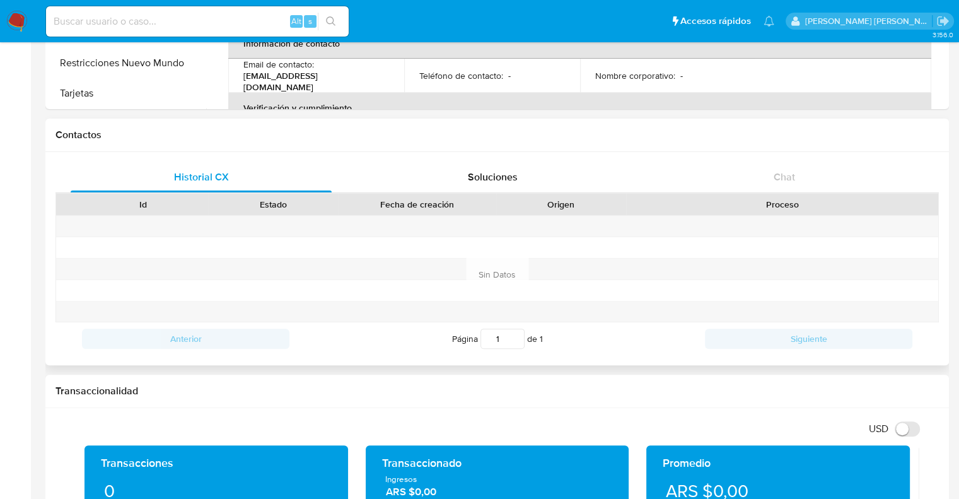
scroll to position [441, 0]
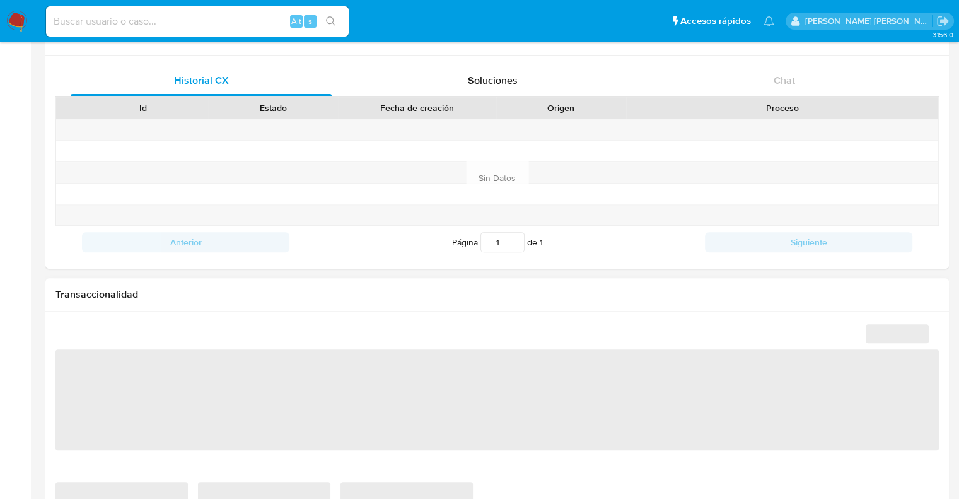
scroll to position [504, 0]
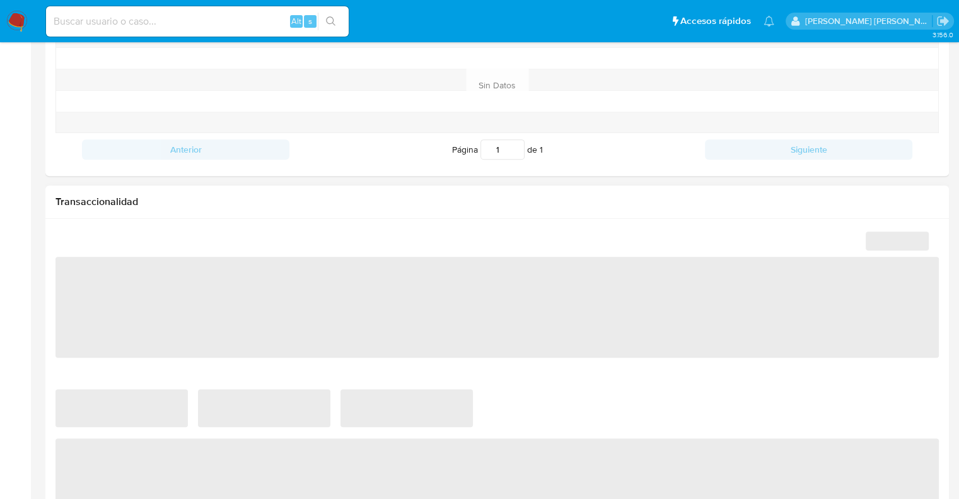
select select "10"
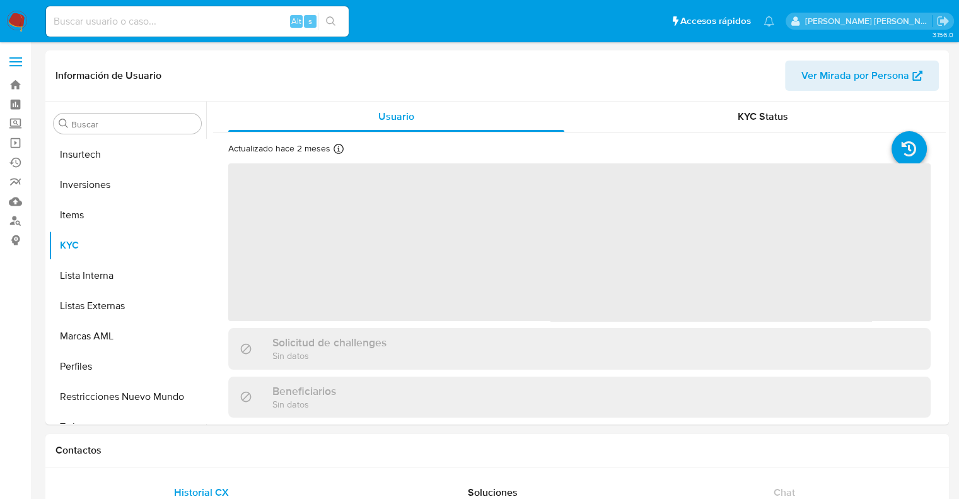
scroll to position [592, 0]
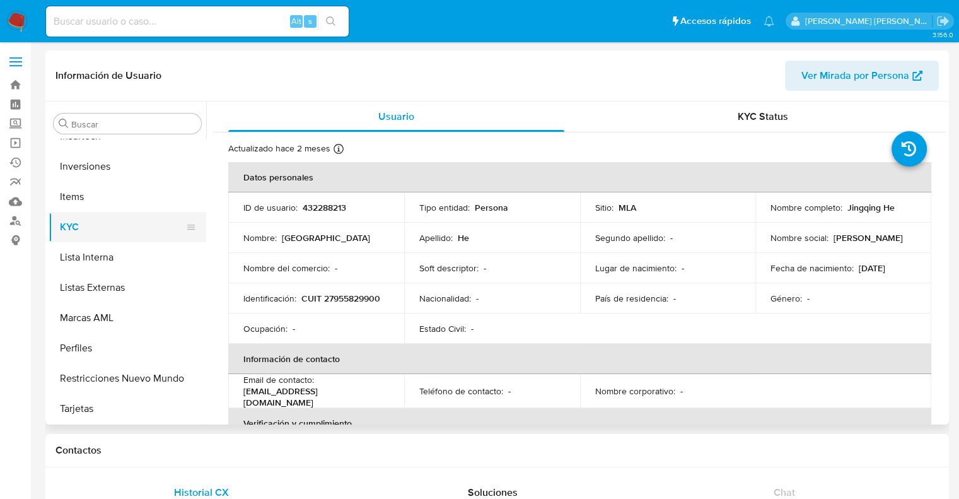
select select "10"
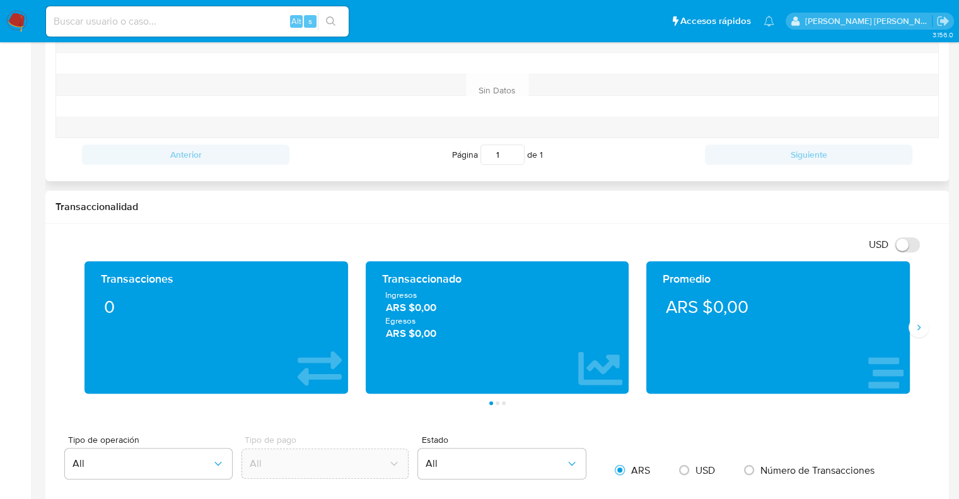
scroll to position [504, 0]
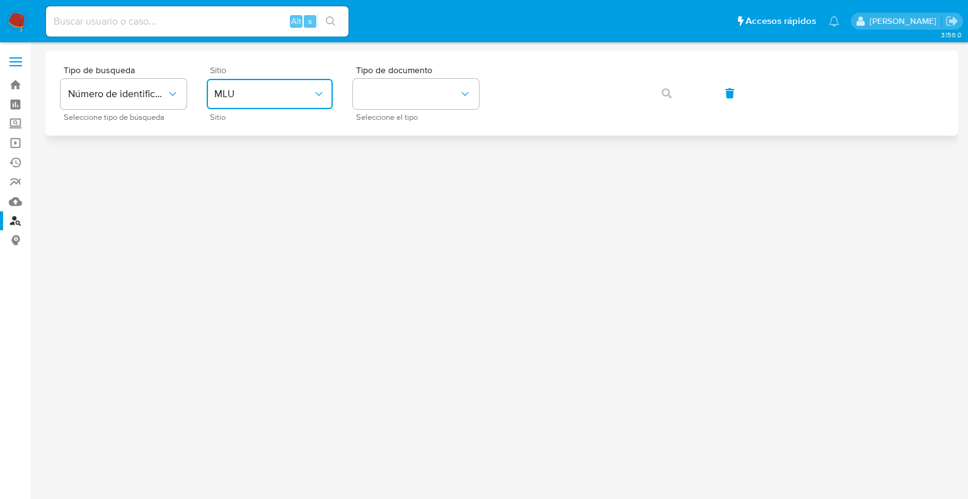
click at [253, 100] on button "MLU" at bounding box center [270, 94] width 126 height 30
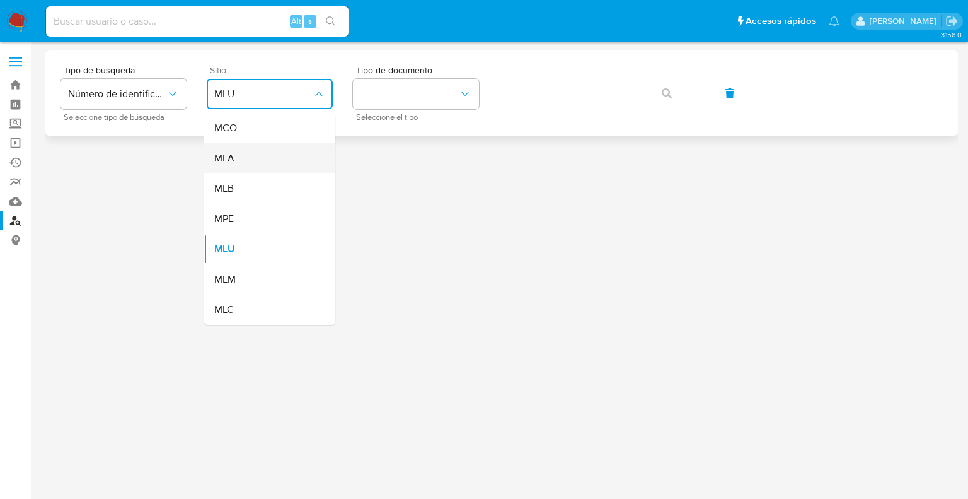
click at [231, 155] on span "MLA" at bounding box center [224, 158] width 20 height 13
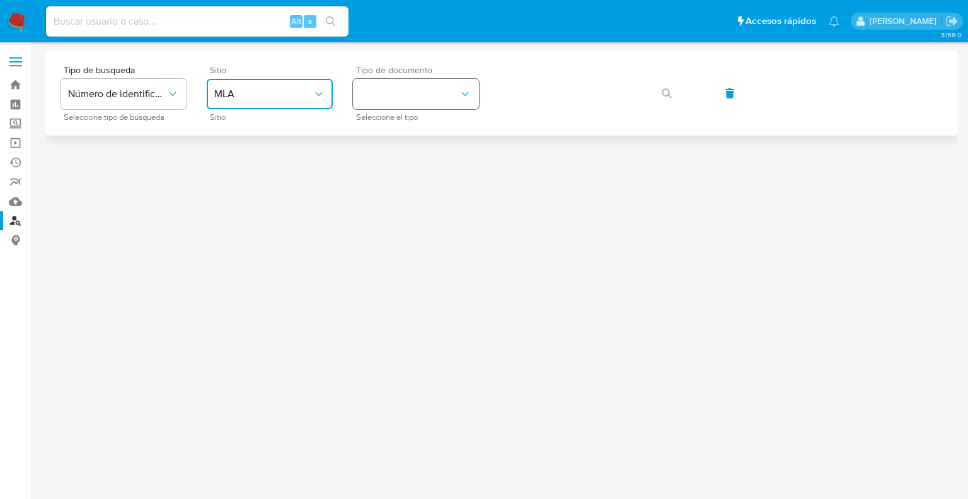
click at [393, 95] on button "identificationType" at bounding box center [416, 94] width 126 height 30
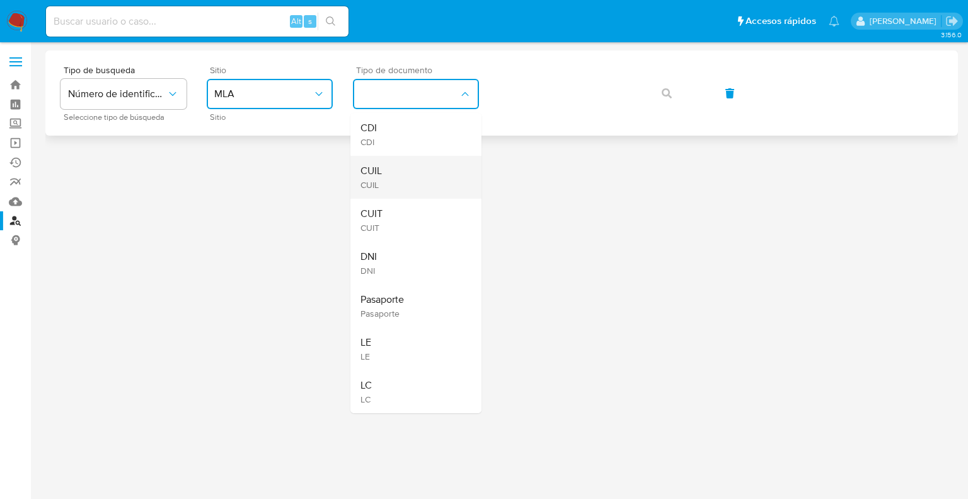
click at [382, 175] on div "CUIL CUIL" at bounding box center [412, 177] width 103 height 43
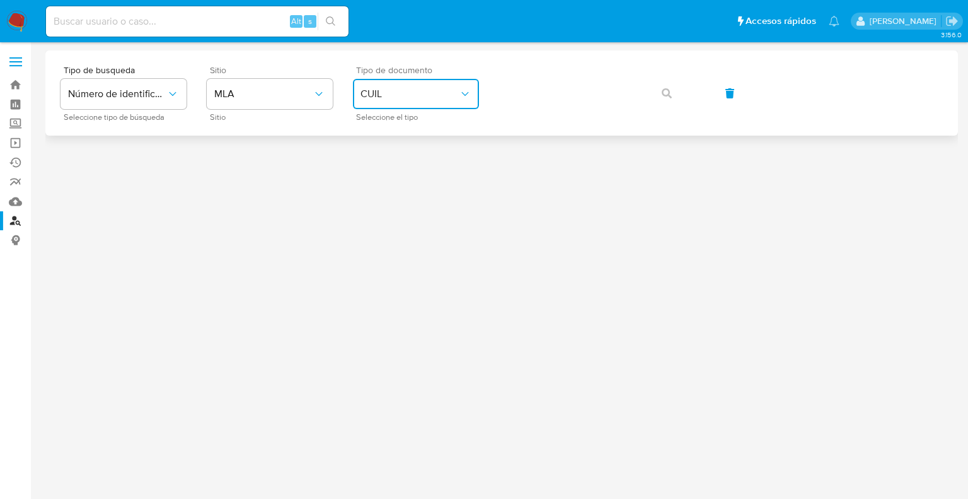
click at [401, 101] on button "CUIL" at bounding box center [416, 94] width 126 height 30
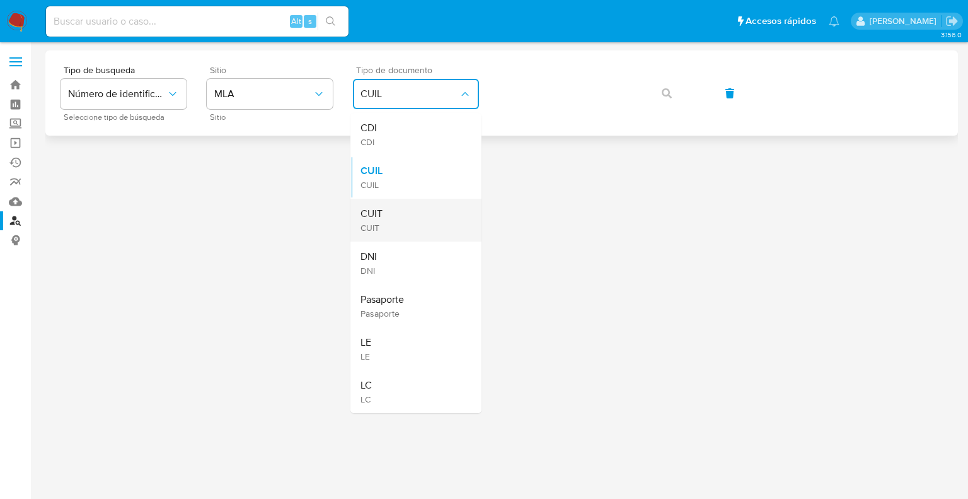
click at [375, 220] on span "CUIT" at bounding box center [372, 213] width 22 height 13
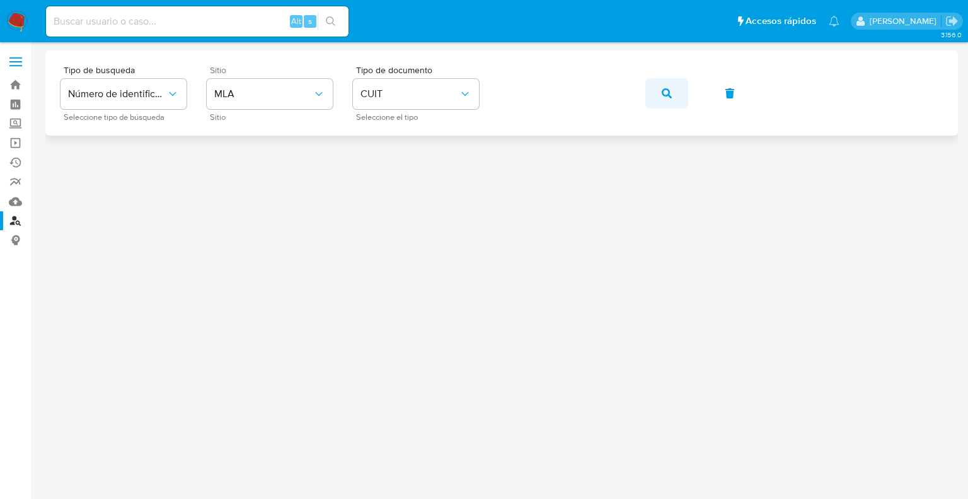
click at [667, 100] on span "button" at bounding box center [667, 93] width 10 height 28
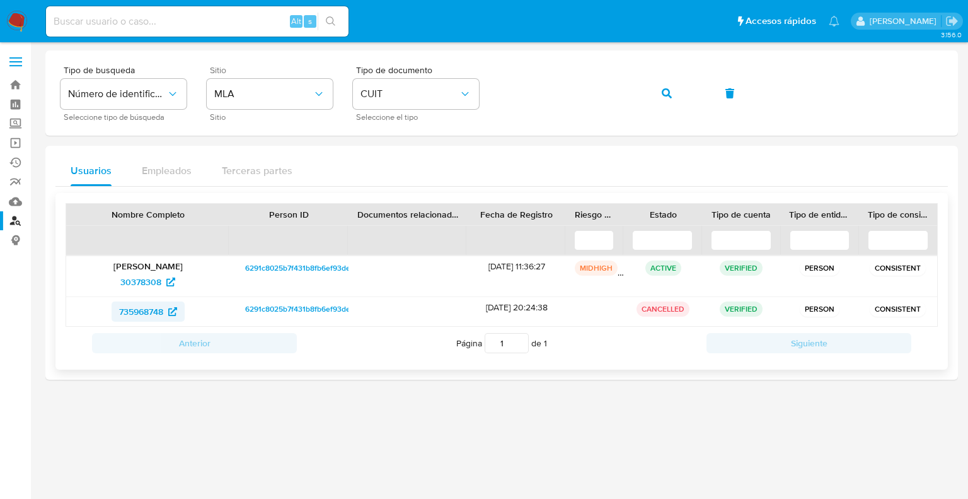
click at [150, 313] on span "735968748" at bounding box center [141, 311] width 44 height 20
click at [144, 282] on span "30378308" at bounding box center [140, 282] width 41 height 20
drag, startPoint x: 110, startPoint y: 284, endPoint x: 163, endPoint y: 284, distance: 52.9
click at [163, 284] on div "30378308" at bounding box center [148, 282] width 146 height 20
click at [485, 100] on div "Tipo de busqueda Número de identificación Seleccione tipo de búsqueda Sitio MLA…" at bounding box center [502, 93] width 882 height 55
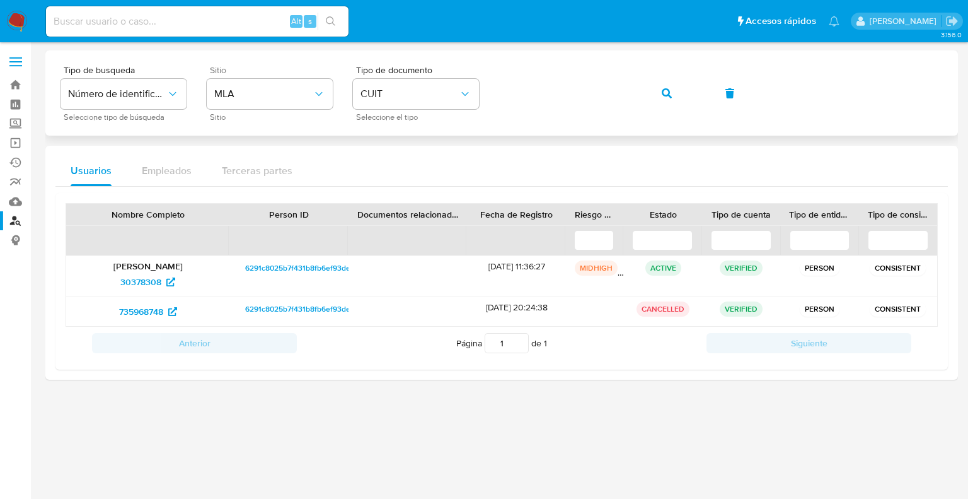
click at [668, 91] on icon "button" at bounding box center [667, 93] width 10 height 10
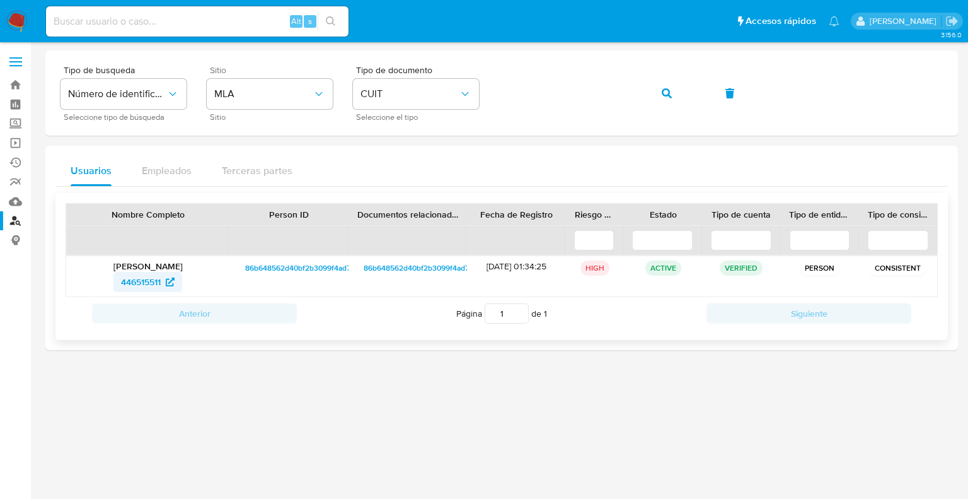
drag, startPoint x: 108, startPoint y: 282, endPoint x: 155, endPoint y: 282, distance: 46.6
click at [155, 282] on div "446515511" at bounding box center [148, 282] width 146 height 20
drag, startPoint x: 476, startPoint y: 267, endPoint x: 522, endPoint y: 267, distance: 46.0
click at [522, 267] on div "24/06/2019 01:34:25" at bounding box center [516, 276] width 98 height 40
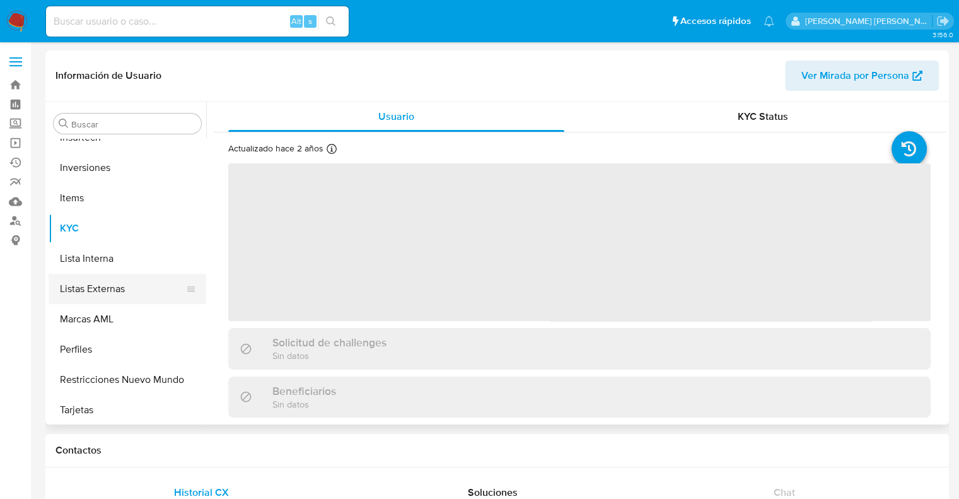
scroll to position [592, 0]
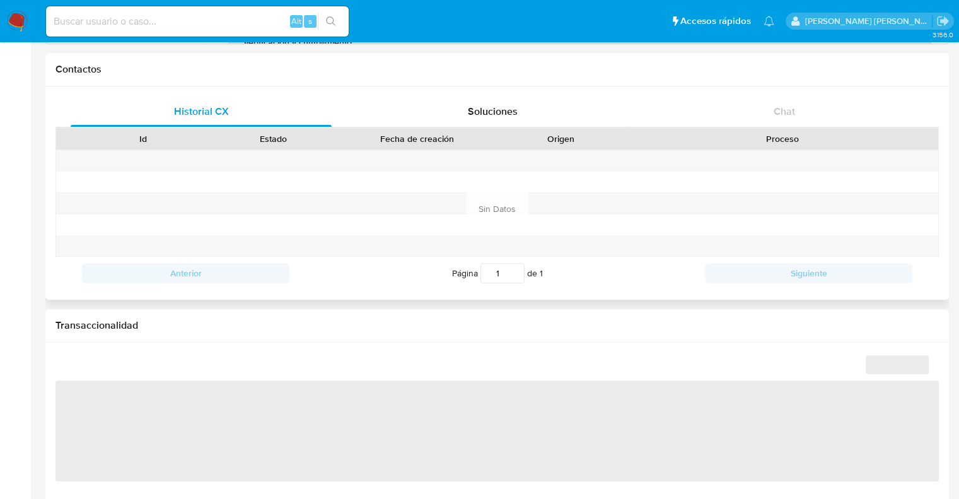
select select "10"
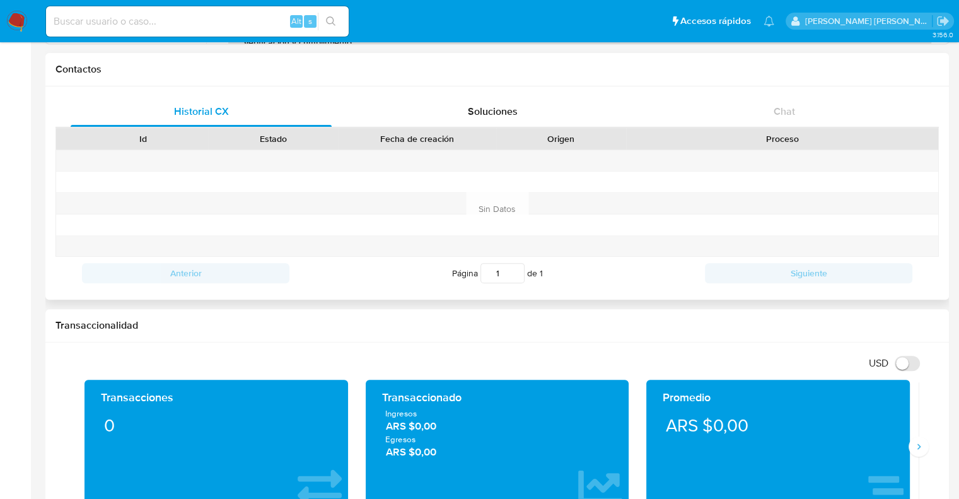
scroll to position [567, 0]
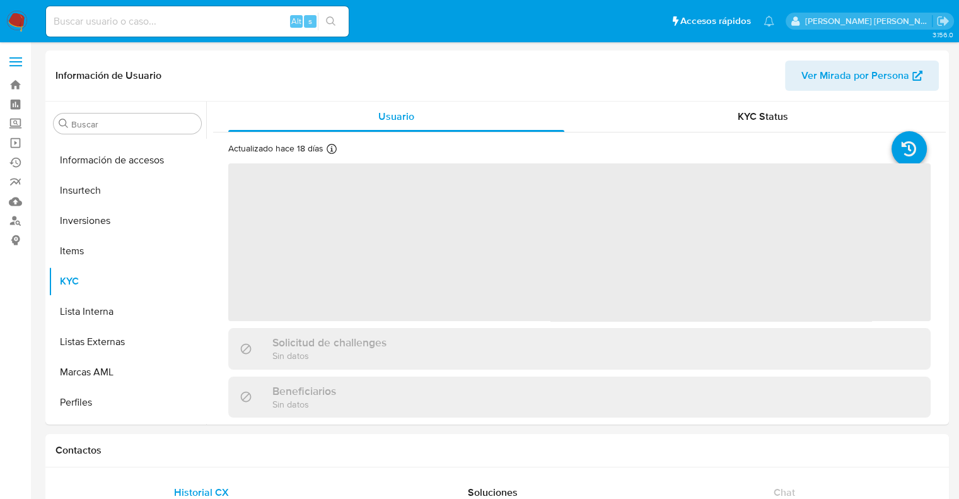
scroll to position [592, 0]
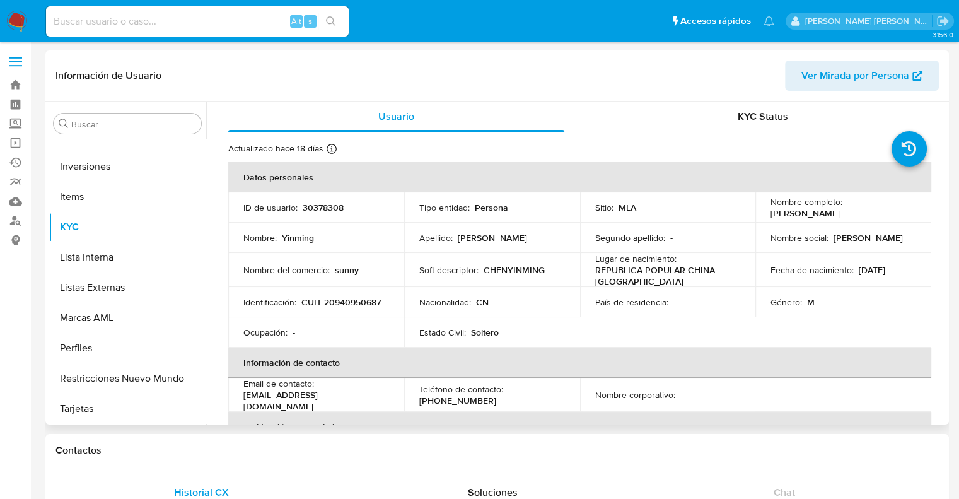
select select "10"
click at [98, 20] on input at bounding box center [197, 21] width 303 height 16
paste input "446515511"
type input "446515511"
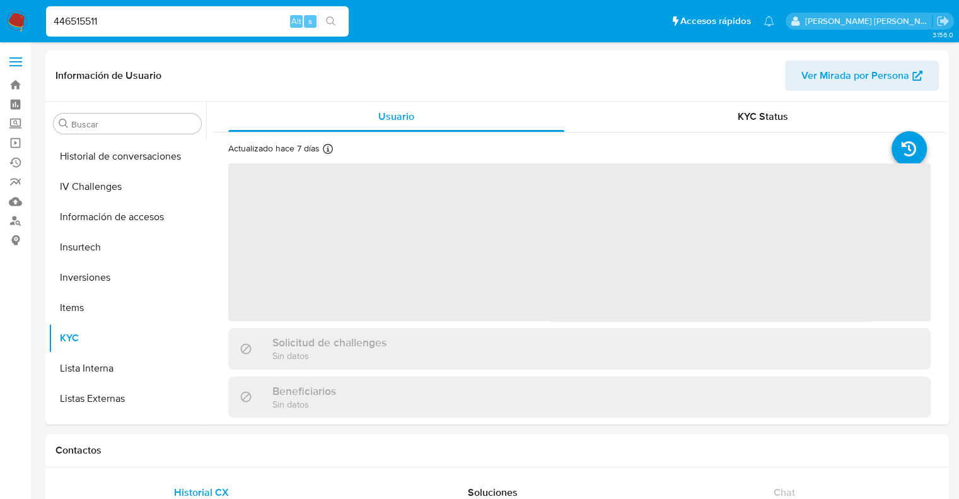
scroll to position [592, 0]
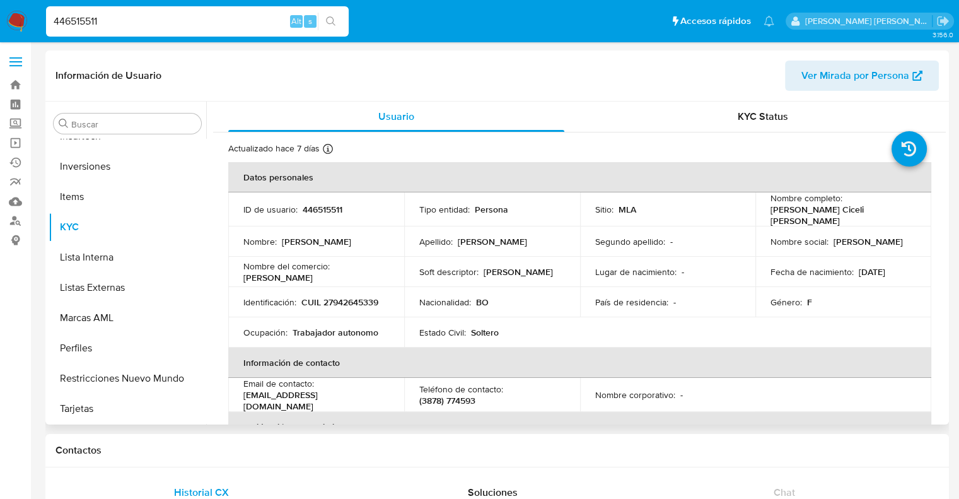
select select "10"
drag, startPoint x: 761, startPoint y: 214, endPoint x: 857, endPoint y: 211, distance: 95.2
click at [865, 214] on td "Nombre completo : [PERSON_NAME] Ciceli [PERSON_NAME]" at bounding box center [843, 209] width 176 height 34
copy p "[PERSON_NAME] Ciceli [PERSON_NAME]"
click at [351, 301] on p "CUIL 27942645339" at bounding box center [339, 301] width 77 height 11
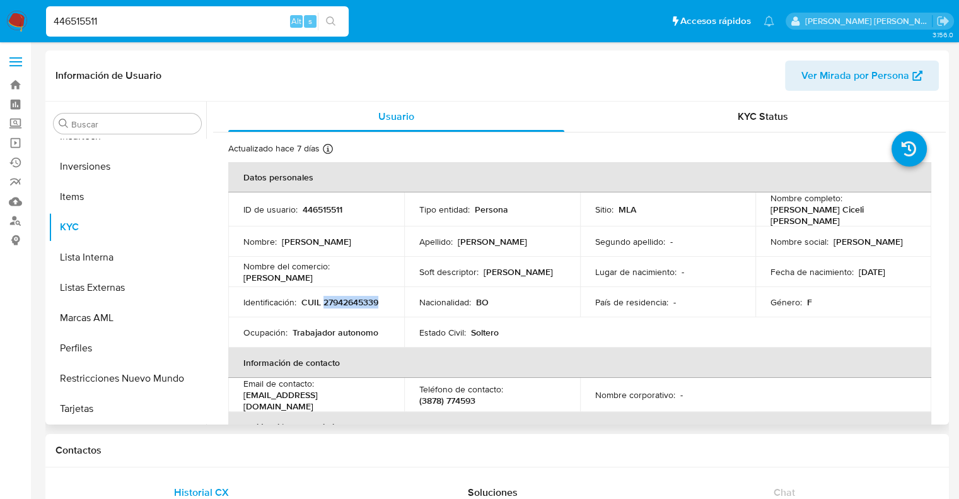
click at [351, 301] on p "CUIL 27942645339" at bounding box center [339, 301] width 77 height 11
copy p "27942645339"
drag, startPoint x: 853, startPoint y: 268, endPoint x: 898, endPoint y: 268, distance: 44.1
click at [898, 268] on div "Fecha de nacimiento : 15/02/1993" at bounding box center [843, 271] width 146 height 11
copy p "[DATE]"
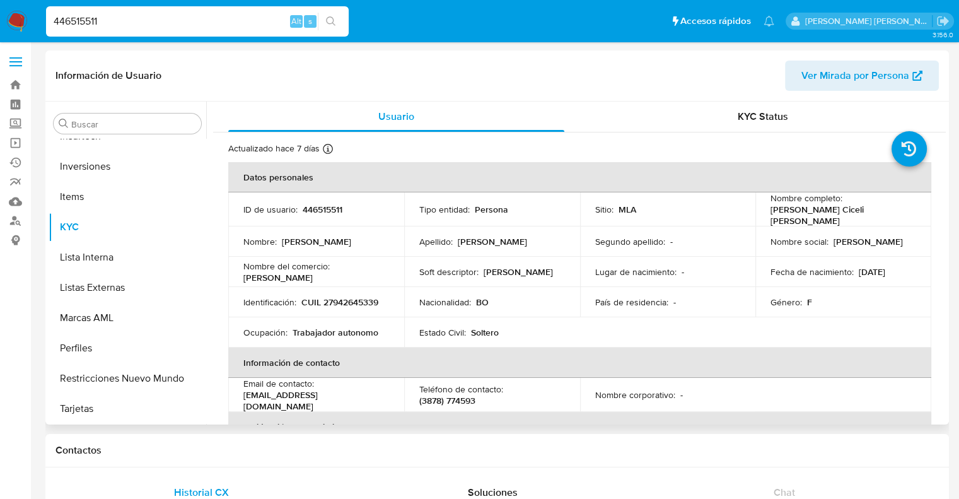
click at [352, 299] on p "CUIL 27942645339" at bounding box center [339, 301] width 77 height 11
copy p "27942645339"
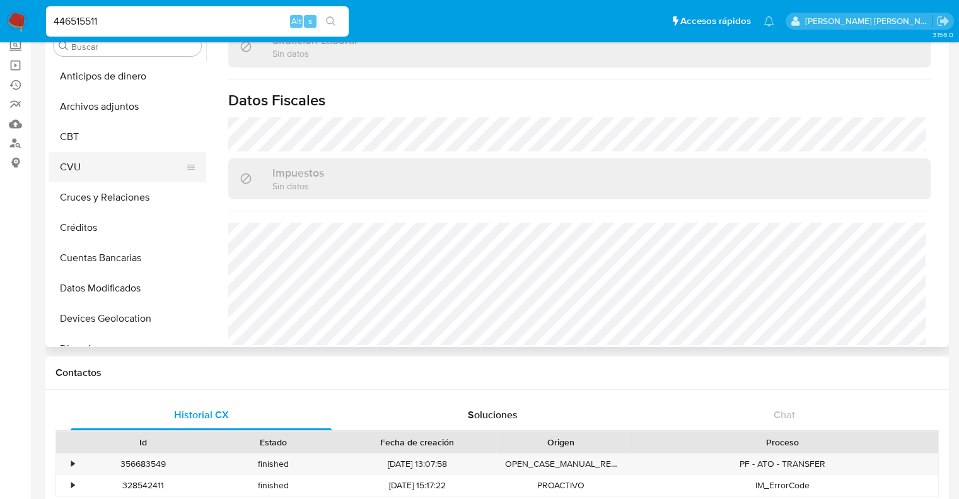
scroll to position [0, 0]
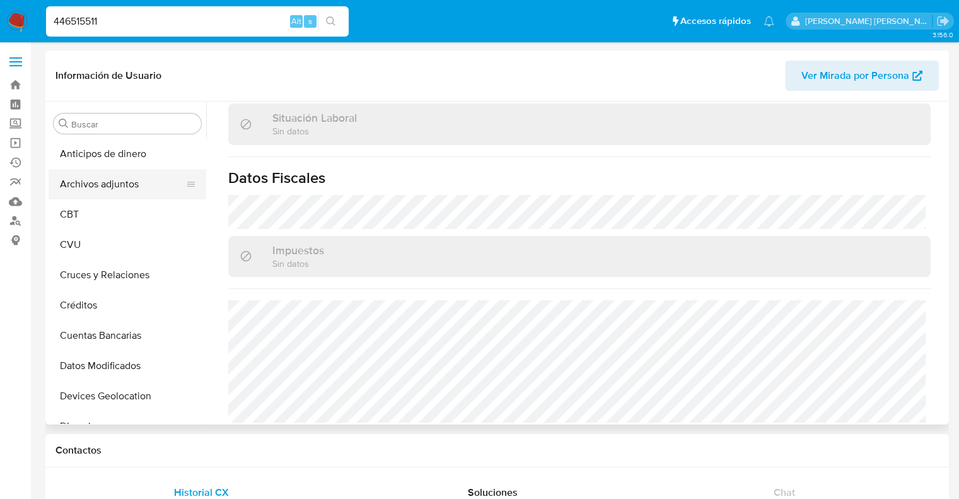
click at [111, 185] on button "Archivos adjuntos" at bounding box center [122, 184] width 147 height 30
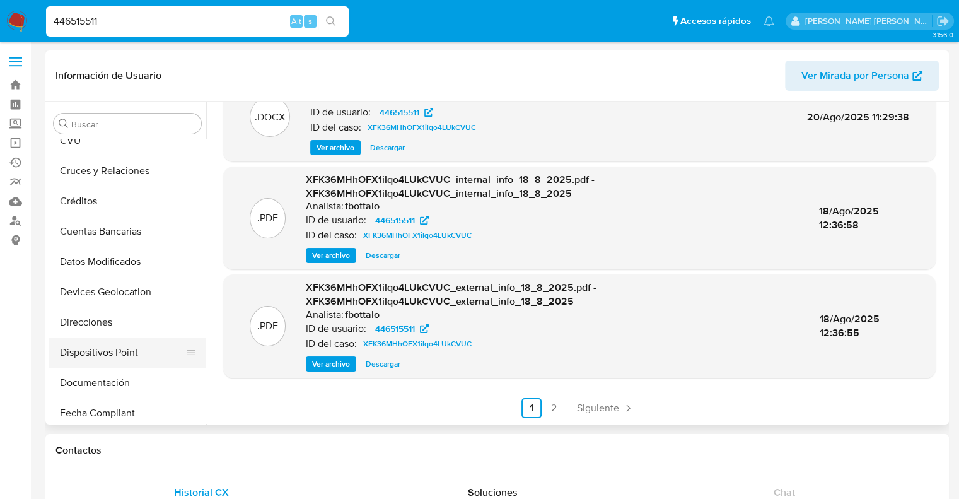
scroll to position [126, 0]
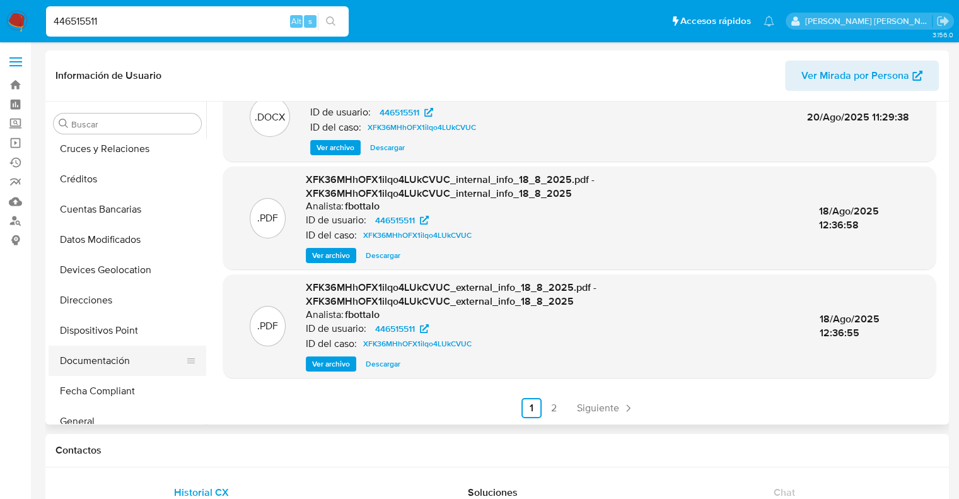
click at [94, 358] on button "Documentación" at bounding box center [122, 360] width 147 height 30
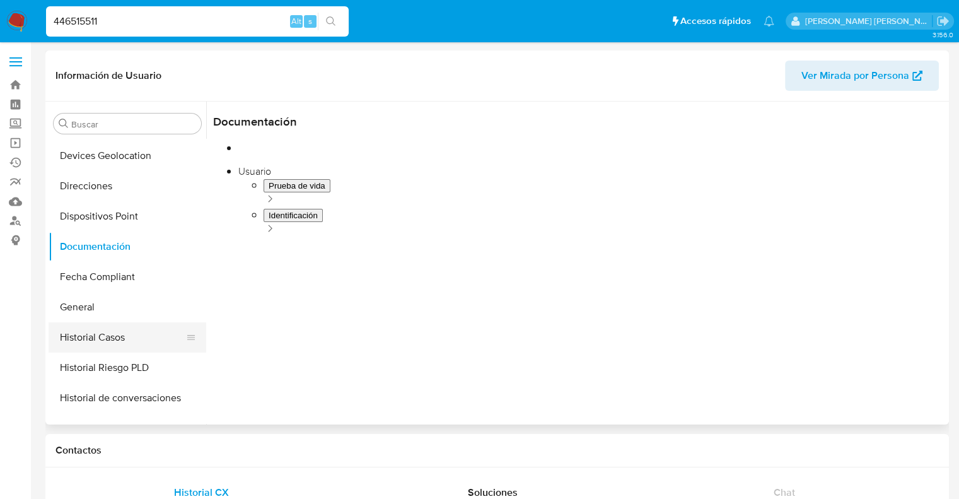
scroll to position [252, 0]
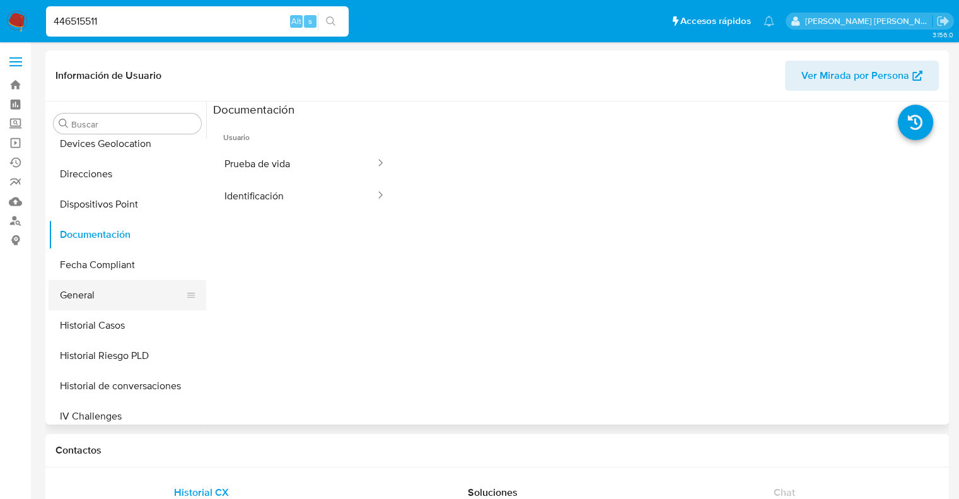
click at [93, 299] on button "General" at bounding box center [122, 295] width 147 height 30
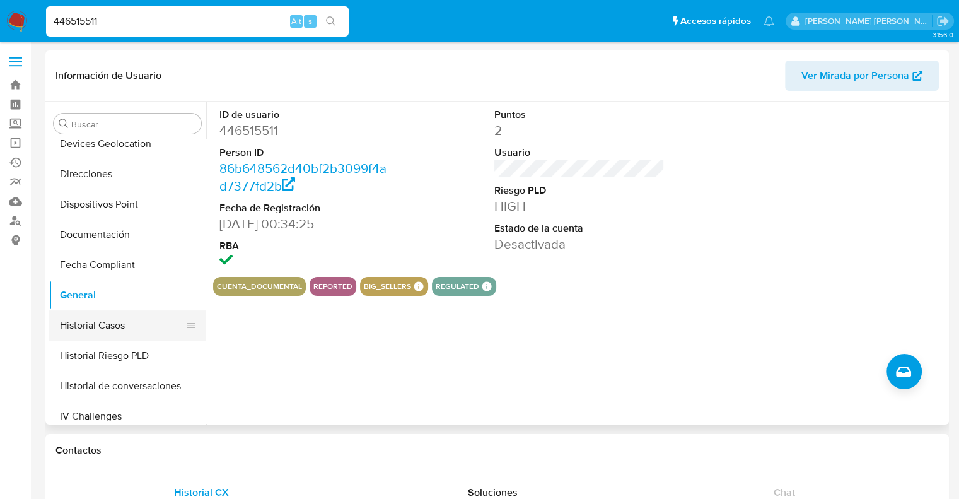
click at [108, 325] on button "Historial Casos" at bounding box center [122, 325] width 147 height 30
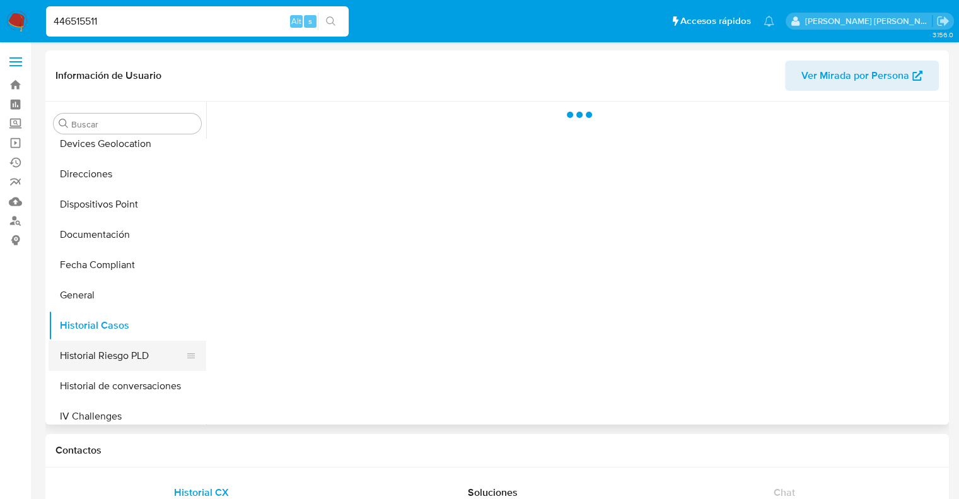
click at [112, 359] on button "Historial Riesgo PLD" at bounding box center [122, 355] width 147 height 30
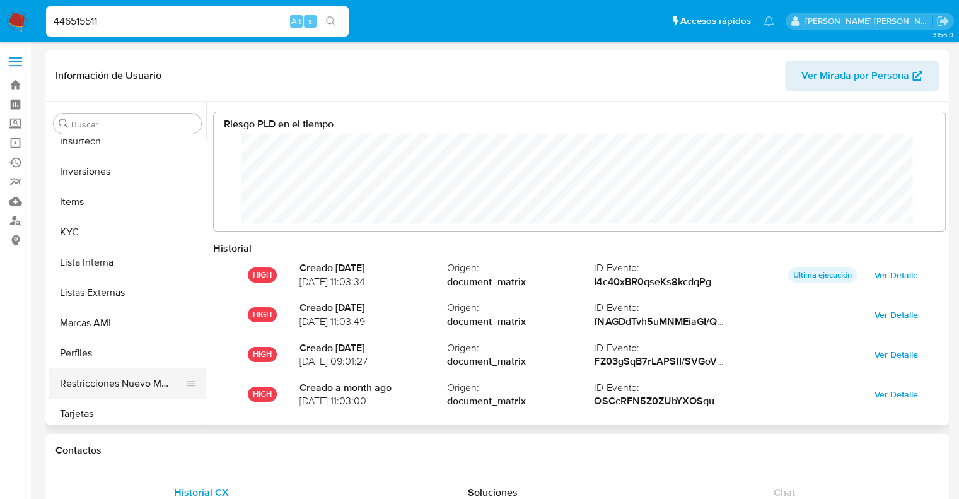
scroll to position [592, 0]
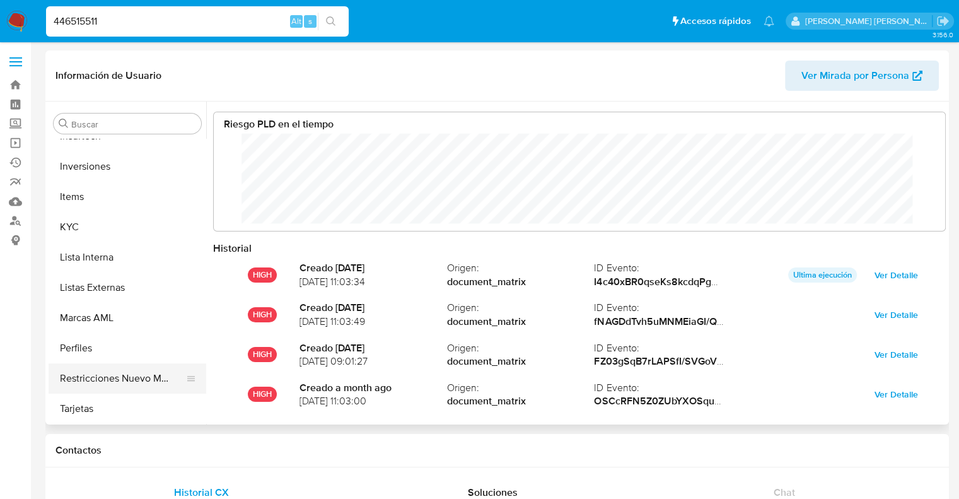
click at [98, 380] on button "Restricciones Nuevo Mundo" at bounding box center [122, 378] width 147 height 30
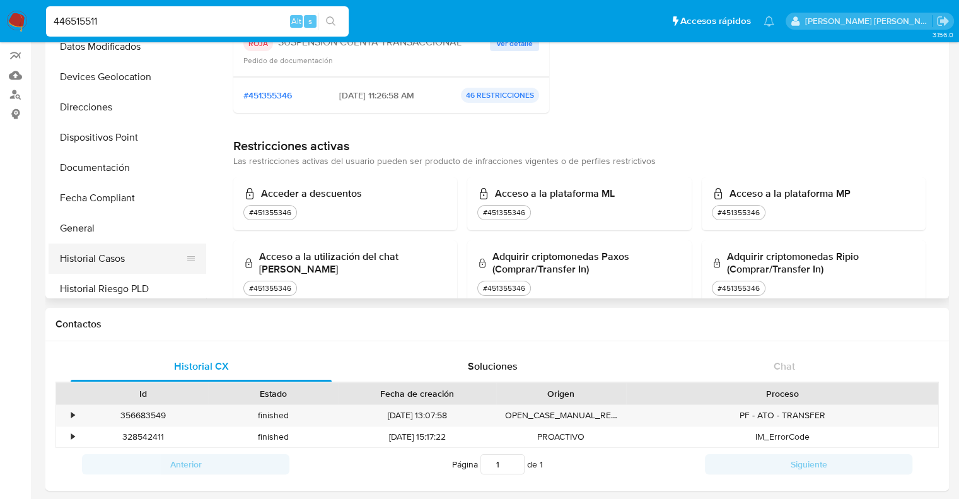
scroll to position [214, 0]
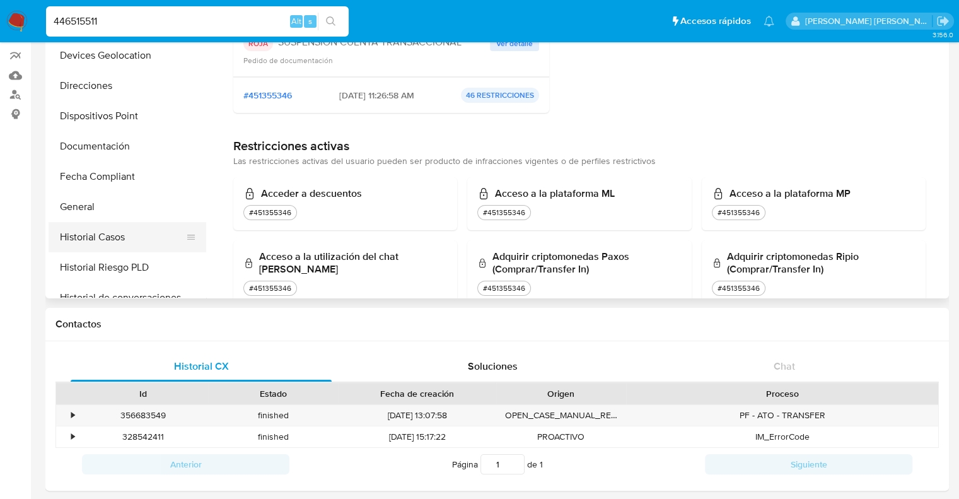
click at [107, 234] on button "Historial Casos" at bounding box center [122, 237] width 147 height 30
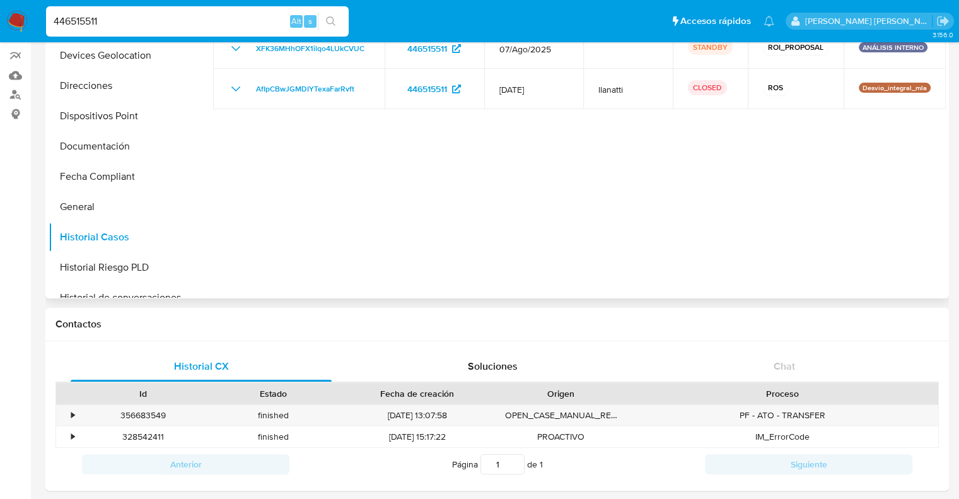
scroll to position [63, 0]
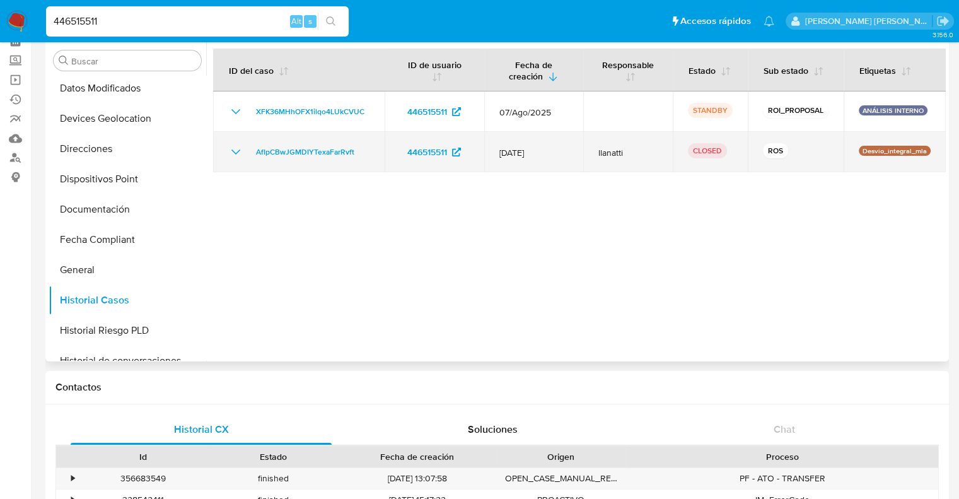
click at [230, 154] on icon "Mostrar/Ocultar" at bounding box center [235, 151] width 15 height 15
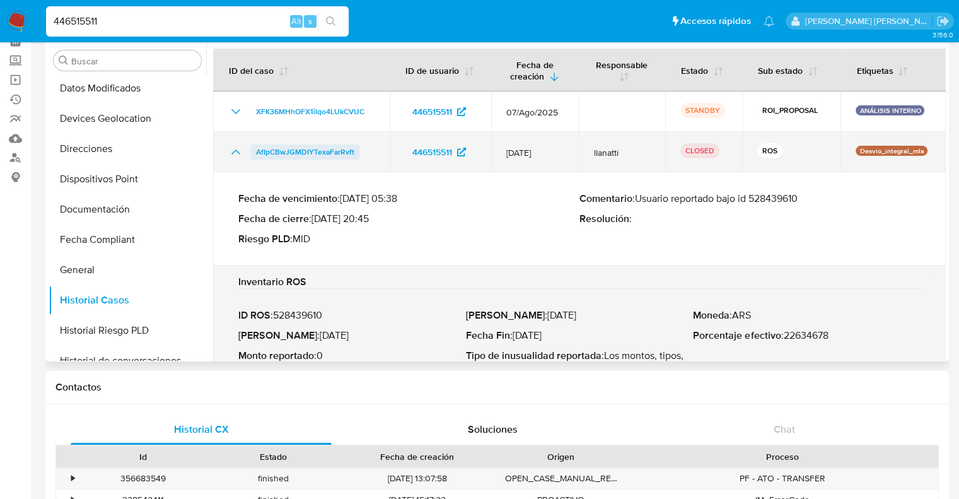
click at [333, 151] on span "AfIpCBwJGMDIYTexaFarRvft" at bounding box center [305, 151] width 98 height 15
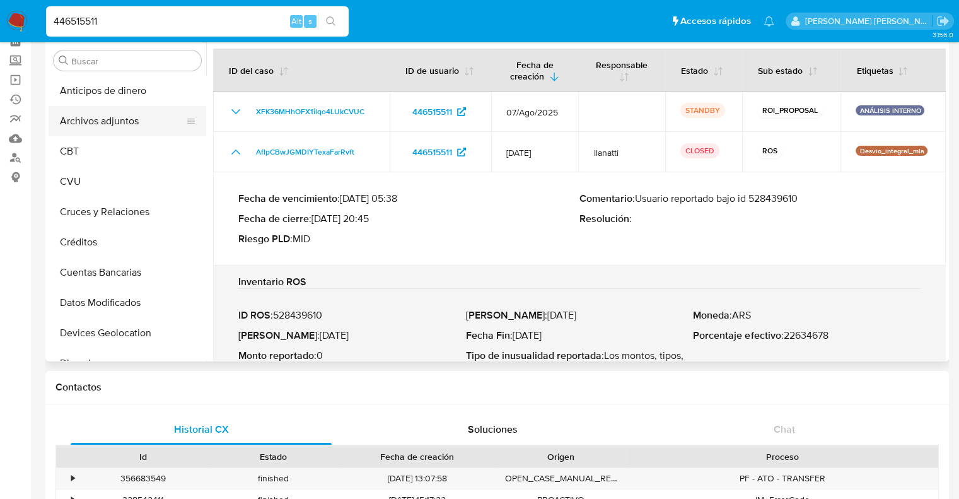
scroll to position [0, 0]
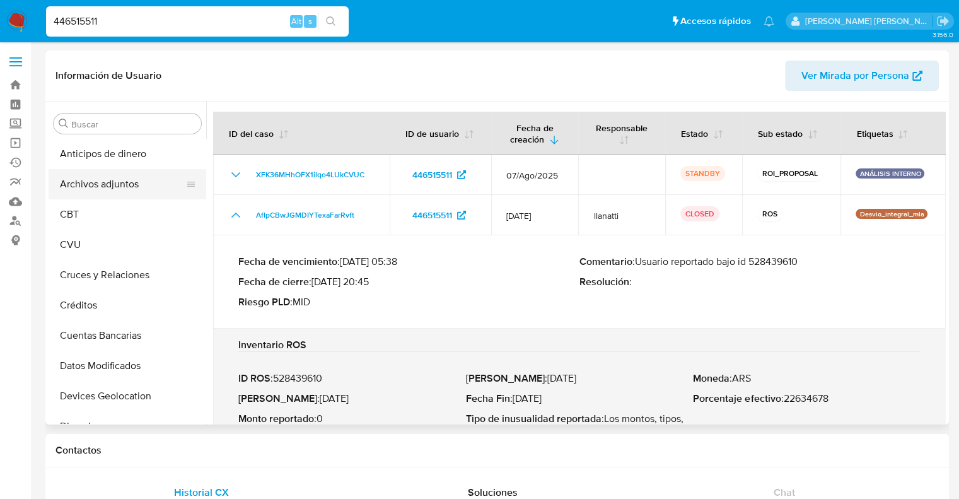
click at [114, 187] on button "Archivos adjuntos" at bounding box center [122, 184] width 147 height 30
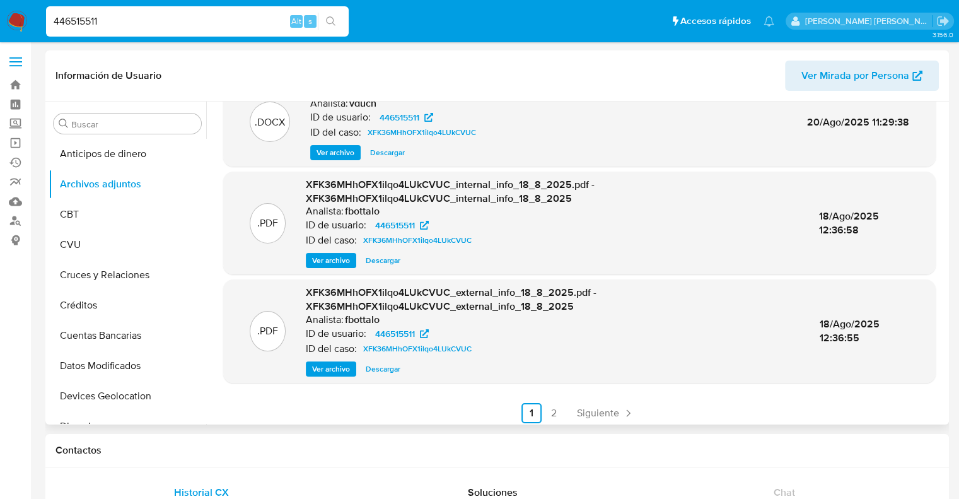
scroll to position [134, 0]
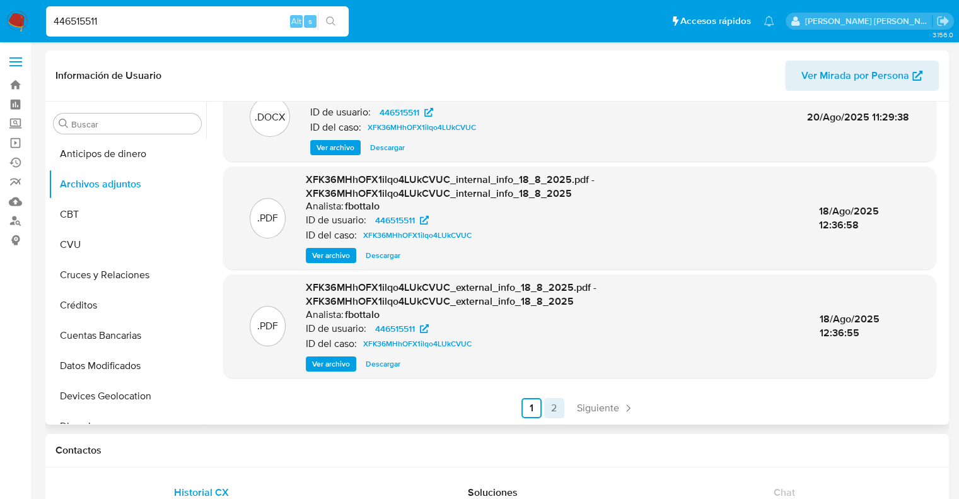
click at [552, 404] on link "2" at bounding box center [554, 408] width 20 height 20
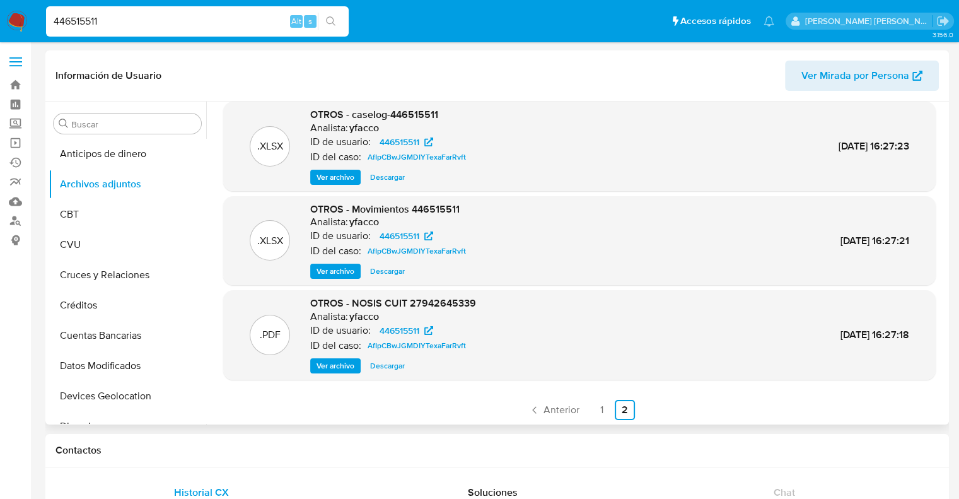
scroll to position [12, 0]
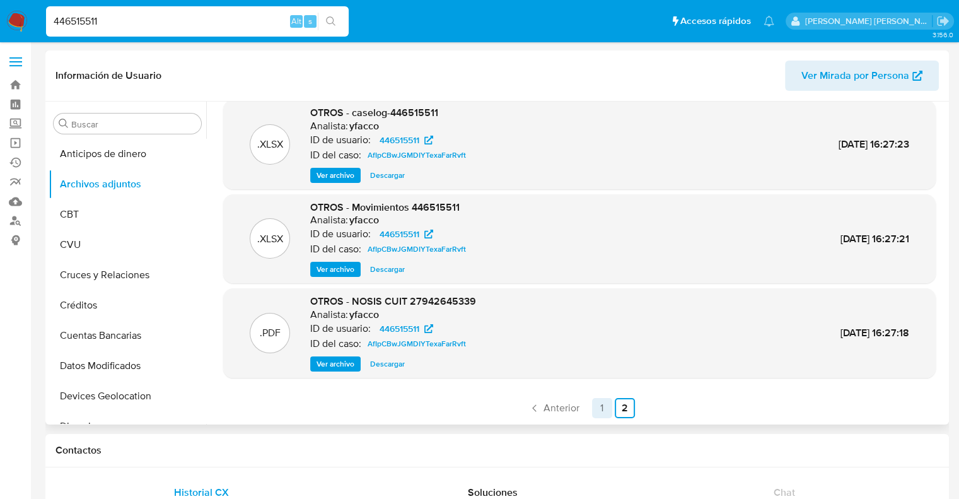
click at [601, 408] on link "1" at bounding box center [602, 408] width 20 height 20
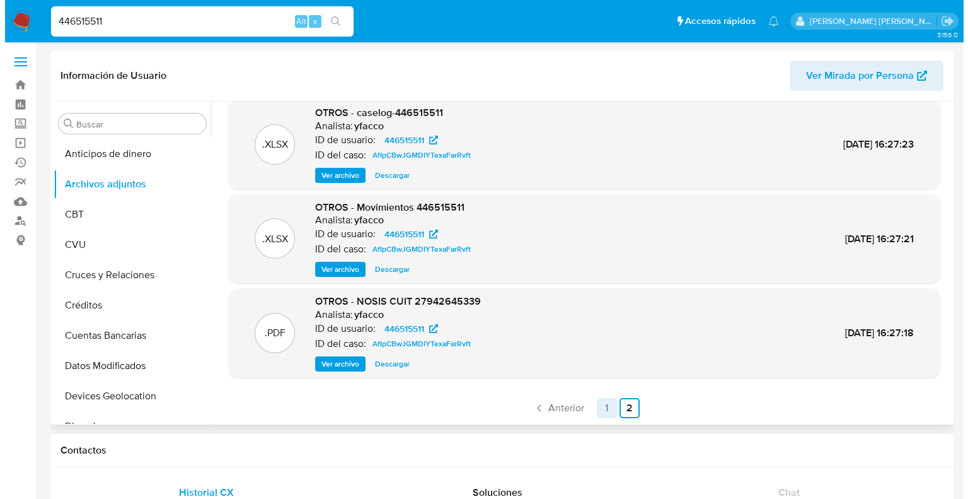
scroll to position [0, 0]
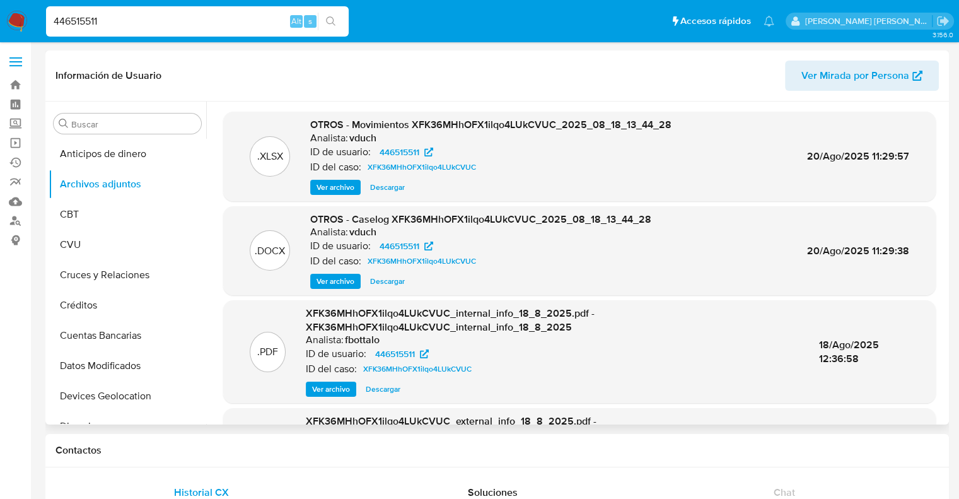
click at [332, 281] on span "Ver archivo" at bounding box center [335, 281] width 38 height 13
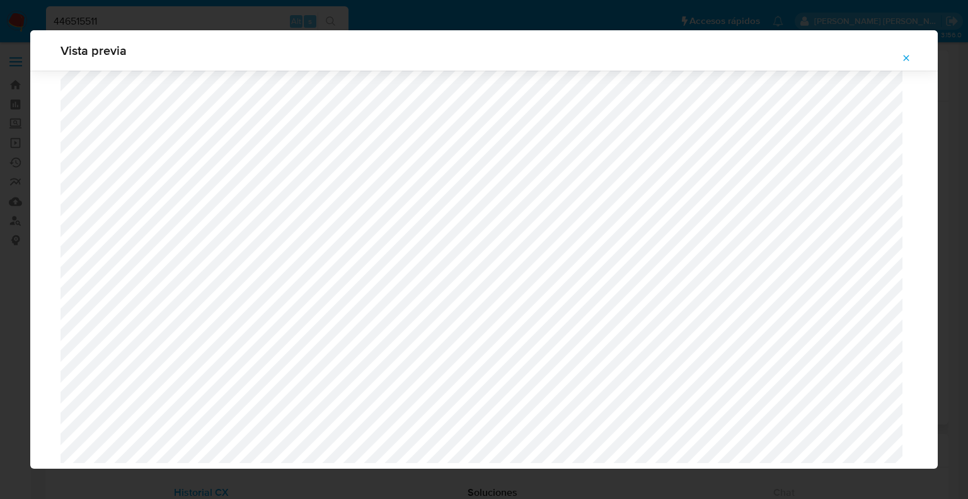
scroll to position [1263, 0]
click at [905, 60] on icon "Attachment preview" at bounding box center [906, 58] width 10 height 10
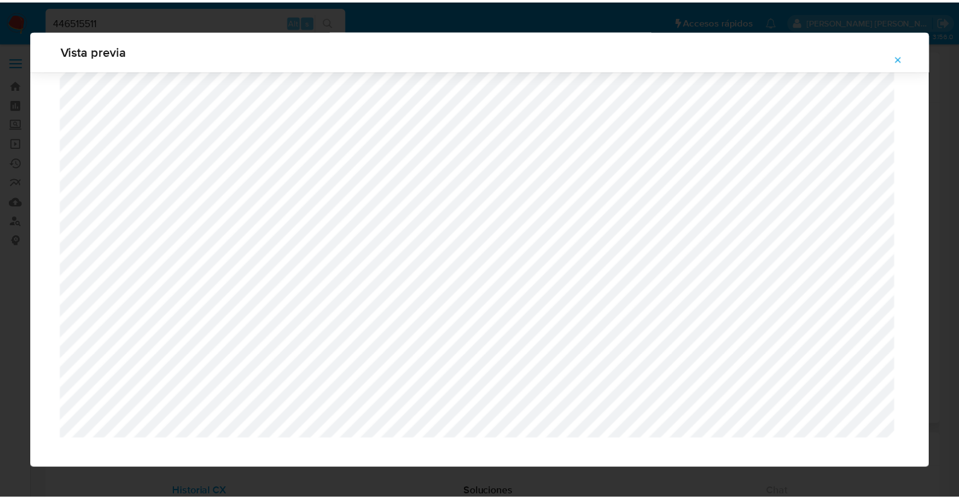
scroll to position [30, 0]
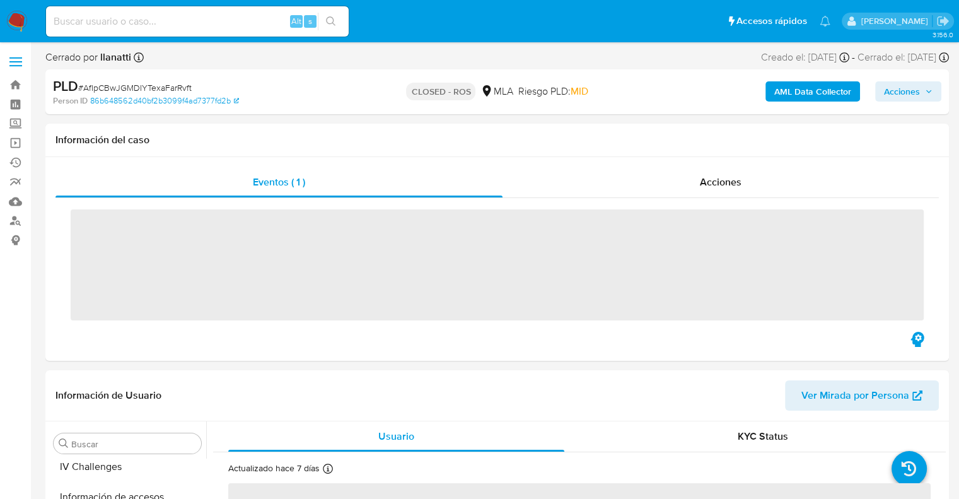
scroll to position [592, 0]
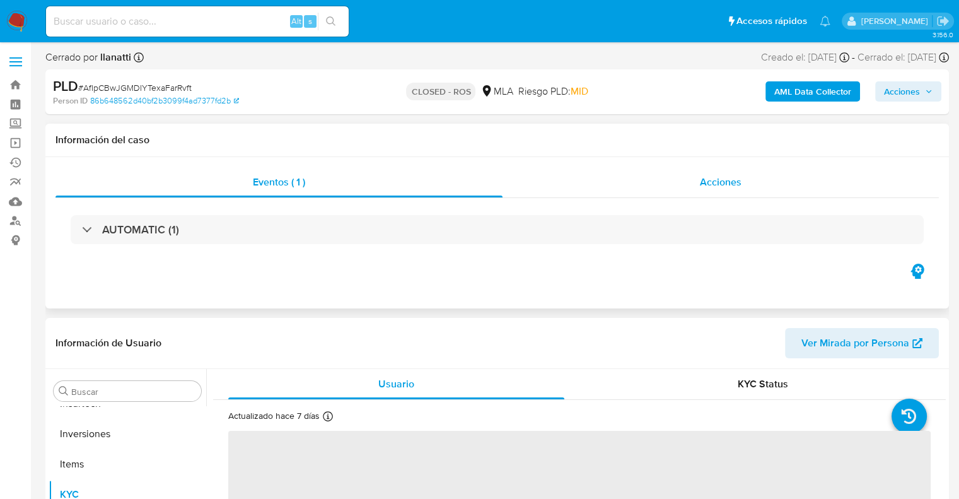
click at [711, 185] on span "Acciones" at bounding box center [721, 182] width 42 height 14
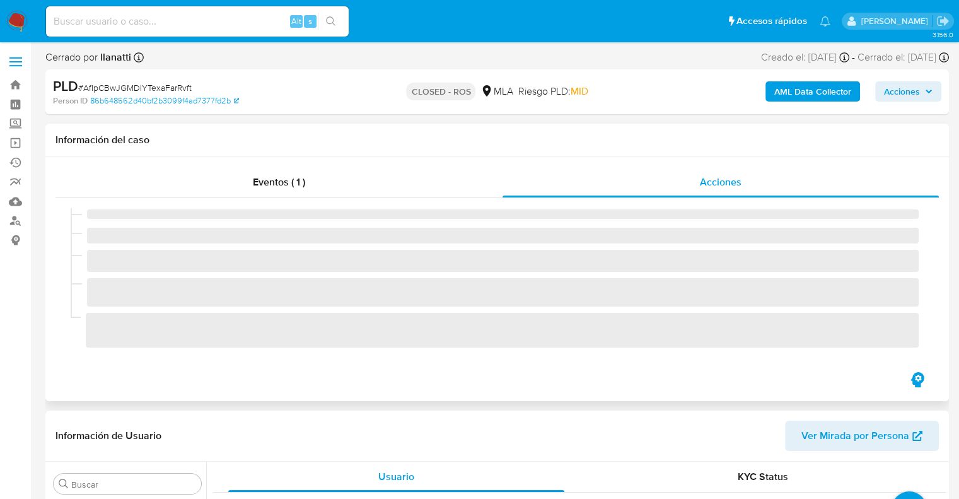
select select "10"
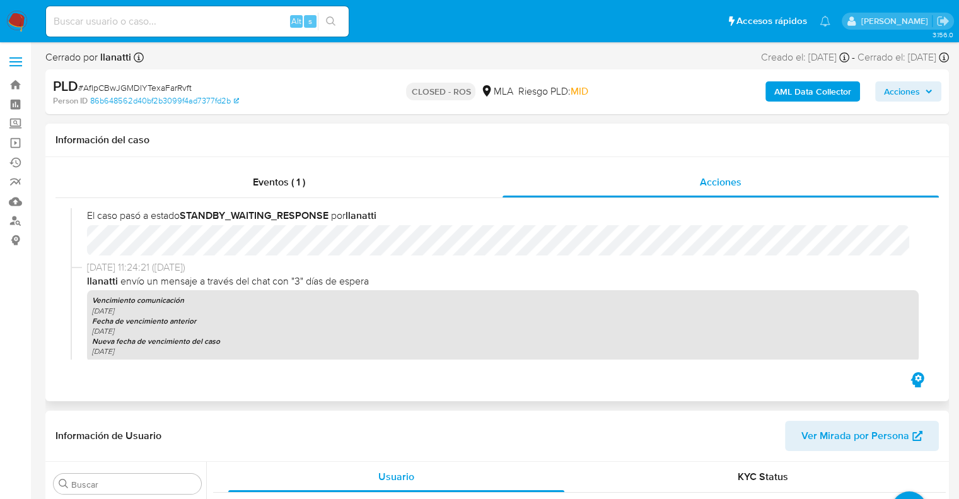
scroll to position [1008, 0]
